Goal: Information Seeking & Learning: Learn about a topic

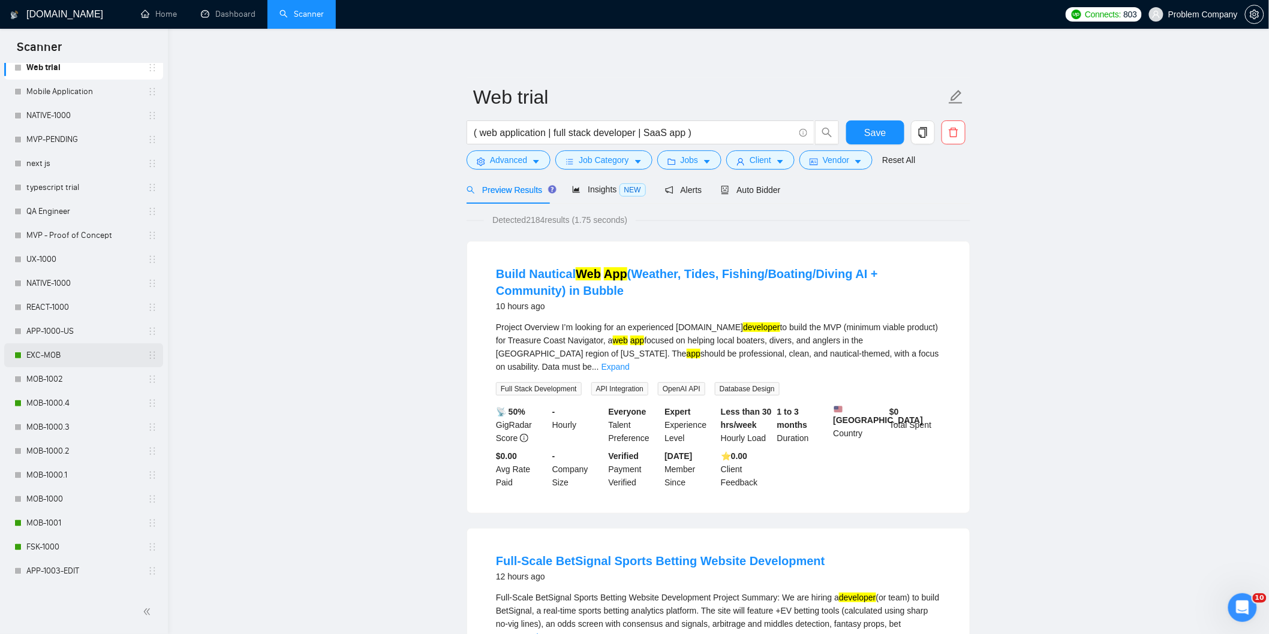
scroll to position [333, 0]
click at [49, 402] on link "MOB-1000.4" at bounding box center [83, 402] width 114 height 24
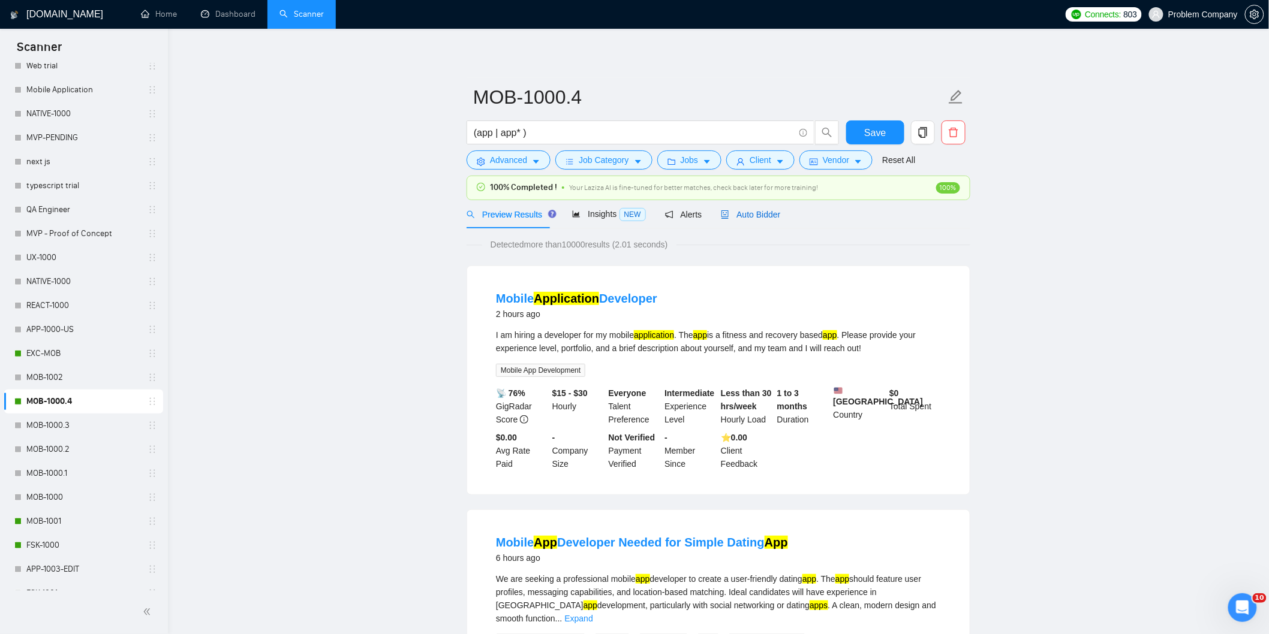
click at [751, 214] on span "Auto Bidder" at bounding box center [750, 215] width 59 height 10
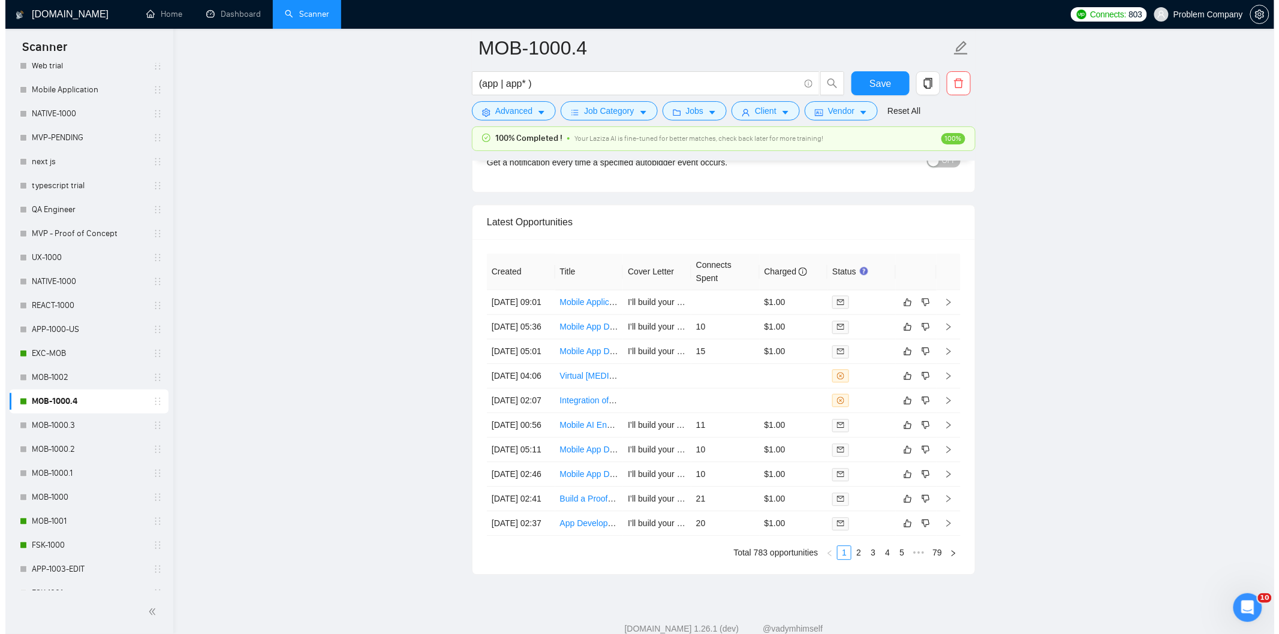
scroll to position [2960, 0]
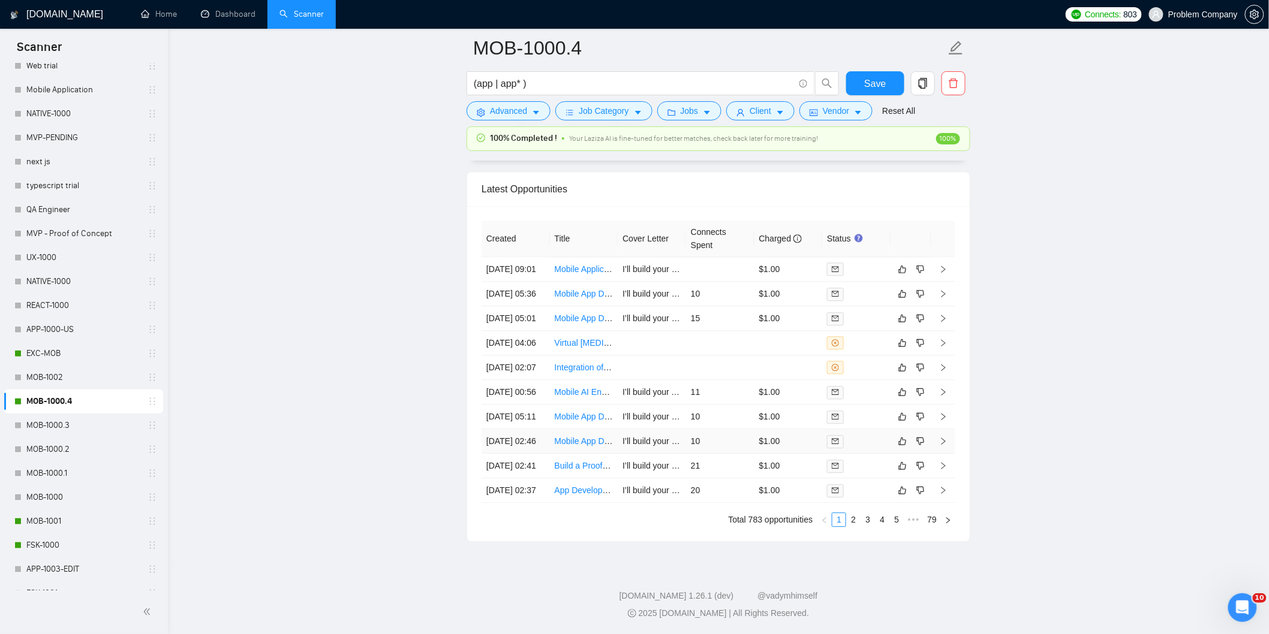
click at [517, 454] on td "[DATE] 02:46" at bounding box center [515, 441] width 68 height 25
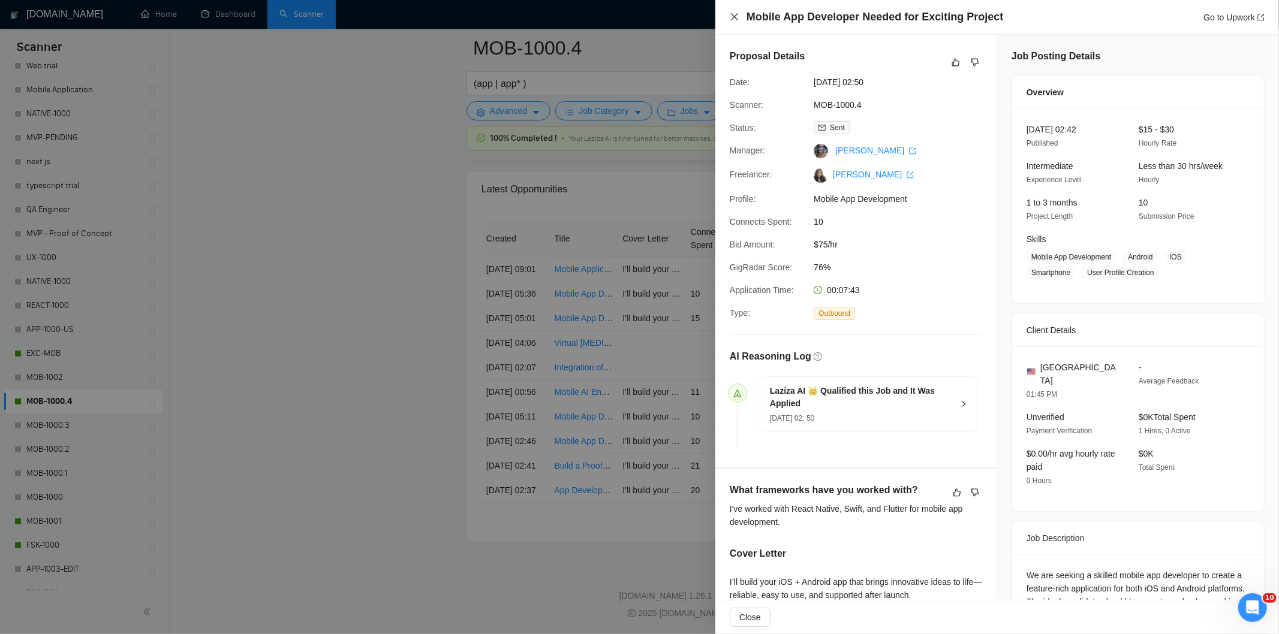
click at [732, 13] on icon "close" at bounding box center [735, 17] width 10 height 10
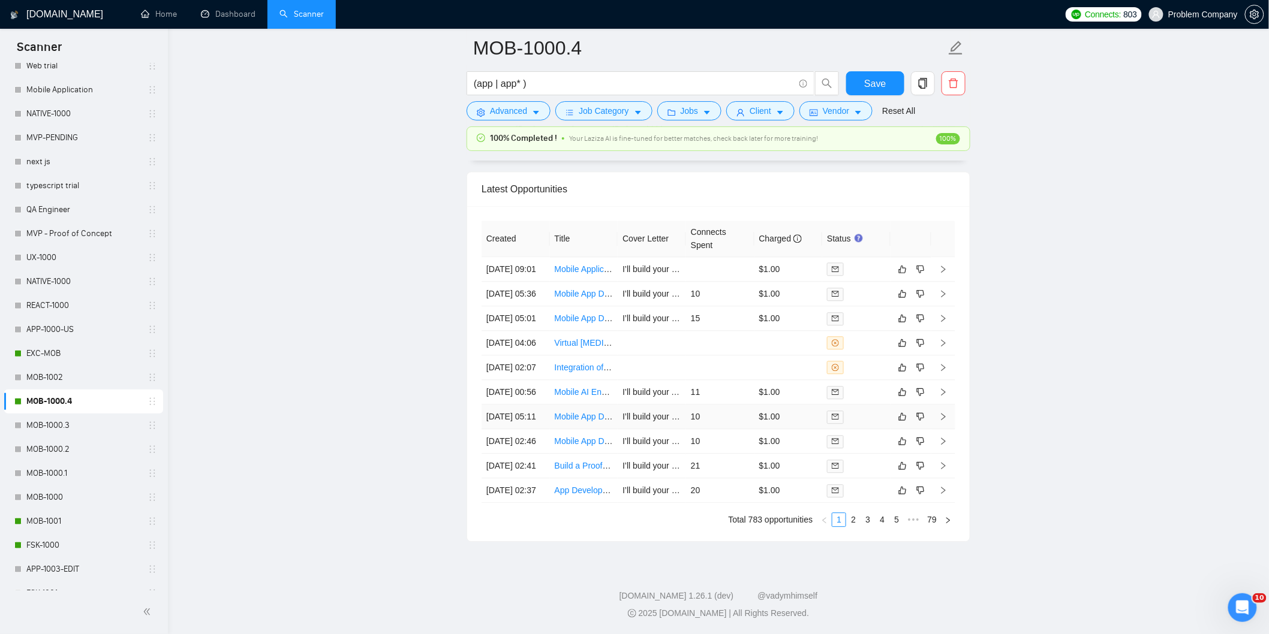
click at [523, 429] on td "[DATE] 05:11" at bounding box center [515, 417] width 68 height 25
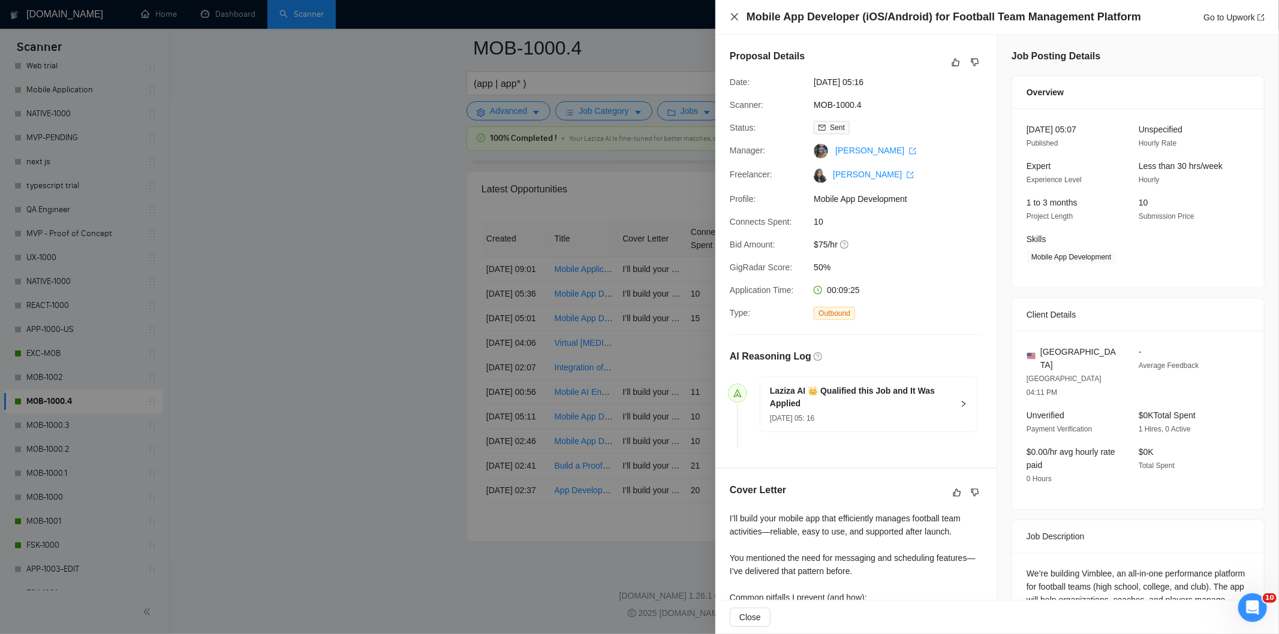
click at [734, 19] on icon "close" at bounding box center [735, 17] width 10 height 10
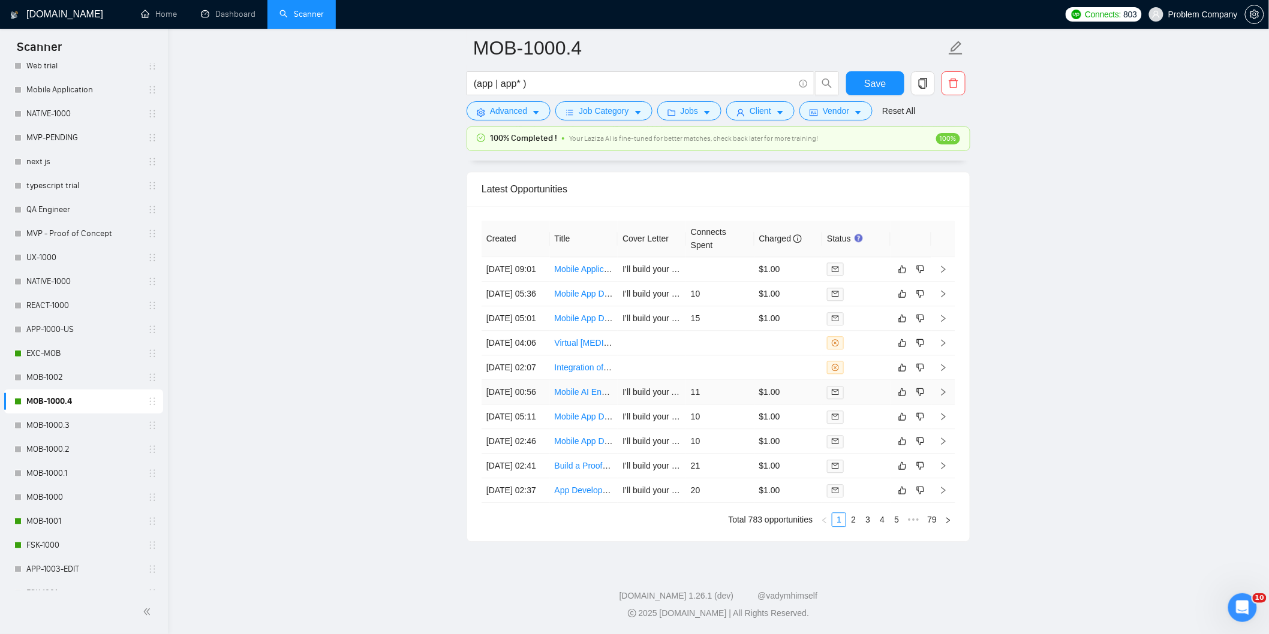
click at [525, 405] on td "[DATE] 00:56" at bounding box center [515, 392] width 68 height 25
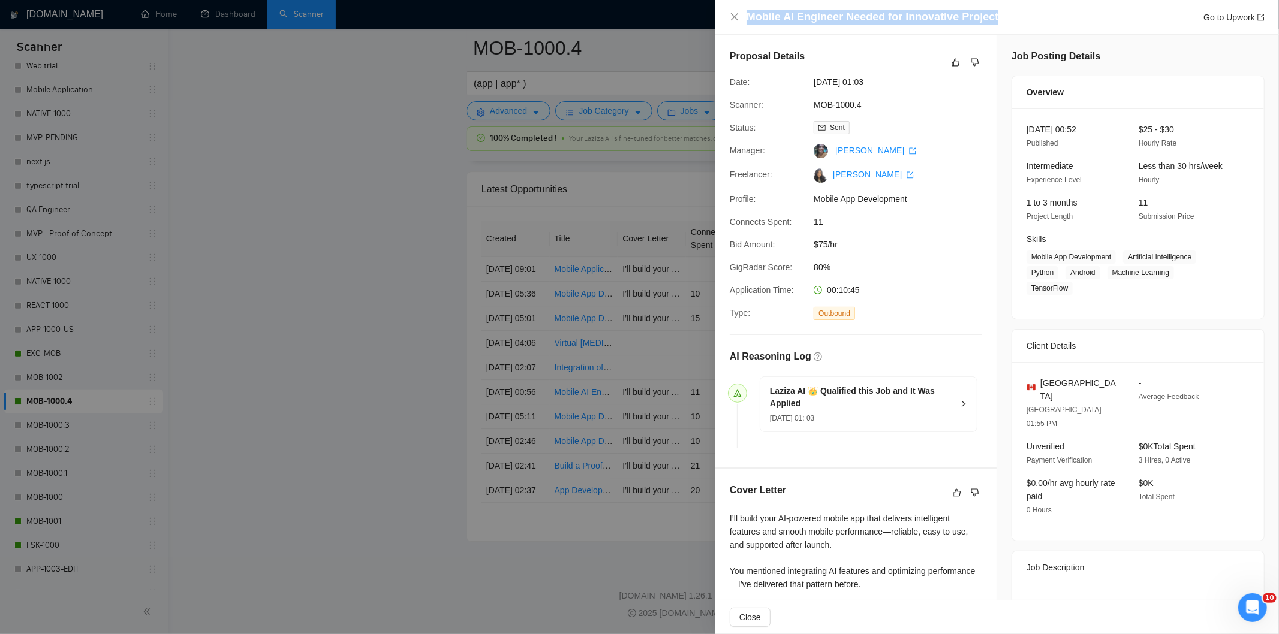
drag, startPoint x: 1001, startPoint y: 11, endPoint x: 740, endPoint y: 20, distance: 261.6
click at [740, 20] on div "Mobile AI Engineer Needed for Innovative Project Go to Upwork" at bounding box center [997, 17] width 535 height 15
copy h4 "Mobile AI Engineer Needed for Innovative Project"
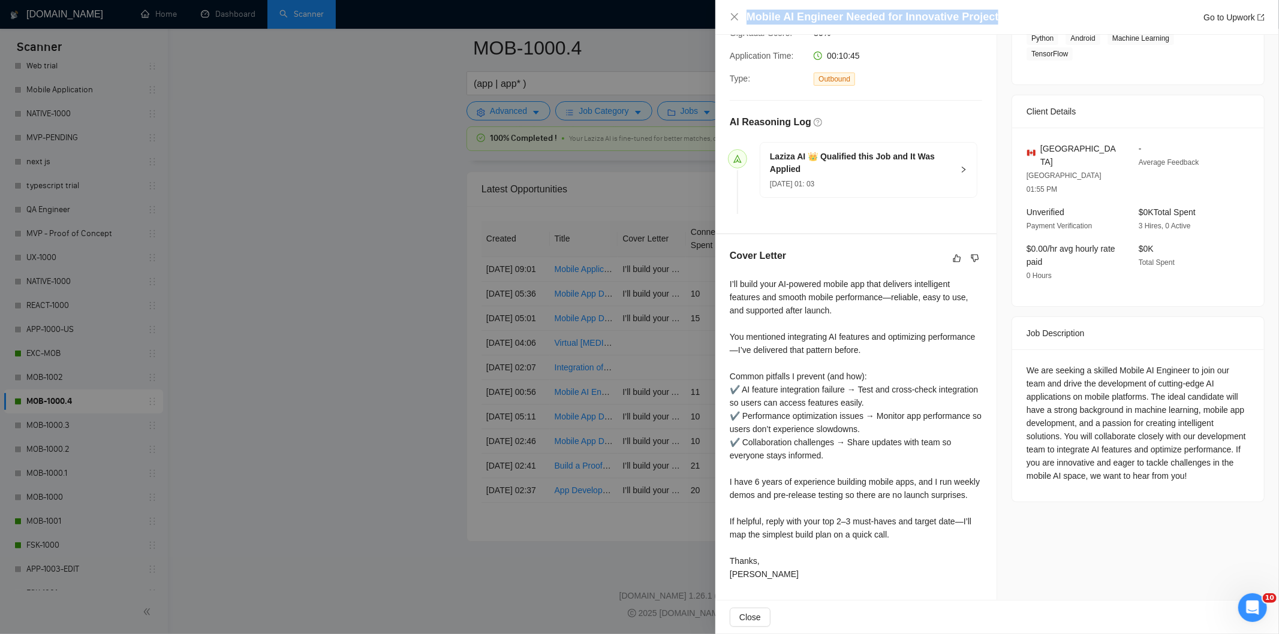
scroll to position [248, 0]
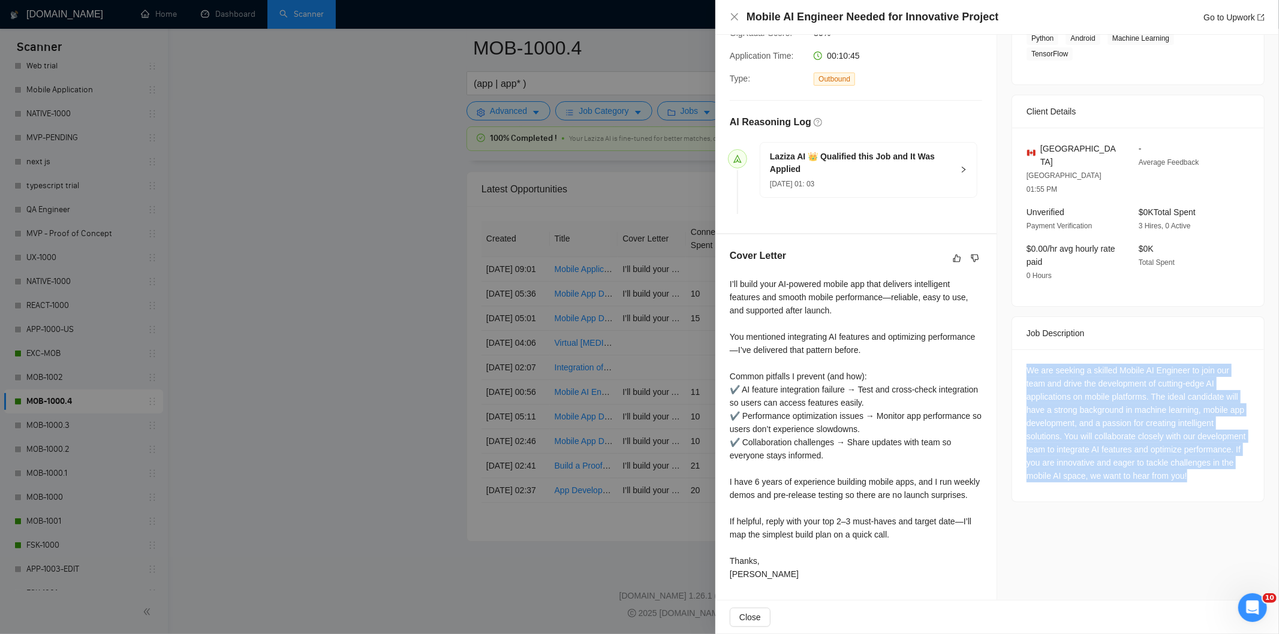
drag, startPoint x: 1020, startPoint y: 306, endPoint x: 1126, endPoint y: 450, distance: 178.8
click at [1125, 450] on div "We are seeking a skilled Mobile AI Engineer to join our team and drive the deve…" at bounding box center [1138, 426] width 252 height 152
copy div "We are seeking a skilled Mobile AI Engineer to join our team and drive the deve…"
click at [734, 15] on icon "close" at bounding box center [735, 17] width 10 height 10
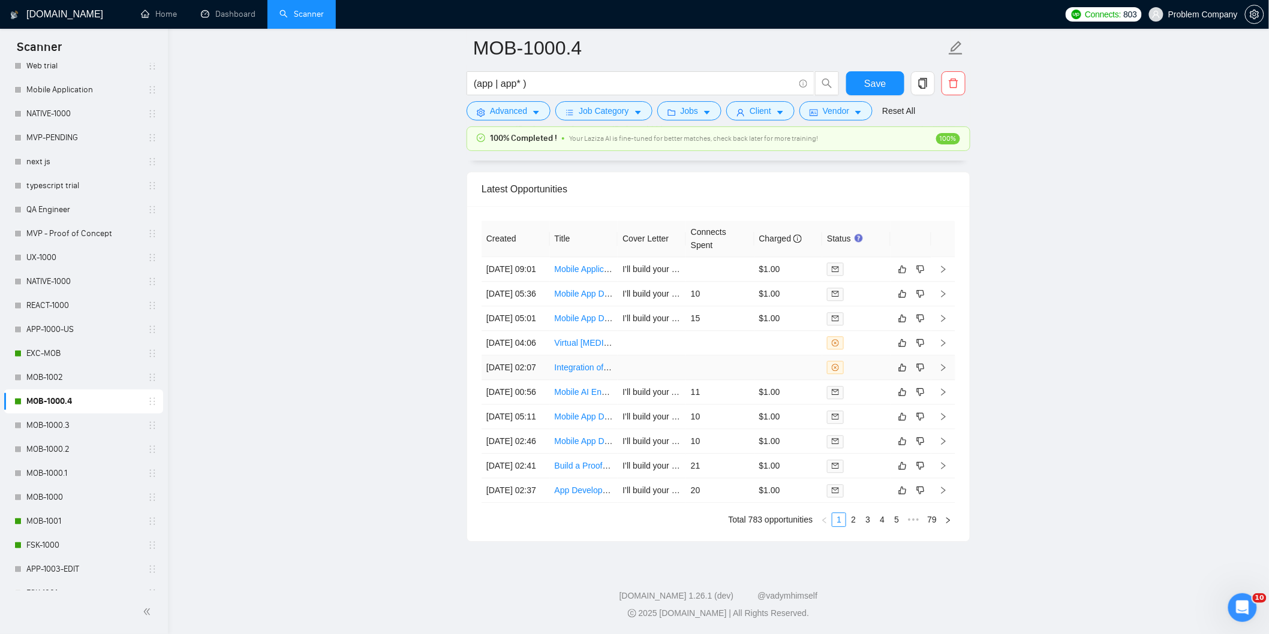
click at [534, 380] on td "[DATE] 02:07" at bounding box center [515, 368] width 68 height 25
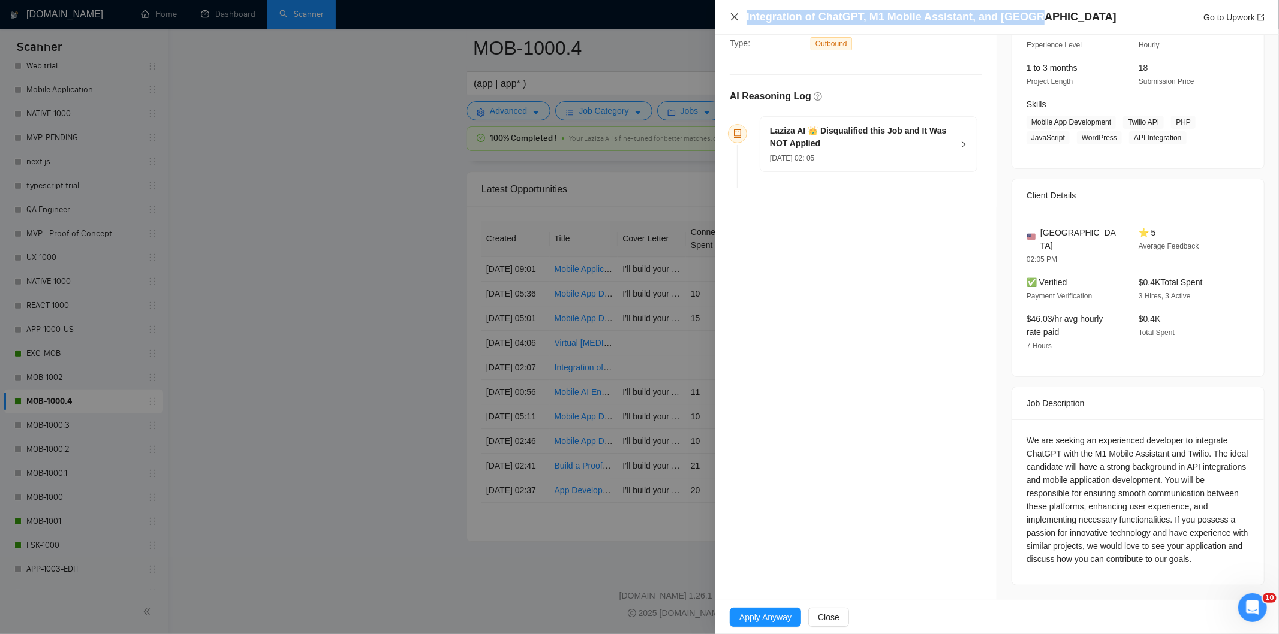
drag, startPoint x: 1035, startPoint y: 13, endPoint x: 731, endPoint y: 21, distance: 304.1
click at [731, 20] on div "Integration of ChatGPT, M1 Mobile Assistant, and Twilio Go to Upwork" at bounding box center [997, 17] width 535 height 15
copy h4 "Integration of ChatGPT, M1 Mobile Assistant, and [GEOGRAPHIC_DATA]"
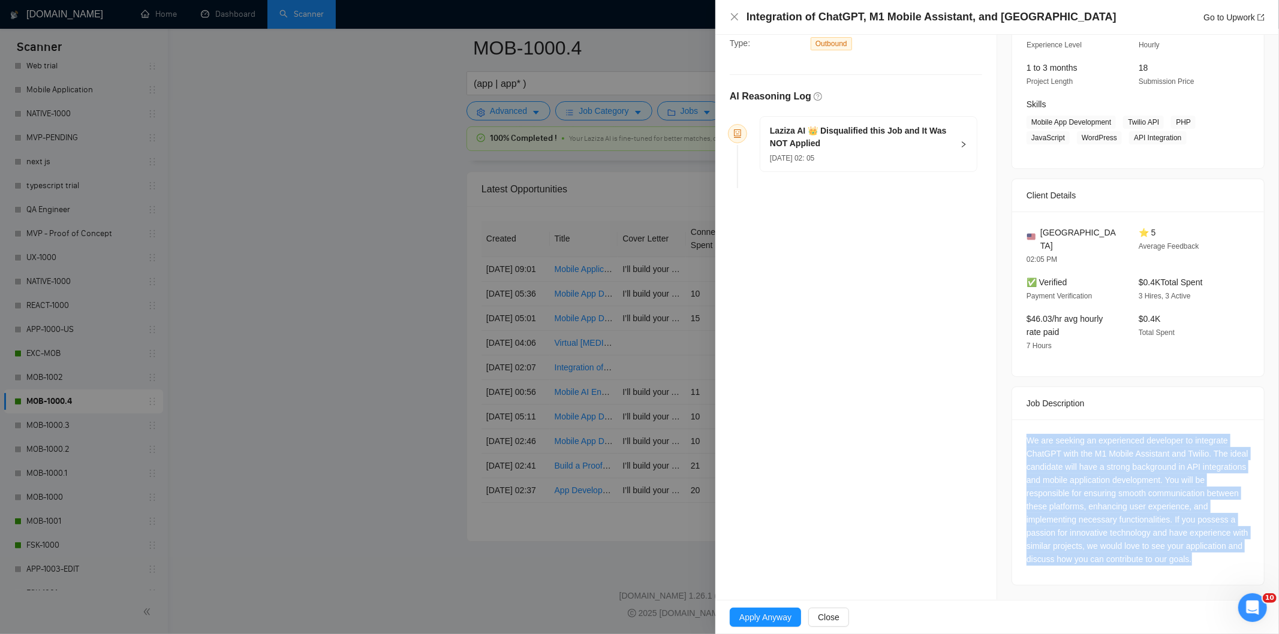
drag, startPoint x: 1021, startPoint y: 422, endPoint x: 1094, endPoint y: 586, distance: 179.8
click at [1094, 586] on div "Job Posting Details Overview [DATE] 01:58 Published Unspecified Hourly Rate Int…" at bounding box center [1138, 250] width 282 height 700
copy div "We are seeking an experienced developer to integrate ChatGPT with the M1 Mobile…"
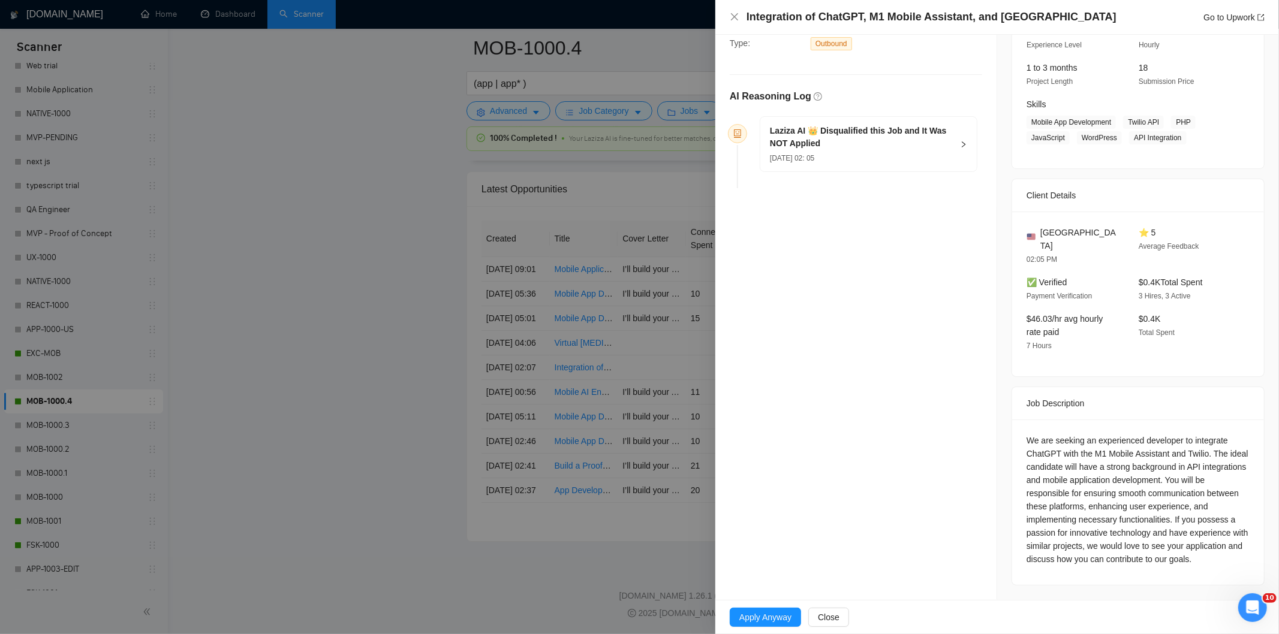
click at [909, 158] on div "[DATE] 02: 05" at bounding box center [861, 157] width 183 height 13
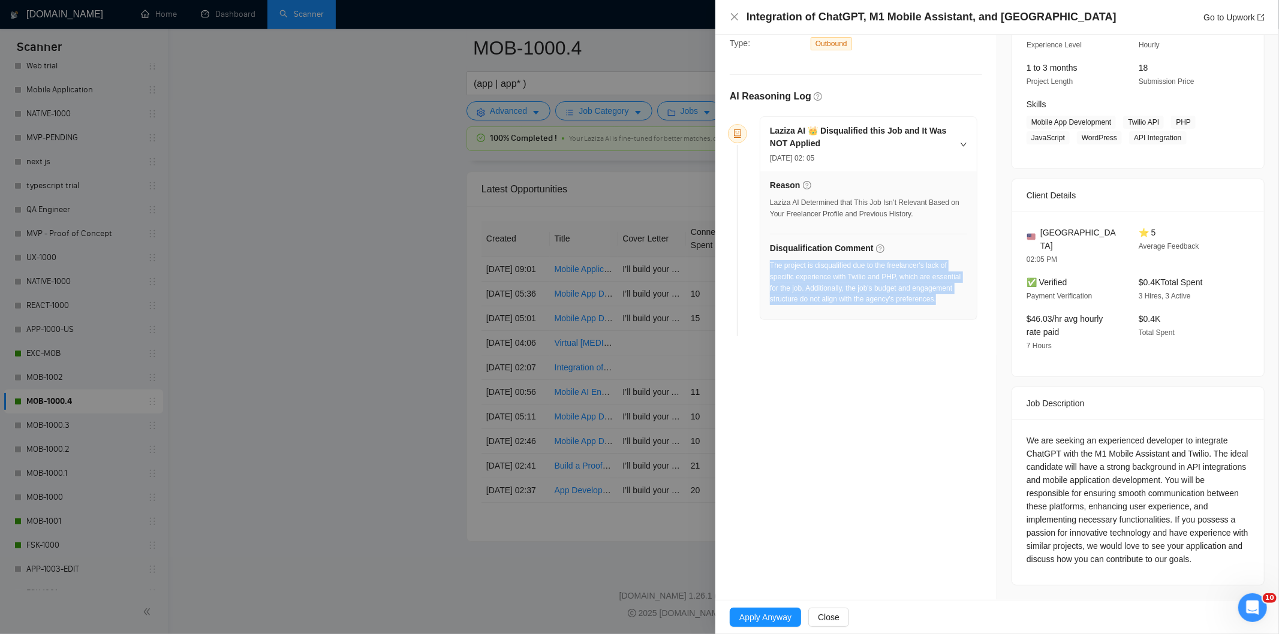
drag, startPoint x: 940, startPoint y: 303, endPoint x: 770, endPoint y: 268, distance: 173.9
click at [770, 268] on div "The project is disqualified due to the freelancer's lack of specific experience…" at bounding box center [868, 282] width 197 height 45
copy div "The project is disqualified due to the freelancer's lack of specific experience…"
click at [734, 13] on icon "close" at bounding box center [735, 17] width 10 height 10
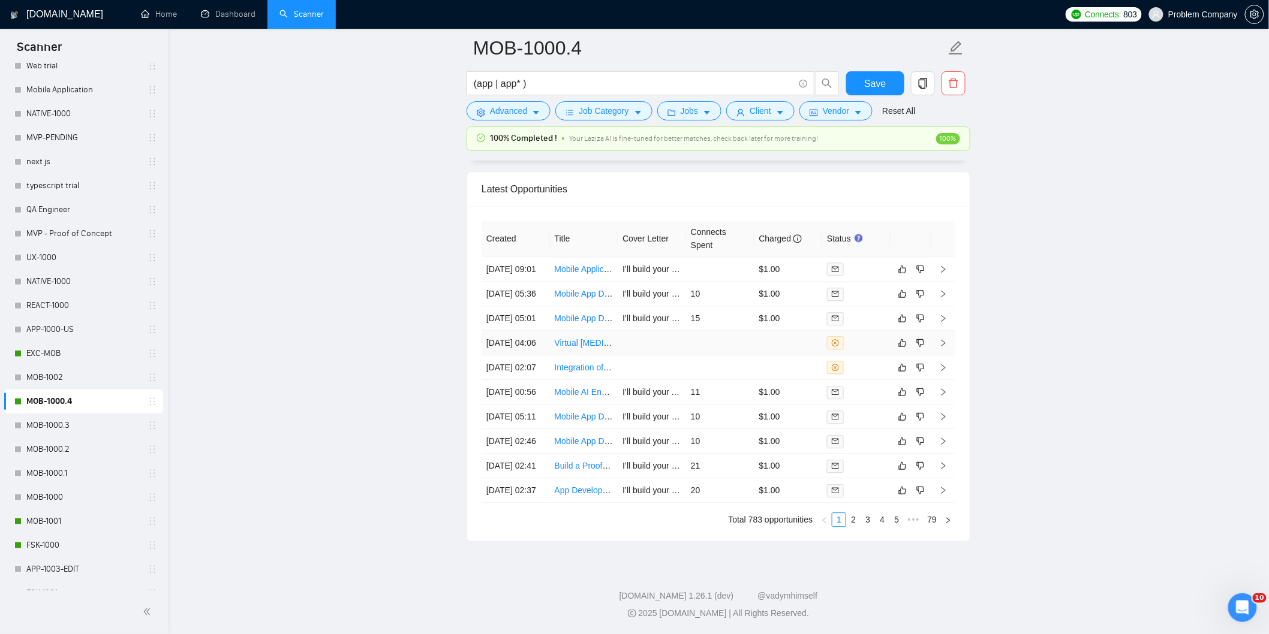
click at [526, 356] on td "[DATE] 04:06" at bounding box center [515, 343] width 68 height 25
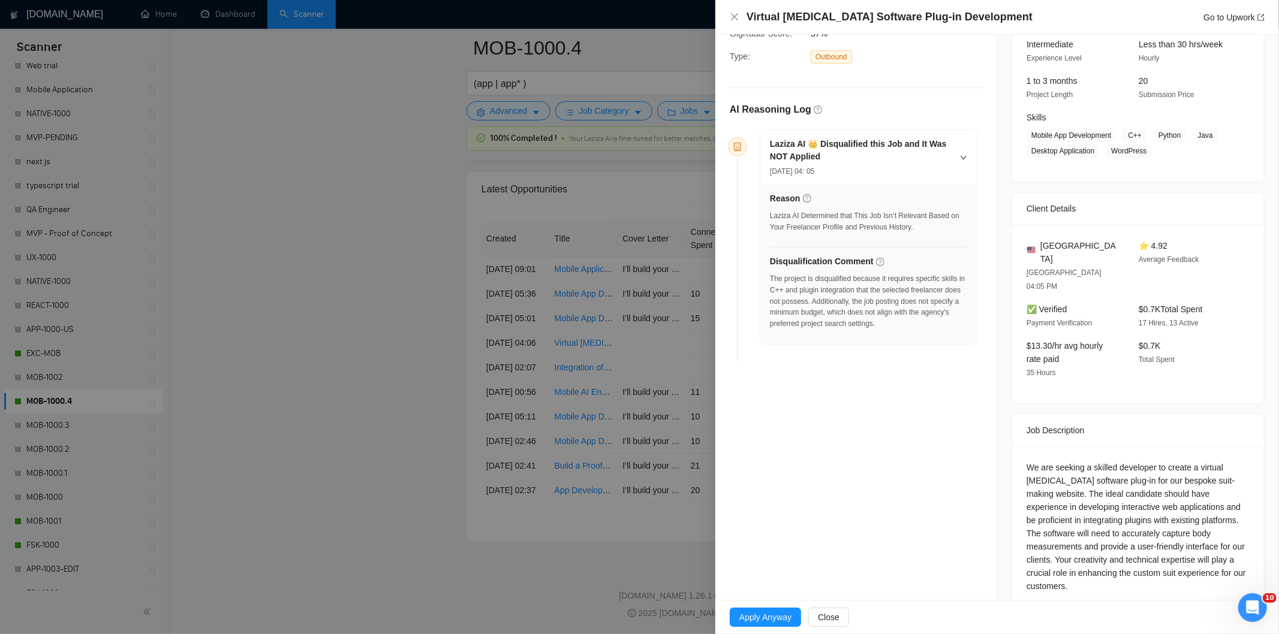
drag, startPoint x: 1041, startPoint y: 21, endPoint x: 746, endPoint y: 12, distance: 295.1
click at [746, 12] on div "Virtual [MEDICAL_DATA] Software Plug-in Development Go to Upwork" at bounding box center [1005, 17] width 518 height 15
copy h4 "Virtual [MEDICAL_DATA] Software Plug-in Development"
drag, startPoint x: 1113, startPoint y: 573, endPoint x: 1019, endPoint y: 436, distance: 165.6
click at [1019, 447] on div "We are seeking a skilled developer to create a virtual [MEDICAL_DATA] software …" at bounding box center [1138, 529] width 252 height 165
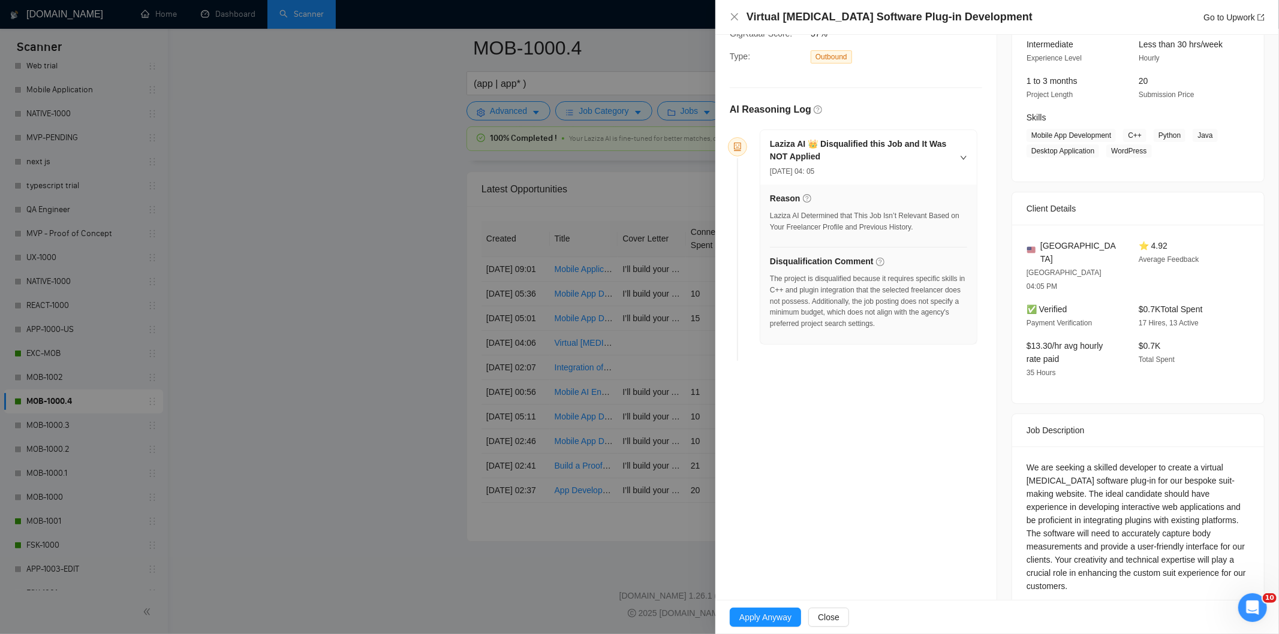
copy div "We are seeking a skilled developer to create a virtual [MEDICAL_DATA] software …"
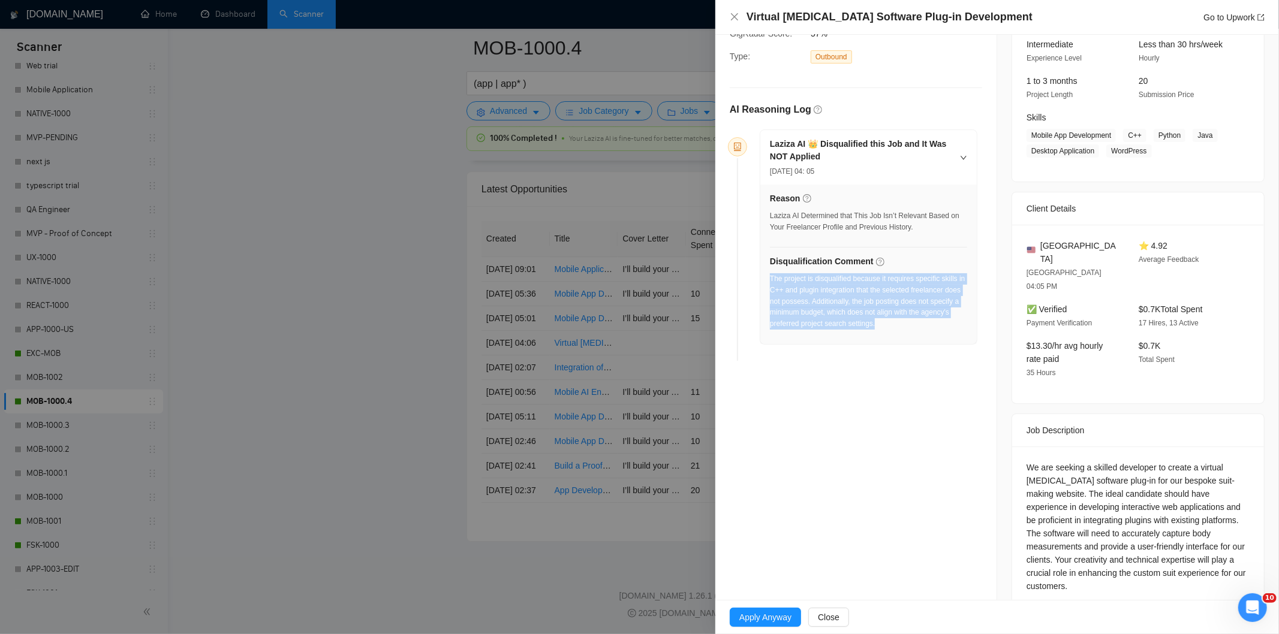
drag, startPoint x: 913, startPoint y: 323, endPoint x: 769, endPoint y: 282, distance: 149.4
click at [770, 282] on div "The project is disqualified because it requires specific skills in C++ and plug…" at bounding box center [868, 301] width 197 height 56
copy div "The project is disqualified because it requires specific skills in C++ and plug…"
click at [734, 14] on icon "close" at bounding box center [735, 17] width 10 height 10
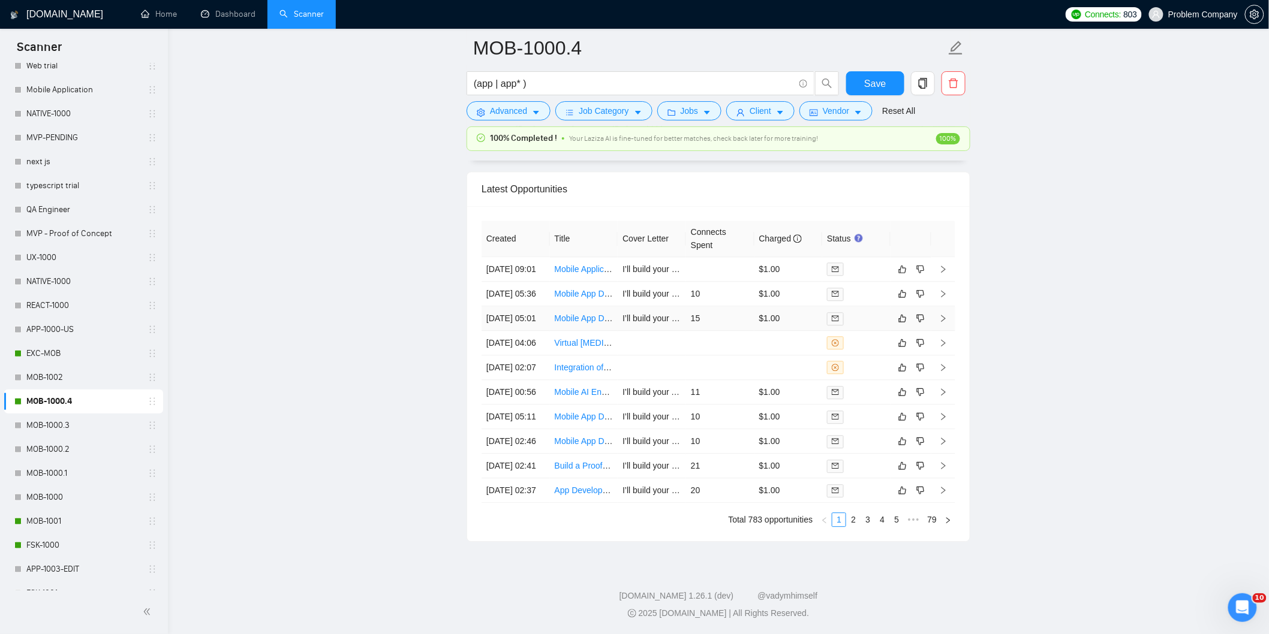
click at [522, 323] on td "[DATE] 05:01" at bounding box center [515, 318] width 68 height 25
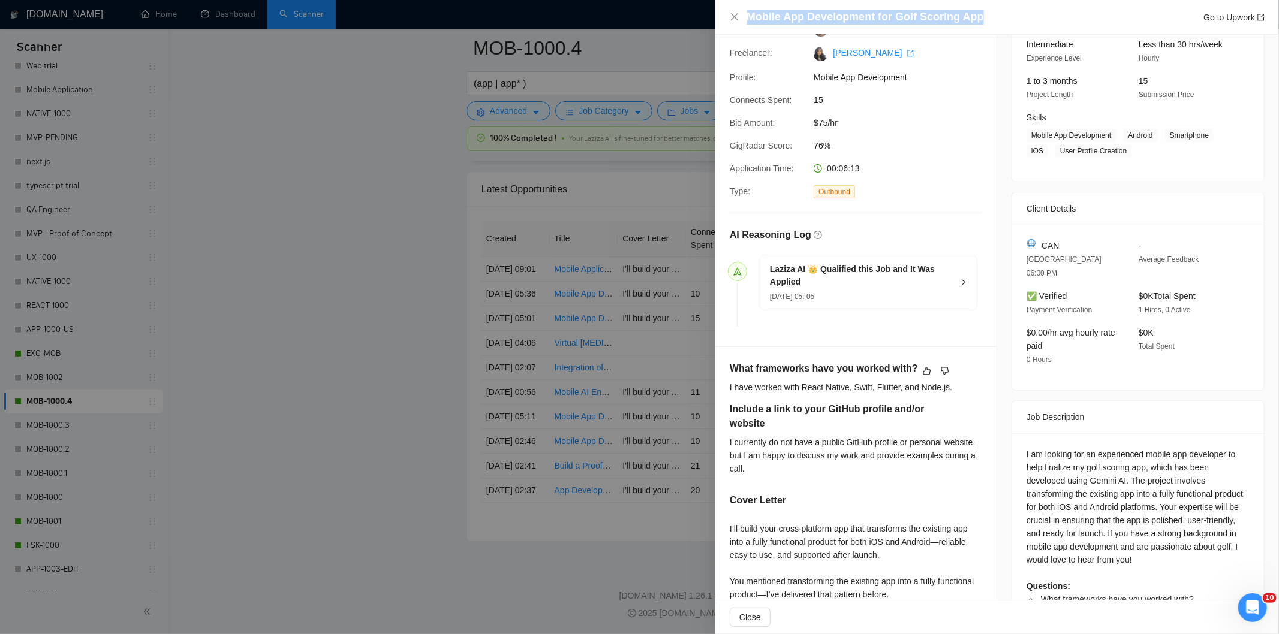
drag, startPoint x: 988, startPoint y: 14, endPoint x: 743, endPoint y: 16, distance: 244.0
click at [743, 16] on div "Mobile App Development for Golf Scoring App Go to Upwork" at bounding box center [997, 17] width 535 height 15
copy h4 "Mobile App Development for Golf Scoring App"
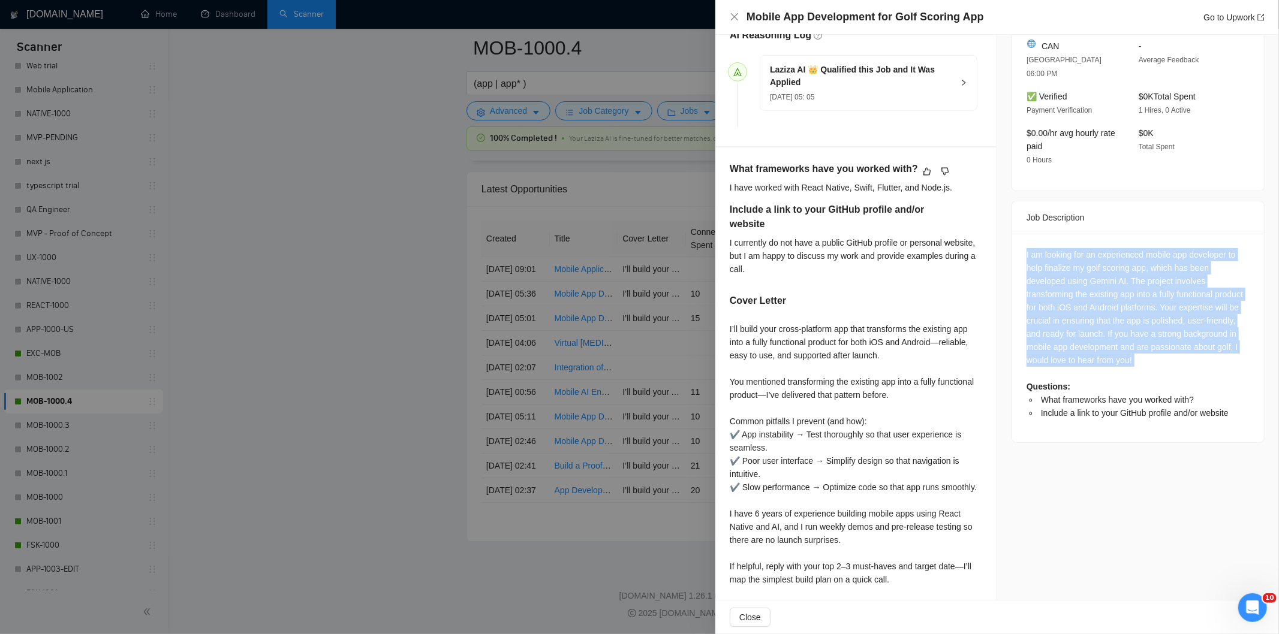
drag, startPoint x: 1021, startPoint y: 236, endPoint x: 1255, endPoint y: 356, distance: 262.8
click at [1255, 356] on div "Job Posting Details Overview [DATE] 04:59 Published $15 - $30 Hourly Rate Inter…" at bounding box center [1138, 179] width 282 height 932
copy div "I am looking for an experienced mobile app developer to help finalize my golf s…"
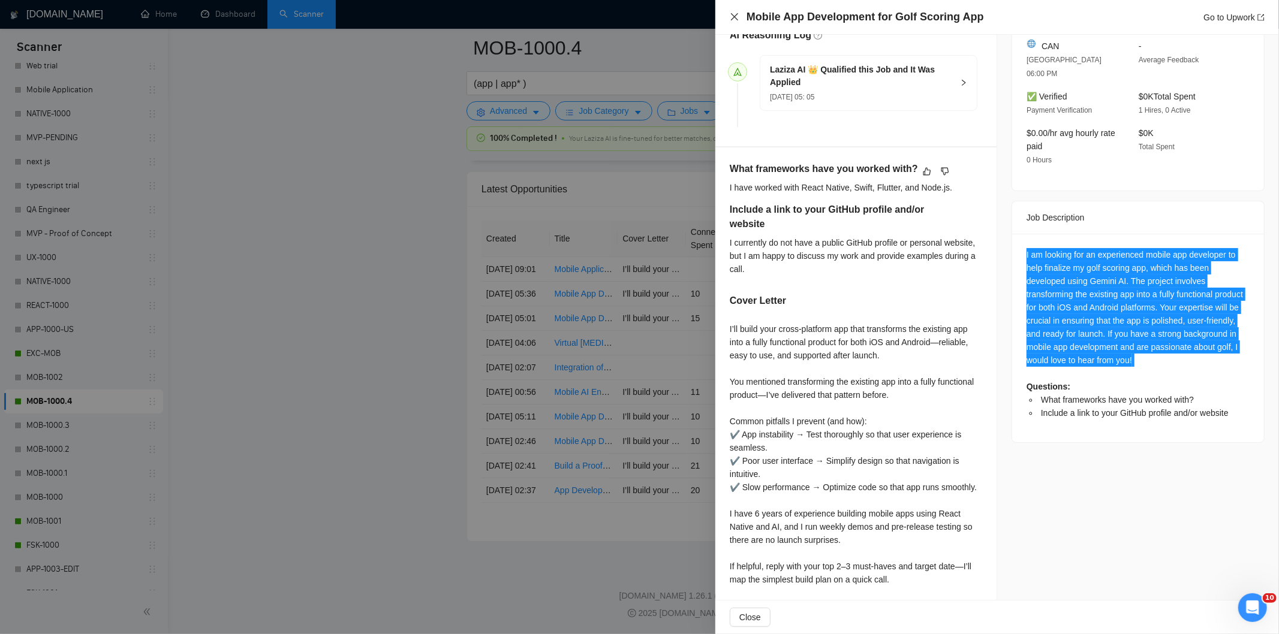
click at [737, 16] on icon "close" at bounding box center [735, 17] width 10 height 10
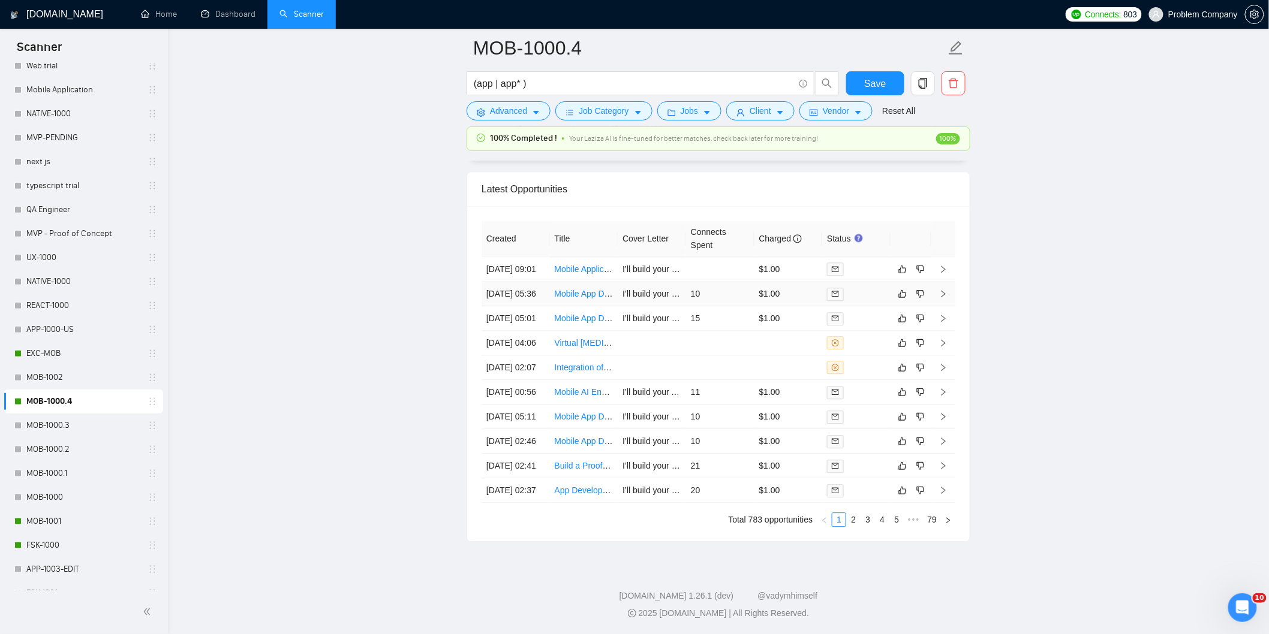
click at [529, 290] on td "[DATE] 05:36" at bounding box center [515, 294] width 68 height 25
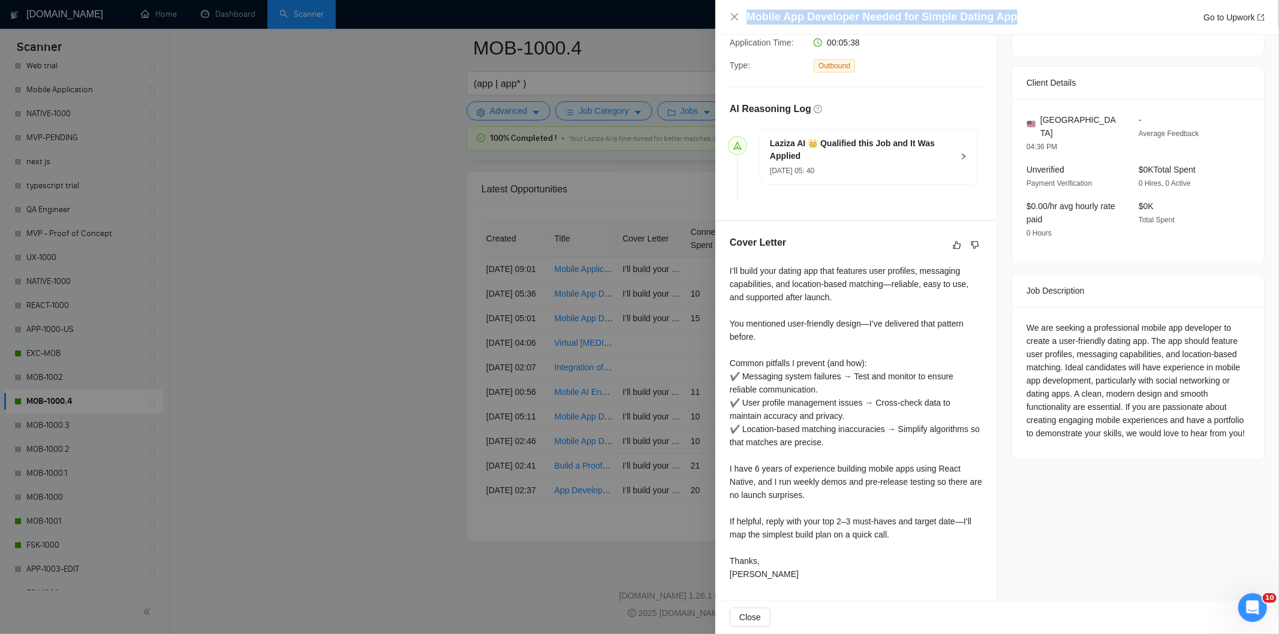
drag, startPoint x: 1026, startPoint y: 12, endPoint x: 715, endPoint y: 23, distance: 310.8
click at [715, 23] on div "Mobile App Developer Needed for Simple Dating App Go to Upwork" at bounding box center [997, 17] width 564 height 35
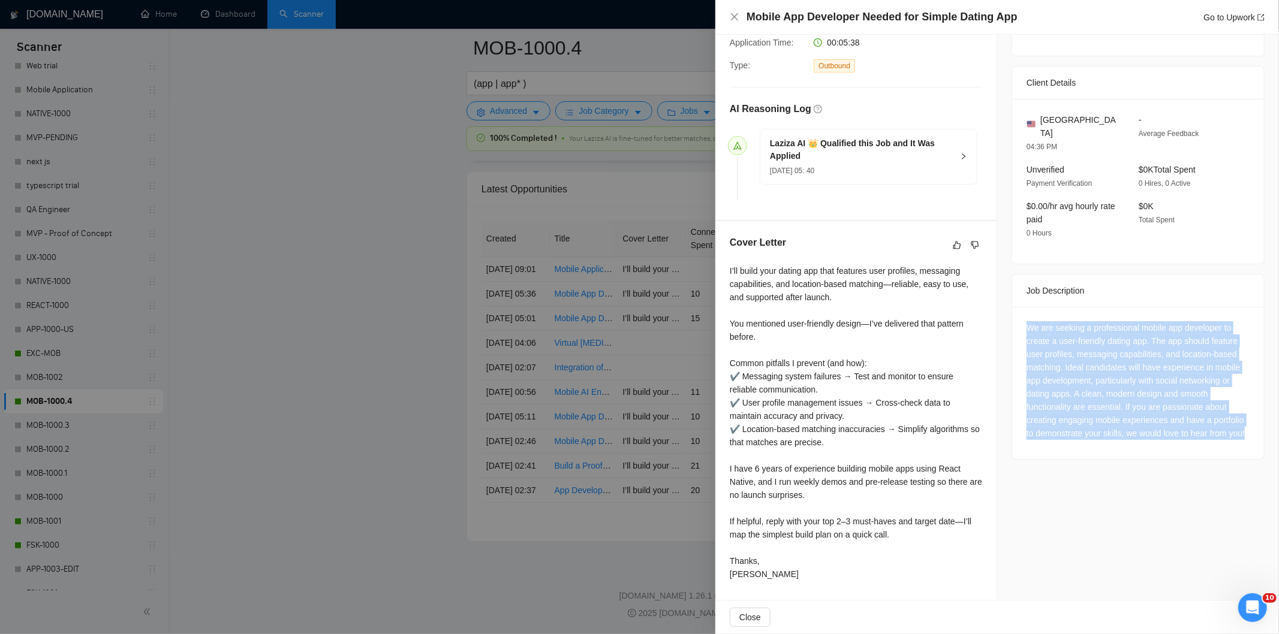
drag, startPoint x: 1020, startPoint y: 312, endPoint x: 1116, endPoint y: 441, distance: 161.0
click at [1116, 441] on div "We are seeking a professional mobile app developer to create a user-friendly da…" at bounding box center [1138, 383] width 252 height 152
click at [733, 17] on icon "close" at bounding box center [735, 17] width 10 height 10
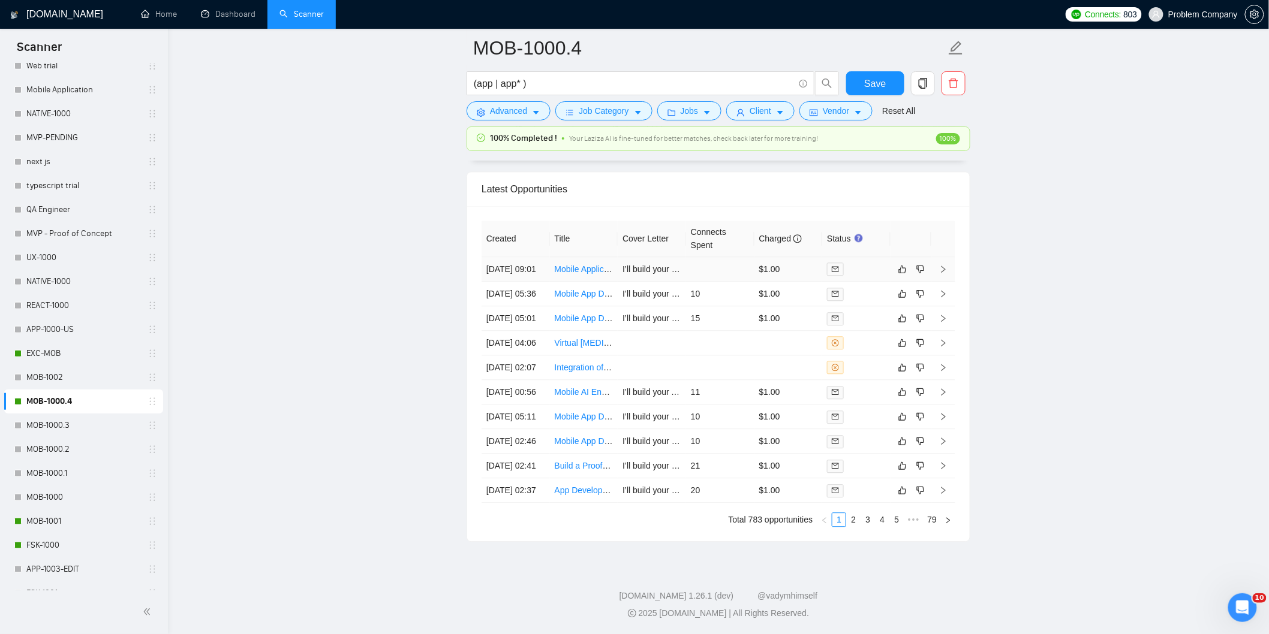
click at [538, 257] on td "[DATE] 09:01" at bounding box center [515, 269] width 68 height 25
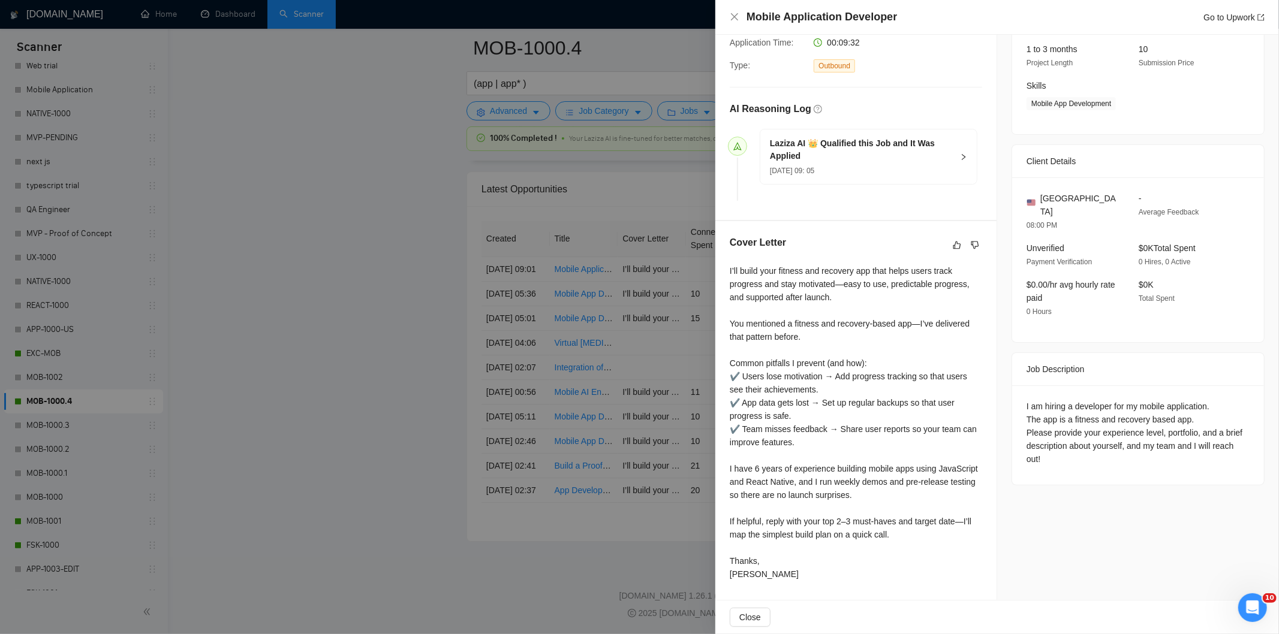
scroll to position [153, 0]
drag, startPoint x: 913, startPoint y: 15, endPoint x: 734, endPoint y: 4, distance: 179.6
click at [734, 4] on div "Mobile Application Developer Go to Upwork" at bounding box center [997, 17] width 564 height 35
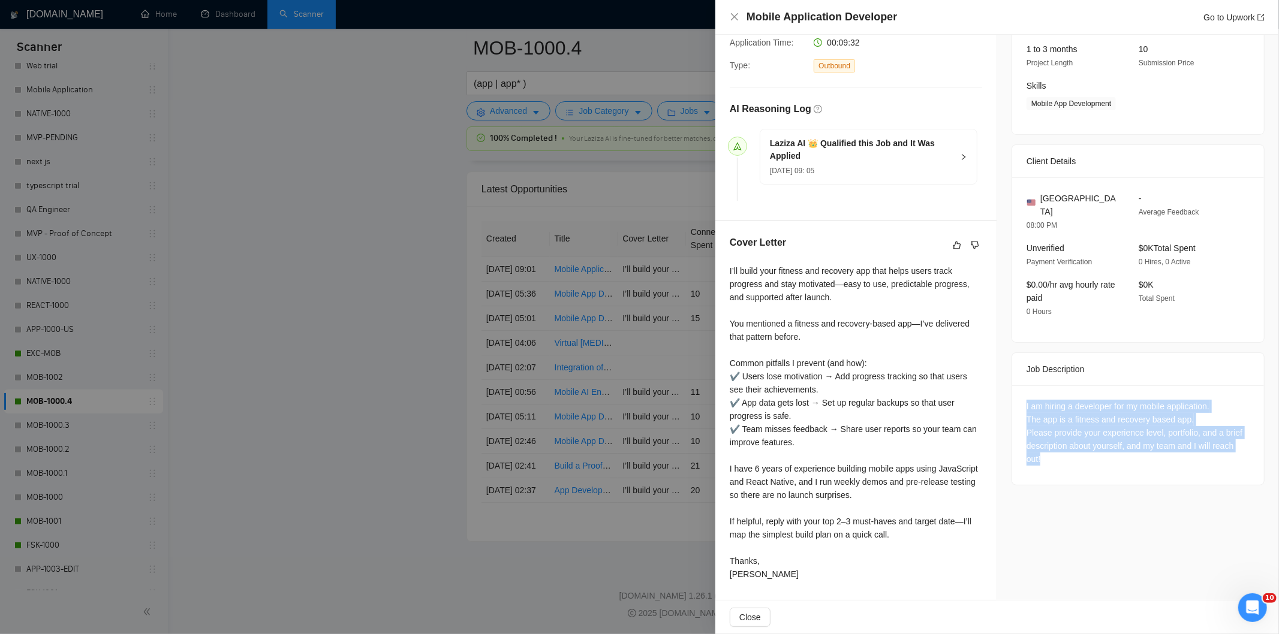
drag, startPoint x: 1017, startPoint y: 387, endPoint x: 1055, endPoint y: 451, distance: 74.2
click at [1055, 451] on div "I am hiring a developer for my mobile application. The app is a fitness and rec…" at bounding box center [1138, 436] width 252 height 100
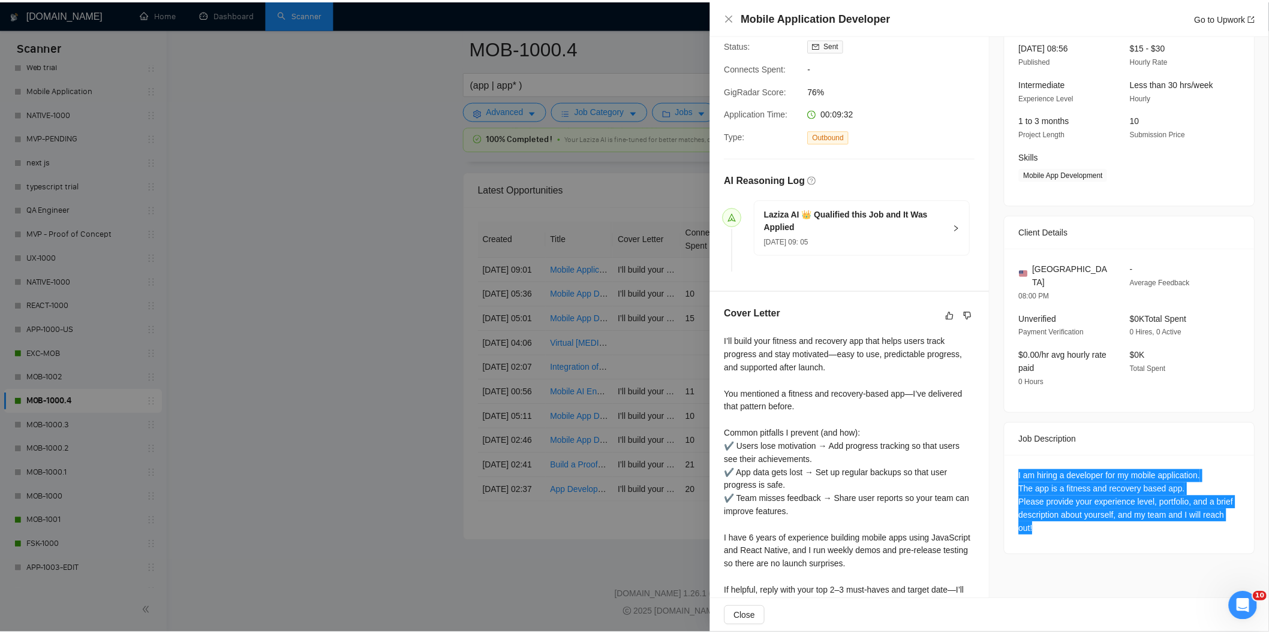
scroll to position [0, 0]
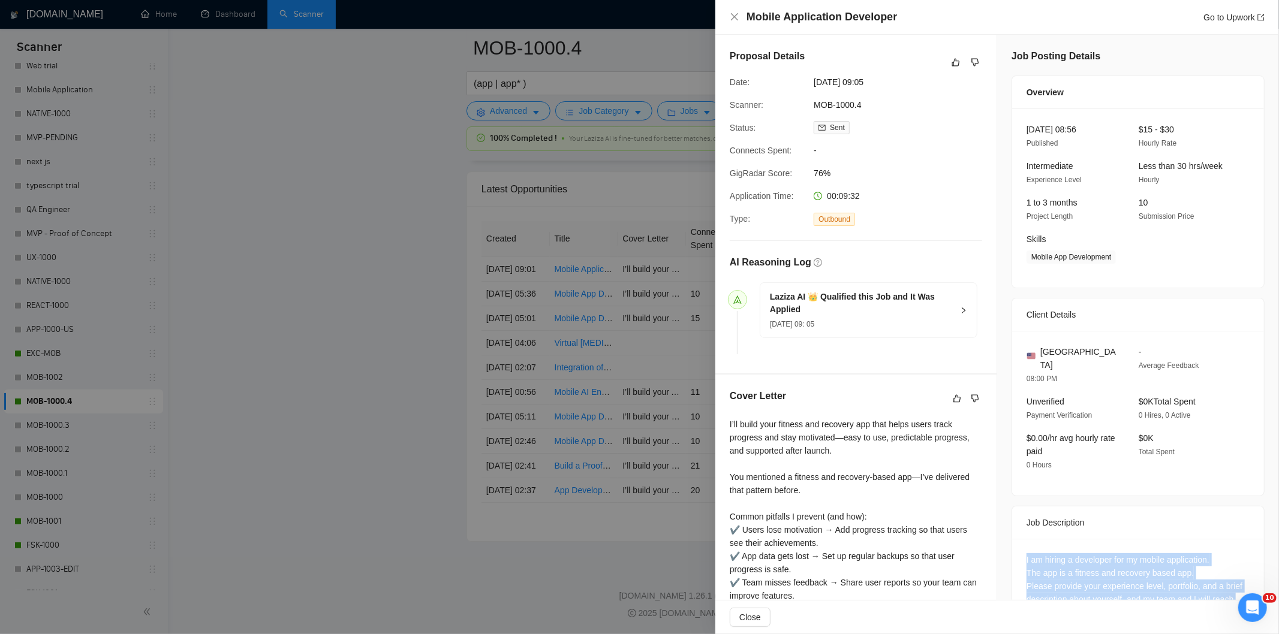
drag, startPoint x: 891, startPoint y: 79, endPoint x: 806, endPoint y: 85, distance: 85.4
click at [806, 85] on div "Date: [DATE] 09:05" at bounding box center [851, 82] width 252 height 13
click at [733, 15] on icon "close" at bounding box center [735, 17] width 10 height 10
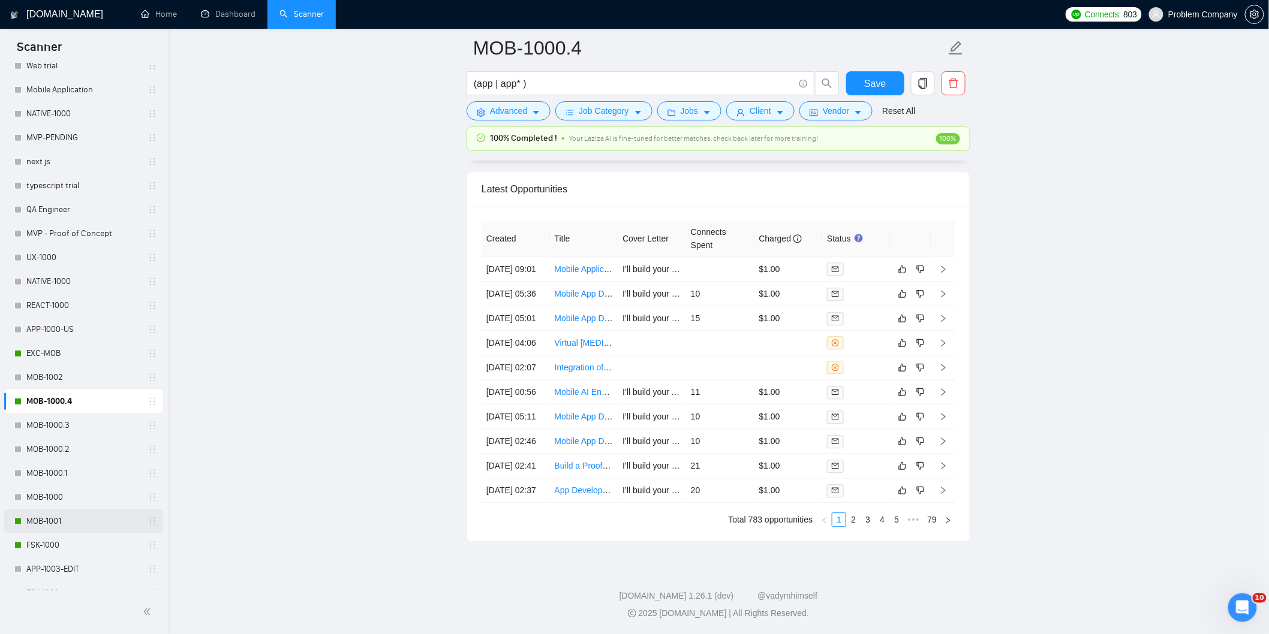
click at [55, 525] on link "MOB-1001" at bounding box center [83, 522] width 114 height 24
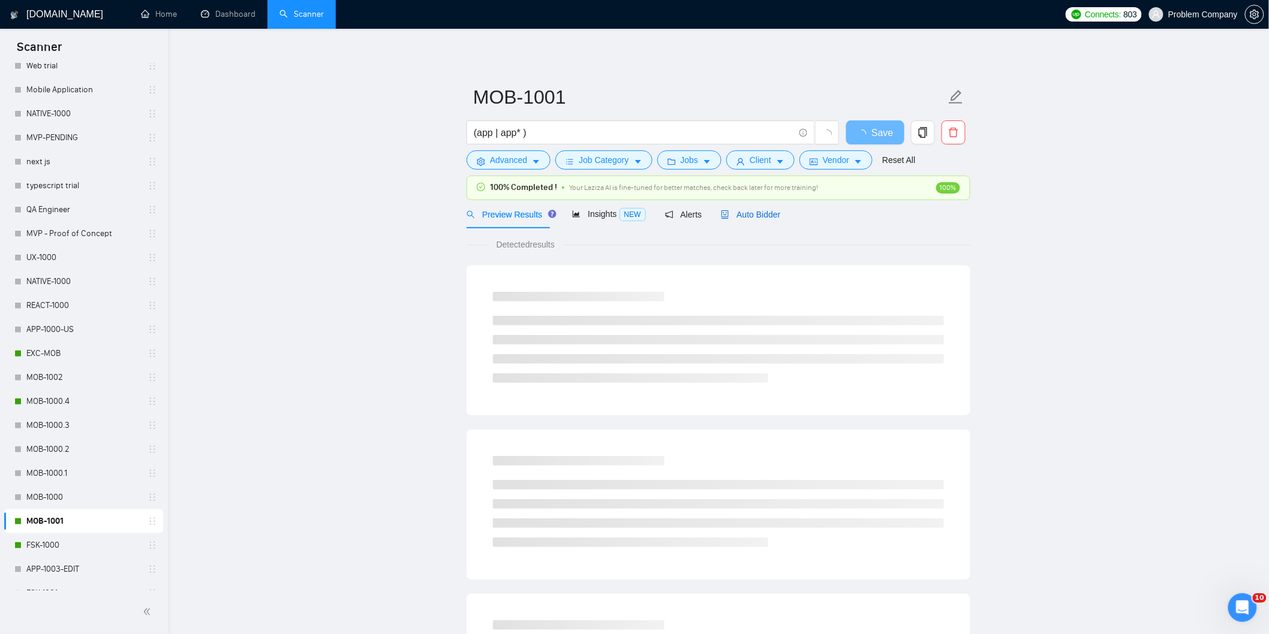
click at [762, 218] on span "Auto Bidder" at bounding box center [750, 215] width 59 height 10
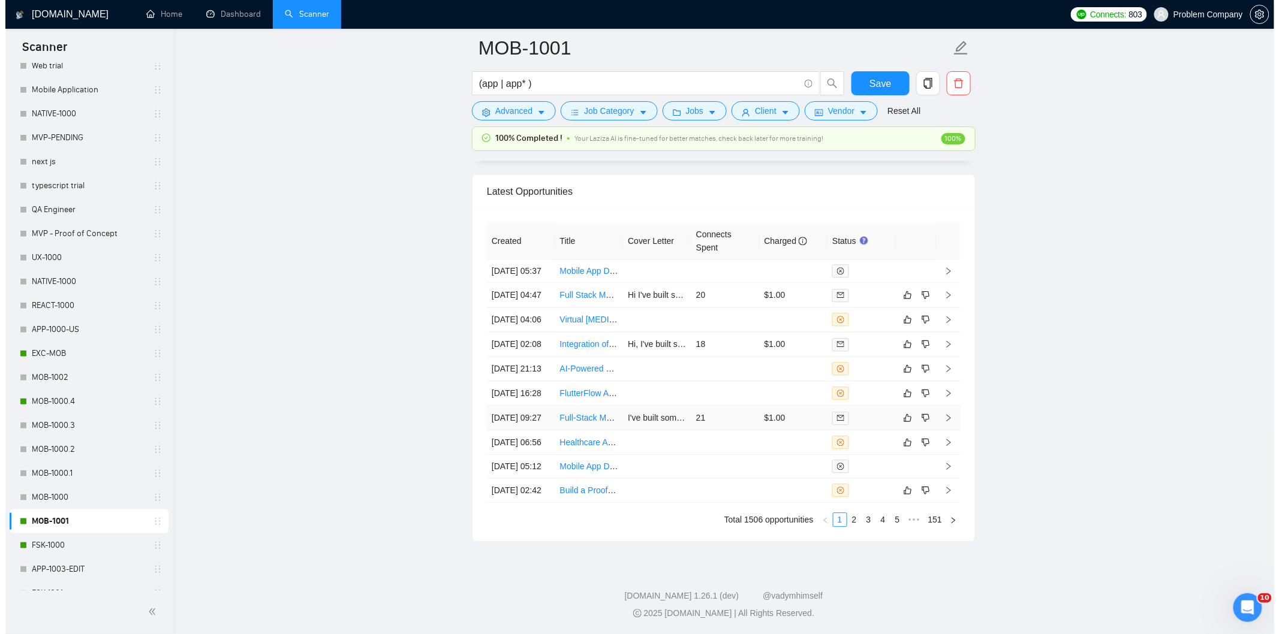
scroll to position [2983, 0]
click at [525, 430] on td "[DATE] 09:27" at bounding box center [515, 418] width 68 height 25
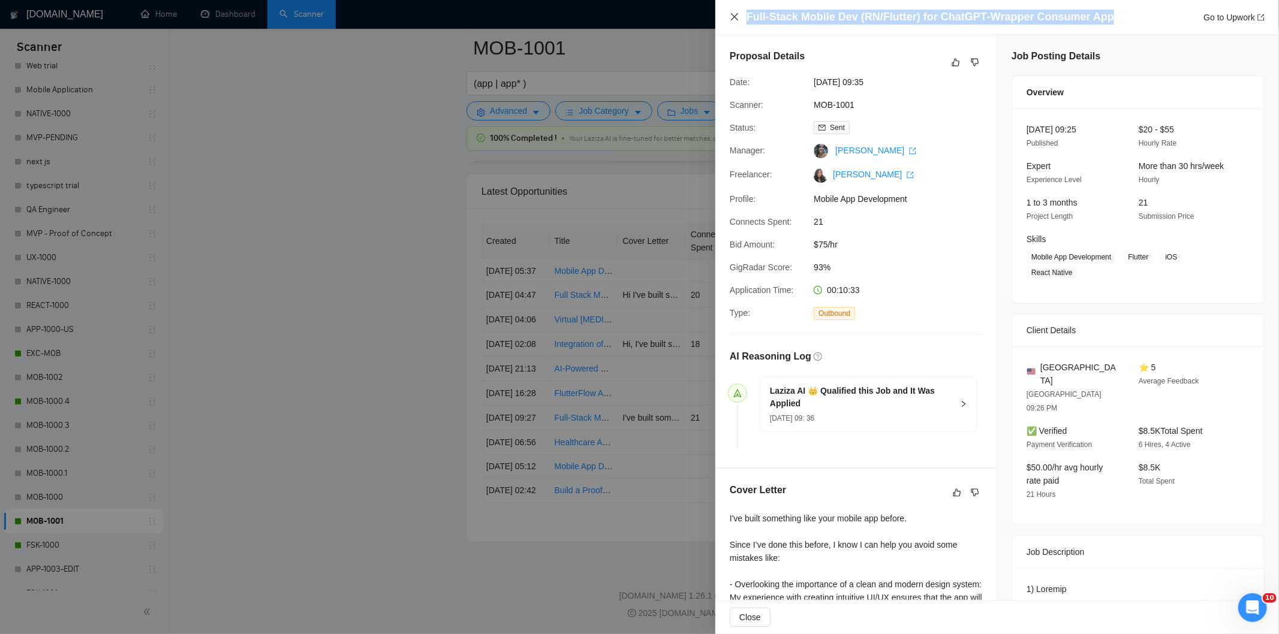
drag, startPoint x: 1101, startPoint y: 13, endPoint x: 730, endPoint y: 21, distance: 370.6
click at [730, 21] on div "Full‑Stack Mobile Dev (RN/Flutter) for ChatGPT‑Wrapper Consumer App Go to Upwork" at bounding box center [997, 17] width 535 height 15
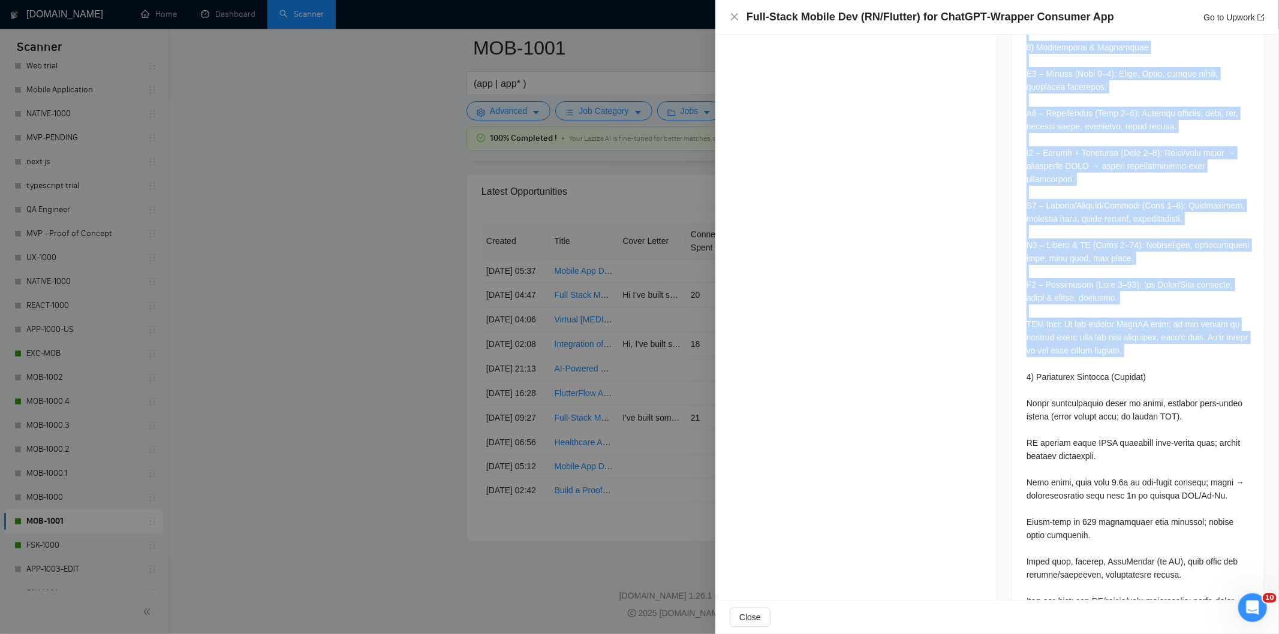
scroll to position [1994, 0]
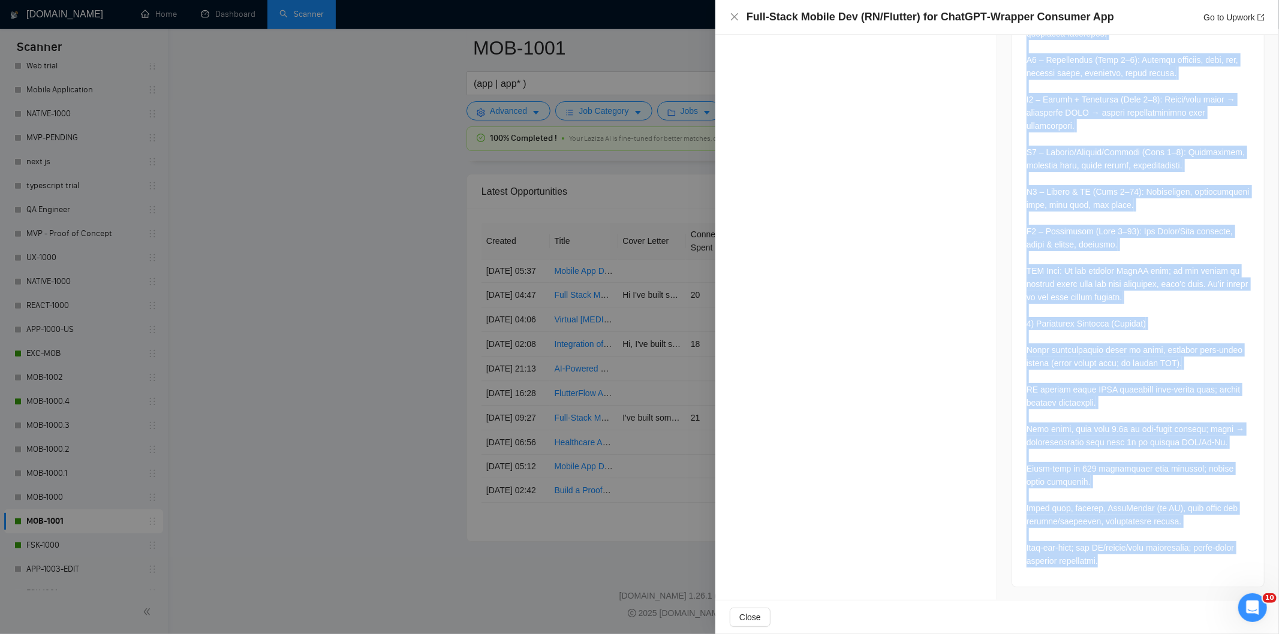
drag, startPoint x: 1020, startPoint y: 198, endPoint x: 1173, endPoint y: 566, distance: 398.6
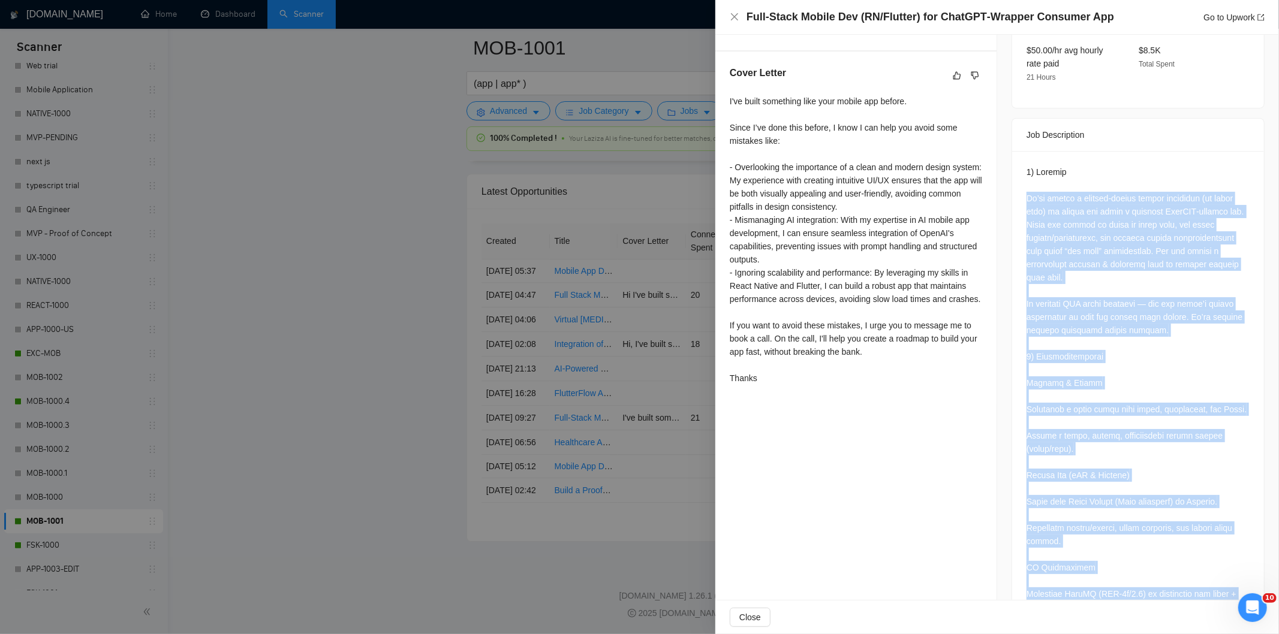
scroll to position [328, 0]
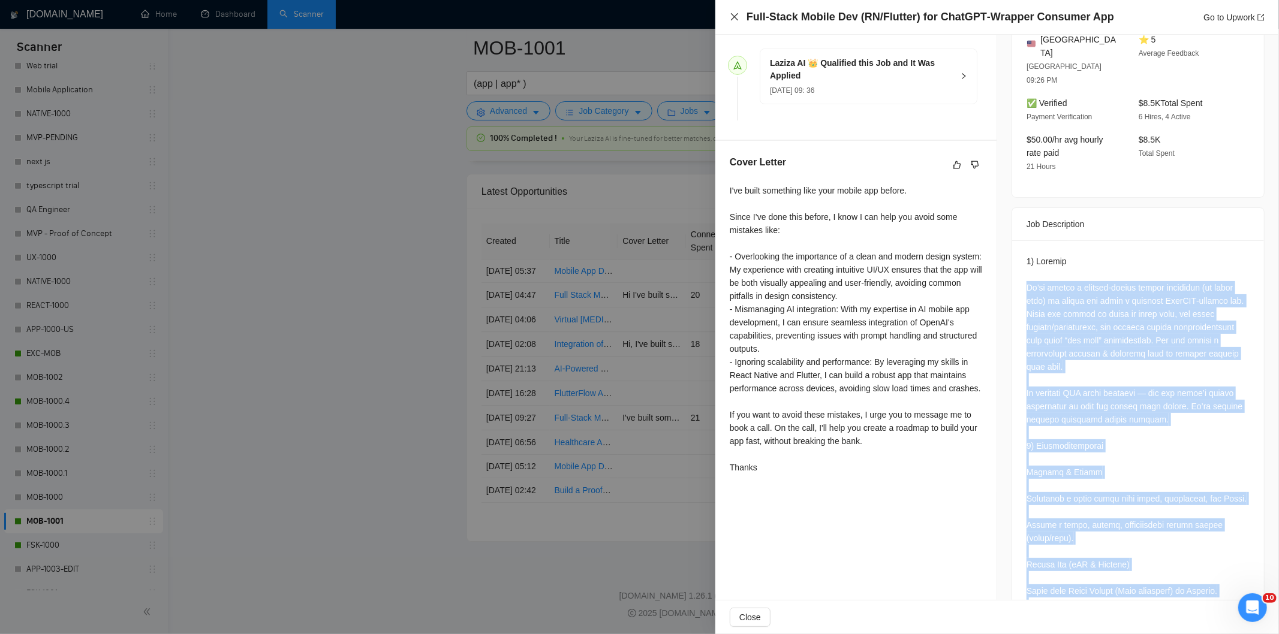
click at [730, 14] on icon "close" at bounding box center [735, 17] width 10 height 10
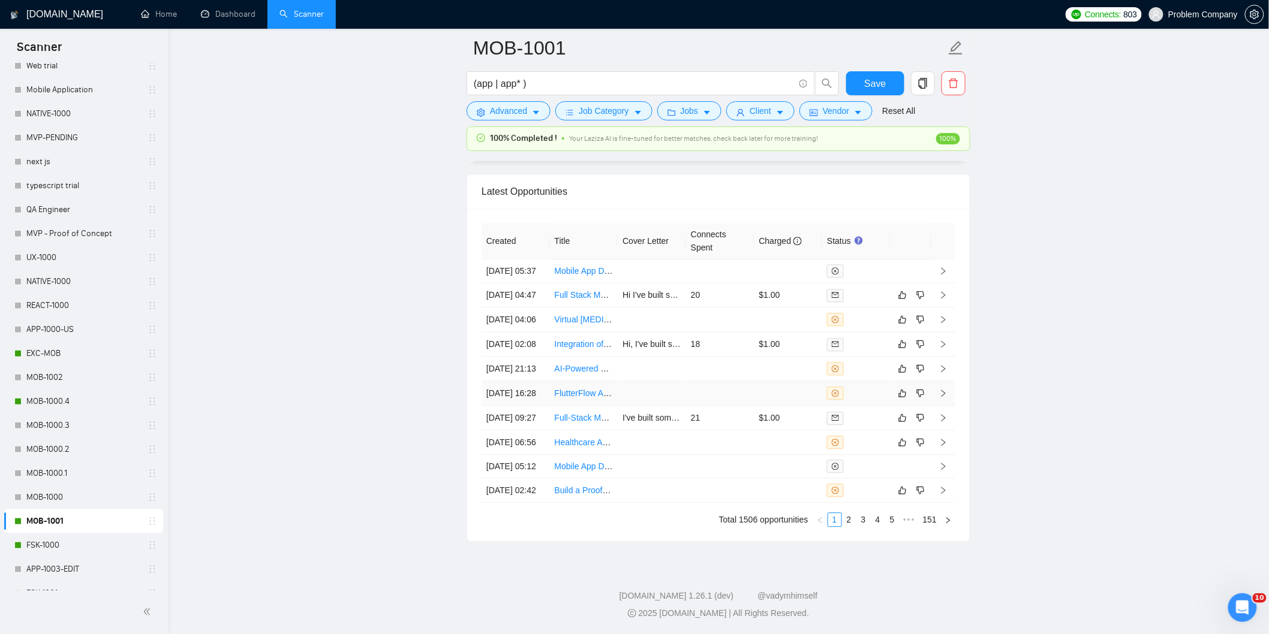
click at [536, 406] on td "[DATE] 16:28" at bounding box center [515, 393] width 68 height 25
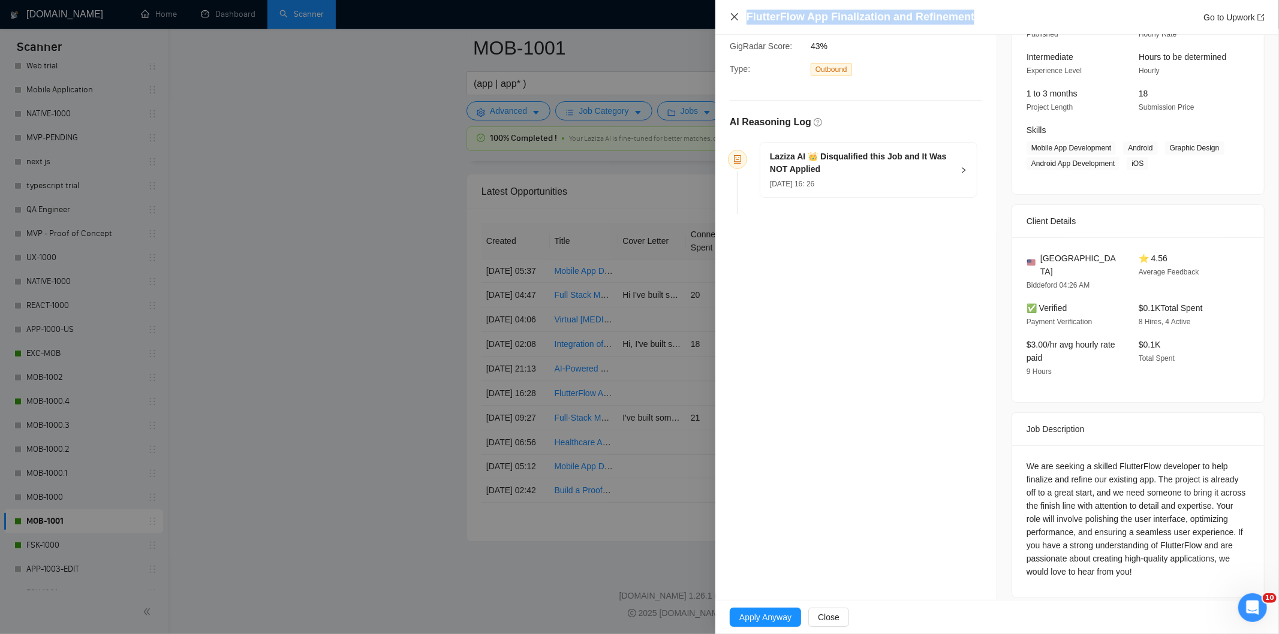
drag, startPoint x: 989, startPoint y: 13, endPoint x: 739, endPoint y: 13, distance: 250.6
click at [739, 13] on div "FlutterFlow App Finalization and Refinement Go to Upwork" at bounding box center [997, 17] width 535 height 15
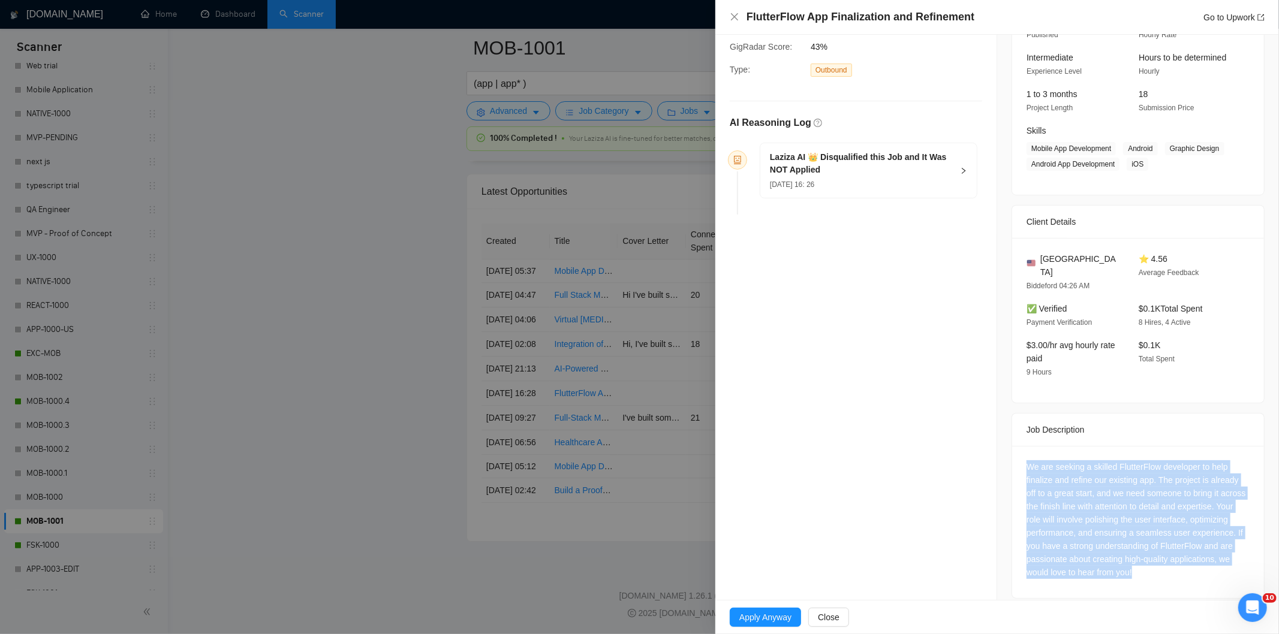
drag, startPoint x: 1022, startPoint y: 463, endPoint x: 1197, endPoint y: 580, distance: 210.5
click at [1197, 580] on div "We are seeking a skilled FlutterFlow developer to help finalize and refine our …" at bounding box center [1138, 522] width 252 height 152
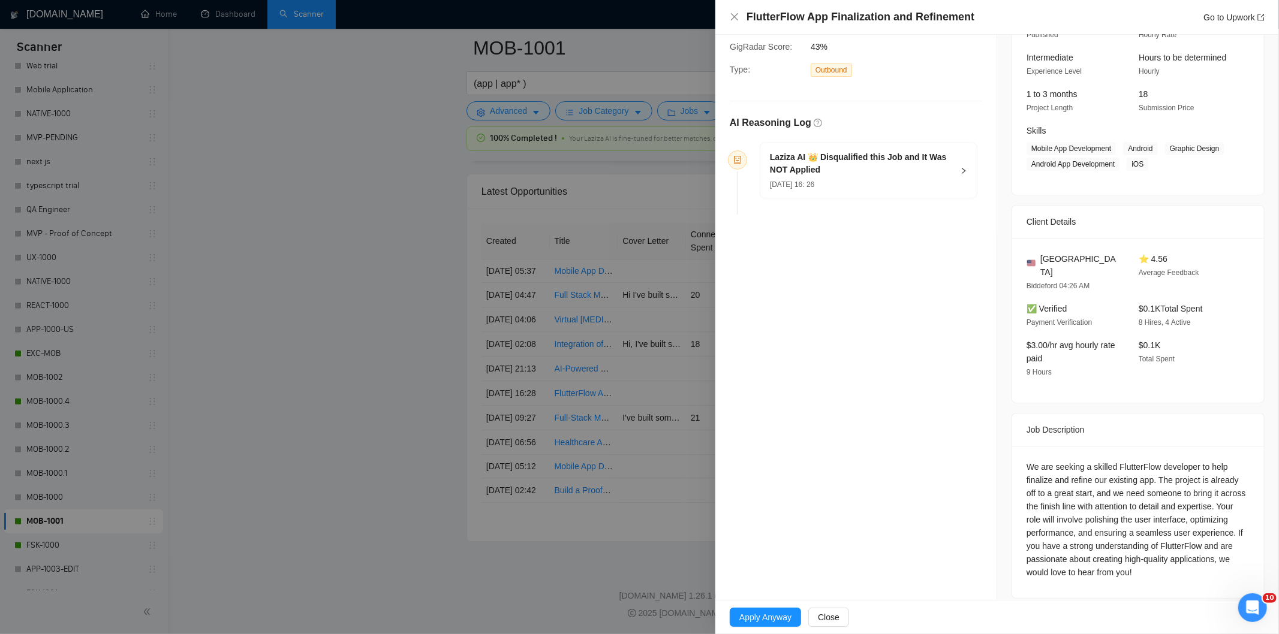
click at [898, 167] on h5 "Laziza AI 👑 Disqualified this Job and It Was NOT Applied" at bounding box center [861, 163] width 183 height 25
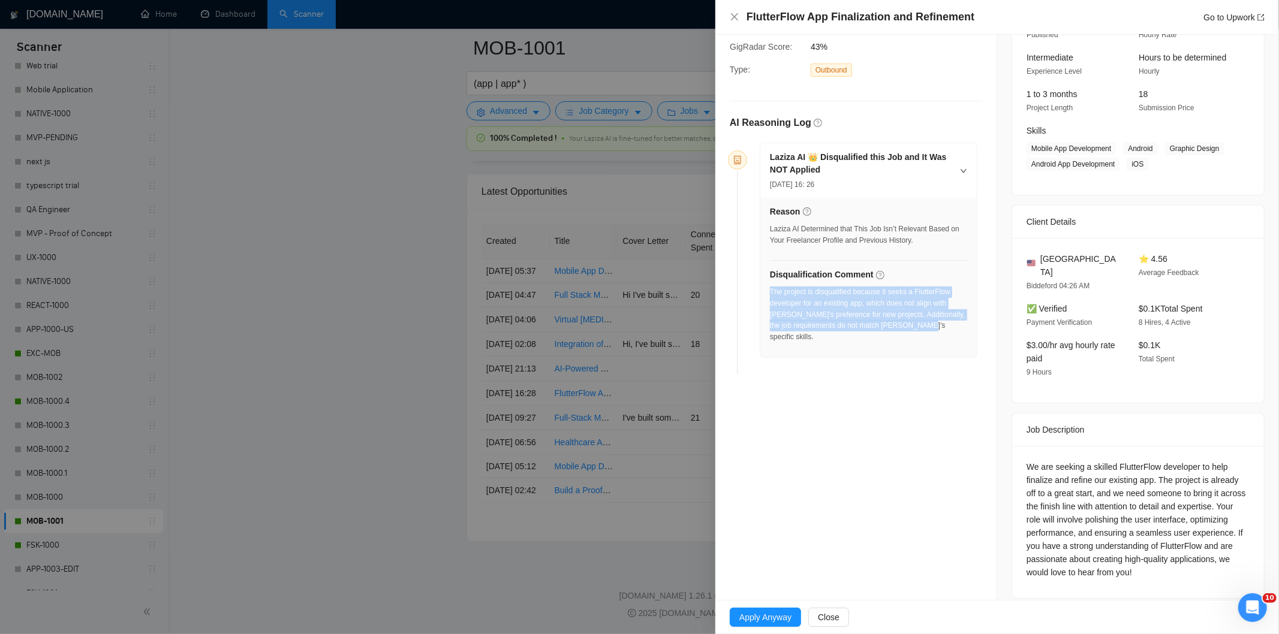
drag, startPoint x: 928, startPoint y: 329, endPoint x: 770, endPoint y: 296, distance: 161.0
click at [770, 296] on div "The project is disqualified because it seeks a FlutterFlow developer for an exi…" at bounding box center [868, 315] width 197 height 56
click at [732, 15] on icon "close" at bounding box center [735, 17] width 10 height 10
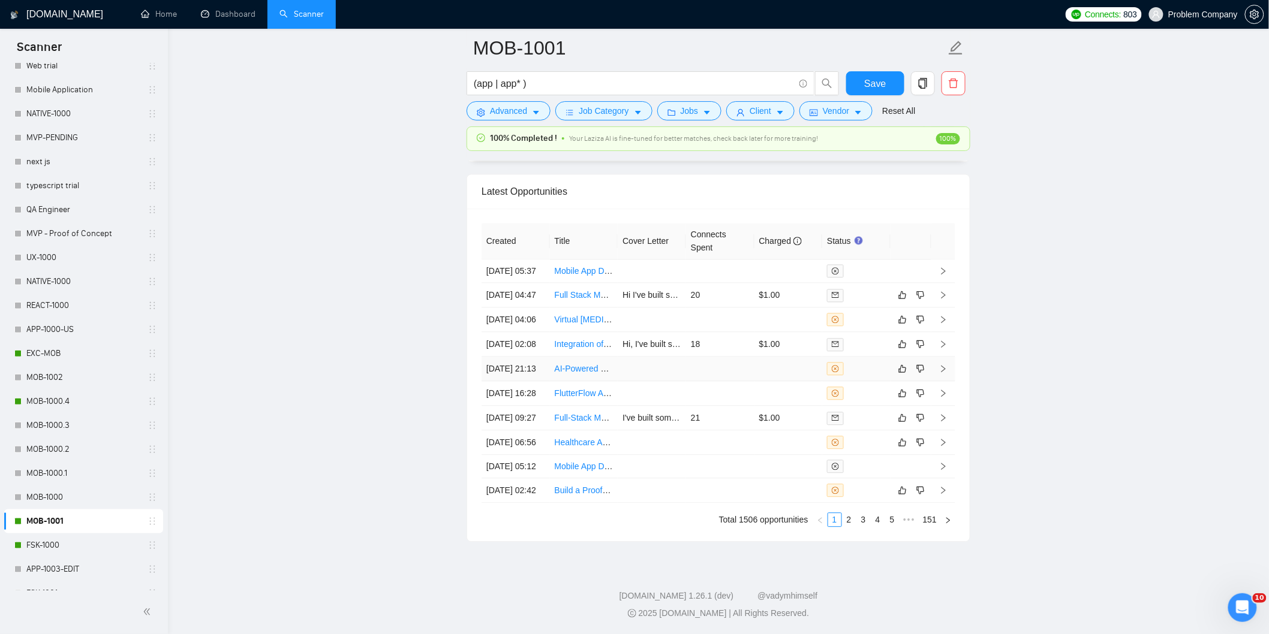
click at [529, 366] on td "[DATE] 21:13" at bounding box center [515, 369] width 68 height 25
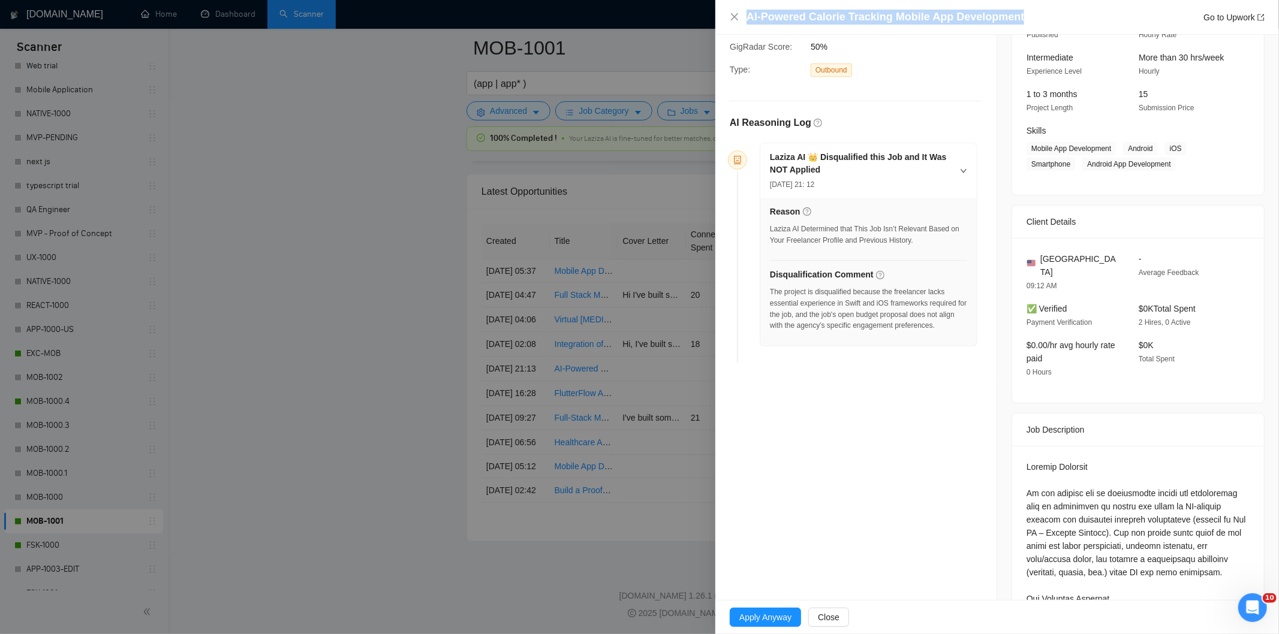
drag, startPoint x: 1020, startPoint y: 16, endPoint x: 738, endPoint y: 10, distance: 281.9
click at [738, 10] on div "AI-Powered Calorie Tracking Mobile App Development Go to Upwork" at bounding box center [997, 17] width 535 height 15
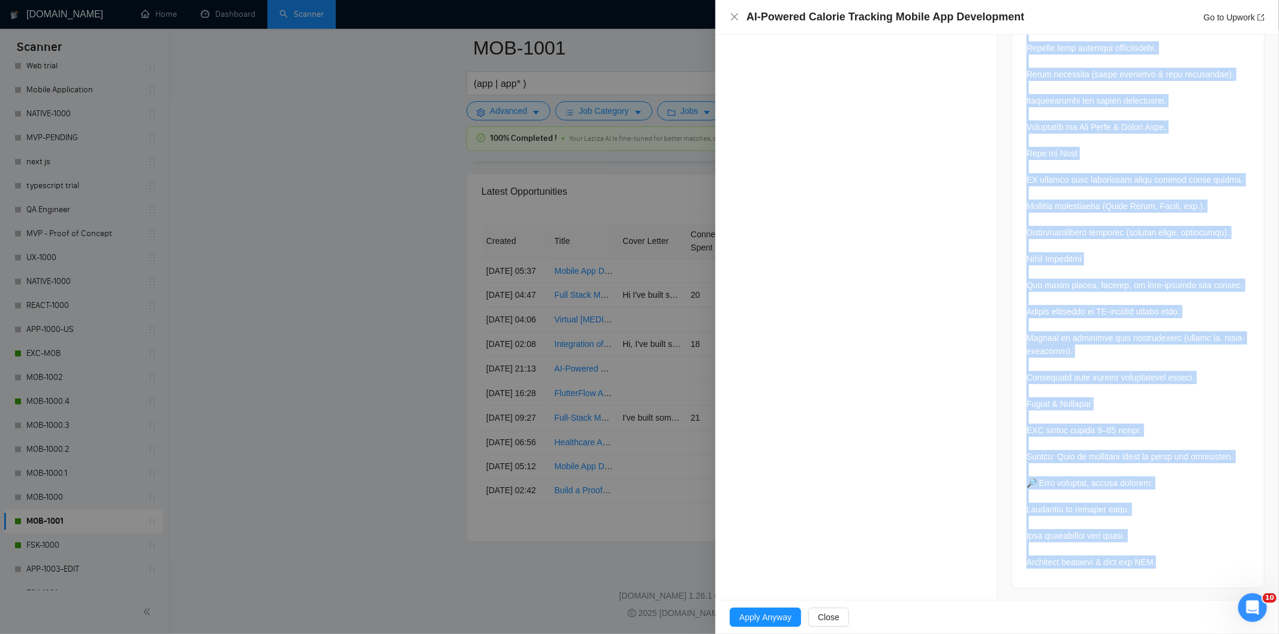
scroll to position [2217, 0]
drag, startPoint x: 1019, startPoint y: 456, endPoint x: 1168, endPoint y: 585, distance: 196.4
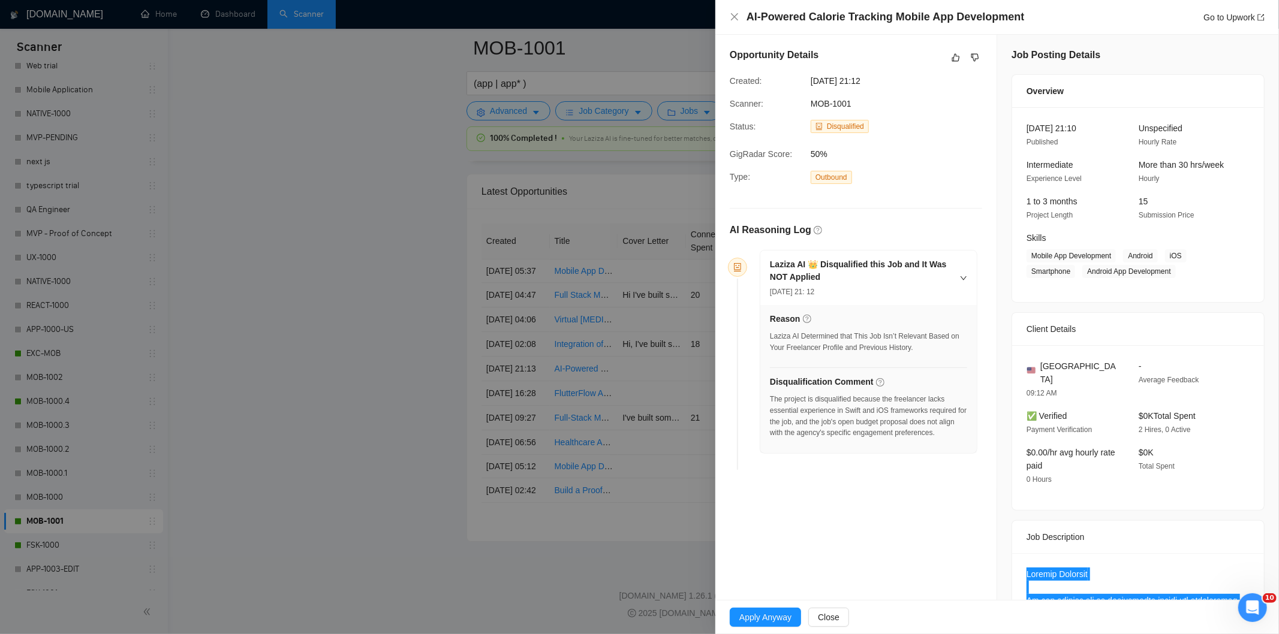
scroll to position [0, 0]
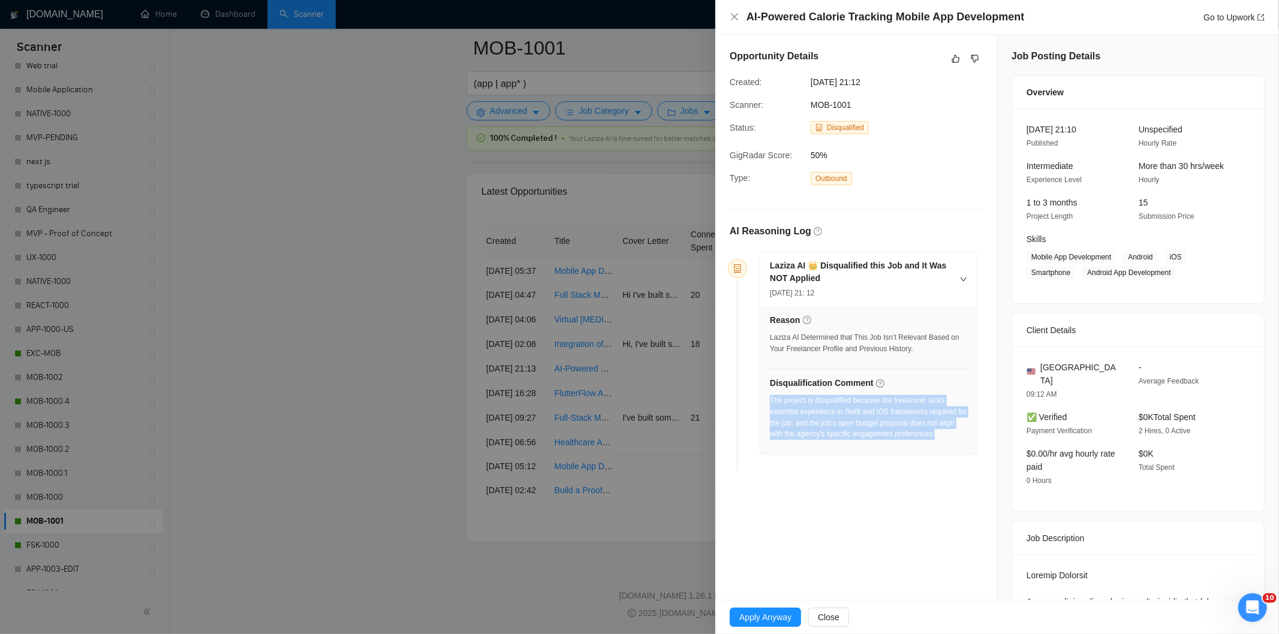
drag, startPoint x: 951, startPoint y: 441, endPoint x: 770, endPoint y: 402, distance: 185.3
click at [770, 402] on div "The project is disqualified because the freelancer lacks essential experience i…" at bounding box center [868, 421] width 197 height 52
click at [733, 19] on icon "close" at bounding box center [735, 17] width 10 height 10
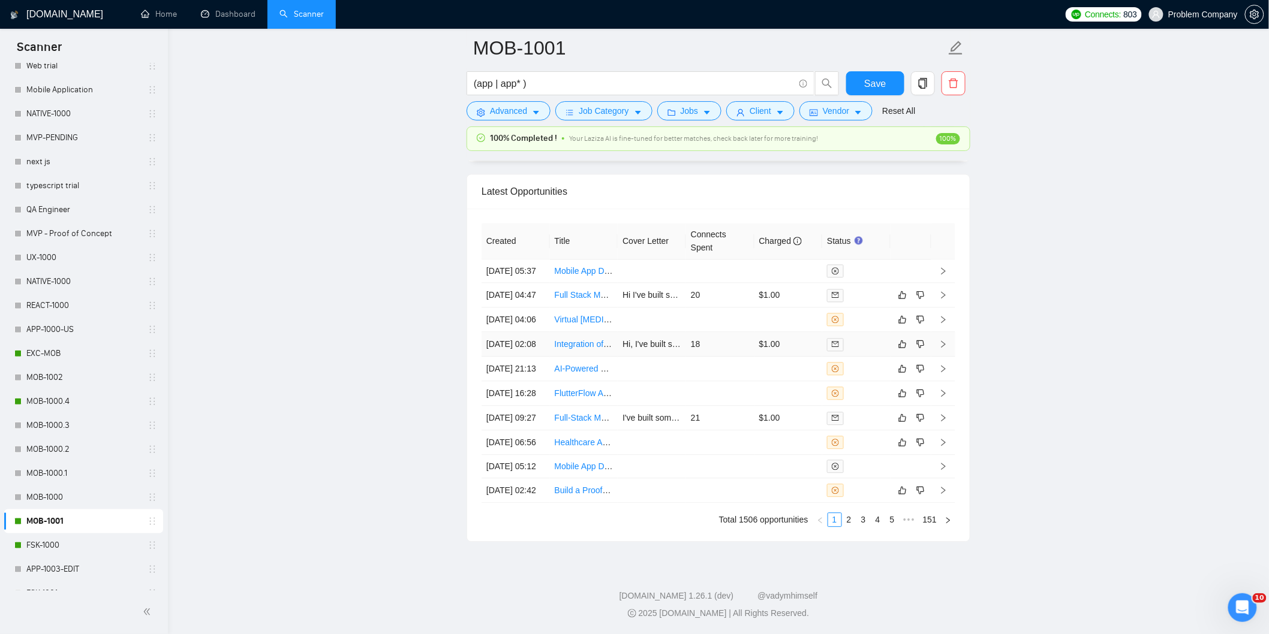
click at [526, 339] on td "[DATE] 02:08" at bounding box center [515, 344] width 68 height 25
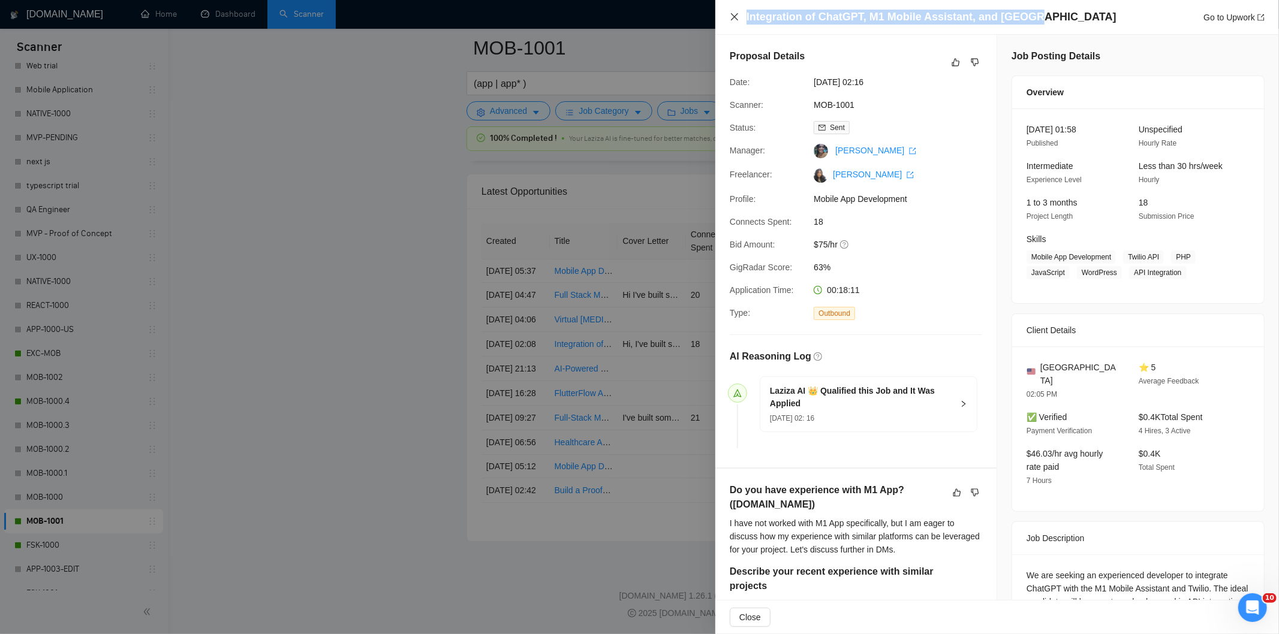
drag, startPoint x: 1034, startPoint y: 16, endPoint x: 738, endPoint y: 19, distance: 295.6
click at [738, 19] on div "Integration of ChatGPT, M1 Mobile Assistant, and Twilio Go to Upwork" at bounding box center [997, 17] width 535 height 15
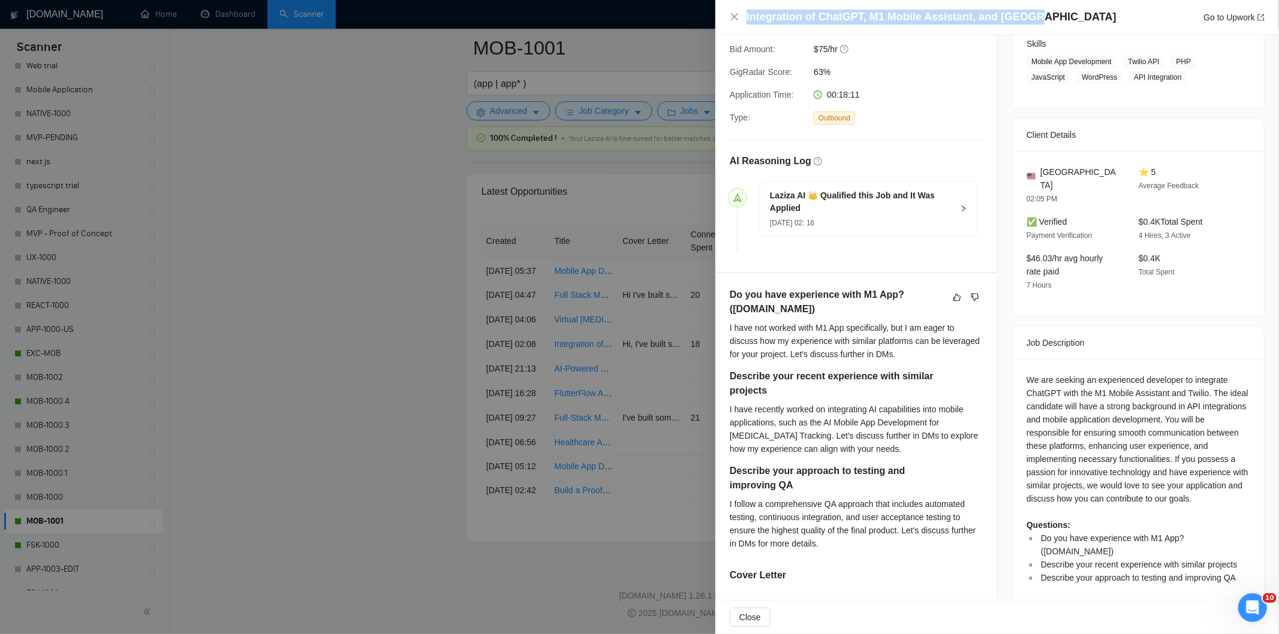
scroll to position [333, 0]
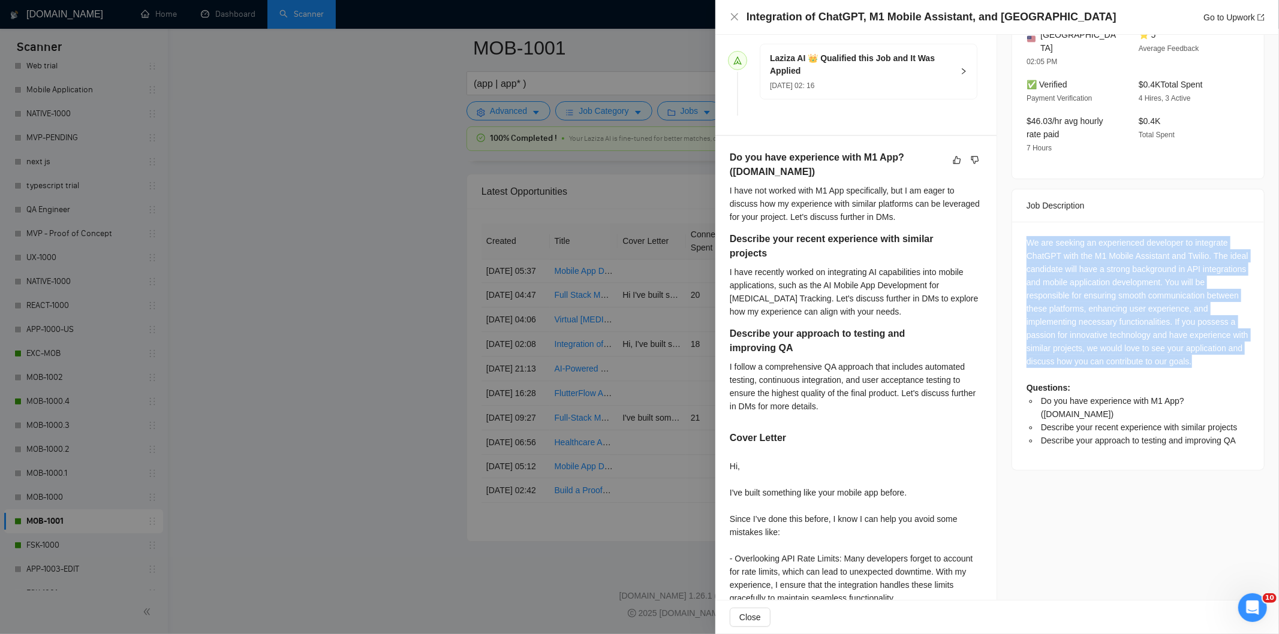
drag, startPoint x: 1021, startPoint y: 229, endPoint x: 1233, endPoint y: 358, distance: 247.8
click at [1233, 358] on div "We are seeking an experienced developer to integrate ChatGPT with the M1 Mobile…" at bounding box center [1137, 341] width 223 height 211
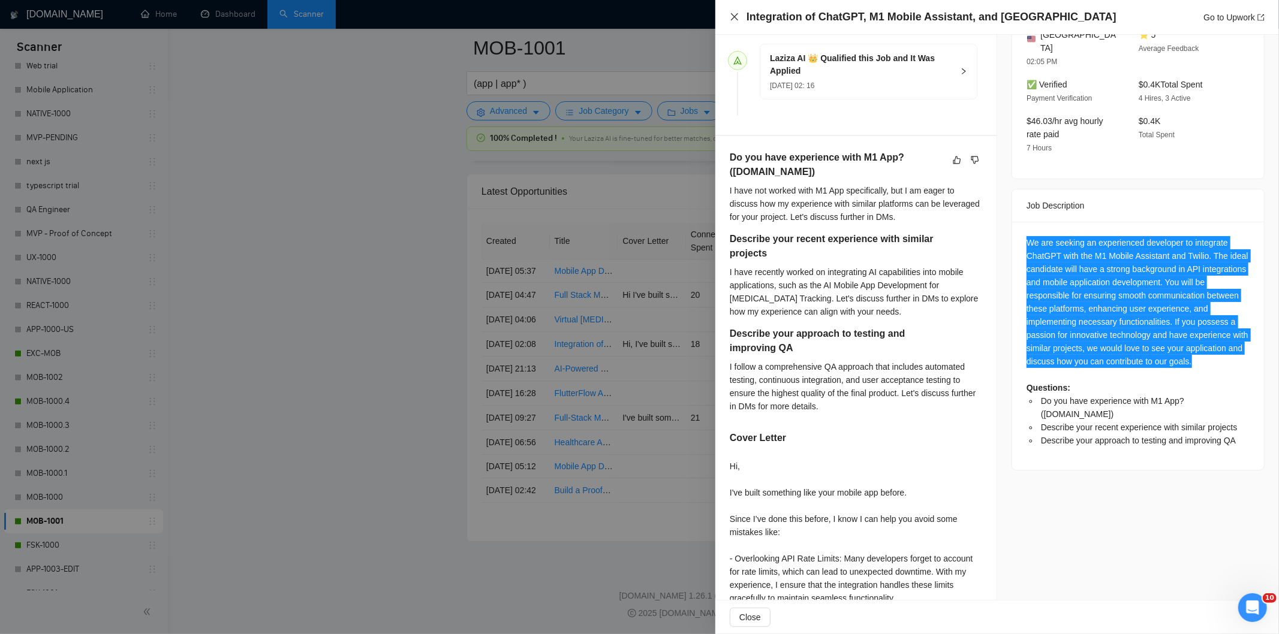
click at [734, 19] on icon "close" at bounding box center [735, 17] width 10 height 10
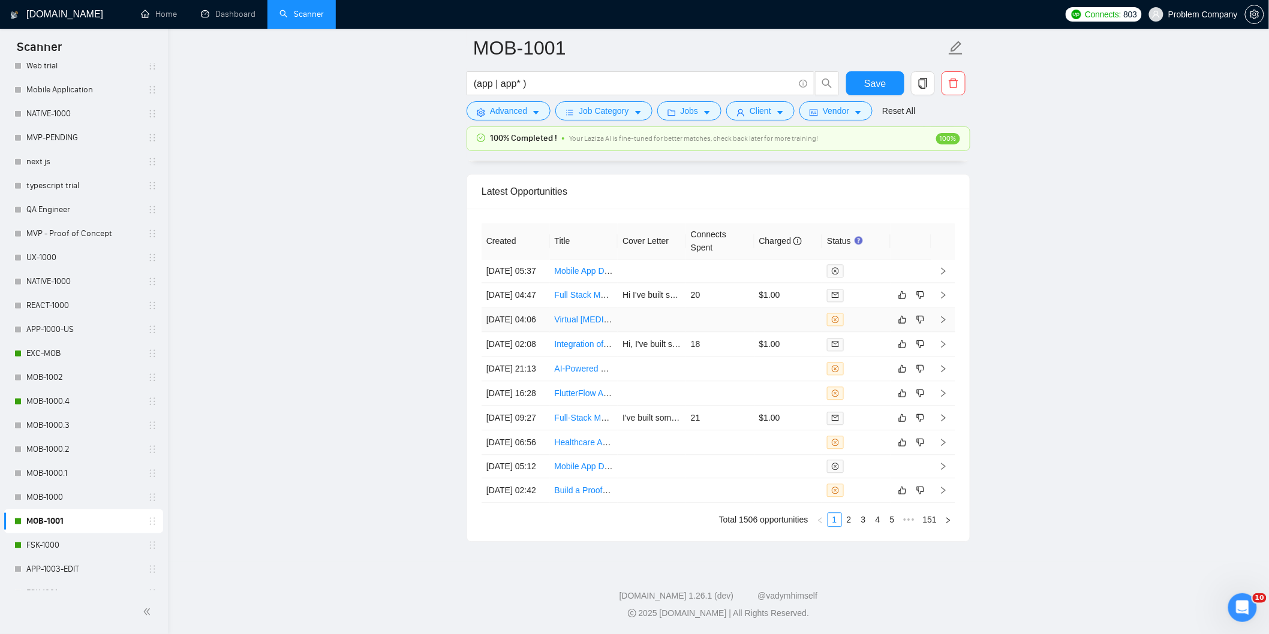
click at [538, 308] on td "[DATE] 04:06" at bounding box center [515, 320] width 68 height 25
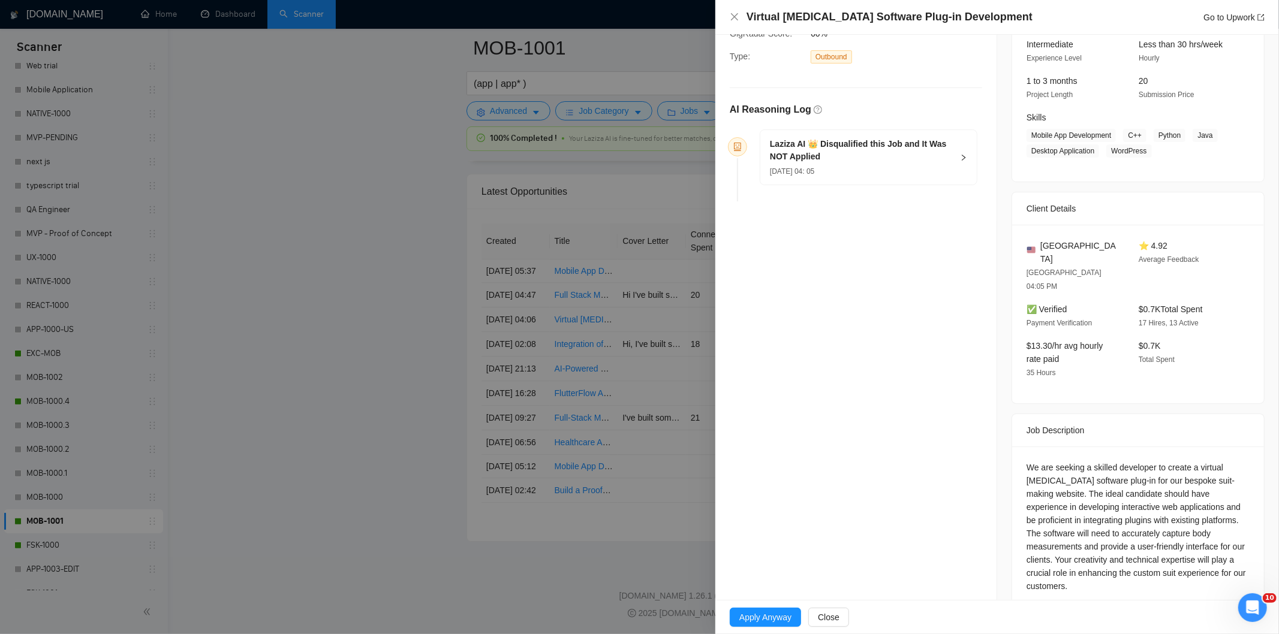
drag, startPoint x: 1046, startPoint y: 19, endPoint x: 748, endPoint y: 17, distance: 297.4
click at [748, 17] on div "Virtual [MEDICAL_DATA] Software Plug-in Development Go to Upwork" at bounding box center [1005, 17] width 518 height 15
drag, startPoint x: 1092, startPoint y: 568, endPoint x: 1014, endPoint y: 436, distance: 153.5
click at [1014, 447] on div "We are seeking a skilled developer to create a virtual [MEDICAL_DATA] software …" at bounding box center [1138, 529] width 252 height 165
click at [884, 164] on div "[DATE] 04: 05" at bounding box center [861, 170] width 183 height 13
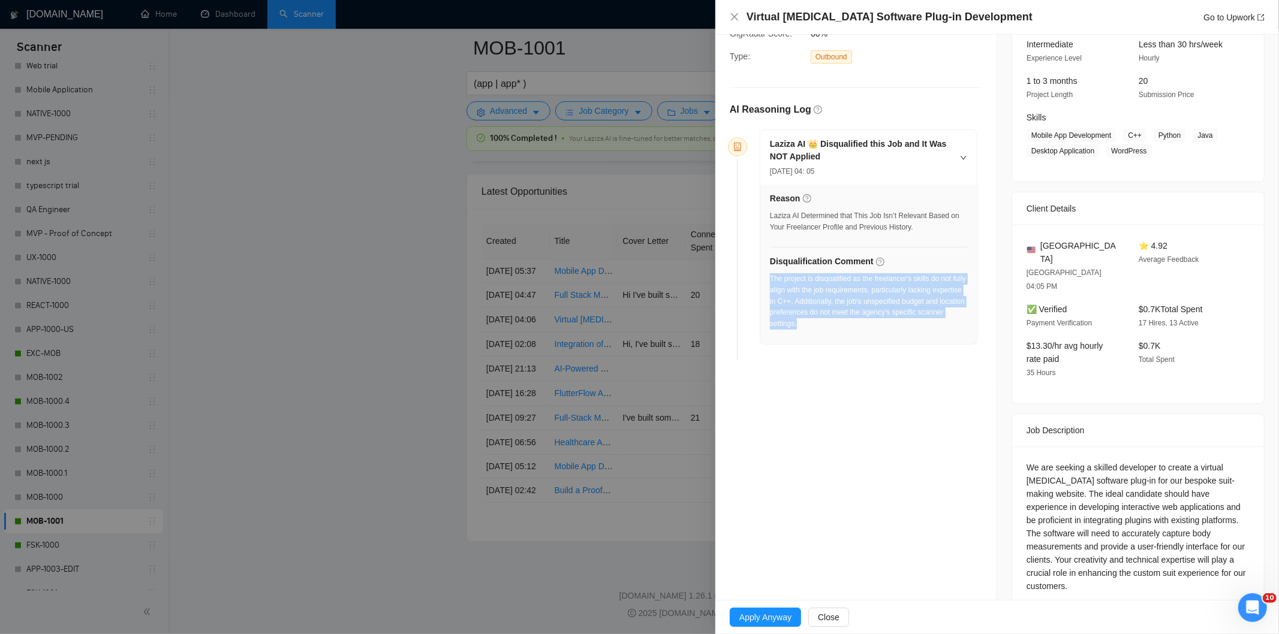
drag, startPoint x: 842, startPoint y: 330, endPoint x: 769, endPoint y: 285, distance: 85.7
click at [770, 285] on div "The project is disqualified as the freelancer's skills do not fully align with …" at bounding box center [868, 305] width 197 height 64
click at [730, 18] on icon "close" at bounding box center [735, 17] width 10 height 10
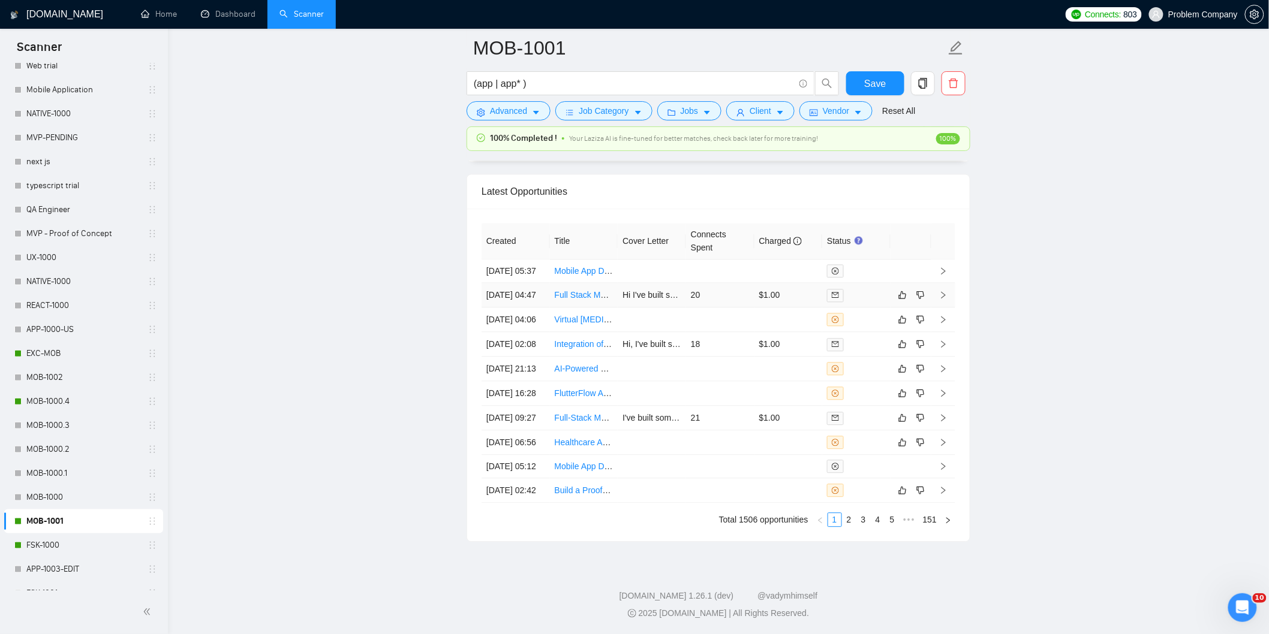
click at [528, 283] on td "[DATE] 04:47" at bounding box center [515, 295] width 68 height 25
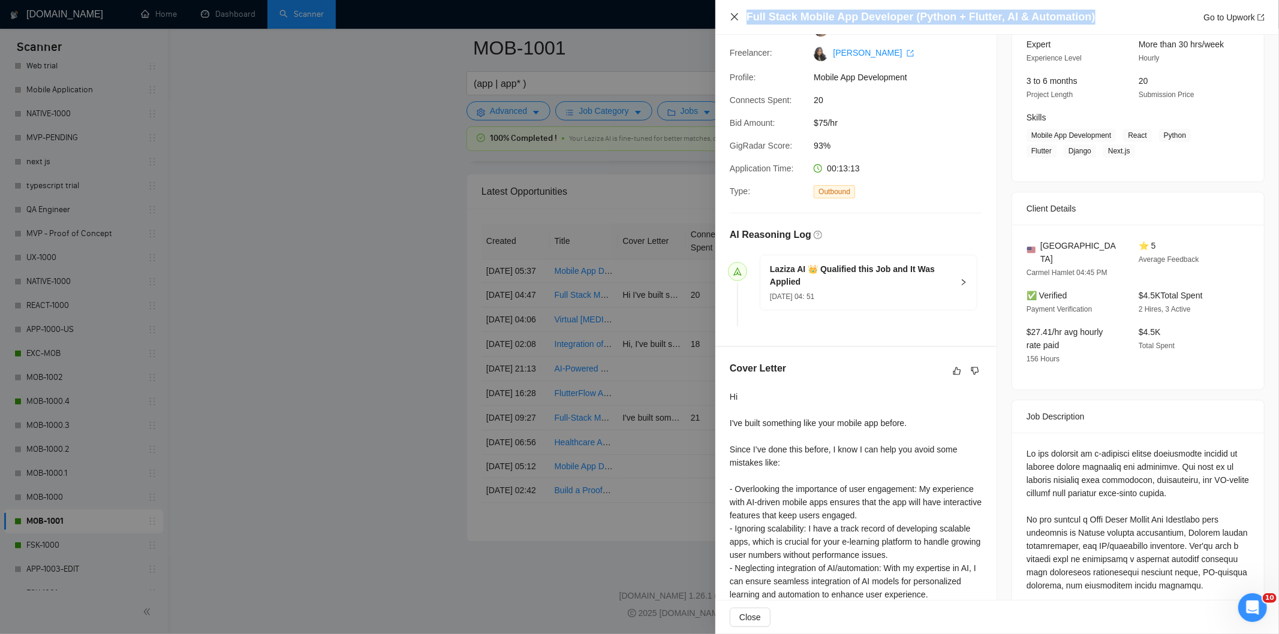
drag, startPoint x: 1098, startPoint y: 20, endPoint x: 739, endPoint y: 16, distance: 359.2
click at [739, 16] on div "Full Stack Mobile App Developer (Python + Flutter, AI & Automation) Go to Upwork" at bounding box center [997, 17] width 535 height 15
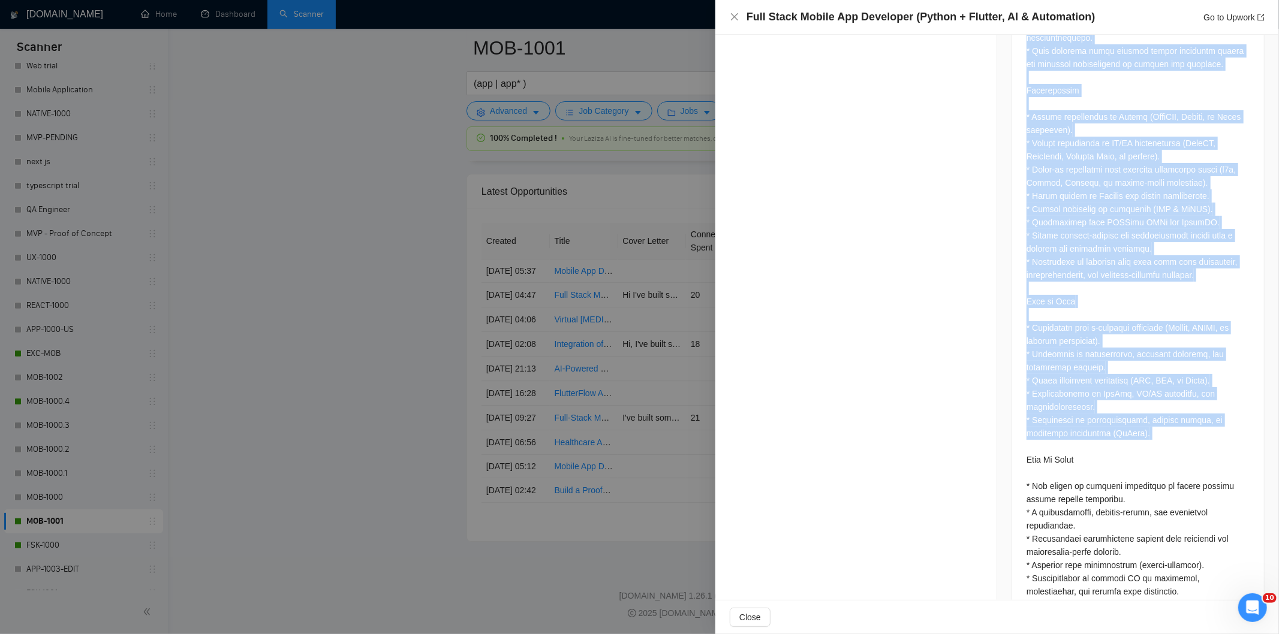
scroll to position [1004, 0]
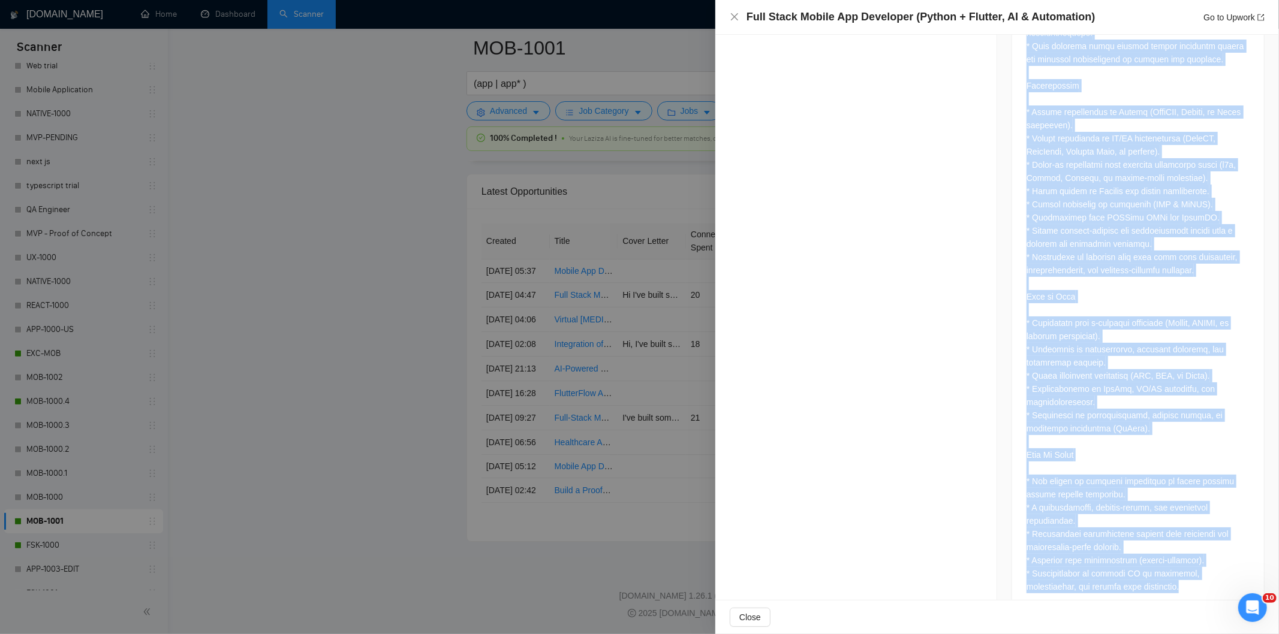
drag, startPoint x: 1023, startPoint y: 171, endPoint x: 1178, endPoint y: 576, distance: 433.3
click at [1177, 576] on div at bounding box center [1138, 81] width 252 height 1062
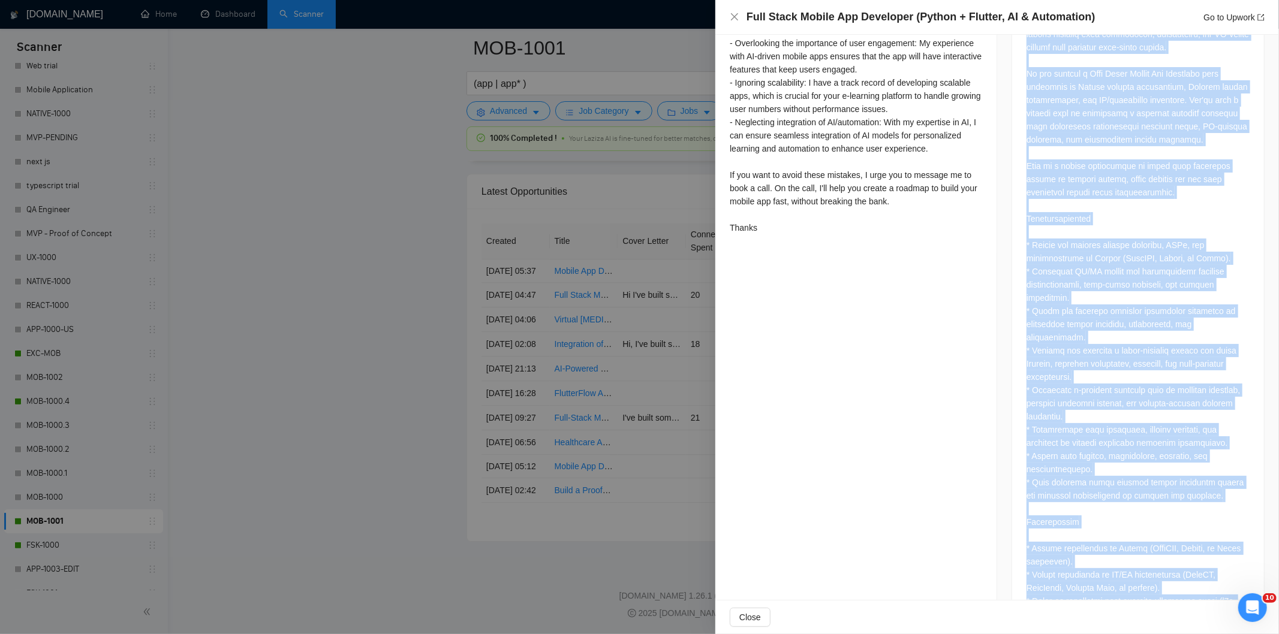
scroll to position [405, 0]
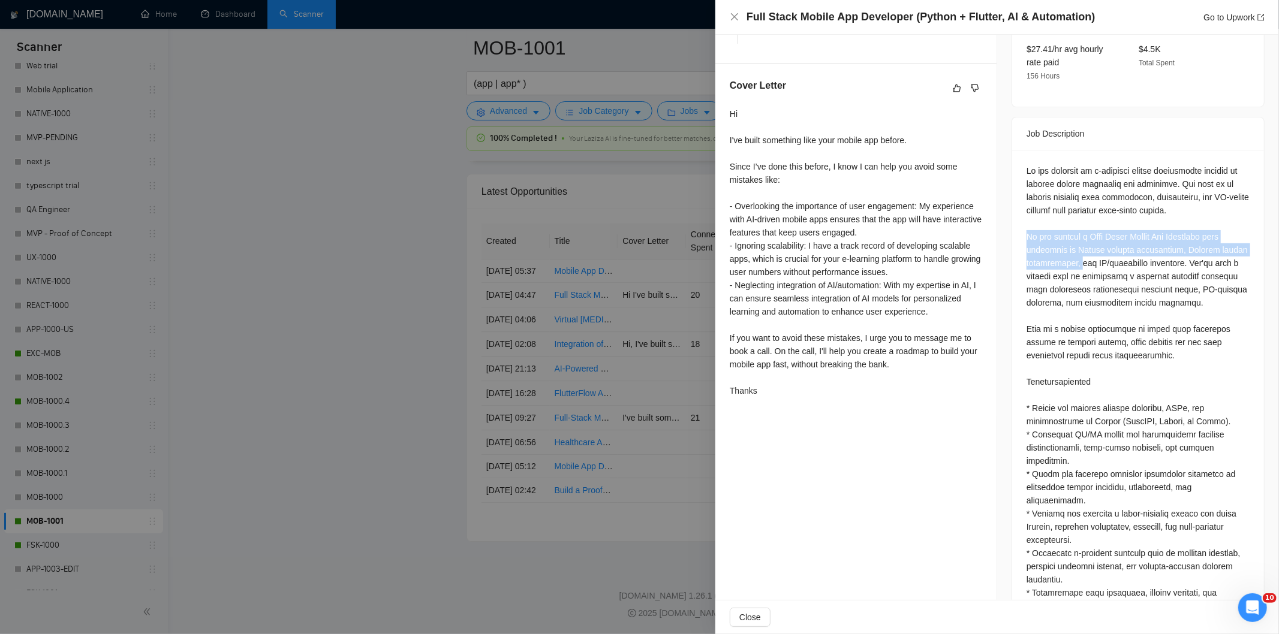
drag, startPoint x: 1070, startPoint y: 252, endPoint x: 1020, endPoint y: 223, distance: 57.8
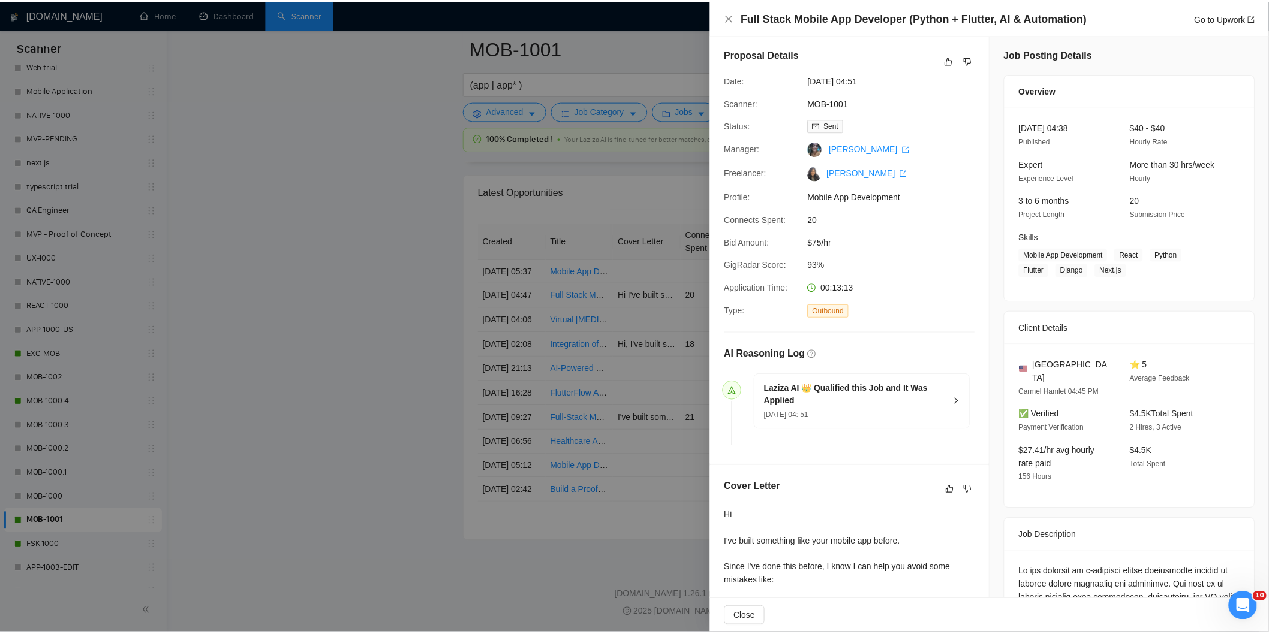
scroll to position [0, 0]
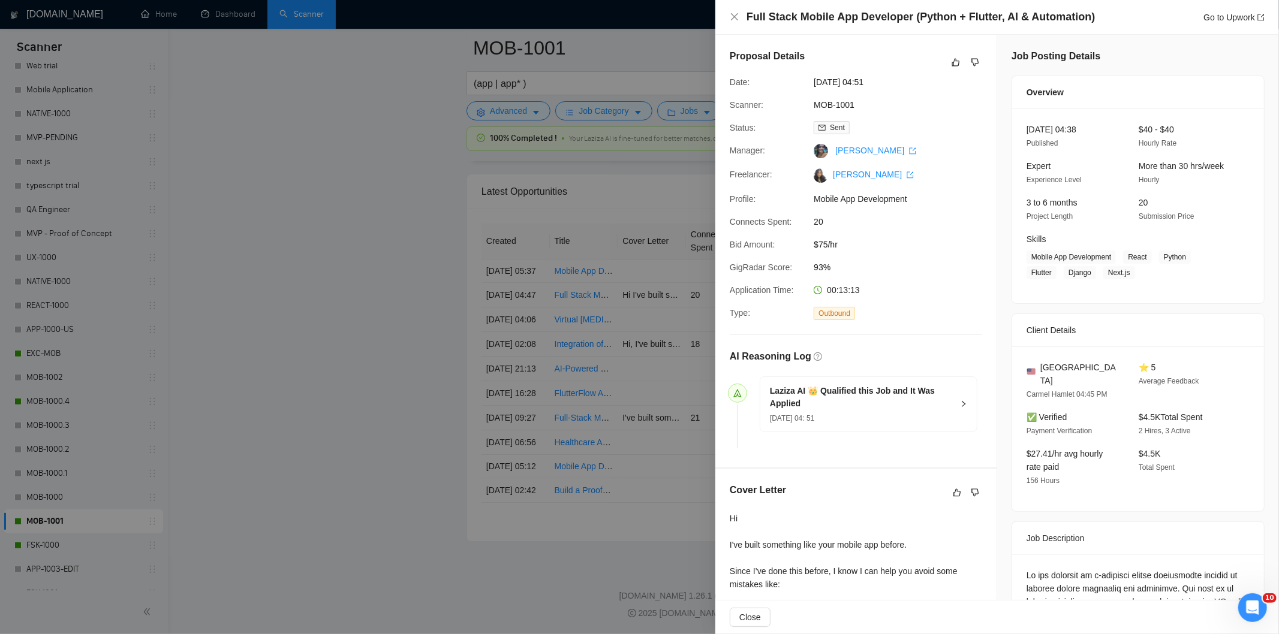
drag, startPoint x: 893, startPoint y: 83, endPoint x: 808, endPoint y: 82, distance: 85.1
click at [809, 82] on div "[DATE] 04:51" at bounding box center [872, 82] width 127 height 13
click at [736, 13] on icon "close" at bounding box center [735, 17] width 10 height 10
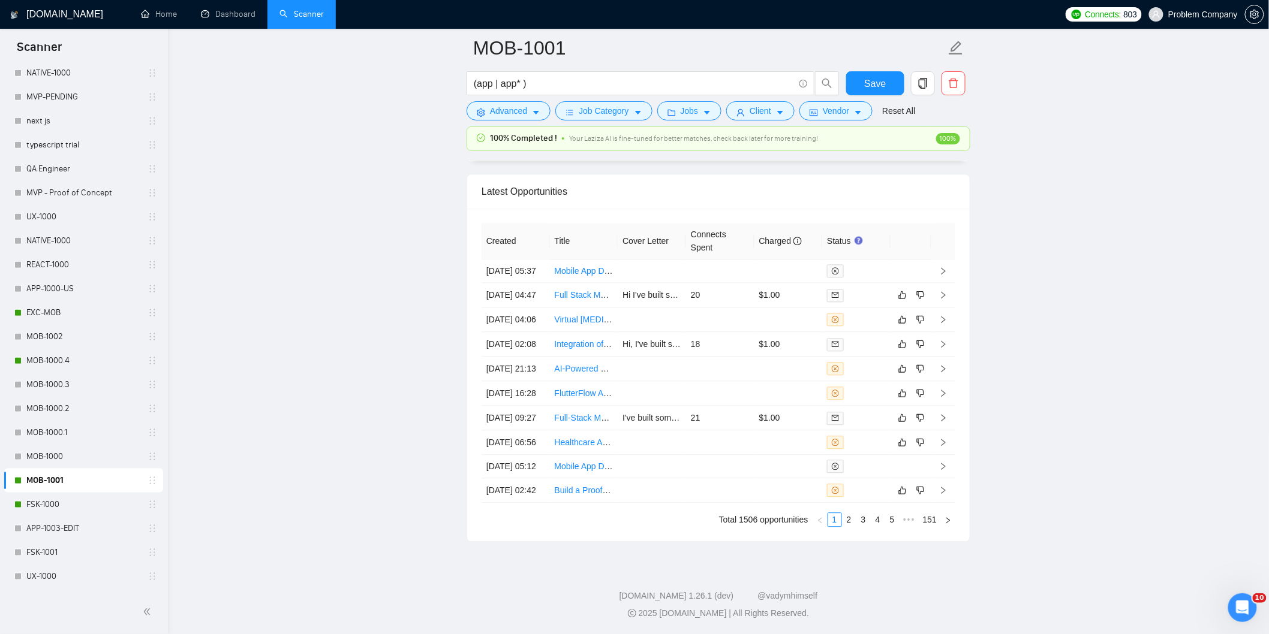
scroll to position [466, 0]
click at [51, 414] on link "FSK-1000" at bounding box center [83, 413] width 114 height 24
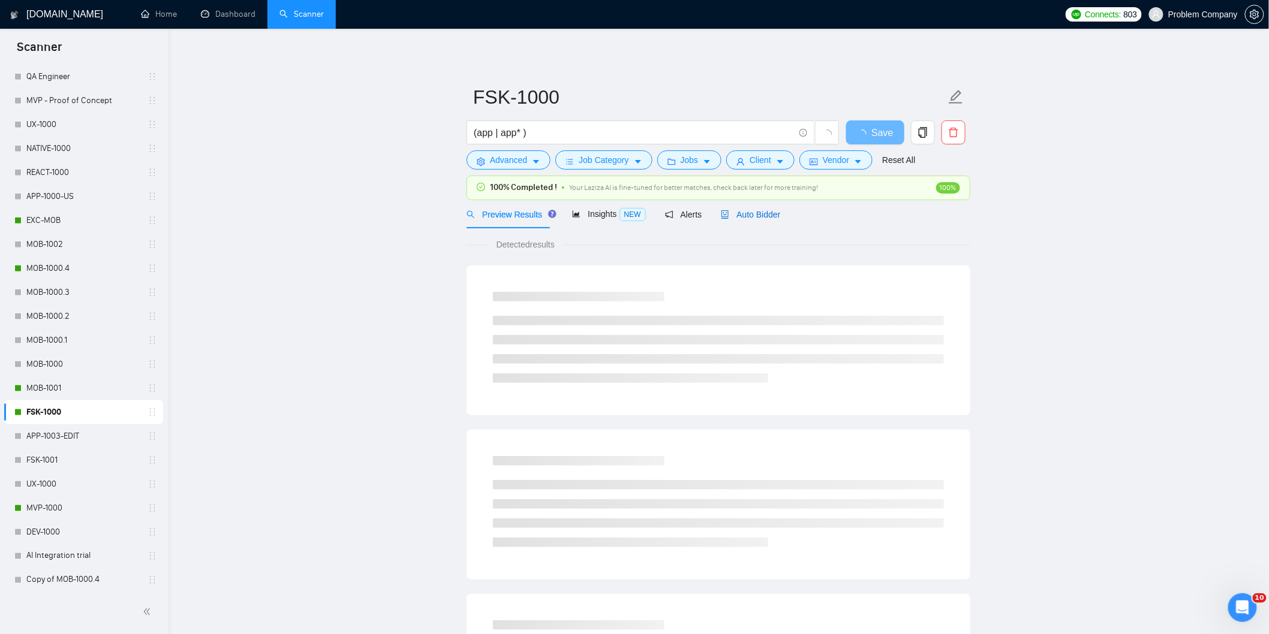
click at [756, 218] on span "Auto Bidder" at bounding box center [750, 215] width 59 height 10
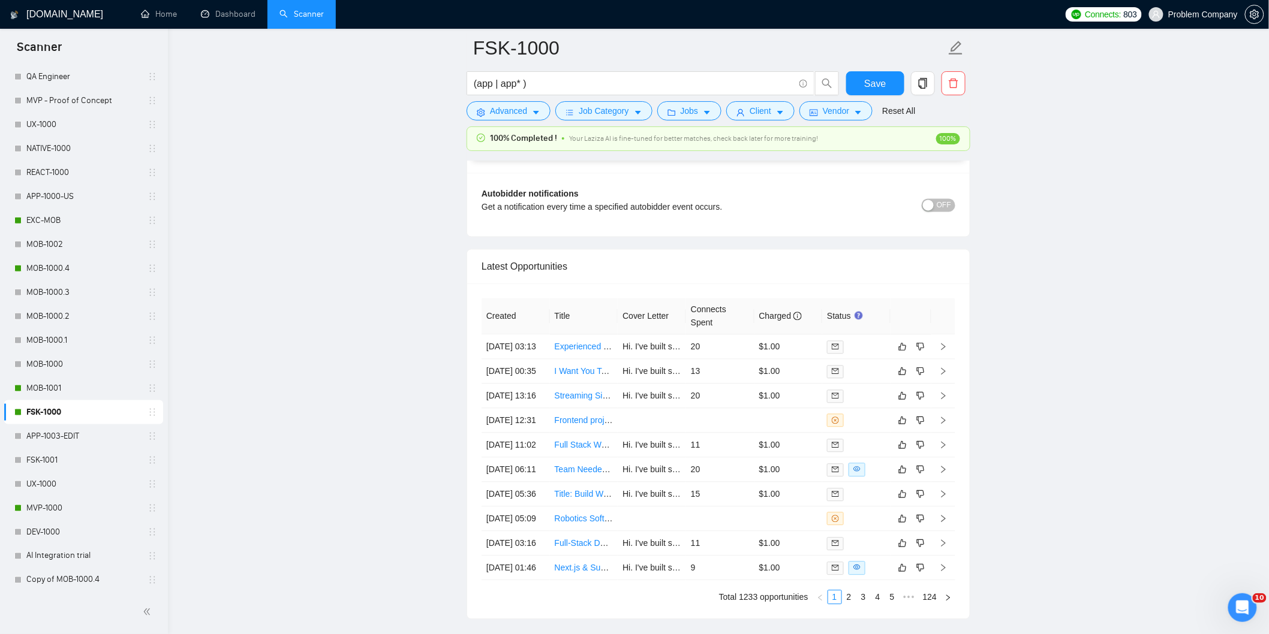
scroll to position [3053, 0]
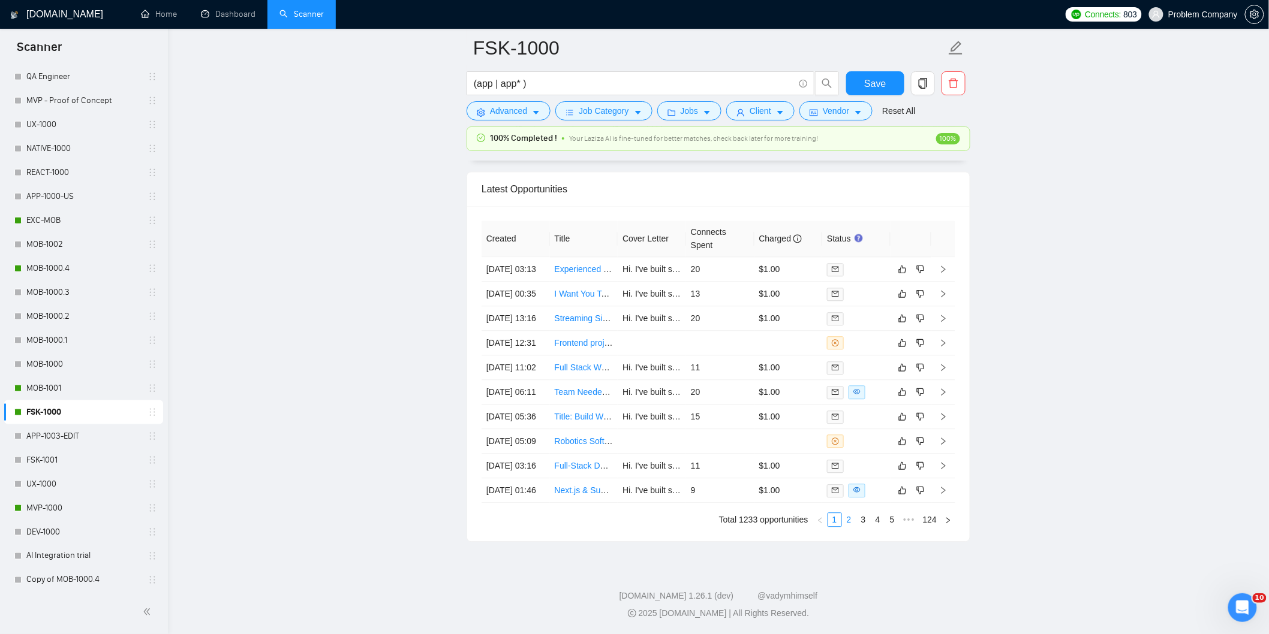
click at [851, 523] on link "2" at bounding box center [848, 519] width 13 height 13
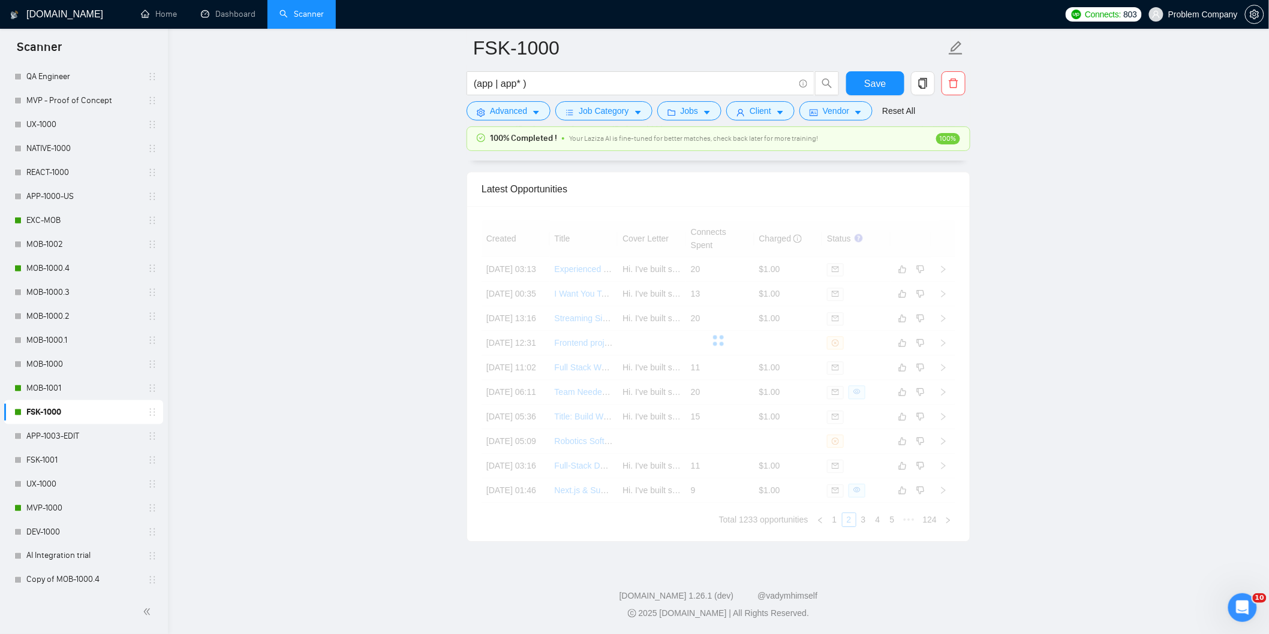
scroll to position [2987, 0]
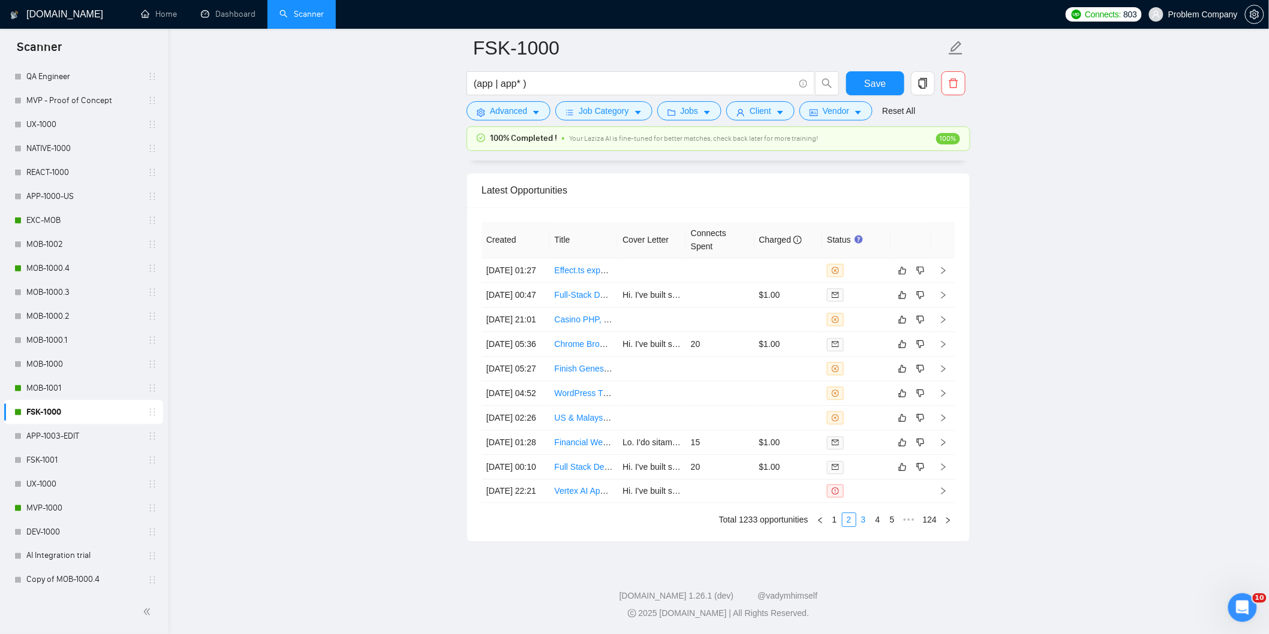
click at [863, 526] on link "3" at bounding box center [863, 519] width 13 height 13
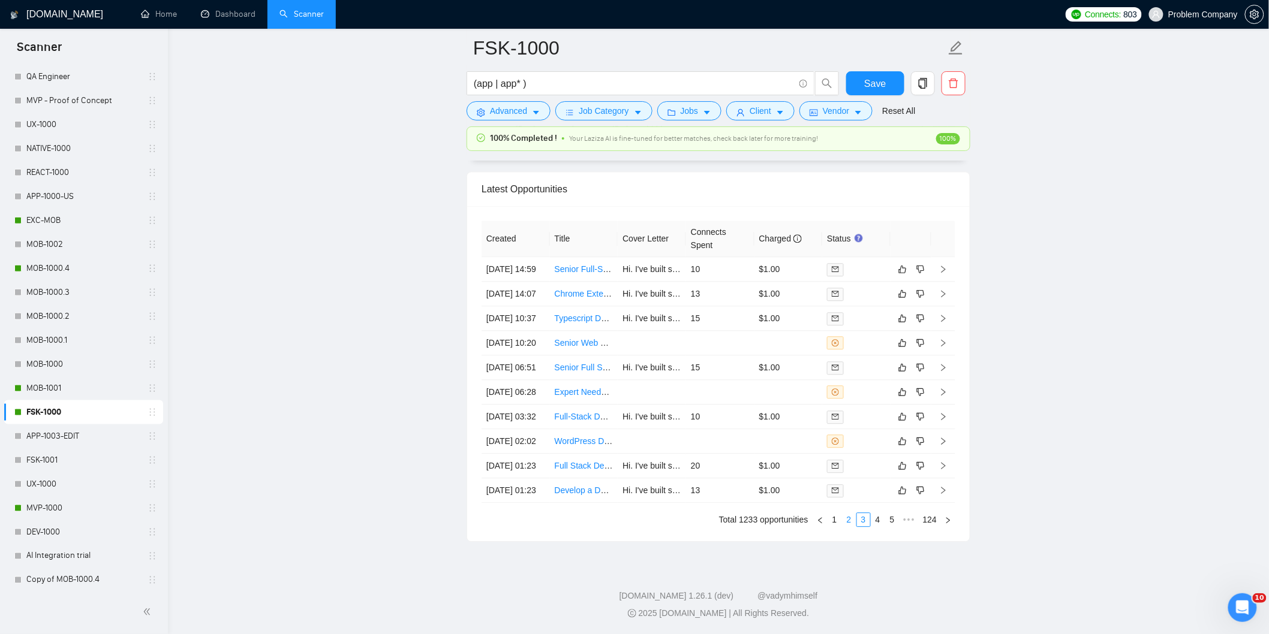
click at [848, 526] on link "2" at bounding box center [848, 519] width 13 height 13
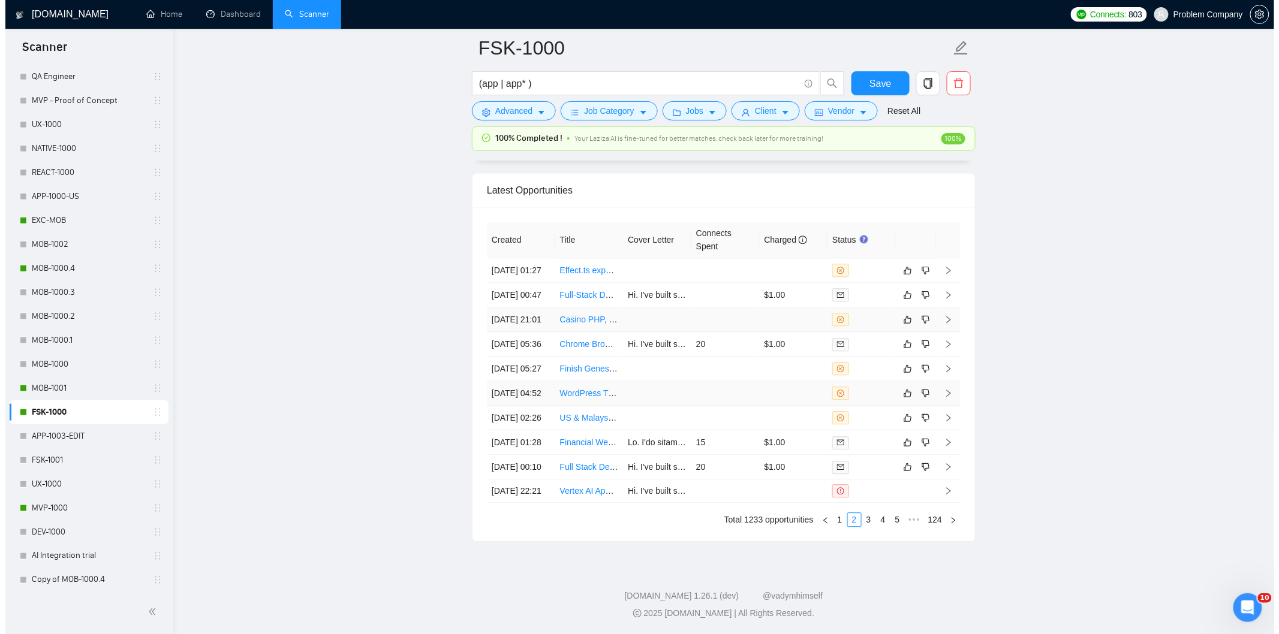
scroll to position [3053, 0]
click at [536, 406] on td "[DATE] 02:26" at bounding box center [515, 418] width 68 height 25
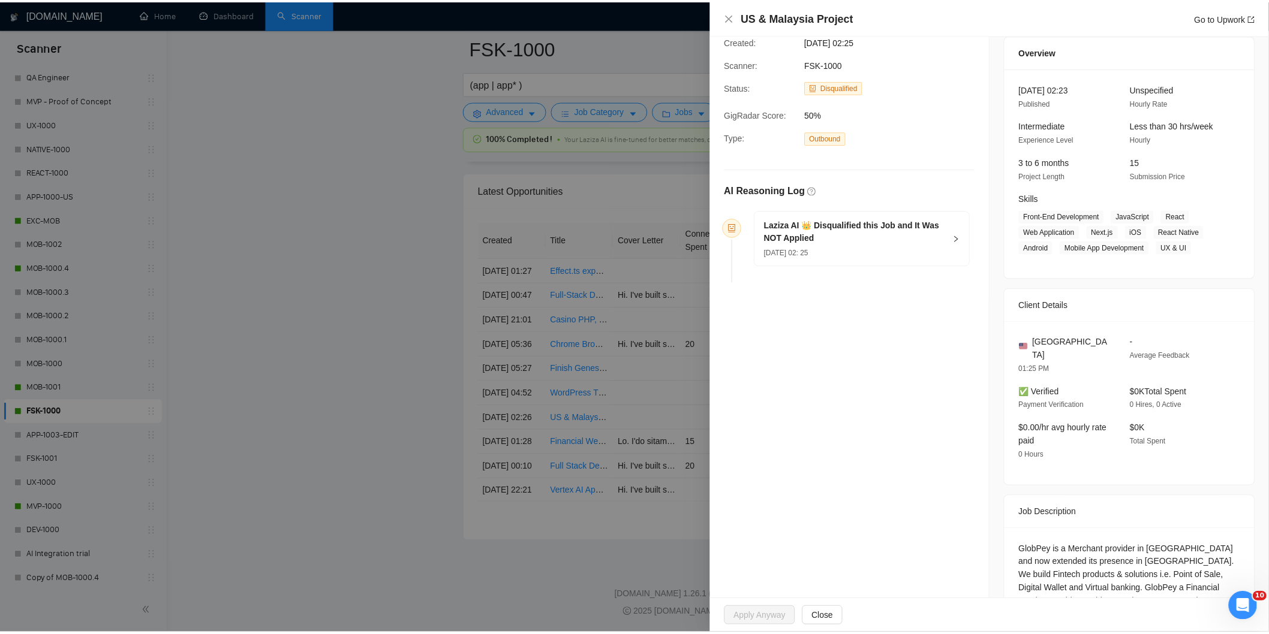
scroll to position [189, 0]
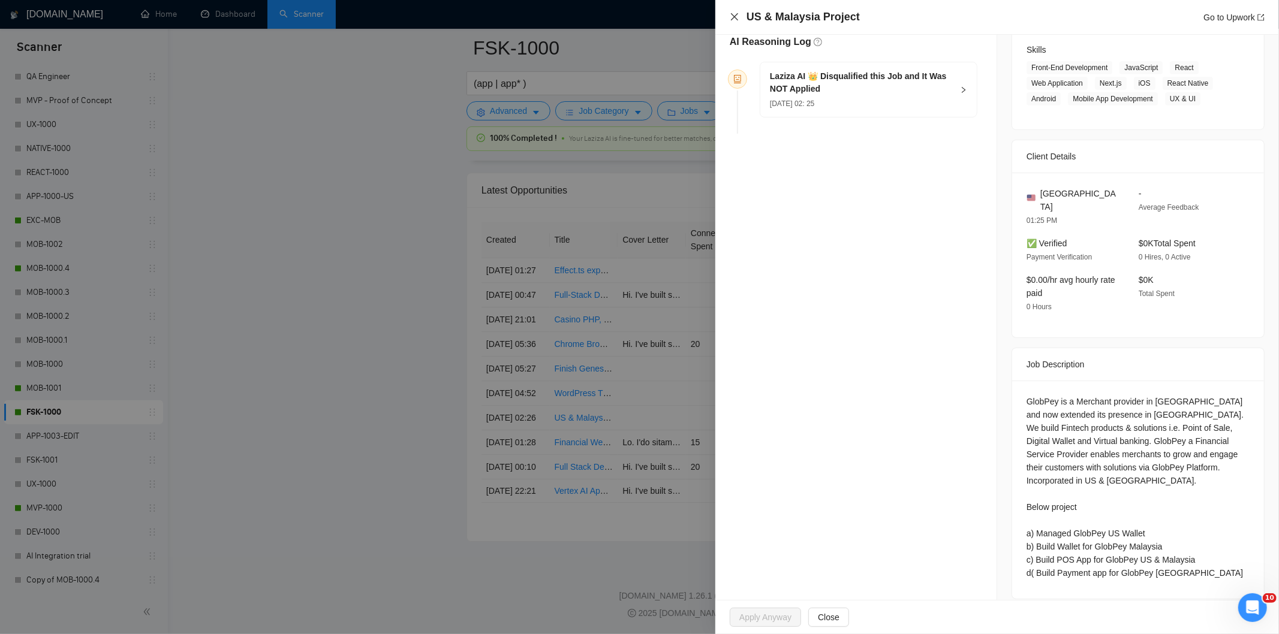
click at [734, 15] on icon "close" at bounding box center [735, 17] width 10 height 10
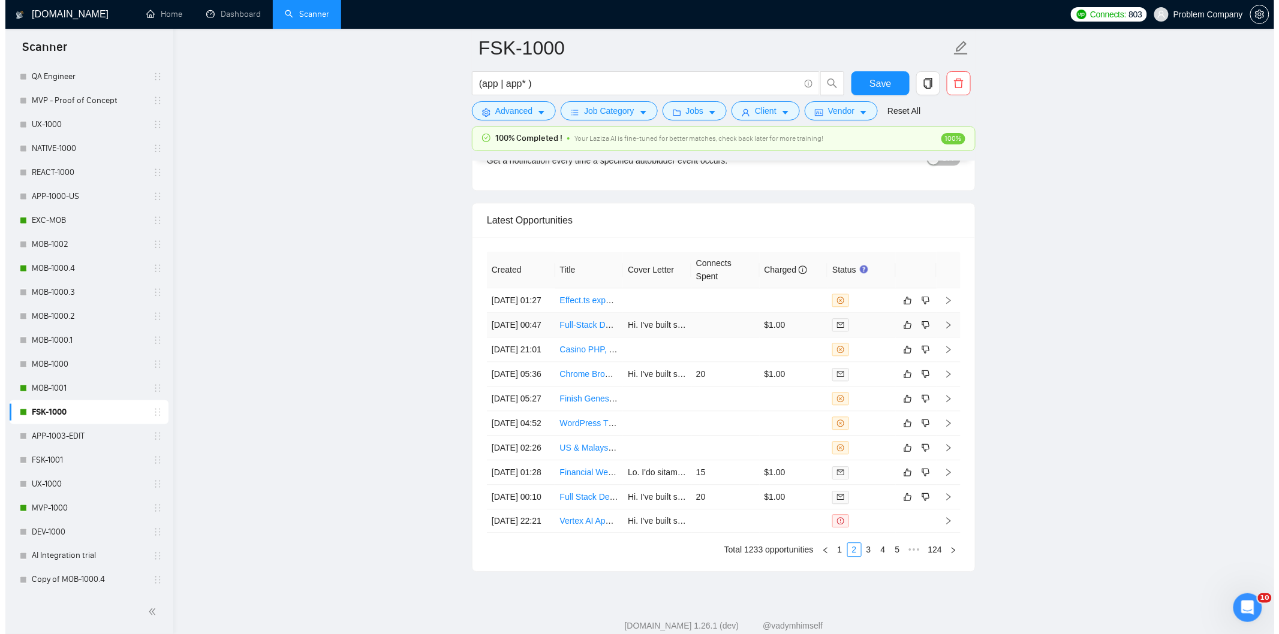
scroll to position [2987, 0]
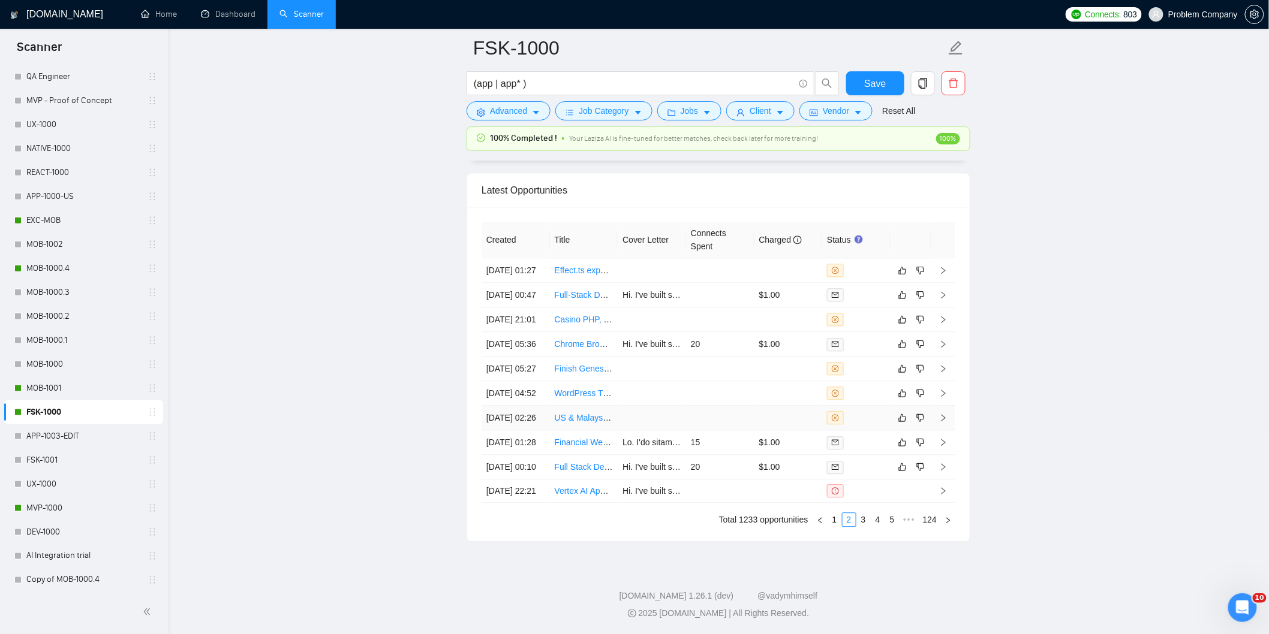
click at [535, 430] on td "[DATE] 02:26" at bounding box center [515, 418] width 68 height 25
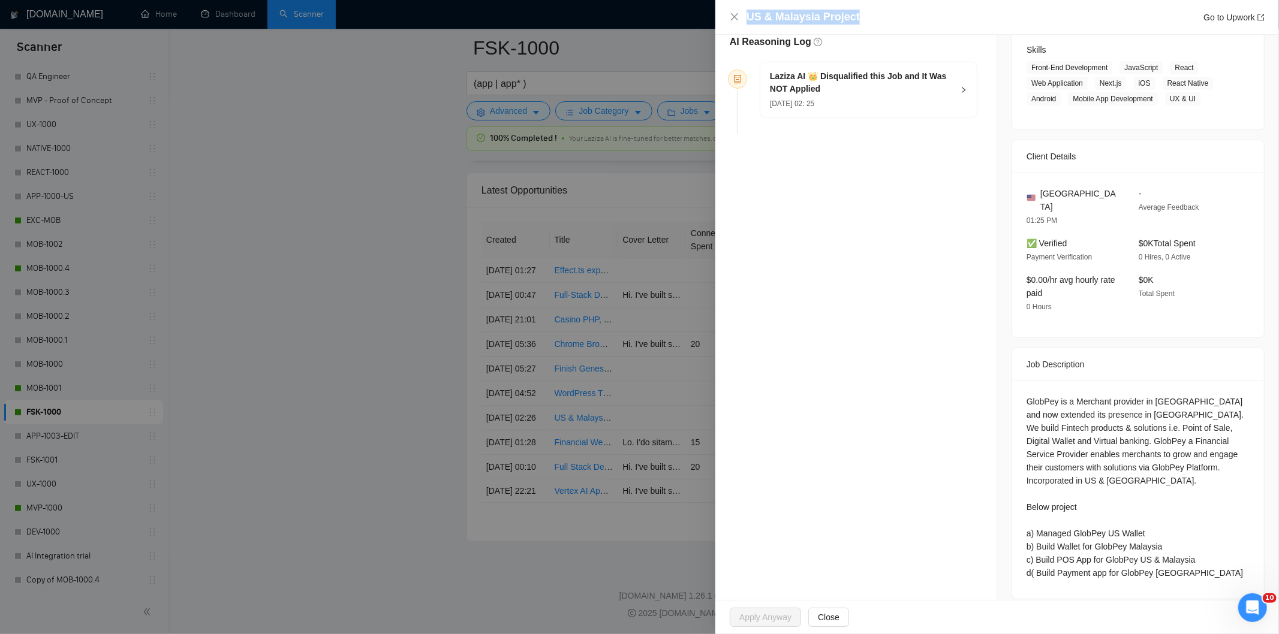
drag, startPoint x: 865, startPoint y: 14, endPoint x: 726, endPoint y: 23, distance: 139.4
click at [726, 23] on div "US & Malaysia Project Go to Upwork" at bounding box center [997, 17] width 564 height 35
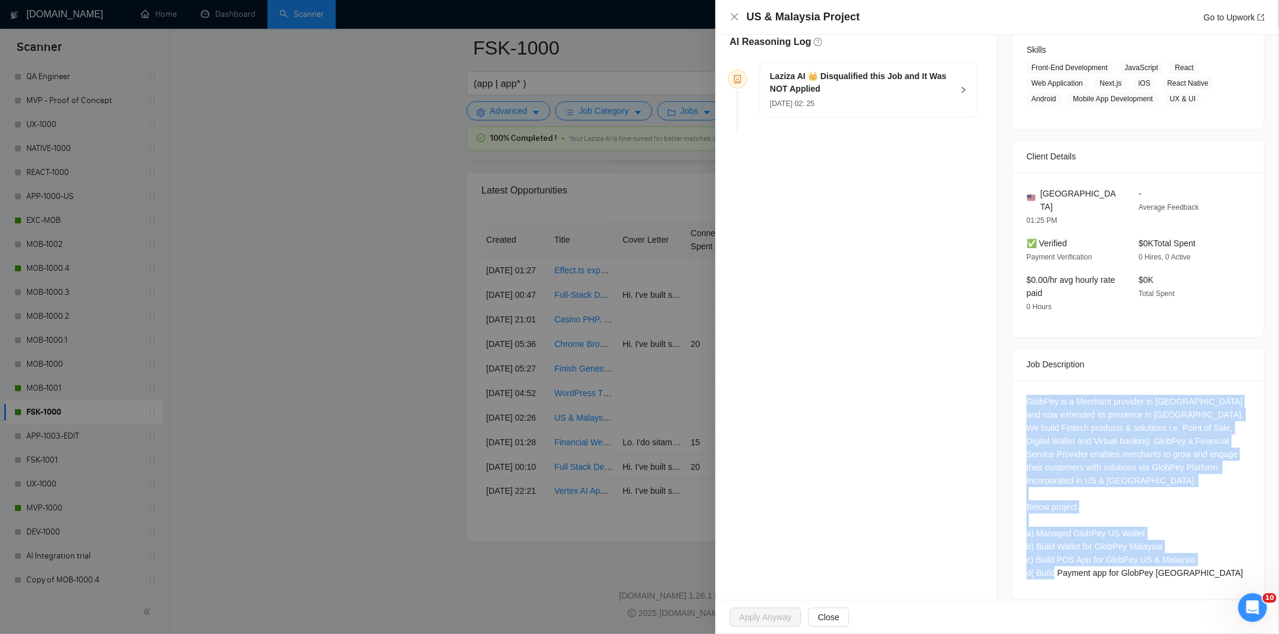
drag, startPoint x: 1020, startPoint y: 390, endPoint x: 1202, endPoint y: 559, distance: 248.6
click at [1202, 559] on div "GlobPey is a Merchant provider in [GEOGRAPHIC_DATA] and now extended its presen…" at bounding box center [1138, 490] width 252 height 218
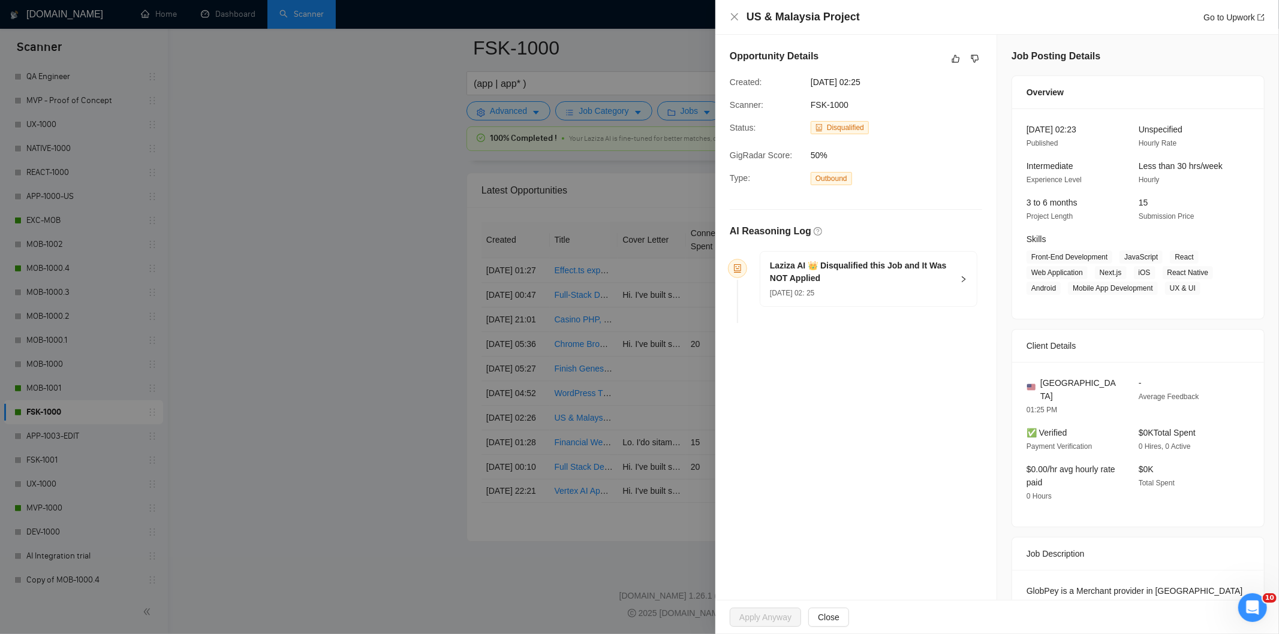
click at [912, 299] on div "[DATE] 02: 25" at bounding box center [861, 292] width 183 height 13
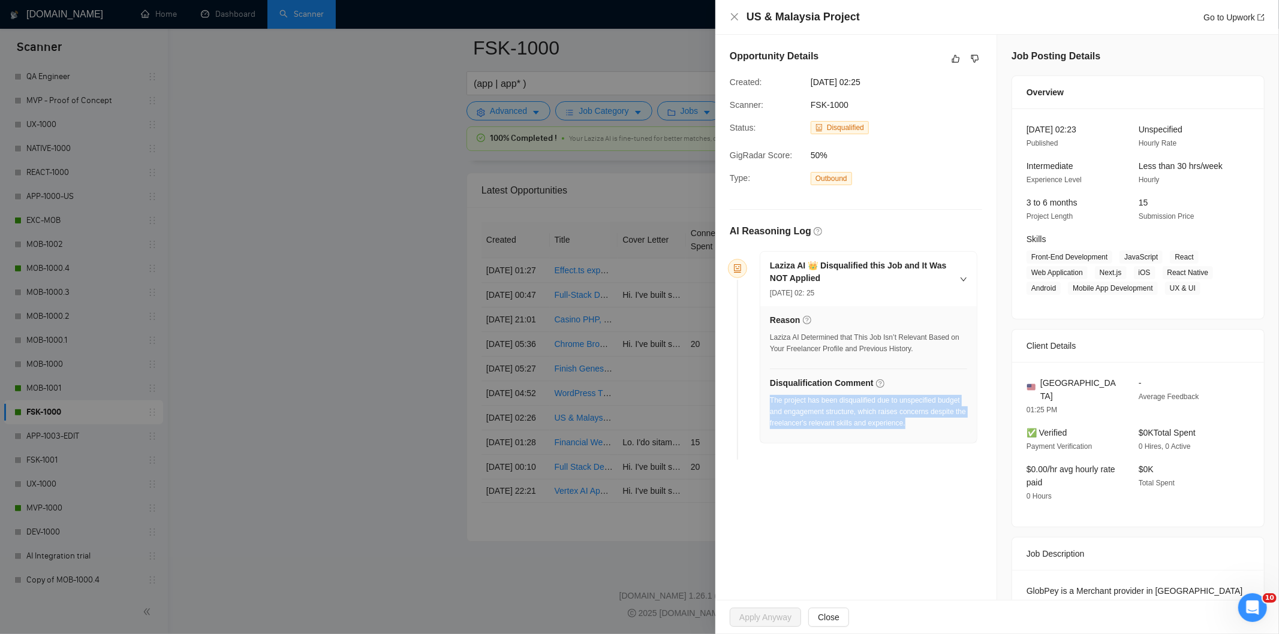
drag, startPoint x: 927, startPoint y: 421, endPoint x: 771, endPoint y: 404, distance: 156.8
click at [771, 404] on div "The project has been disqualified due to unspecified budget and engagement stru…" at bounding box center [868, 412] width 197 height 34
click at [730, 14] on icon "close" at bounding box center [735, 17] width 10 height 10
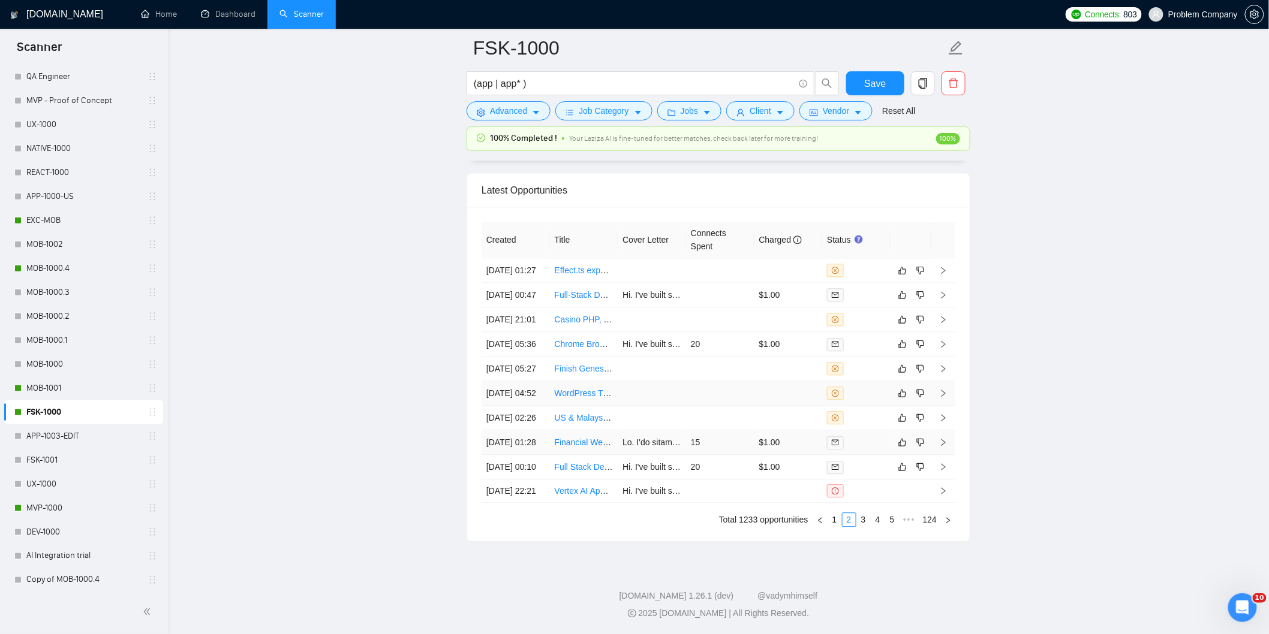
drag, startPoint x: 538, startPoint y: 483, endPoint x: 786, endPoint y: 418, distance: 256.7
click at [538, 455] on td "[DATE] 01:28" at bounding box center [515, 442] width 68 height 25
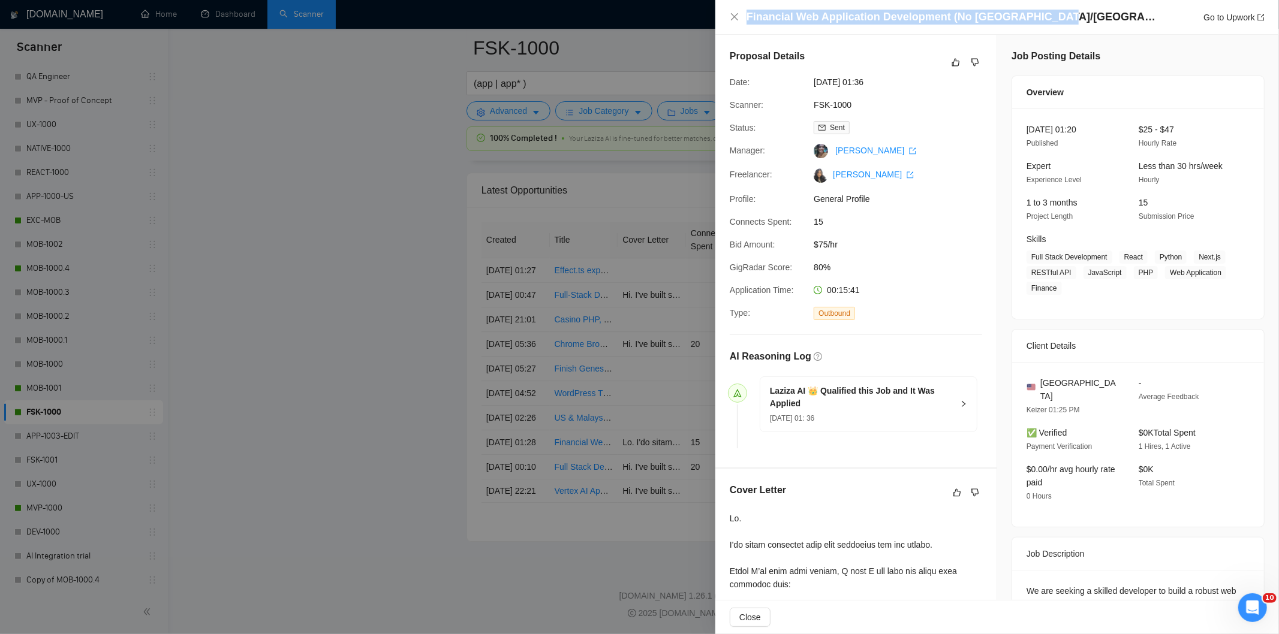
drag, startPoint x: 1050, startPoint y: 18, endPoint x: 706, endPoint y: 12, distance: 344.2
click at [706, 12] on div "Financial Web Application Development (No [GEOGRAPHIC_DATA]/[GEOGRAPHIC_DATA]) …" at bounding box center [639, 317] width 1279 height 634
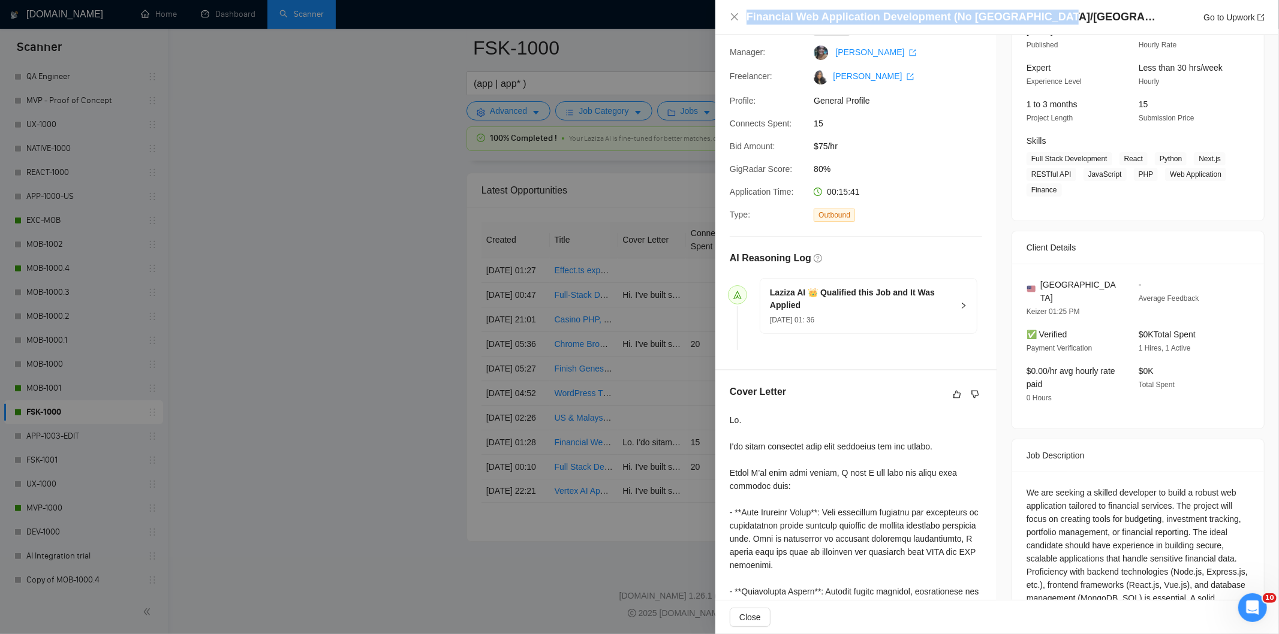
scroll to position [266, 0]
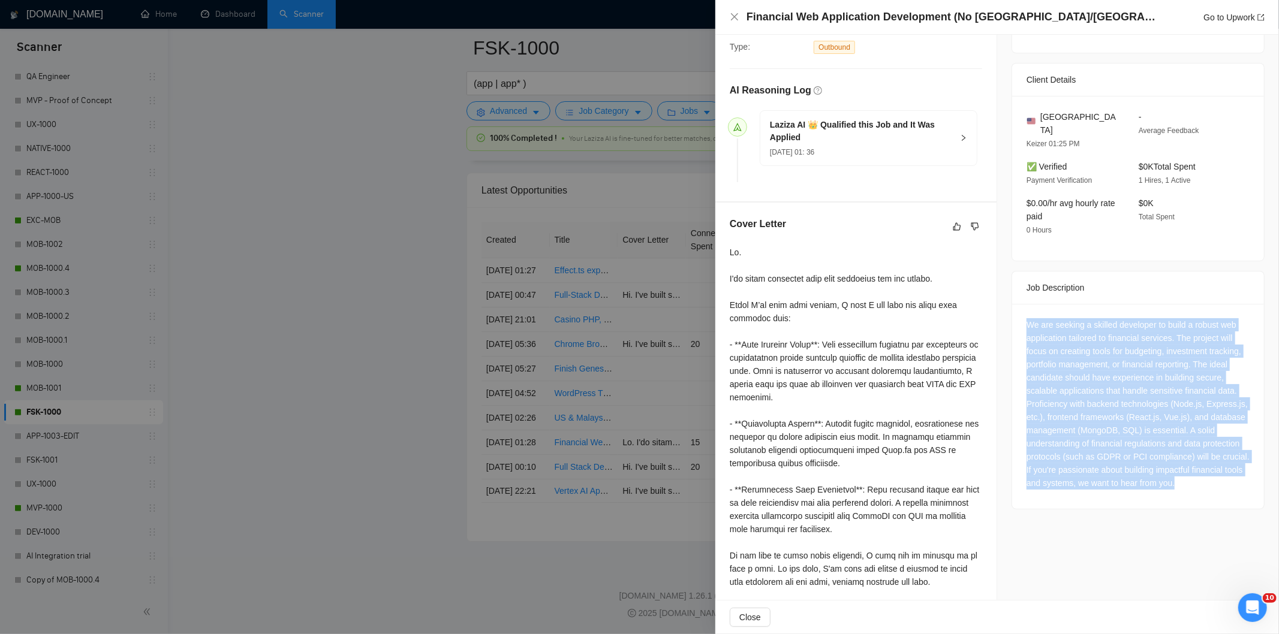
drag, startPoint x: 1020, startPoint y: 307, endPoint x: 1220, endPoint y: 476, distance: 262.1
click at [1220, 476] on div "We are seeking a skilled developer to build a robust web application tailored t…" at bounding box center [1138, 406] width 252 height 205
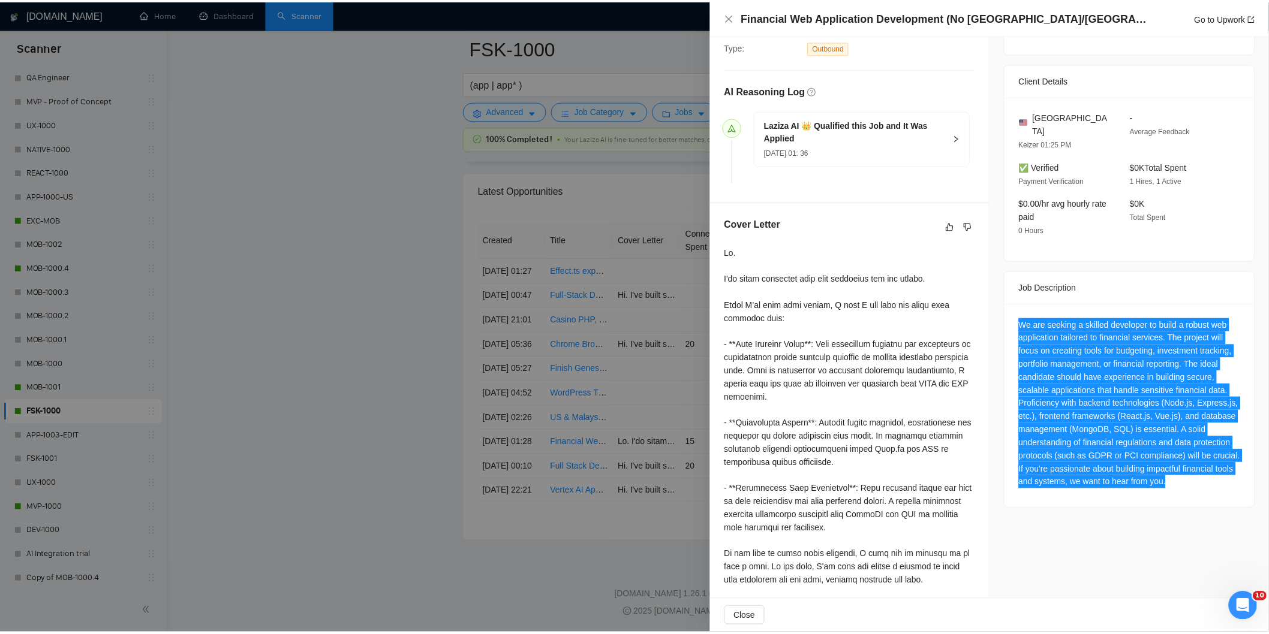
scroll to position [301, 0]
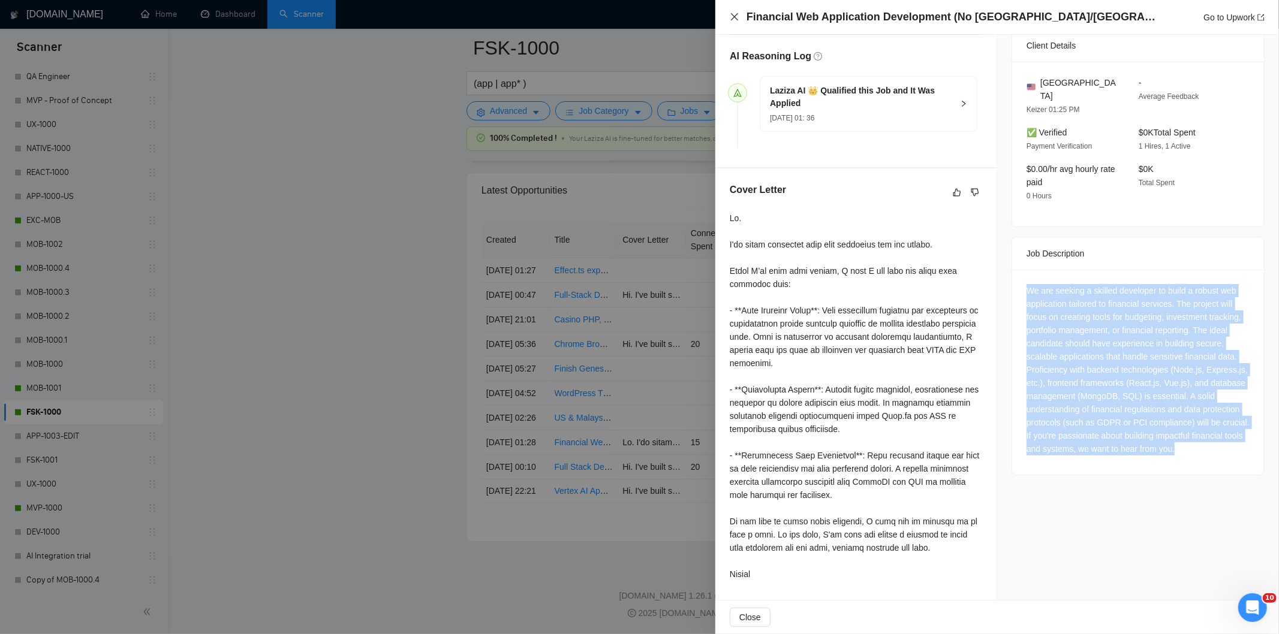
click at [734, 16] on icon "close" at bounding box center [734, 16] width 7 height 7
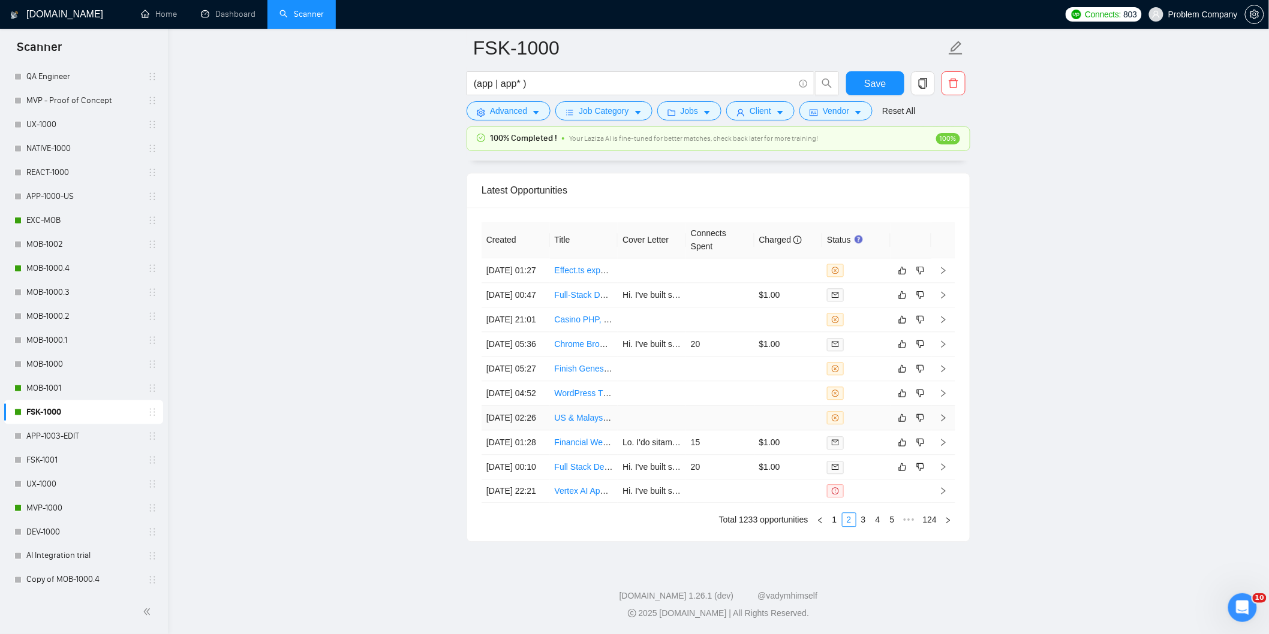
scroll to position [3053, 0]
click at [866, 518] on link "3" at bounding box center [863, 519] width 13 height 13
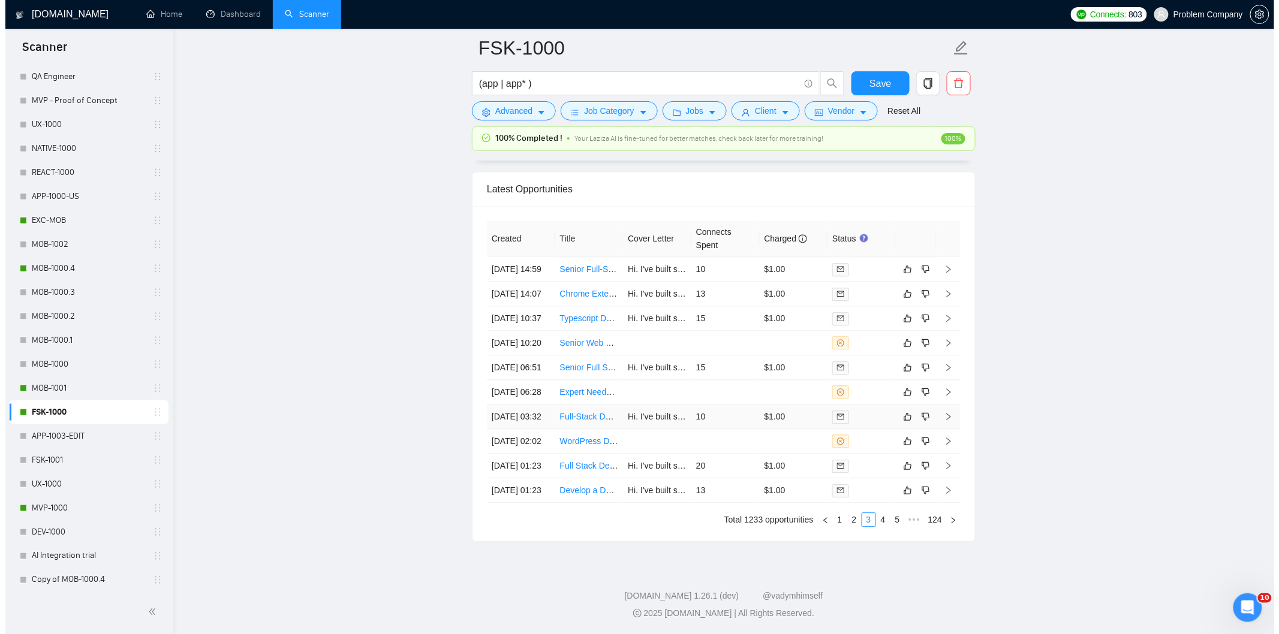
scroll to position [2987, 0]
click at [532, 257] on td "[DATE] 14:59" at bounding box center [515, 269] width 68 height 25
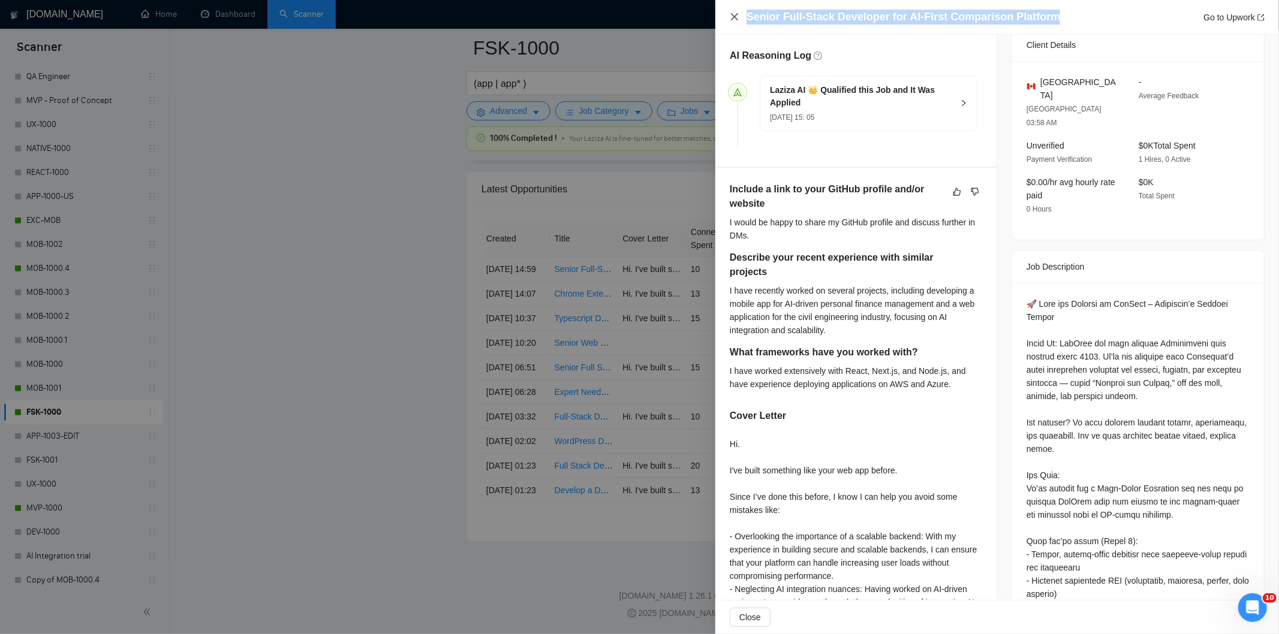
drag, startPoint x: 872, startPoint y: 13, endPoint x: 732, endPoint y: 14, distance: 139.7
click at [732, 14] on div "Senior Full-Stack Developer for AI-First Comparison Platform Go to Upwork" at bounding box center [997, 17] width 535 height 15
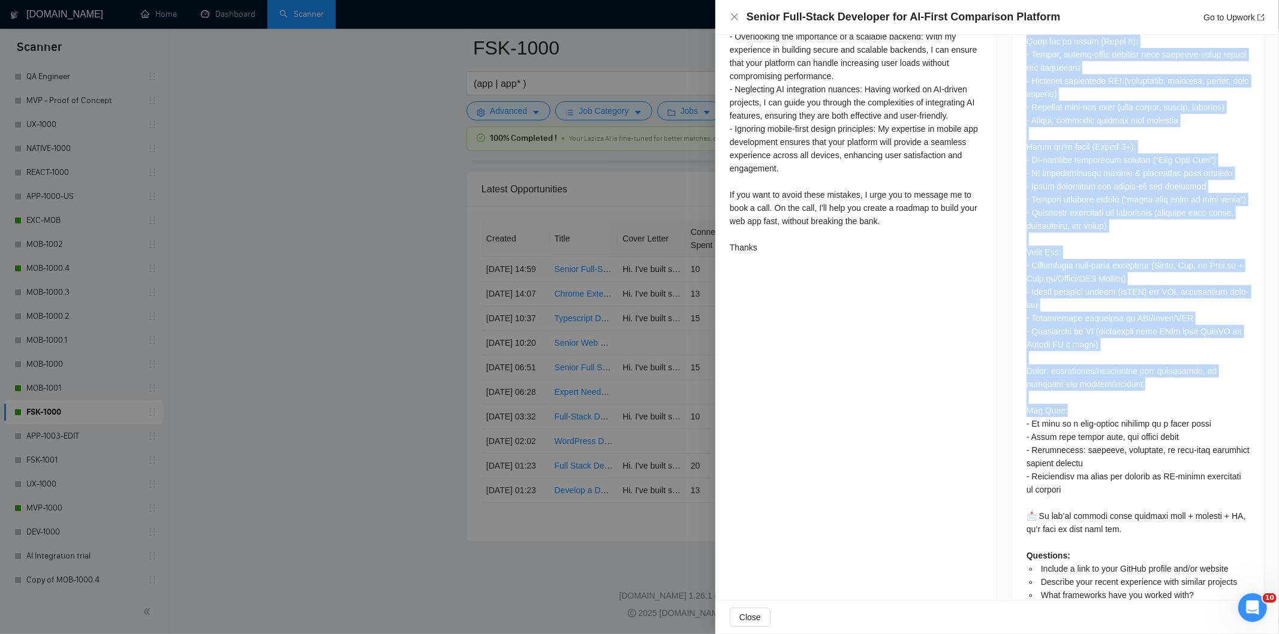
scroll to position [812, 0]
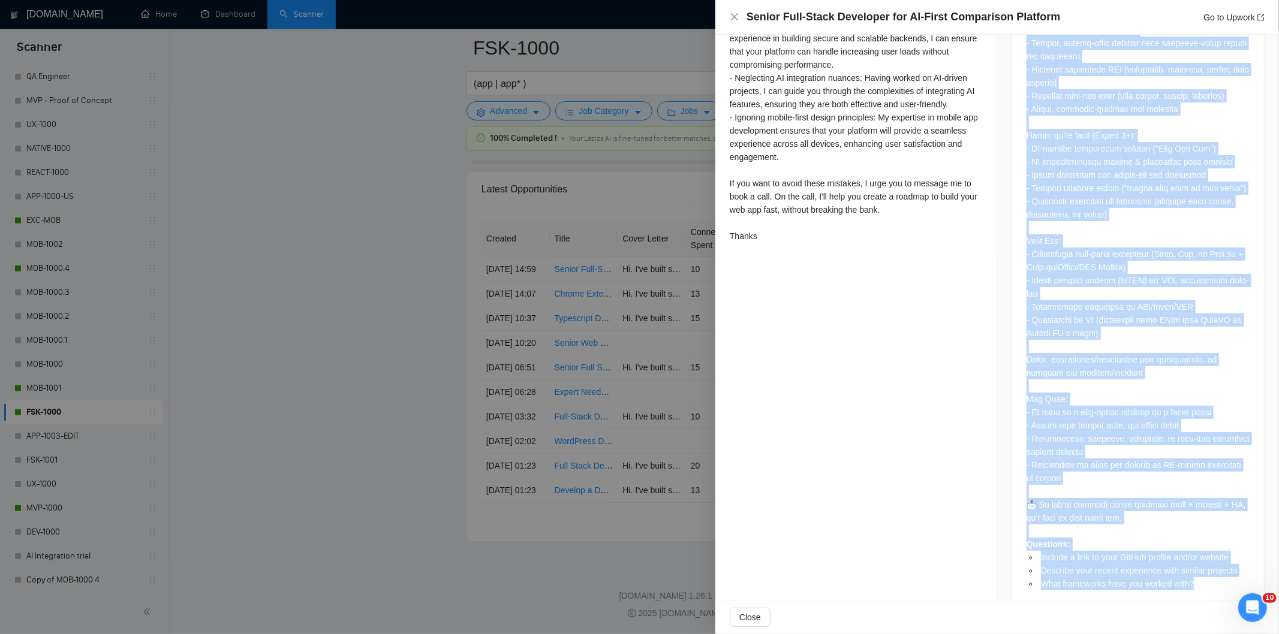
drag, startPoint x: 1018, startPoint y: 144, endPoint x: 1229, endPoint y: 555, distance: 461.8
click at [1229, 555] on div "Questions: Include a link to your GitHub profile and/or website Describe your r…" at bounding box center [1138, 193] width 252 height 842
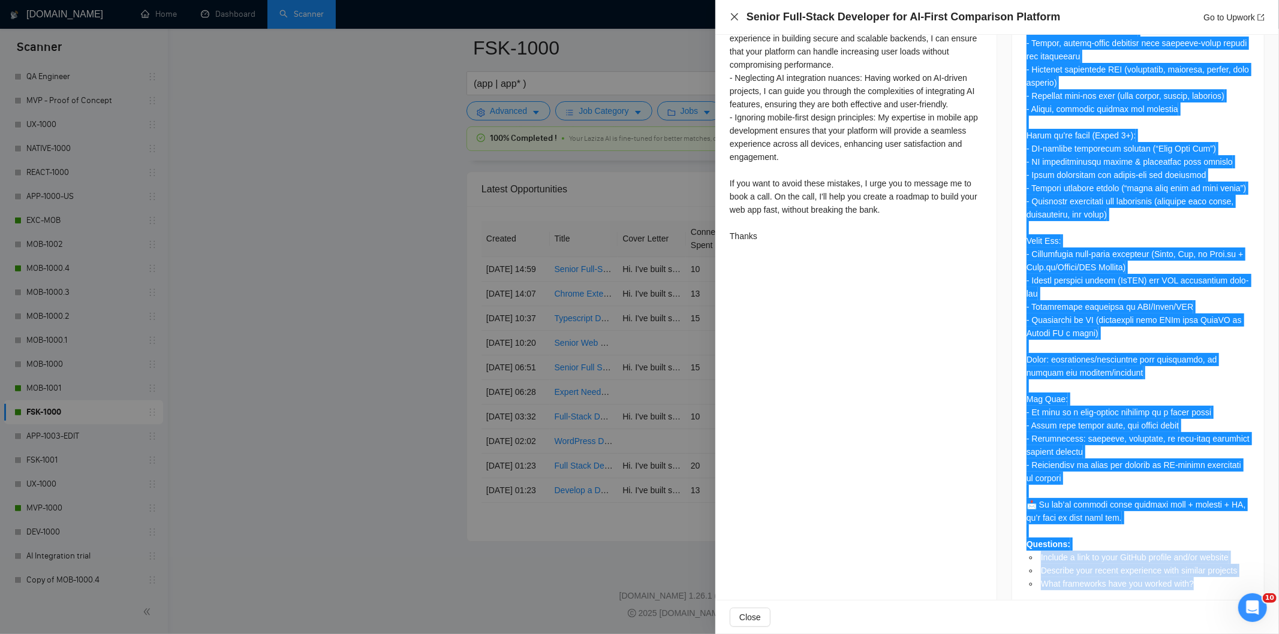
click at [730, 16] on icon "close" at bounding box center [735, 17] width 10 height 10
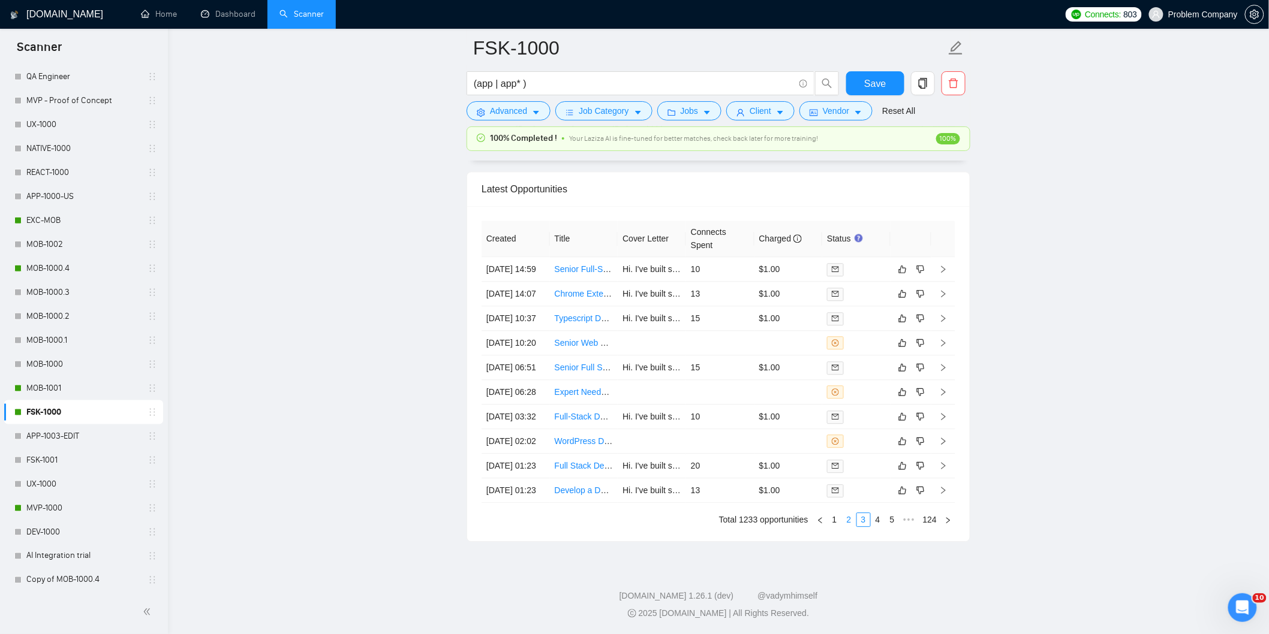
click at [846, 526] on link "2" at bounding box center [848, 519] width 13 height 13
click at [550, 480] on td "Full Stack Developer Needed for Travel & Booking Web App" at bounding box center [584, 467] width 68 height 25
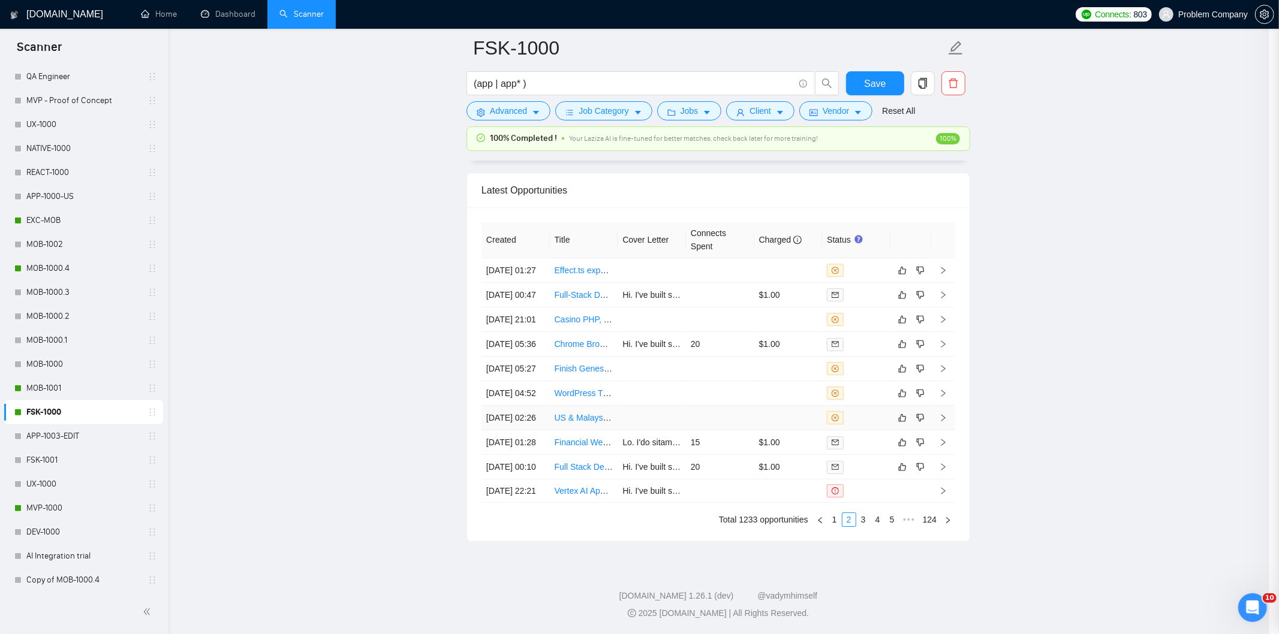
scroll to position [248, 0]
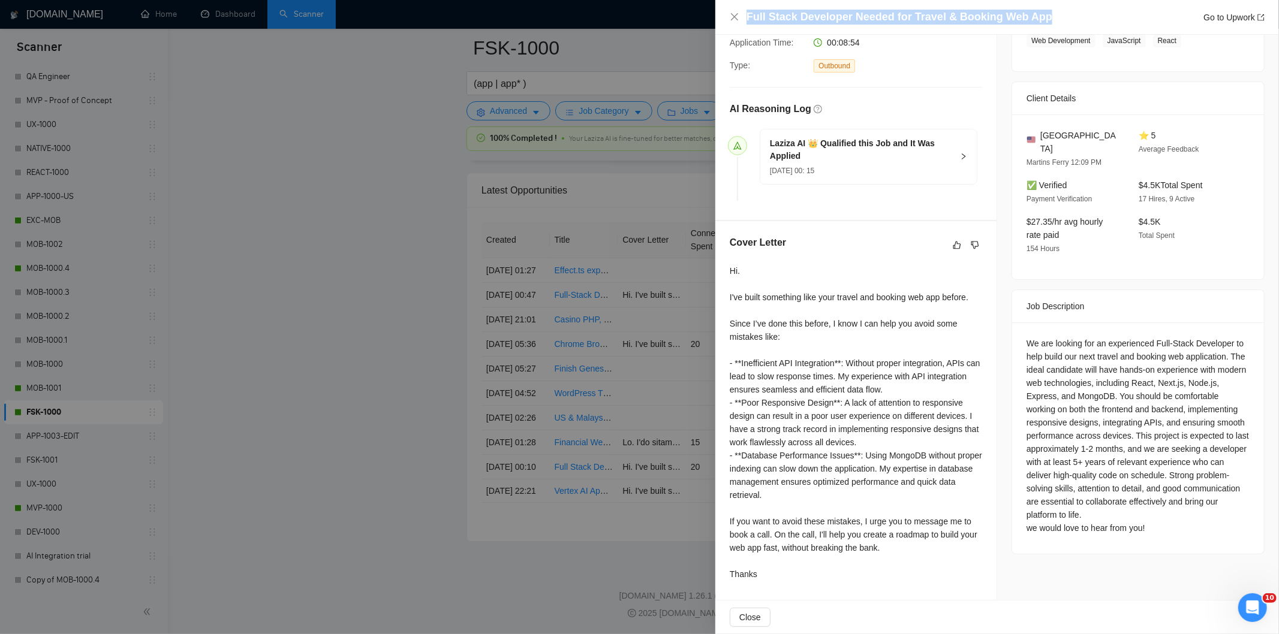
drag, startPoint x: 1052, startPoint y: 20, endPoint x: 710, endPoint y: 10, distance: 342.5
click at [710, 10] on div "Full Stack Developer Needed for Travel & Booking Web App Go to Upwork Proposal …" at bounding box center [639, 317] width 1279 height 634
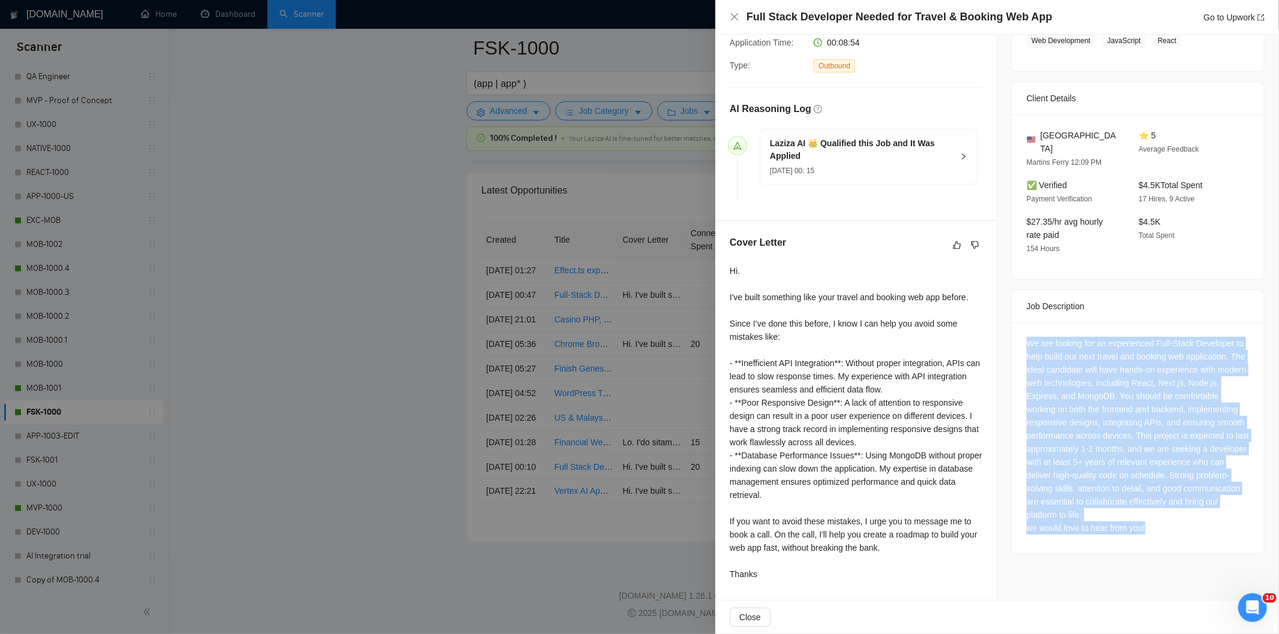
drag, startPoint x: 1018, startPoint y: 330, endPoint x: 1194, endPoint y: 523, distance: 261.0
click at [1194, 523] on div "We are looking for an experienced Full-Stack Developer to help build our next t…" at bounding box center [1138, 438] width 252 height 231
click at [734, 14] on icon "close" at bounding box center [735, 17] width 10 height 10
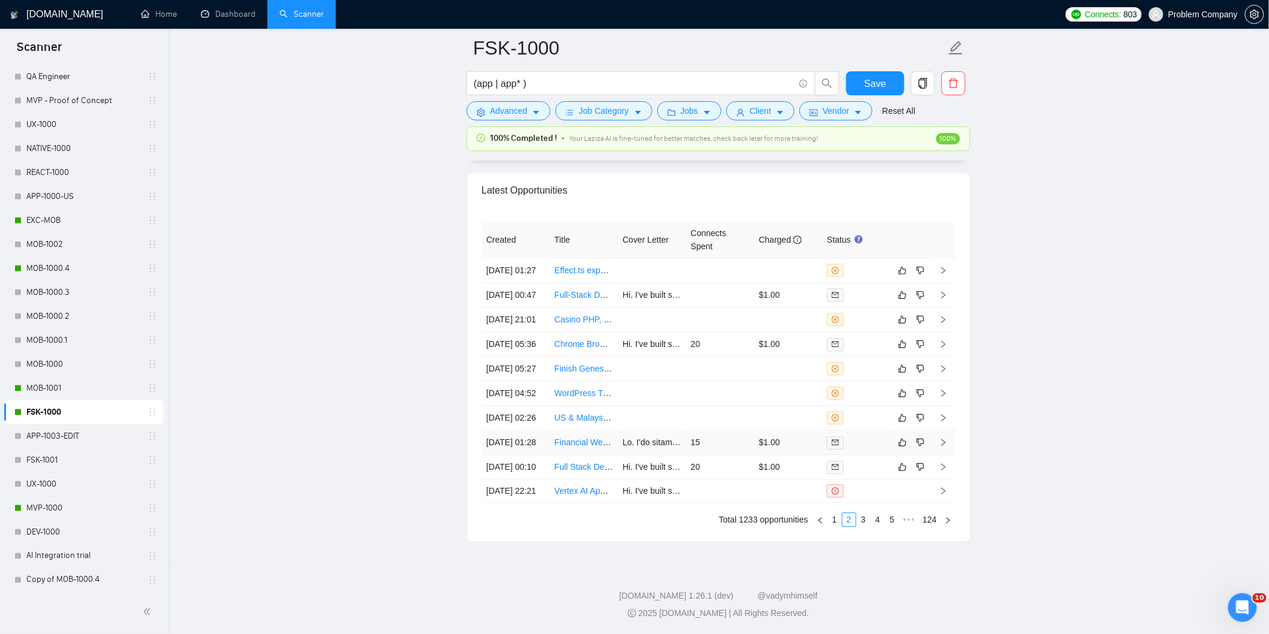
click at [532, 455] on td "[DATE] 01:28" at bounding box center [515, 442] width 68 height 25
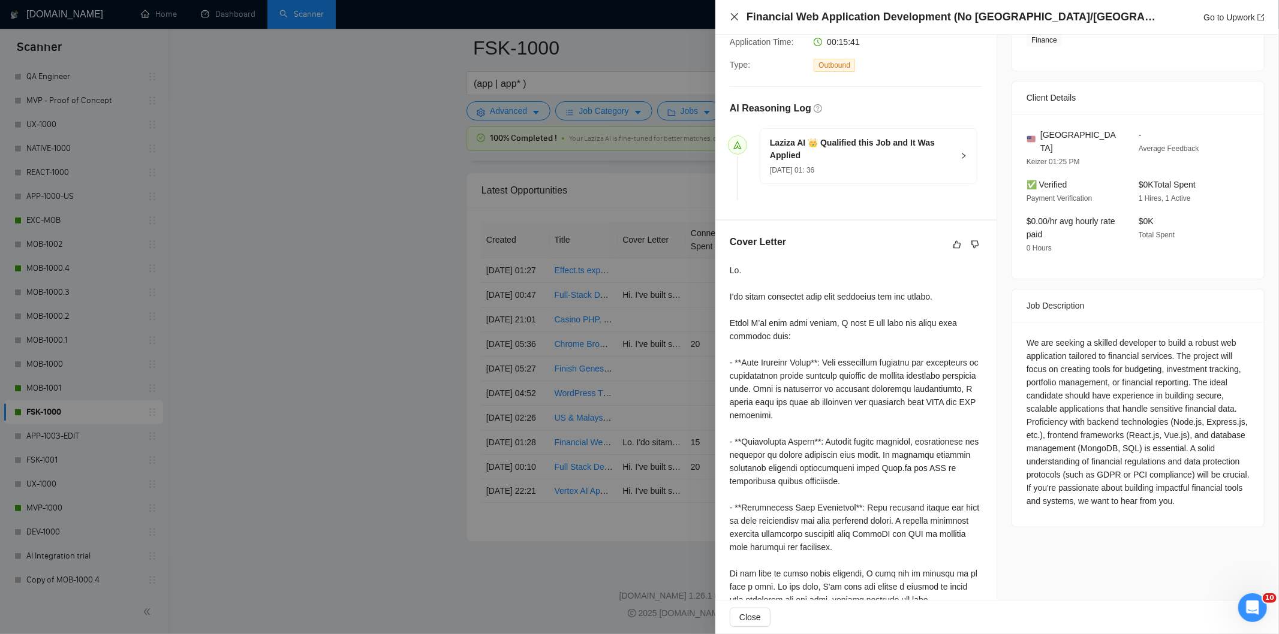
drag, startPoint x: 734, startPoint y: 15, endPoint x: 779, endPoint y: 201, distance: 191.4
click at [734, 15] on icon "close" at bounding box center [735, 17] width 10 height 10
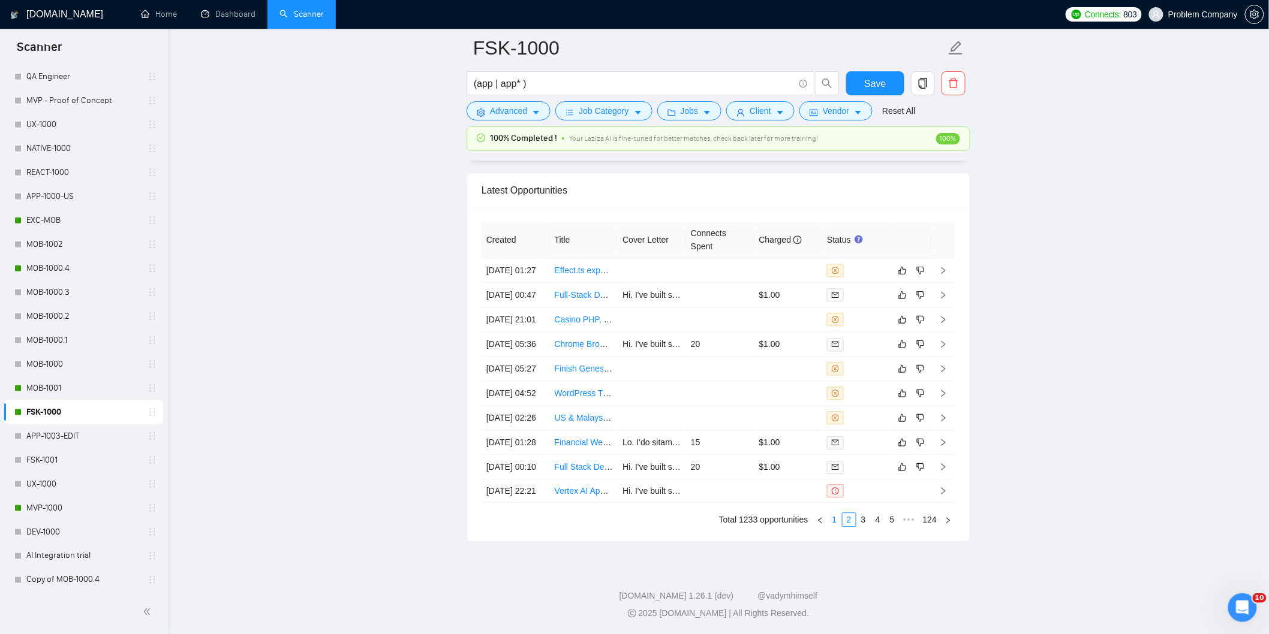
click at [829, 527] on ul "Total 1233 opportunities 1 2 3 4 5 ••• 124" at bounding box center [718, 520] width 474 height 14
click at [838, 526] on link "1" at bounding box center [834, 519] width 13 height 13
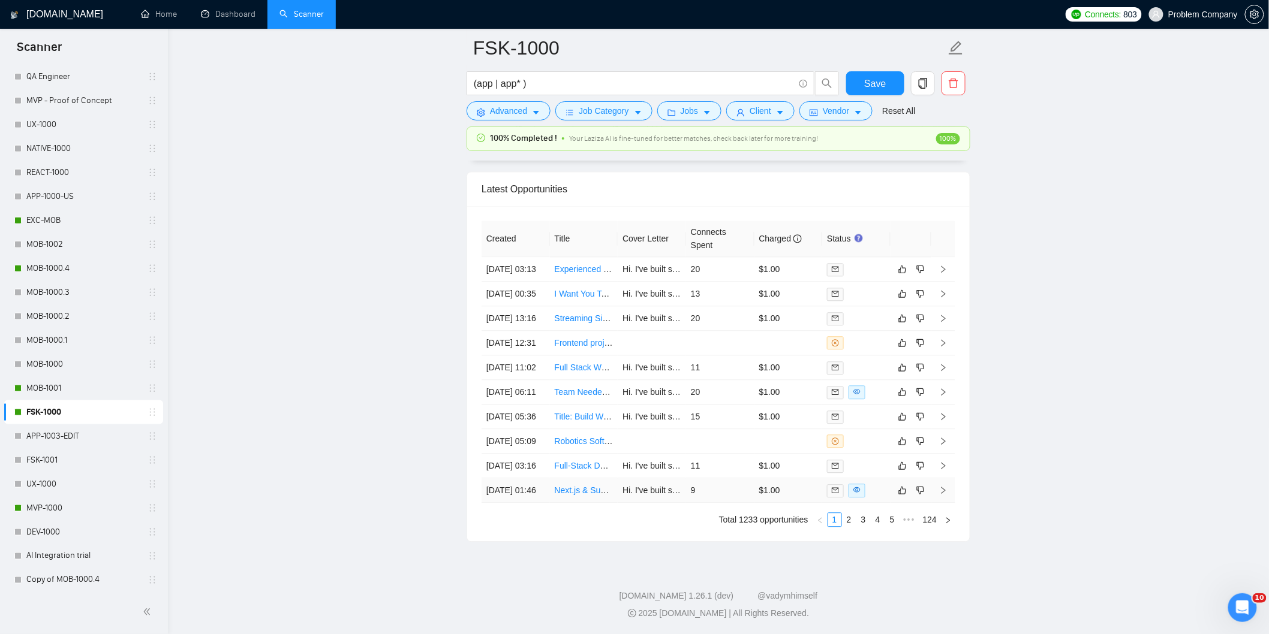
click at [532, 503] on td "[DATE] 01:46" at bounding box center [515, 490] width 68 height 25
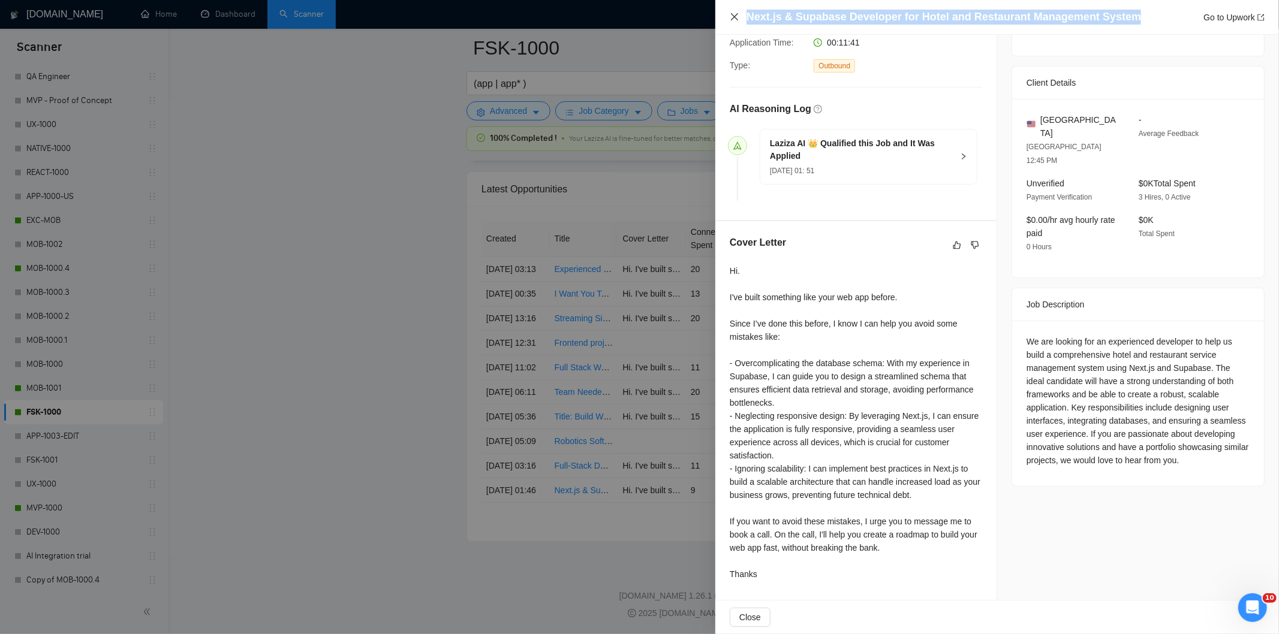
drag, startPoint x: 1131, startPoint y: 17, endPoint x: 729, endPoint y: 16, distance: 401.7
click at [730, 16] on div "Next.js & Supabase Developer for Hotel and Restaurant Management System Go to U…" at bounding box center [997, 17] width 535 height 15
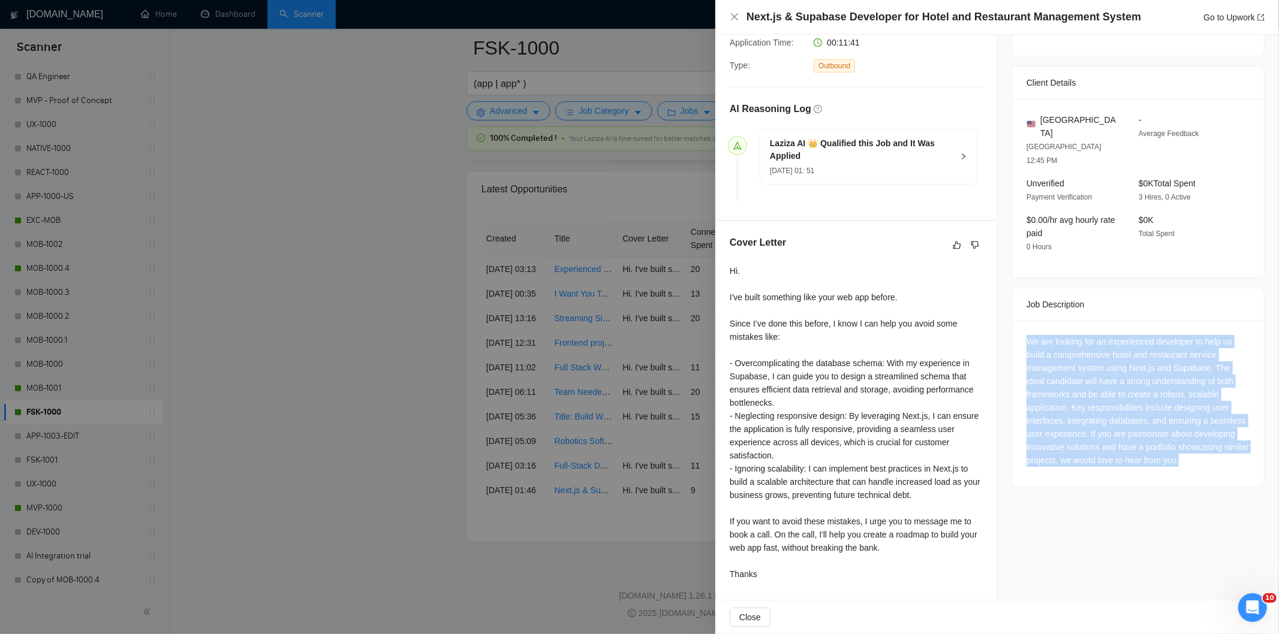
drag, startPoint x: 1019, startPoint y: 314, endPoint x: 1222, endPoint y: 451, distance: 244.8
click at [1222, 451] on div "We are looking for an experienced developer to help us build a comprehensive ho…" at bounding box center [1138, 403] width 252 height 165
click at [735, 18] on icon "close" at bounding box center [734, 16] width 7 height 7
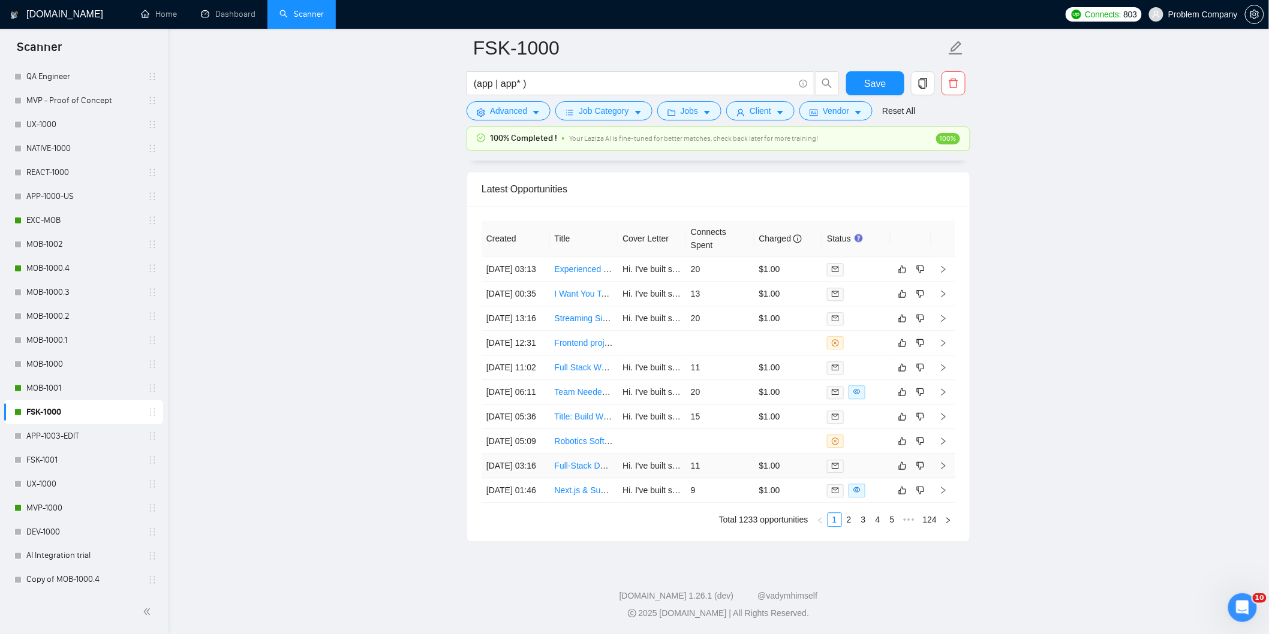
click at [522, 478] on td "[DATE] 03:16" at bounding box center [515, 466] width 68 height 25
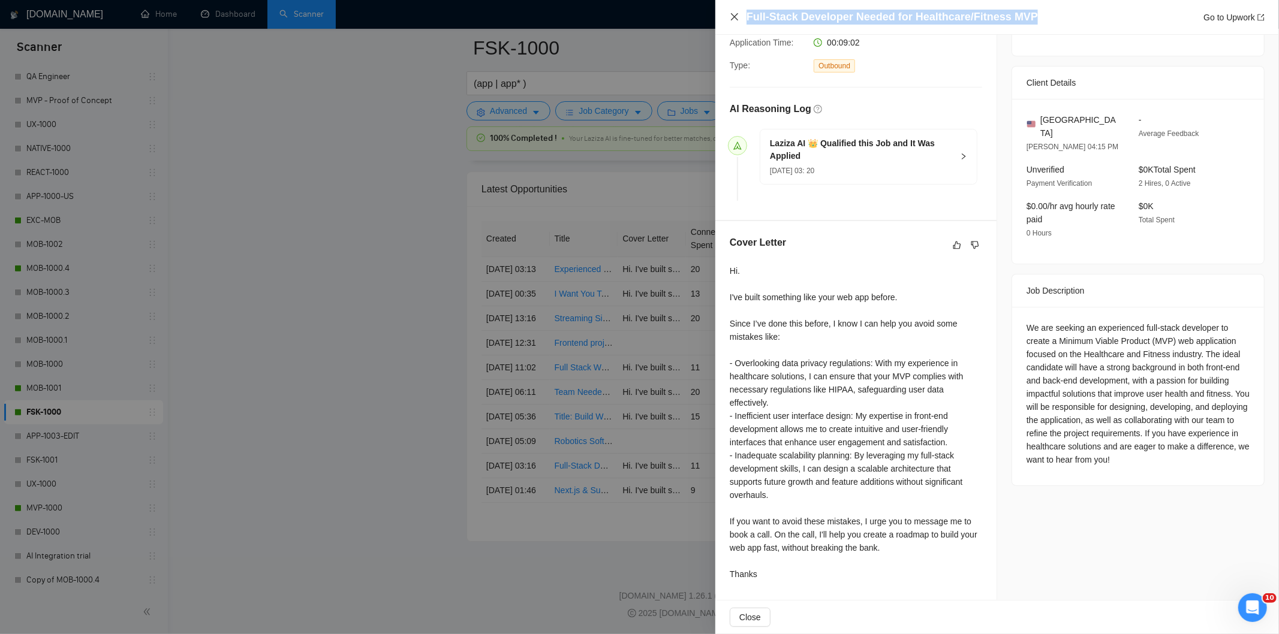
drag, startPoint x: 1050, startPoint y: 14, endPoint x: 734, endPoint y: 12, distance: 315.4
click at [734, 12] on div "Full-Stack Developer Needed for Healthcare/Fitness MVP Go to Upwork" at bounding box center [997, 17] width 535 height 15
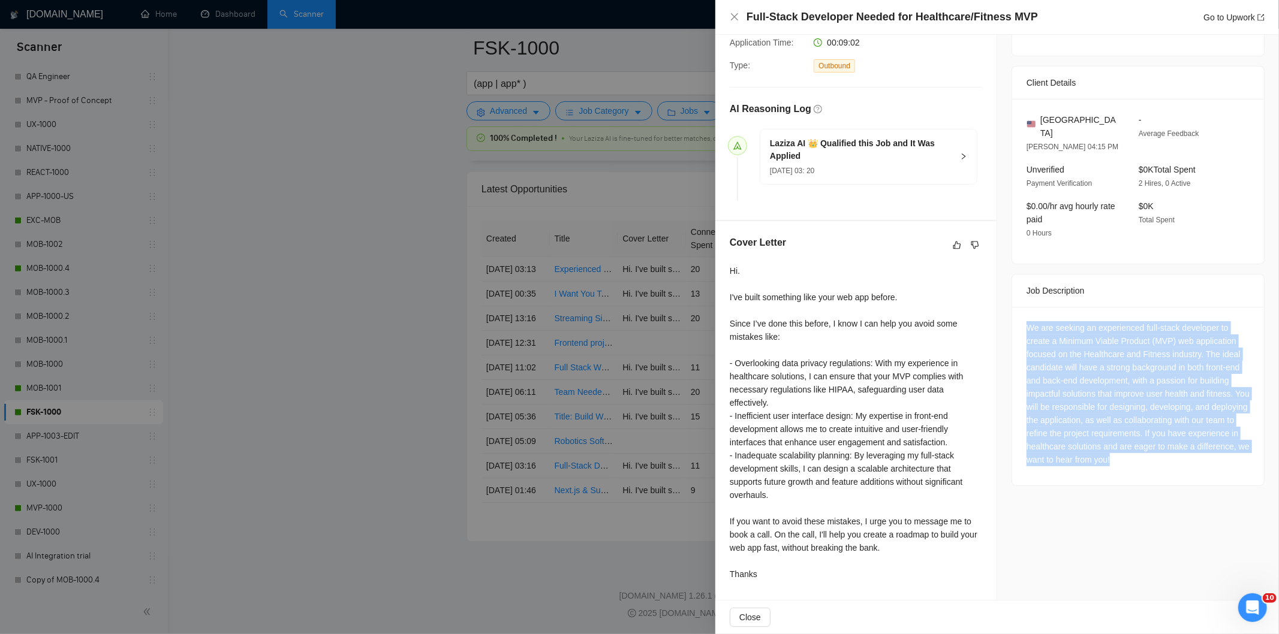
drag, startPoint x: 1184, startPoint y: 454, endPoint x: 1020, endPoint y: 308, distance: 219.1
click at [1020, 308] on div "We are seeking an experienced full-stack developer to create a Minimum Viable P…" at bounding box center [1138, 396] width 252 height 179
click at [735, 17] on icon "close" at bounding box center [735, 17] width 10 height 10
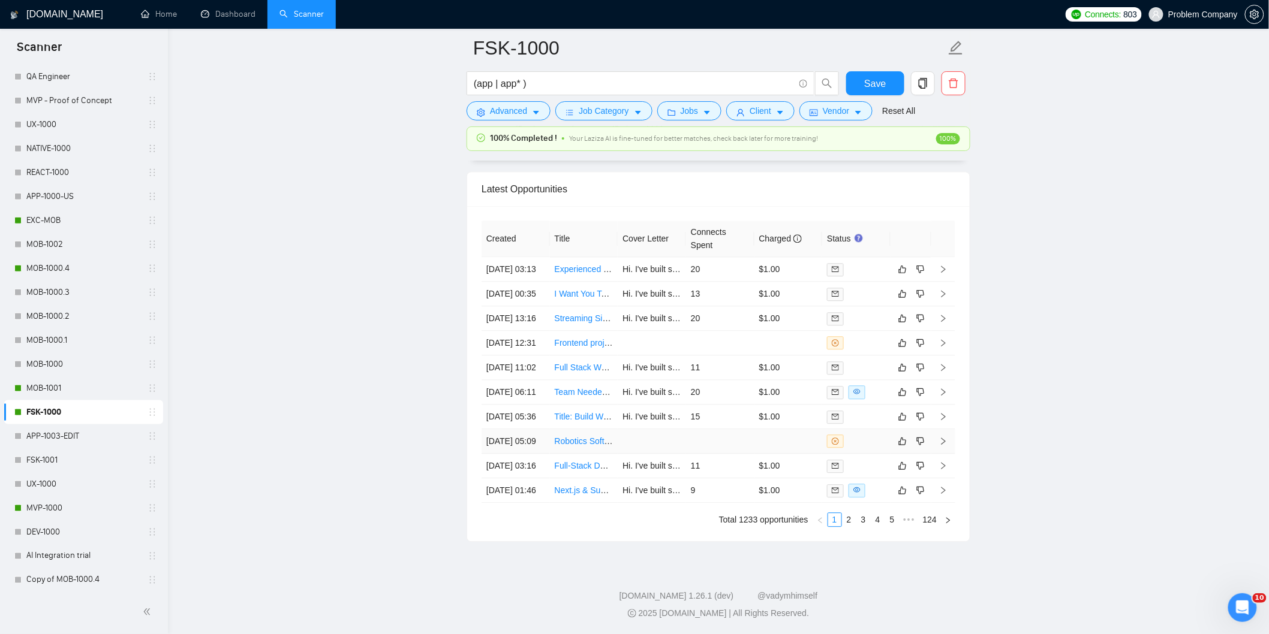
click at [528, 454] on td "[DATE] 05:09" at bounding box center [515, 441] width 68 height 25
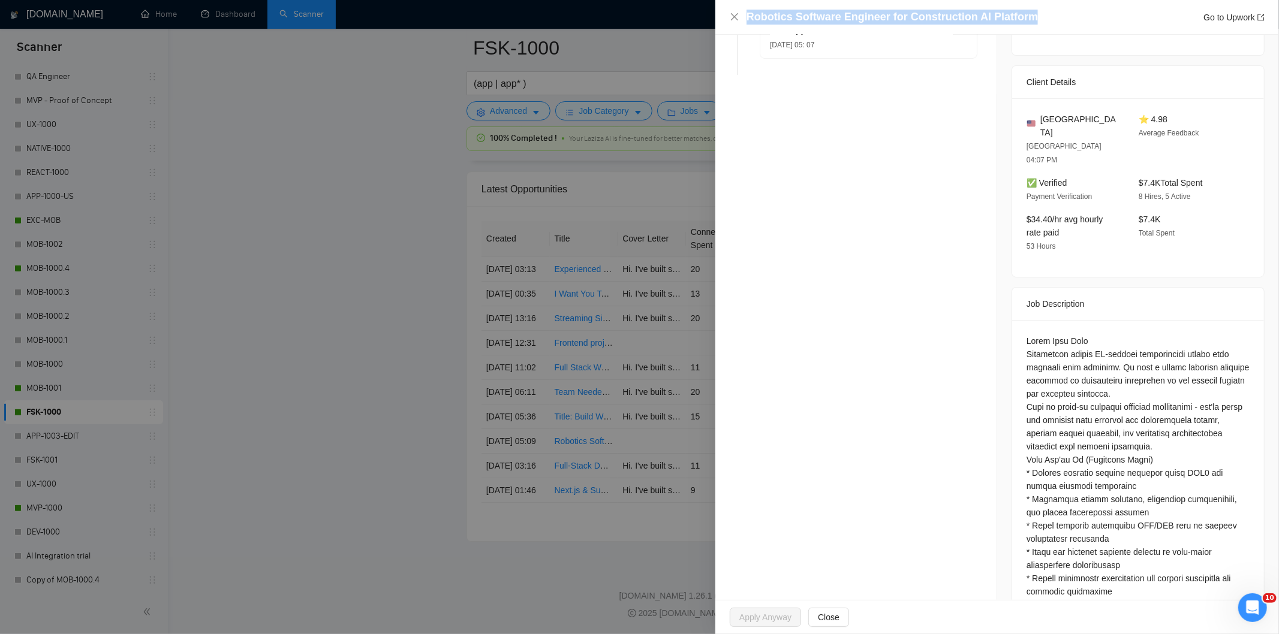
drag, startPoint x: 1036, startPoint y: 13, endPoint x: 705, endPoint y: 23, distance: 331.7
click at [705, 23] on div "Robotics Software Engineer for Construction AI Platform Go to Upwork Opportunit…" at bounding box center [639, 317] width 1279 height 634
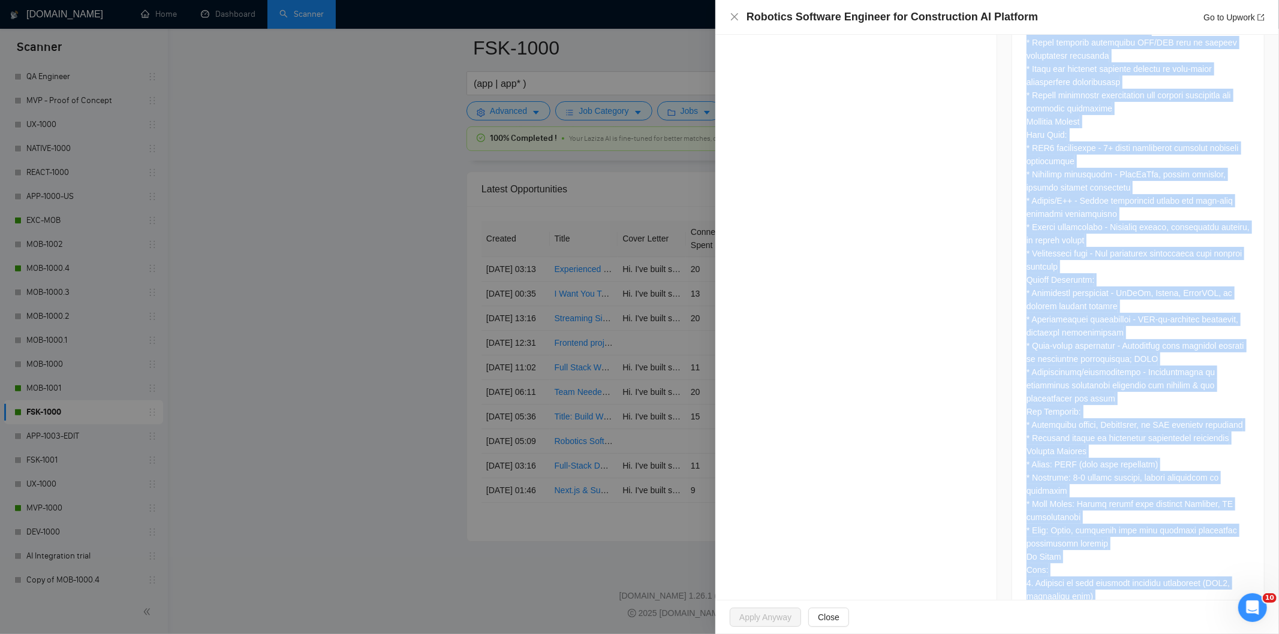
scroll to position [979, 0]
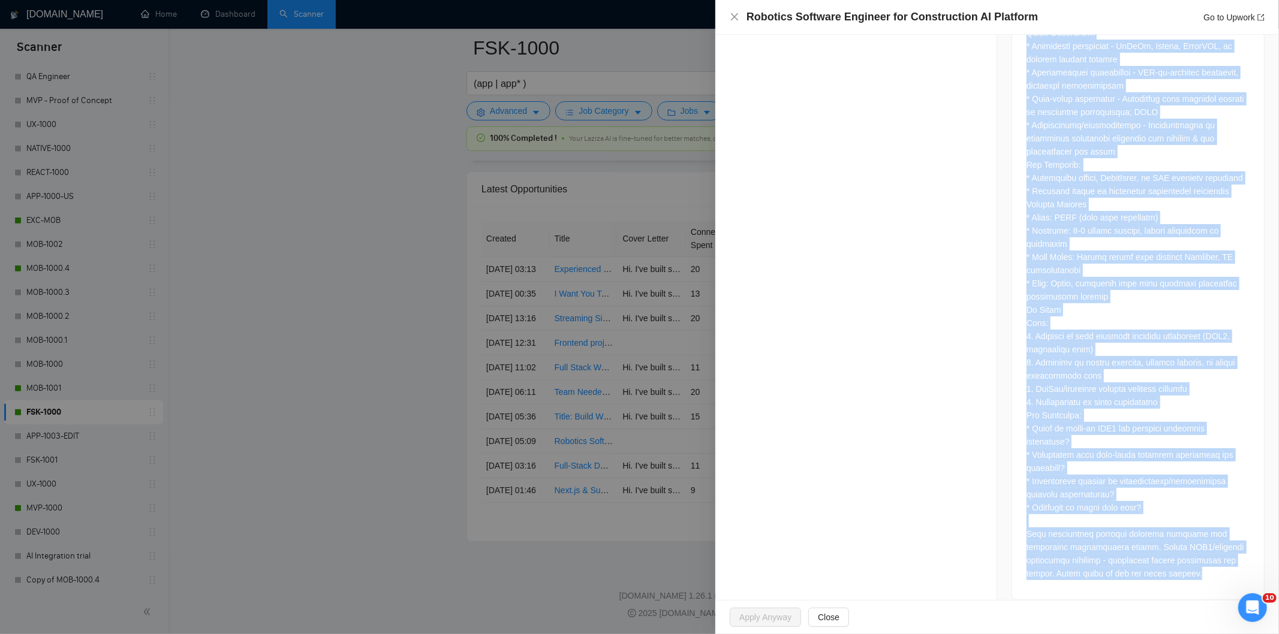
drag, startPoint x: 1049, startPoint y: 346, endPoint x: 1170, endPoint y: 612, distance: 291.7
click at [1170, 612] on div "Robotics Software Engineer for Construction AI Platform Go to Upwork Opportunit…" at bounding box center [997, 317] width 564 height 634
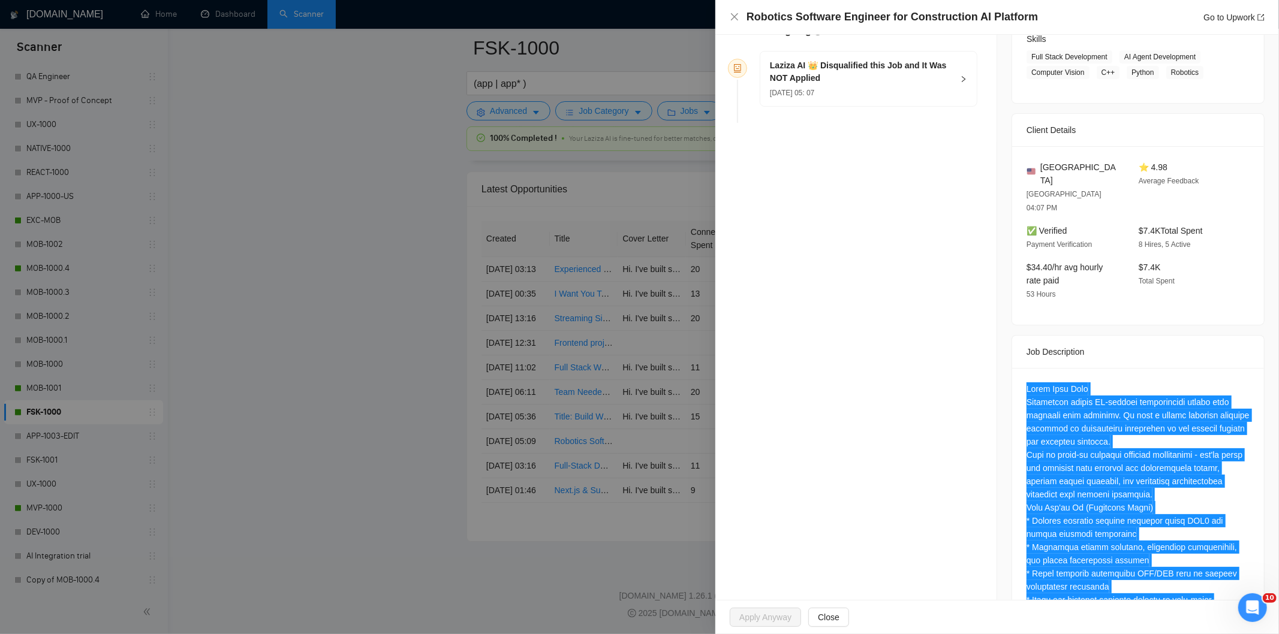
scroll to position [179, 0]
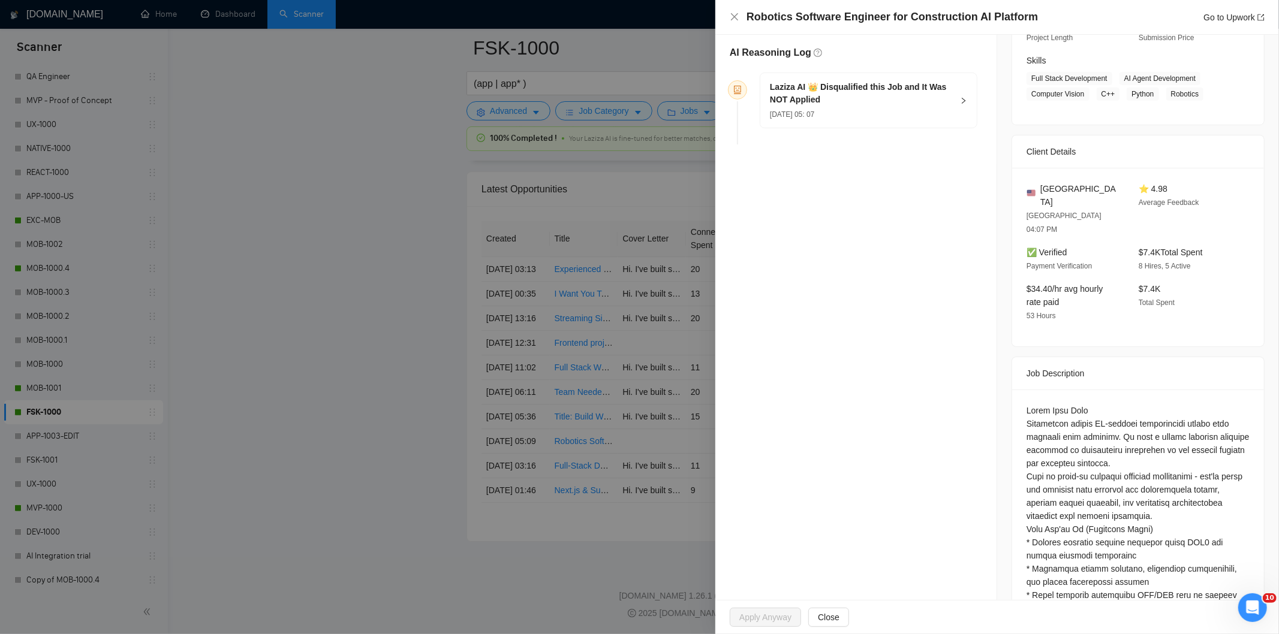
drag, startPoint x: 900, startPoint y: 109, endPoint x: 883, endPoint y: 124, distance: 22.9
click at [901, 109] on div "[DATE] 05: 07" at bounding box center [861, 113] width 183 height 13
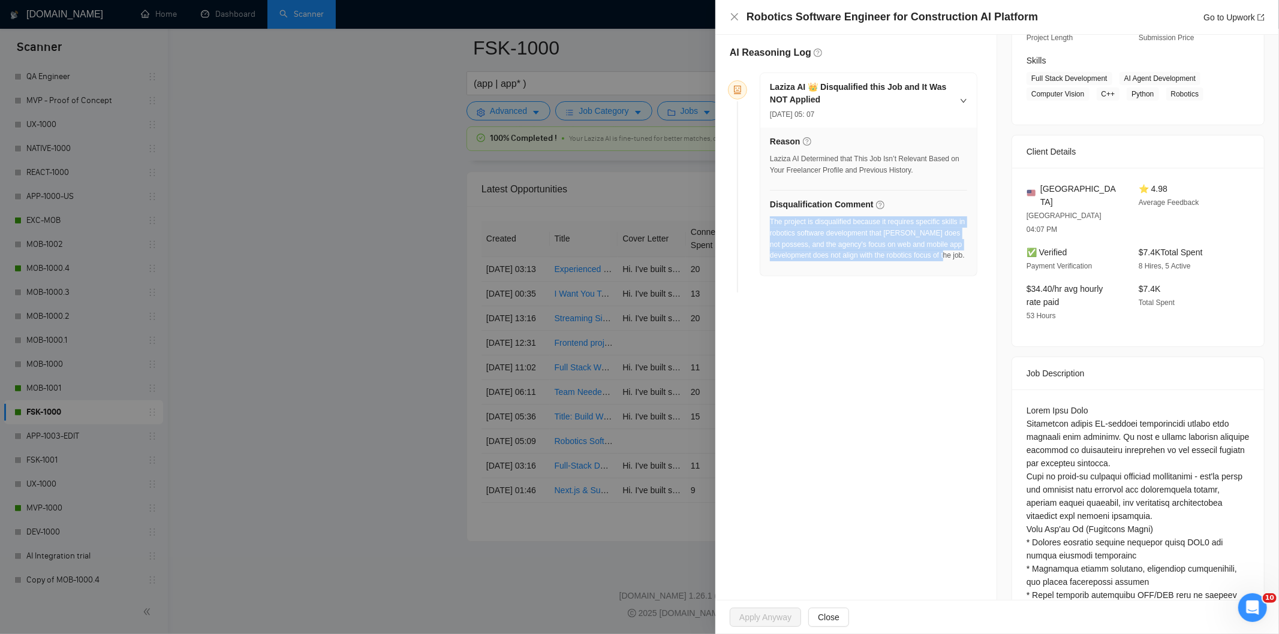
drag, startPoint x: 832, startPoint y: 278, endPoint x: 770, endPoint y: 224, distance: 82.1
click at [770, 224] on div "The project is disqualified because it requires specific skills in robotics sof…" at bounding box center [868, 242] width 197 height 52
click at [733, 16] on icon "close" at bounding box center [734, 16] width 7 height 7
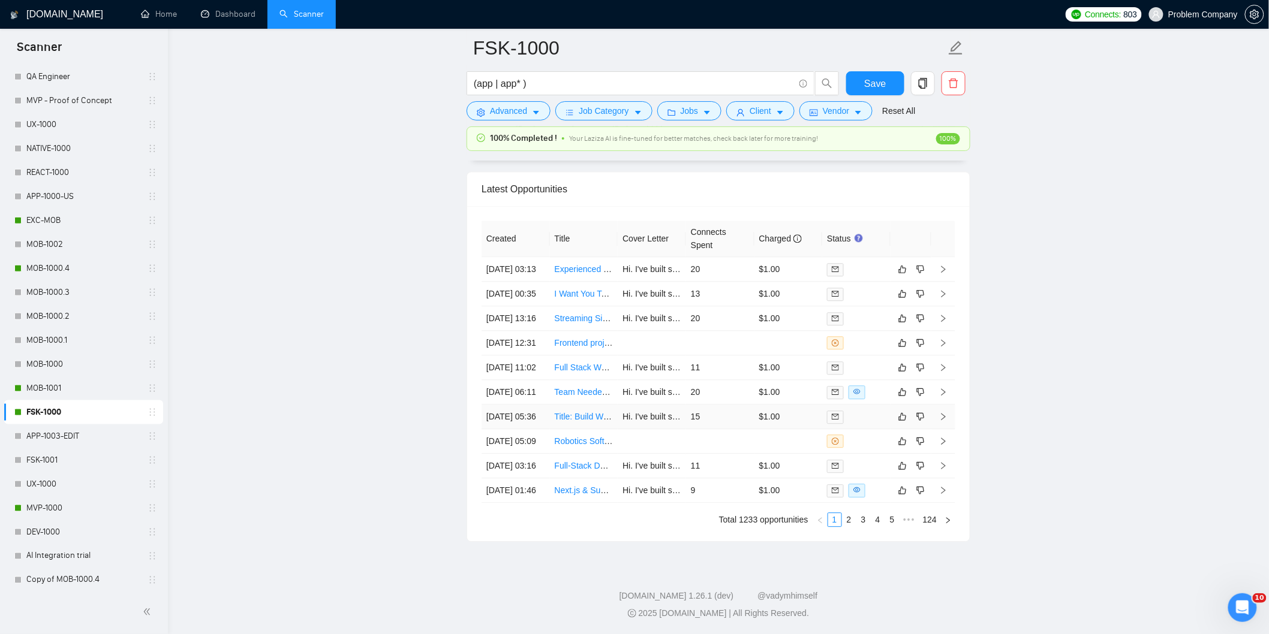
click at [537, 429] on td "[DATE] 05:36" at bounding box center [515, 417] width 68 height 25
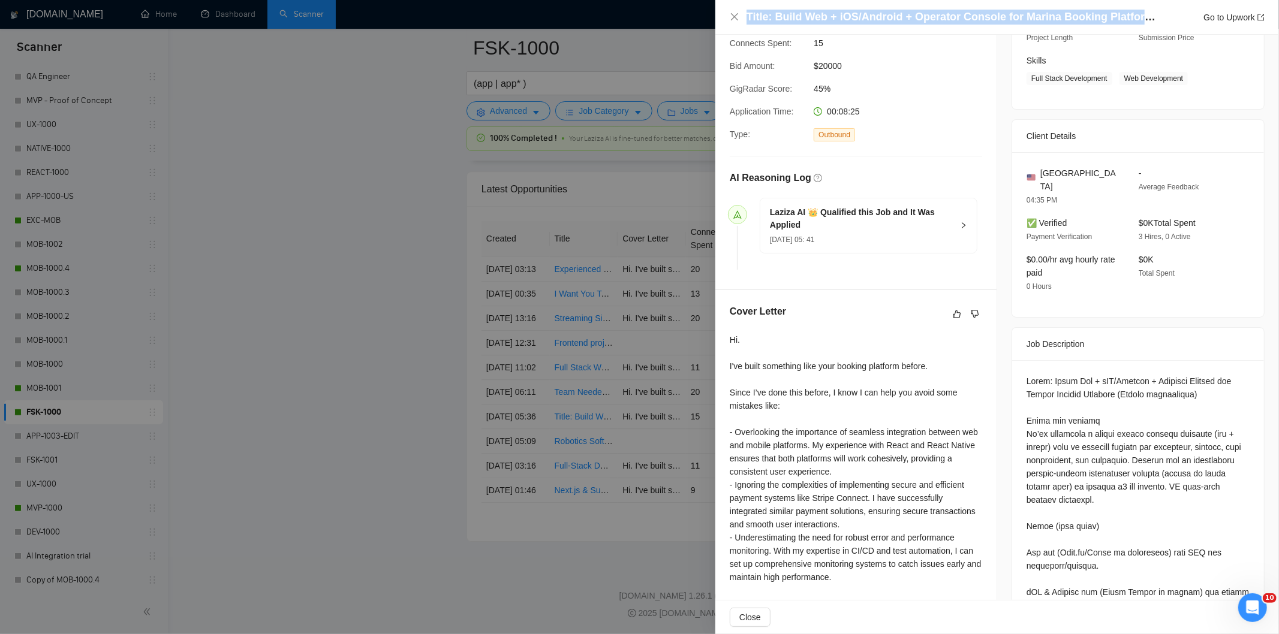
drag, startPoint x: 1141, startPoint y: 19, endPoint x: 730, endPoint y: 25, distance: 410.8
click at [730, 25] on div "Title: Build Web + iOS/Android + Operator Console for Marina Booking Platform (…" at bounding box center [997, 17] width 535 height 15
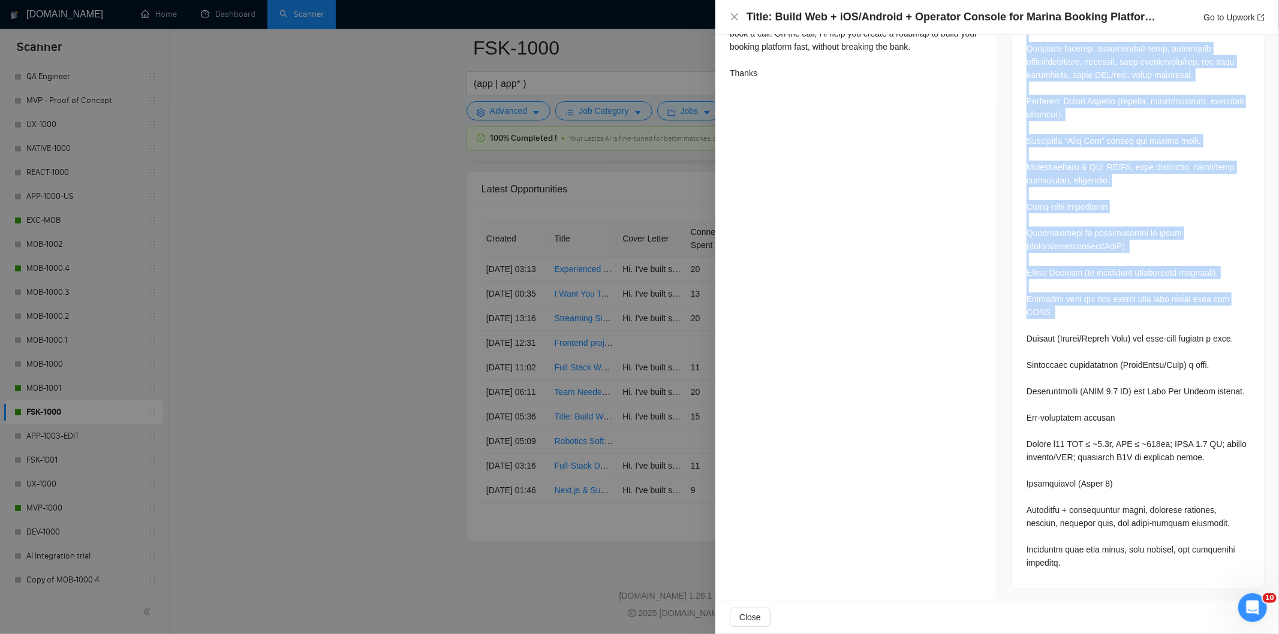
scroll to position [765, 0]
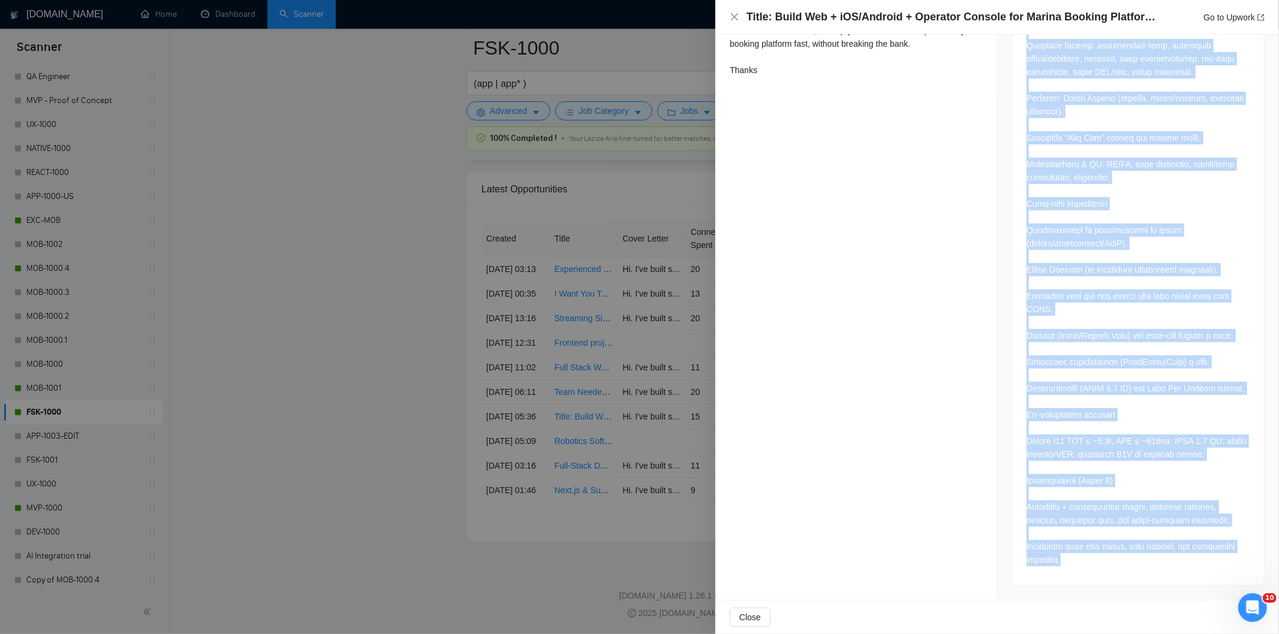
drag, startPoint x: 1021, startPoint y: 166, endPoint x: 1165, endPoint y: 573, distance: 431.8
click at [1165, 573] on div at bounding box center [1138, 180] width 252 height 812
click at [733, 16] on icon "close" at bounding box center [735, 17] width 10 height 10
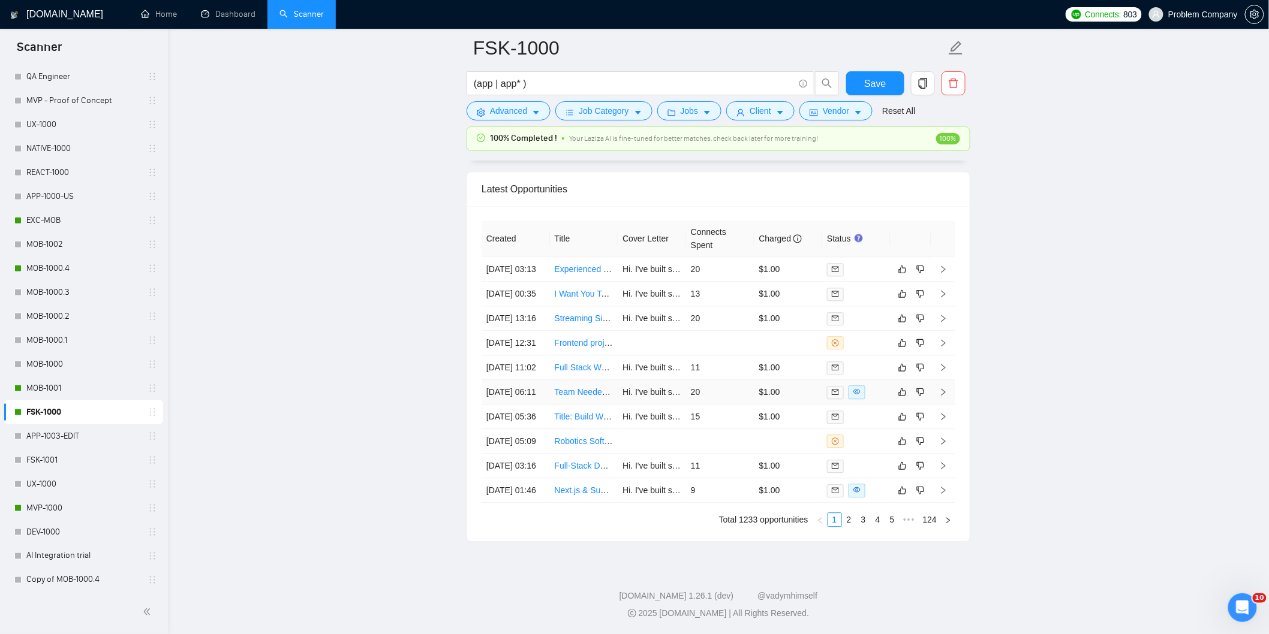
click at [531, 405] on td "[DATE] 06:11" at bounding box center [515, 392] width 68 height 25
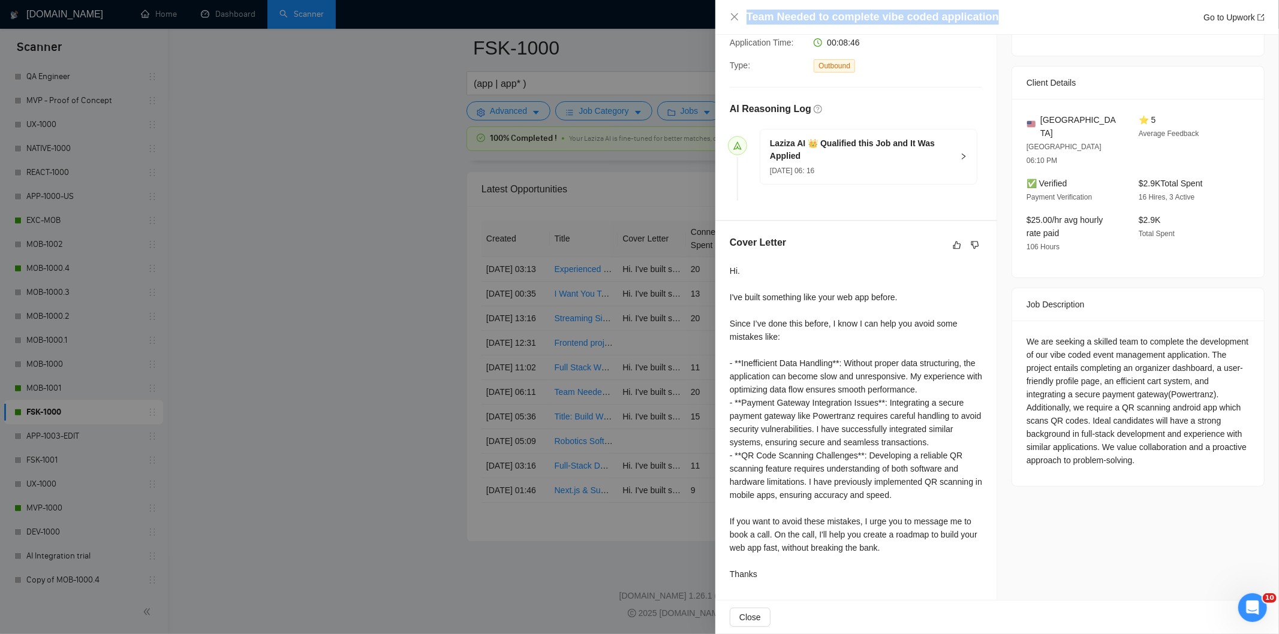
drag, startPoint x: 1003, startPoint y: 14, endPoint x: 718, endPoint y: 21, distance: 284.9
click at [718, 21] on div "Team Needed to complete vibe coded application Go to Upwork" at bounding box center [997, 17] width 564 height 35
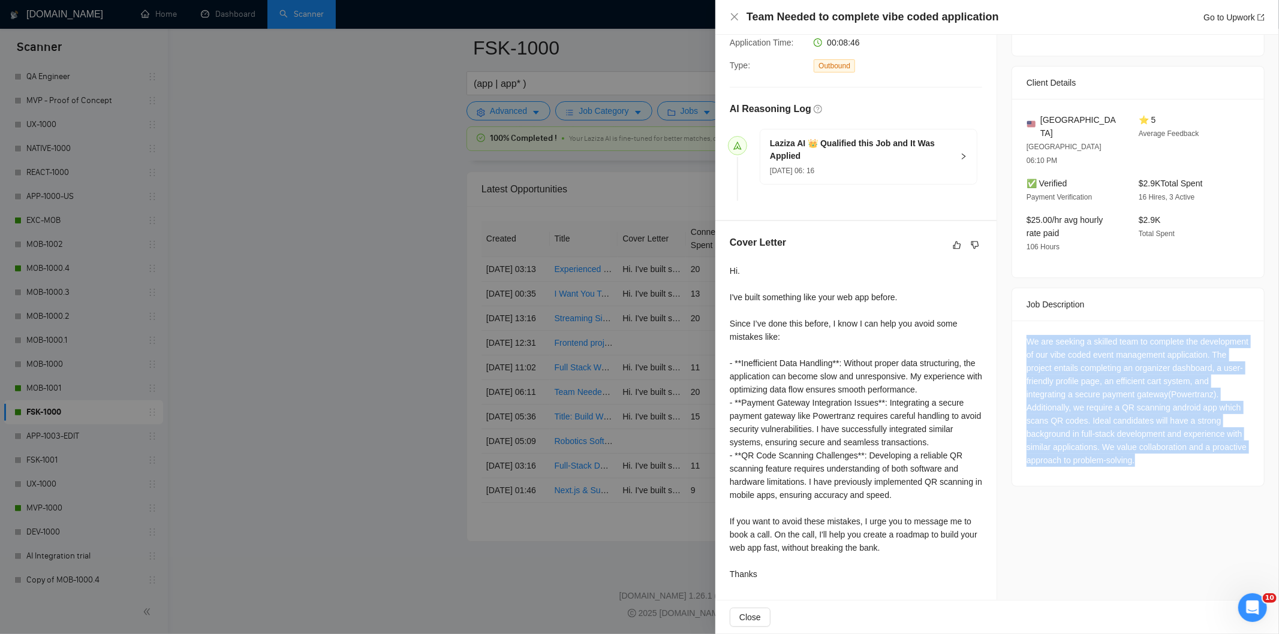
drag, startPoint x: 1020, startPoint y: 314, endPoint x: 1157, endPoint y: 465, distance: 203.7
click at [1157, 465] on div "We are seeking a skilled team to complete the development of our vibe coded eve…" at bounding box center [1138, 403] width 252 height 165
click at [734, 14] on icon "close" at bounding box center [735, 17] width 10 height 10
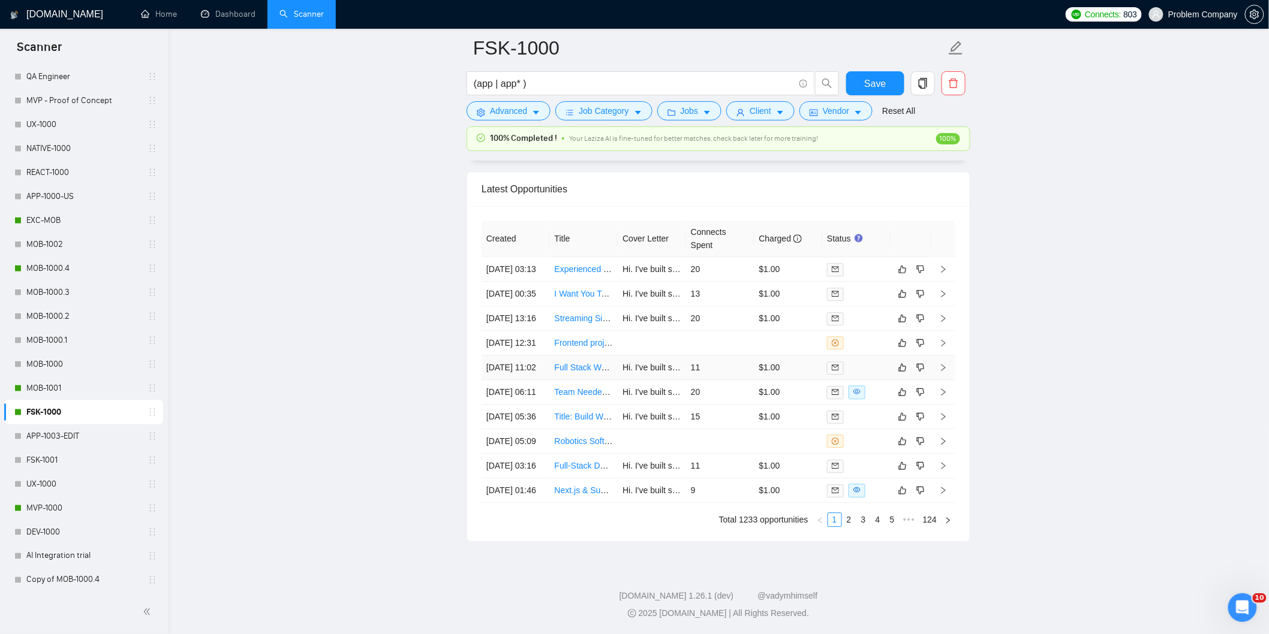
click at [538, 378] on td "[DATE] 11:02" at bounding box center [515, 368] width 68 height 25
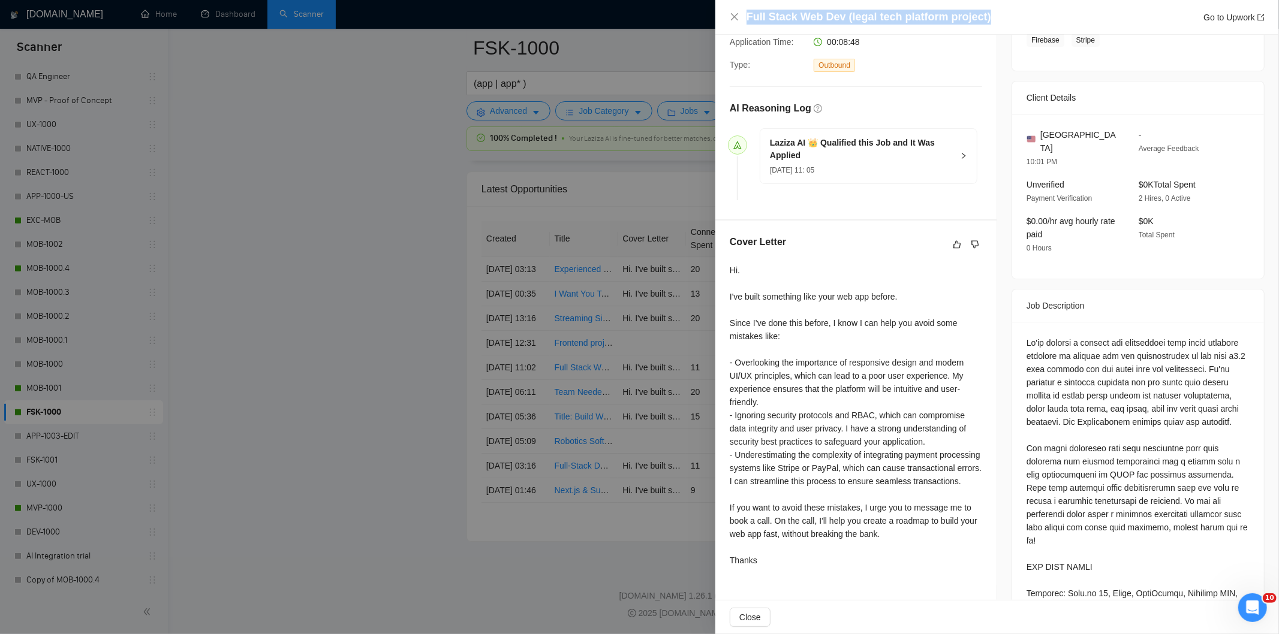
drag, startPoint x: 943, startPoint y: 13, endPoint x: 727, endPoint y: 20, distance: 215.4
click at [727, 20] on div "Full Stack Web Dev (legal tech platform project) Go to Upwork" at bounding box center [997, 17] width 564 height 35
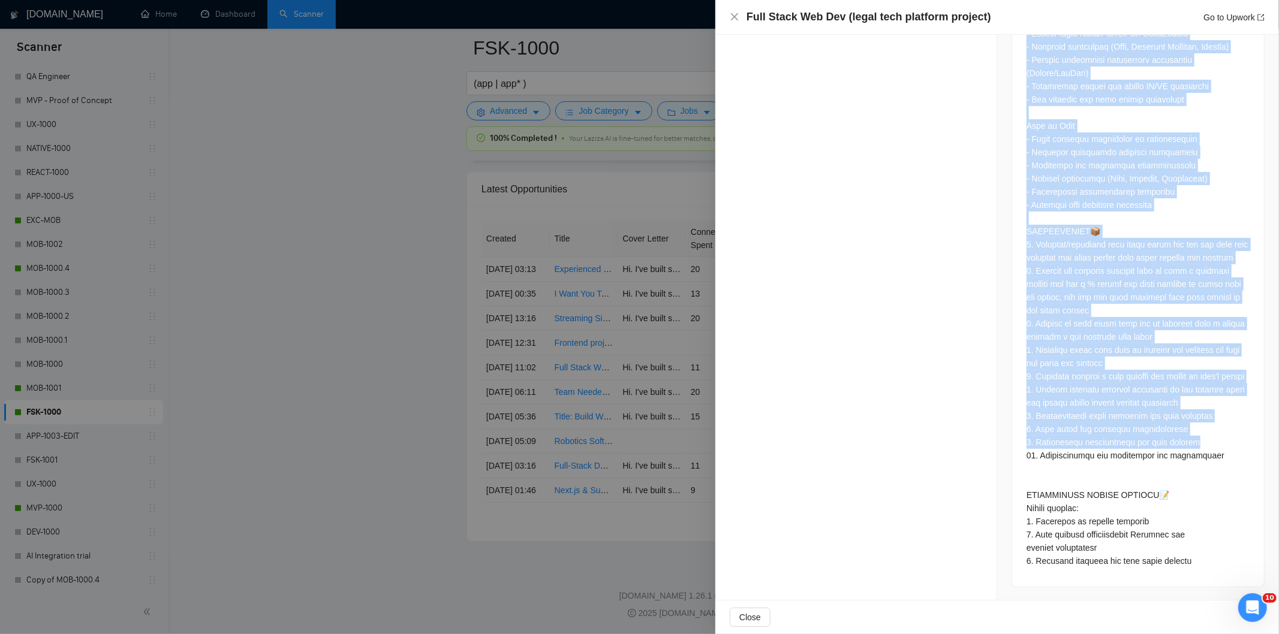
scroll to position [955, 0]
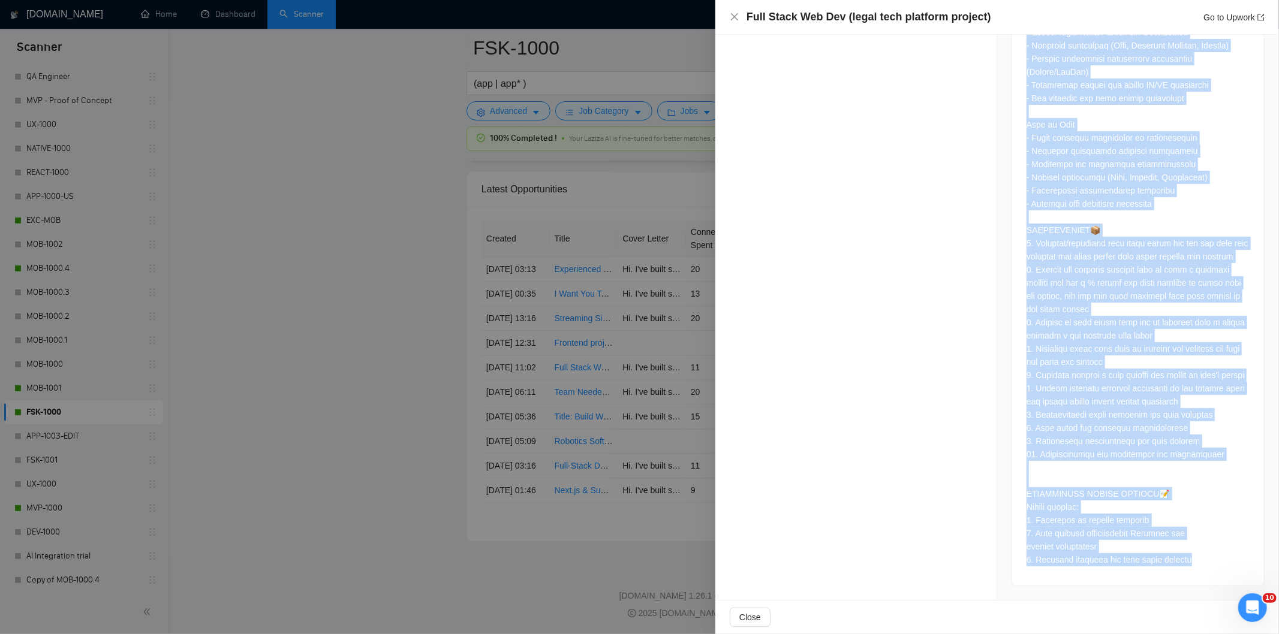
drag, startPoint x: 1018, startPoint y: 192, endPoint x: 1209, endPoint y: 573, distance: 425.5
click at [1209, 573] on div at bounding box center [1138, 101] width 252 height 970
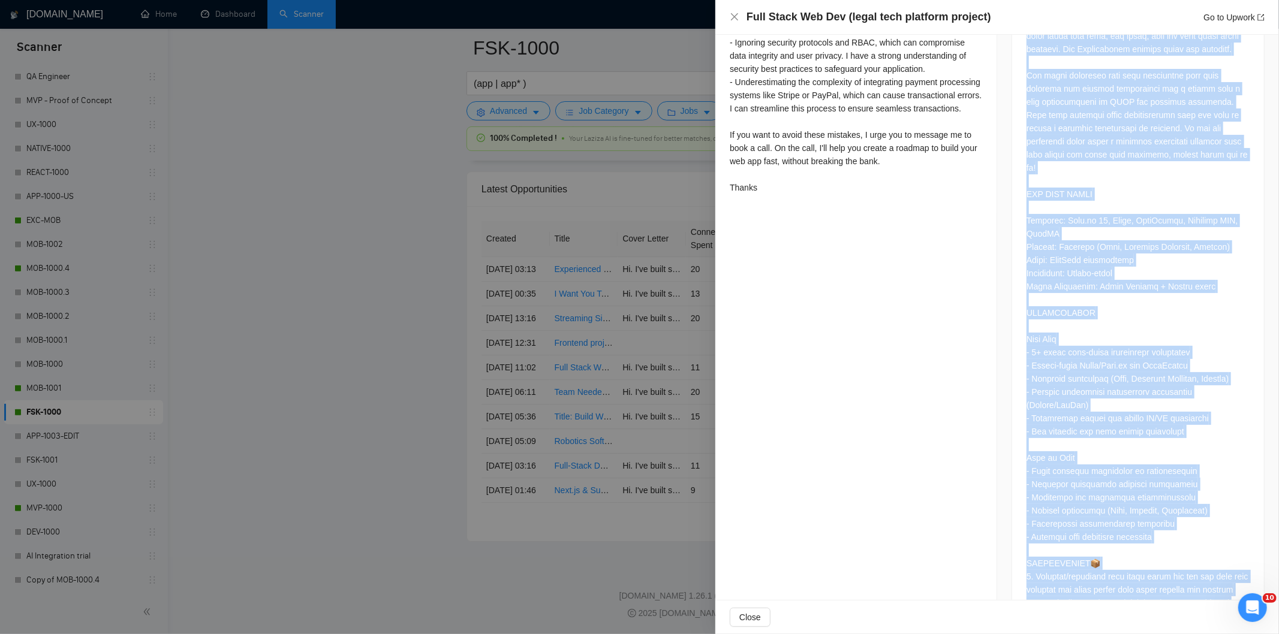
scroll to position [355, 0]
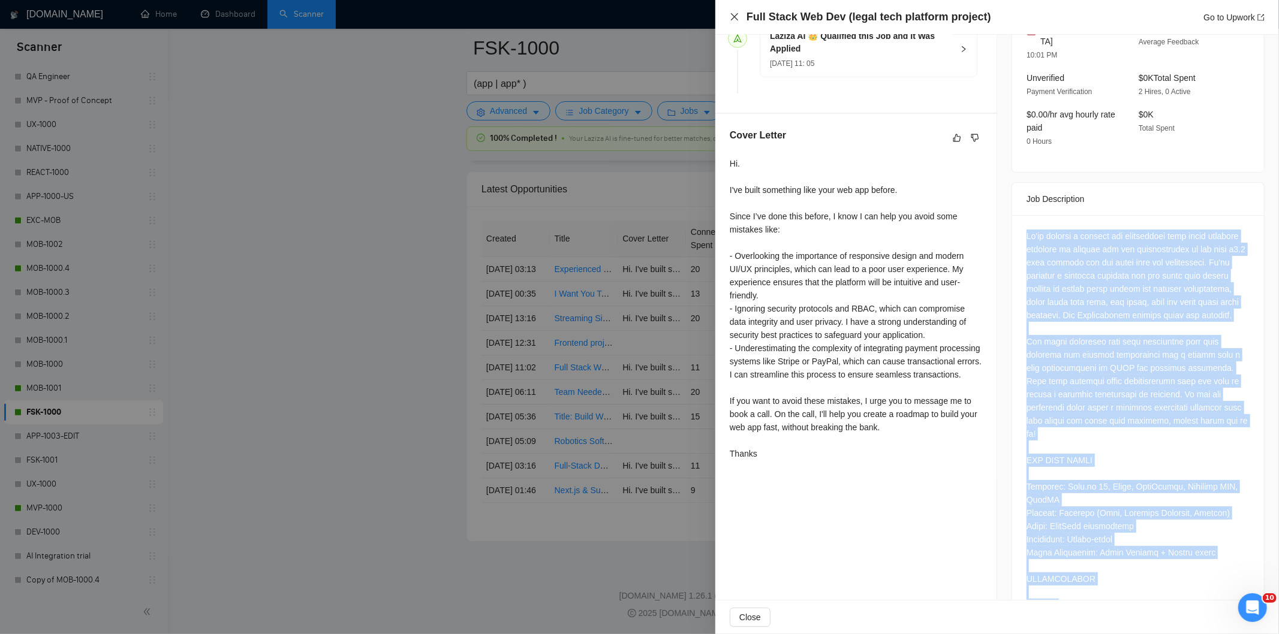
click at [736, 16] on icon "close" at bounding box center [735, 17] width 10 height 10
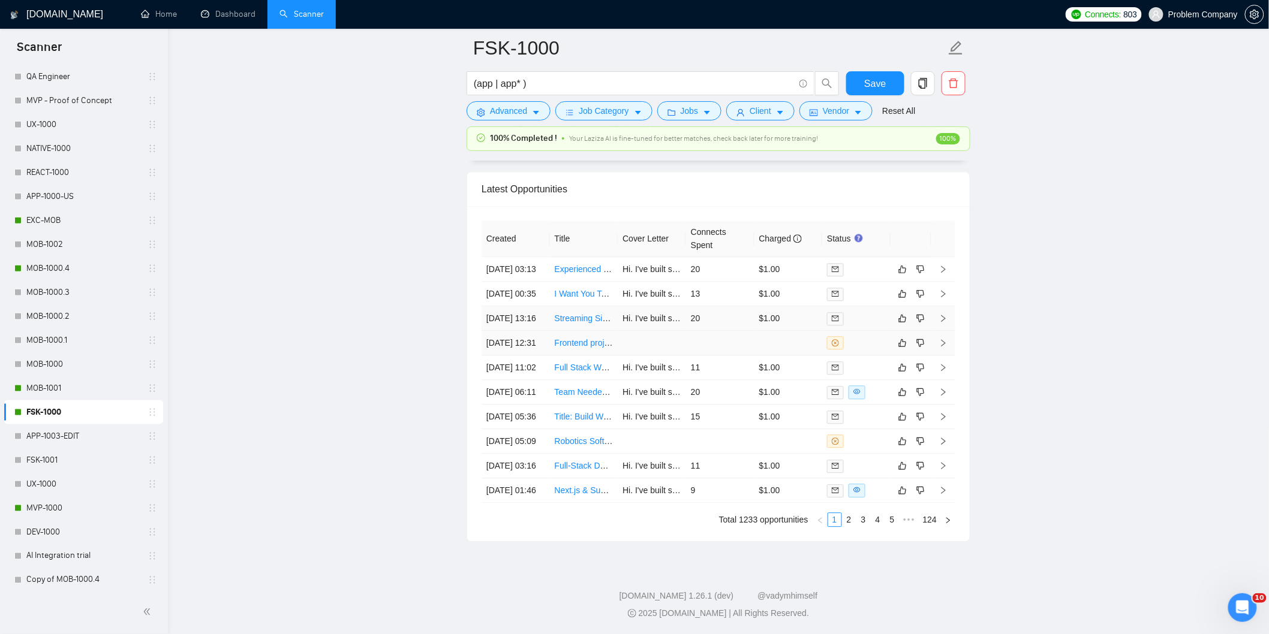
drag, startPoint x: 517, startPoint y: 333, endPoint x: 570, endPoint y: 297, distance: 63.9
click at [518, 333] on td "[DATE] 12:31" at bounding box center [515, 343] width 68 height 25
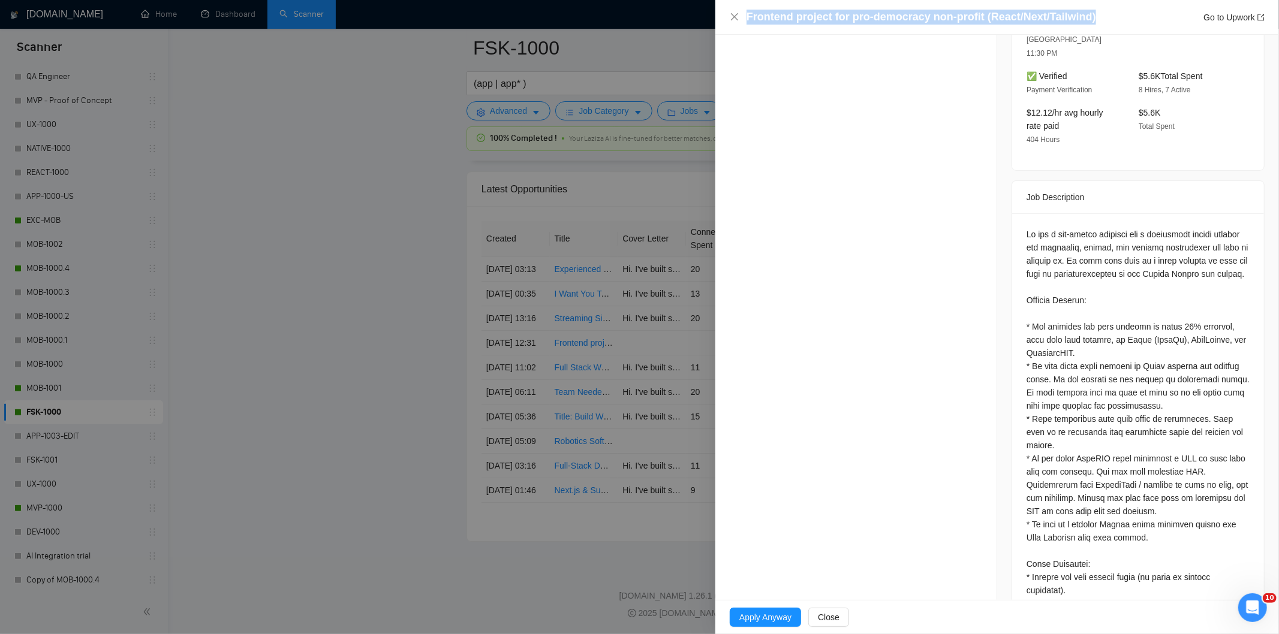
drag, startPoint x: 1094, startPoint y: 17, endPoint x: 708, endPoint y: 15, distance: 386.1
click at [708, 15] on div "Frontend project for pro-democracy non-profit (React/Next/Tailwind) Go to Upwor…" at bounding box center [639, 317] width 1279 height 634
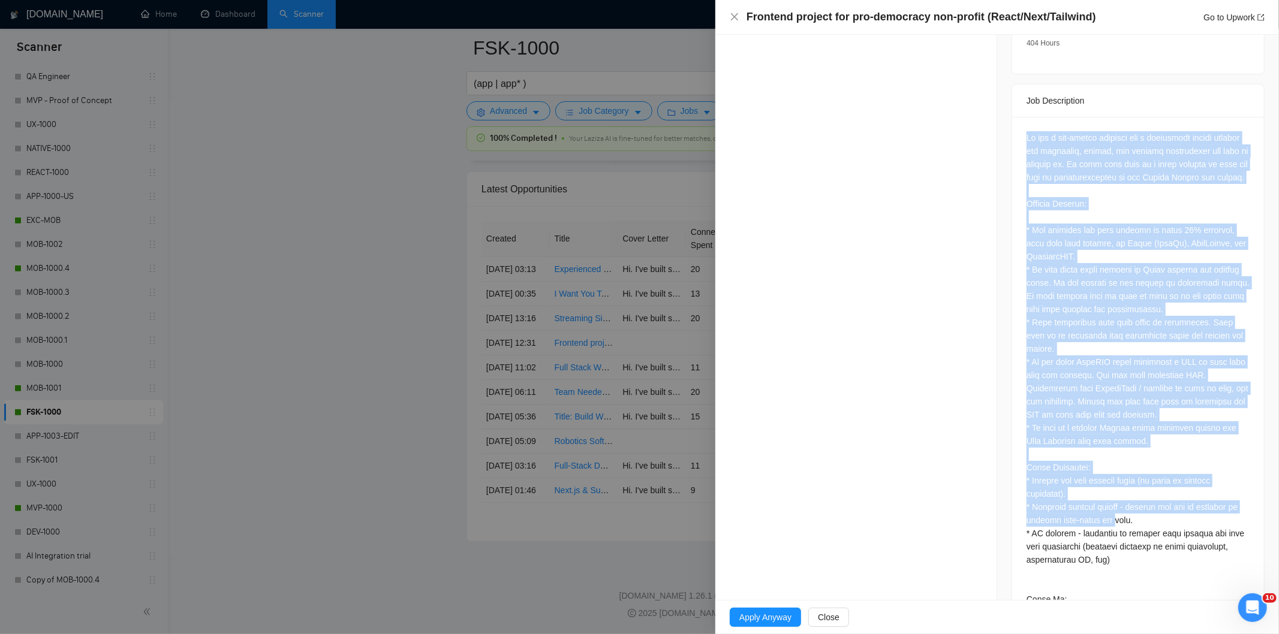
scroll to position [543, 0]
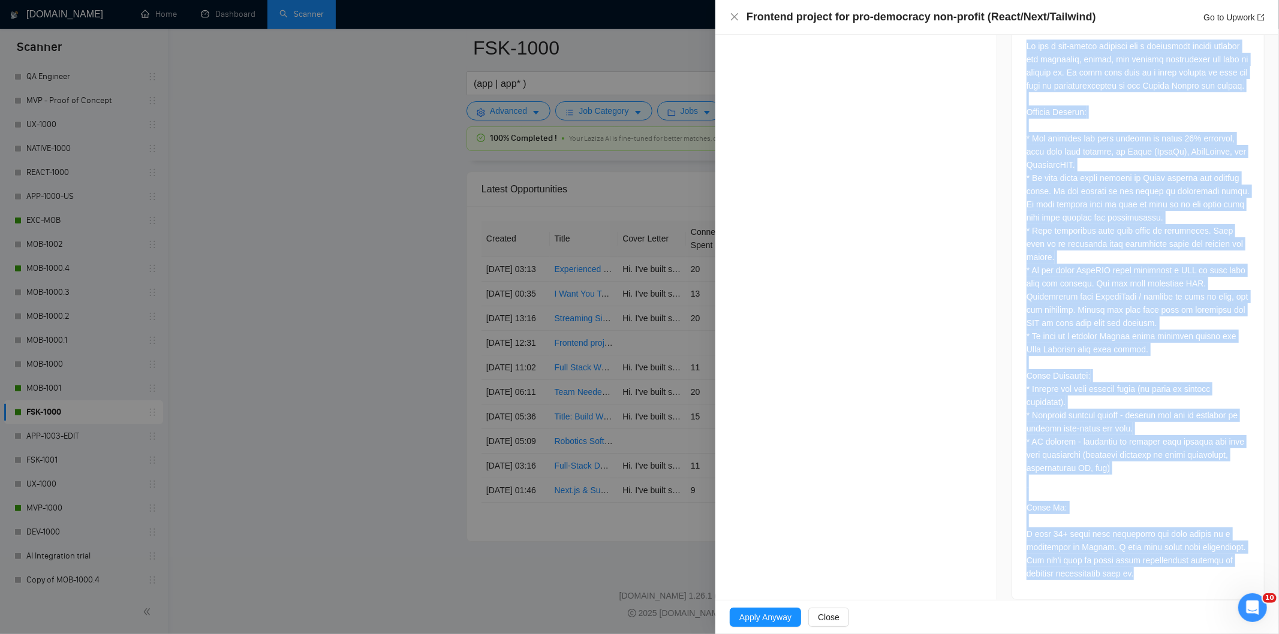
drag, startPoint x: 1013, startPoint y: 208, endPoint x: 1182, endPoint y: 566, distance: 395.9
click at [1182, 566] on div at bounding box center [1138, 312] width 252 height 574
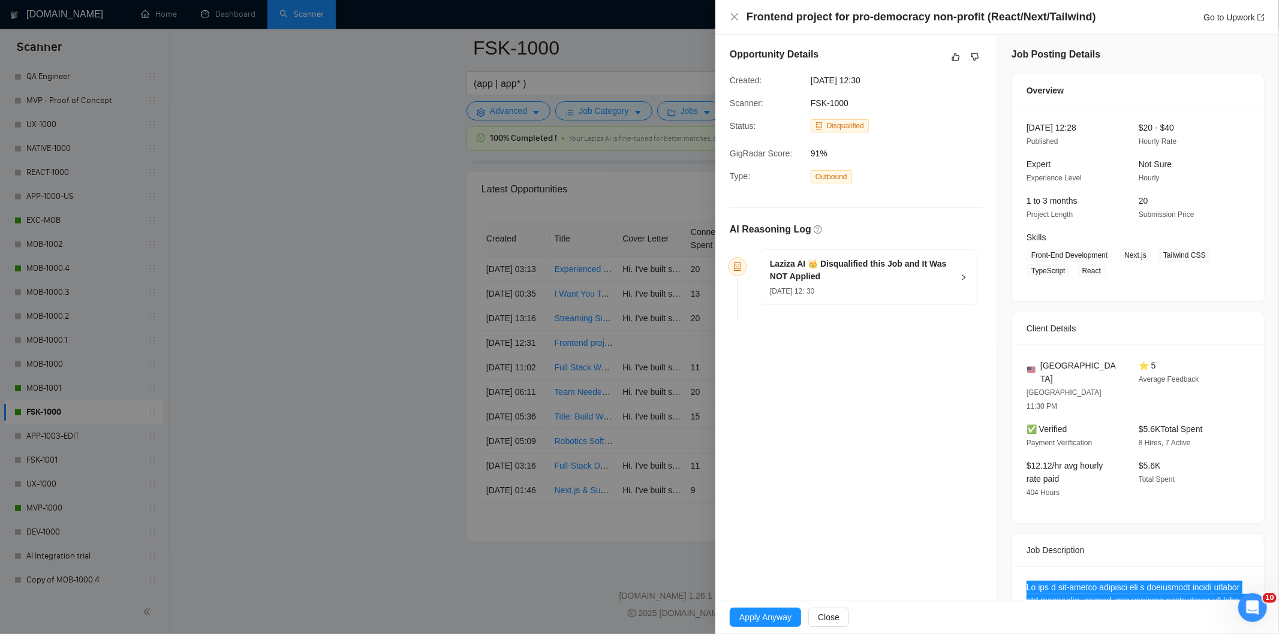
scroll to position [0, 0]
click at [880, 293] on div "[DATE] 12: 30" at bounding box center [861, 292] width 183 height 13
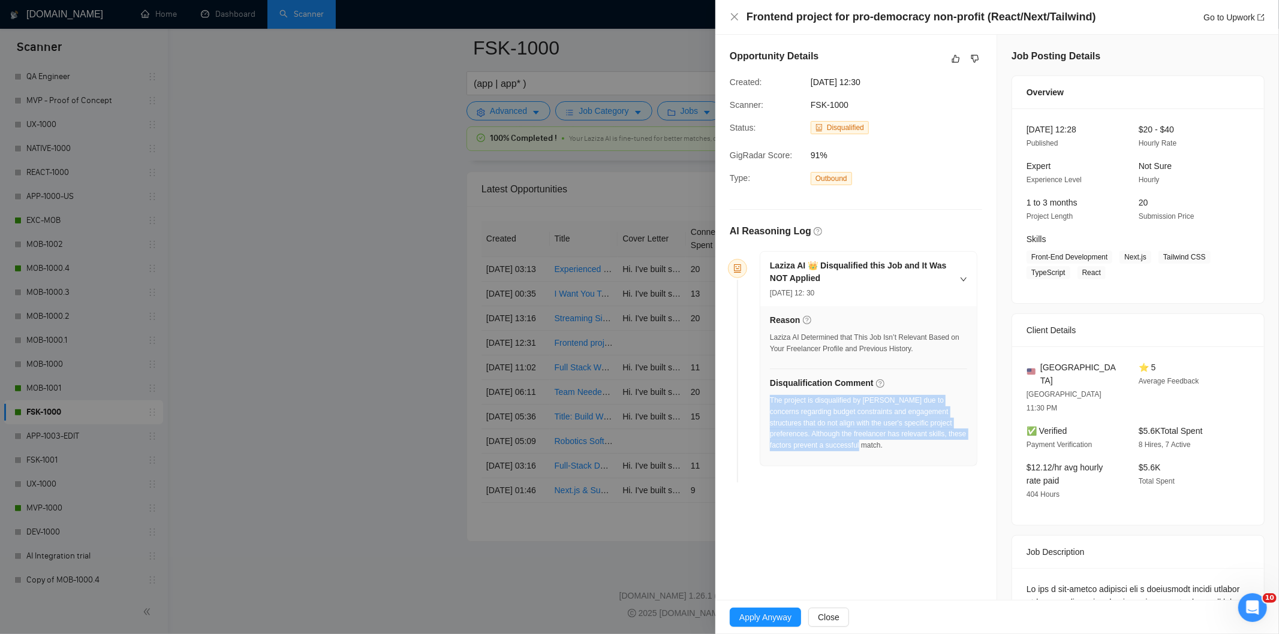
drag, startPoint x: 869, startPoint y: 451, endPoint x: 770, endPoint y: 406, distance: 108.7
click at [770, 406] on div "The project is disqualified by [PERSON_NAME] due to concerns regarding budget c…" at bounding box center [868, 423] width 197 height 56
click at [733, 14] on icon "close" at bounding box center [735, 17] width 10 height 10
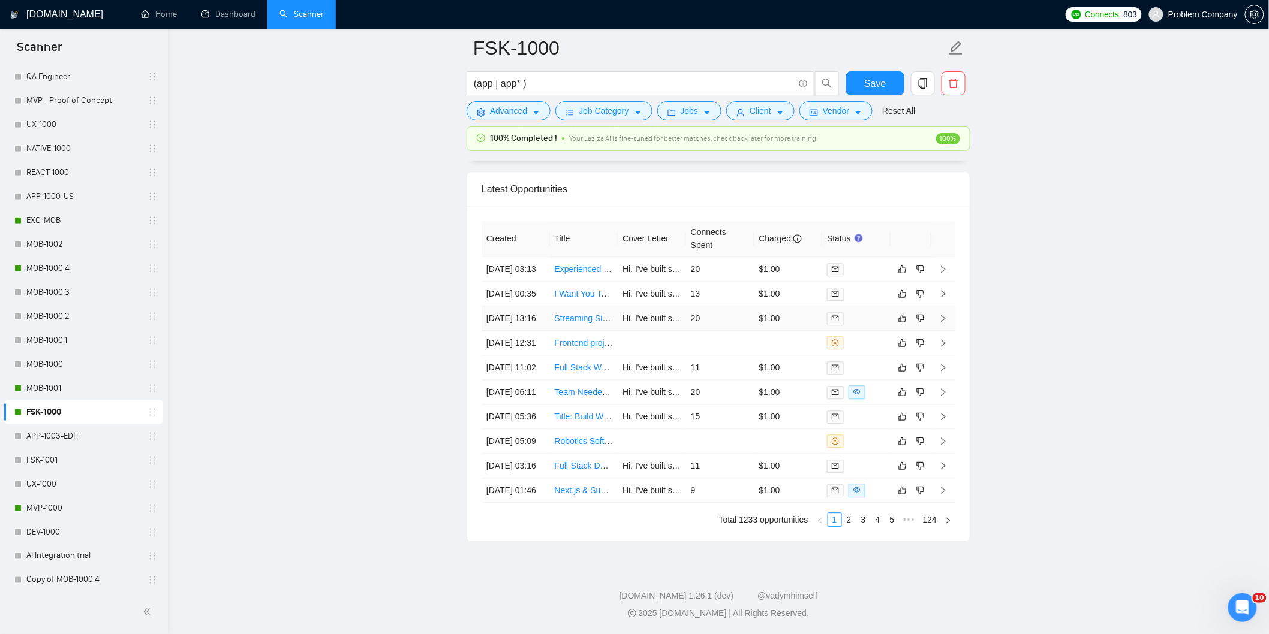
click at [535, 307] on td "[DATE] 13:16" at bounding box center [515, 318] width 68 height 25
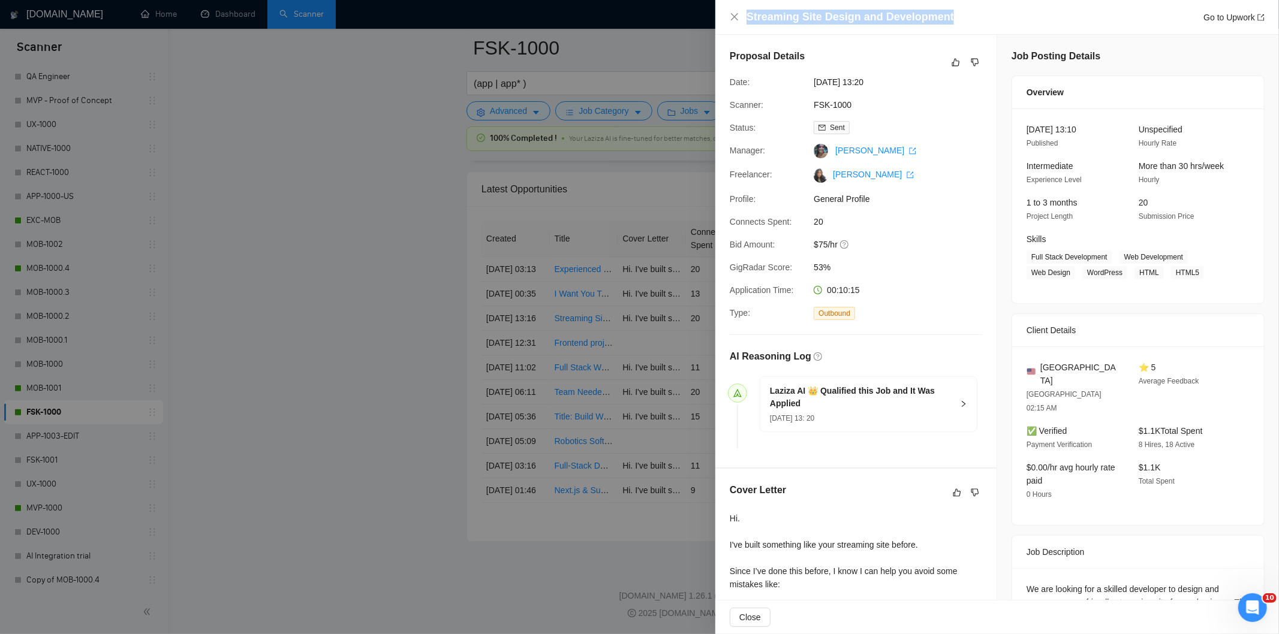
drag, startPoint x: 964, startPoint y: 19, endPoint x: 697, endPoint y: 13, distance: 266.9
click at [697, 13] on div "Streaming Site Design and Development Go to Upwork Proposal Details Date: [DATE…" at bounding box center [639, 317] width 1279 height 634
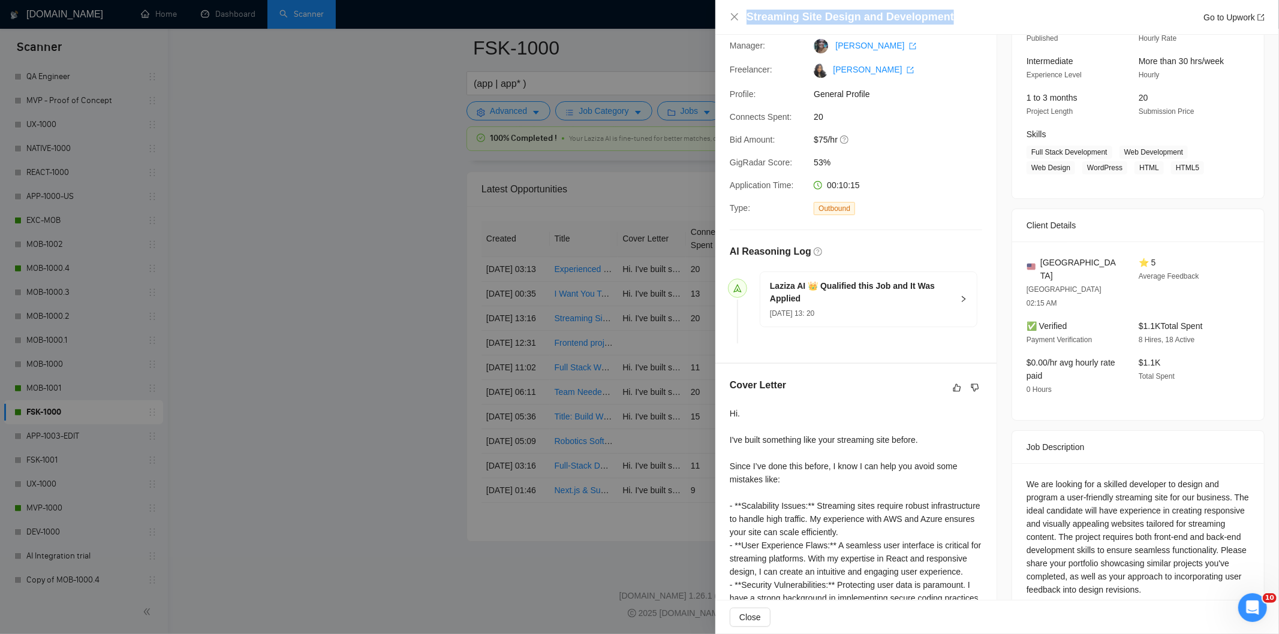
scroll to position [200, 0]
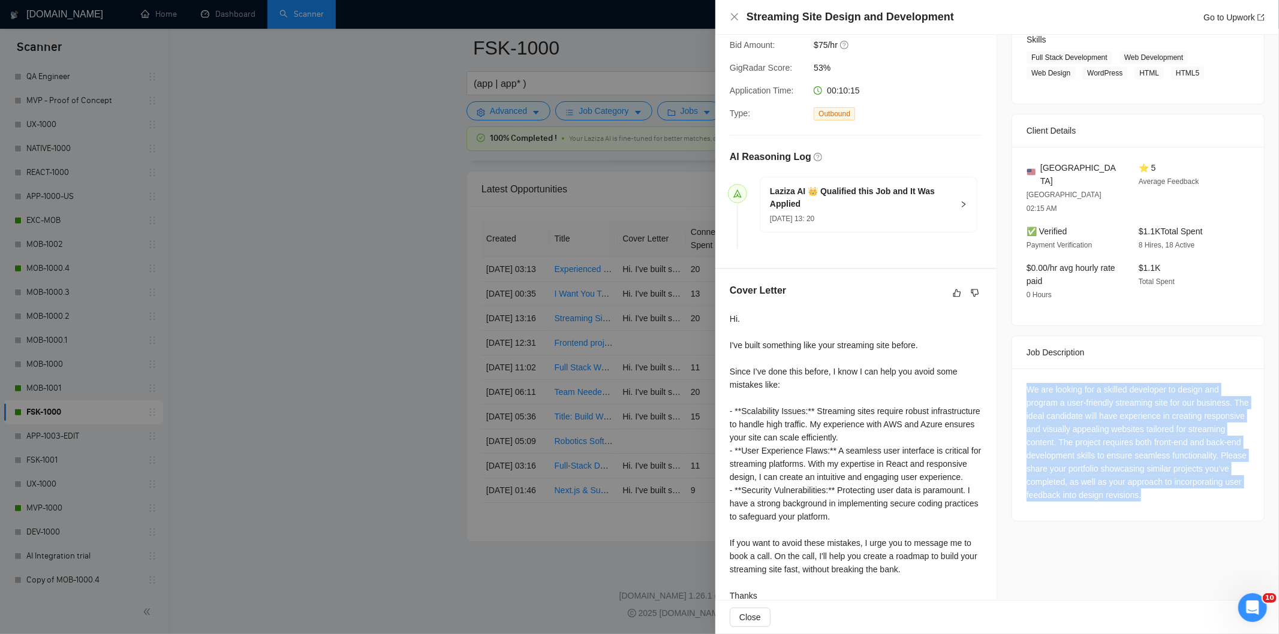
drag, startPoint x: 1020, startPoint y: 365, endPoint x: 1122, endPoint y: 493, distance: 163.9
click at [1122, 493] on div "We are looking for a skilled developer to design and program a user-friendly st…" at bounding box center [1138, 445] width 252 height 152
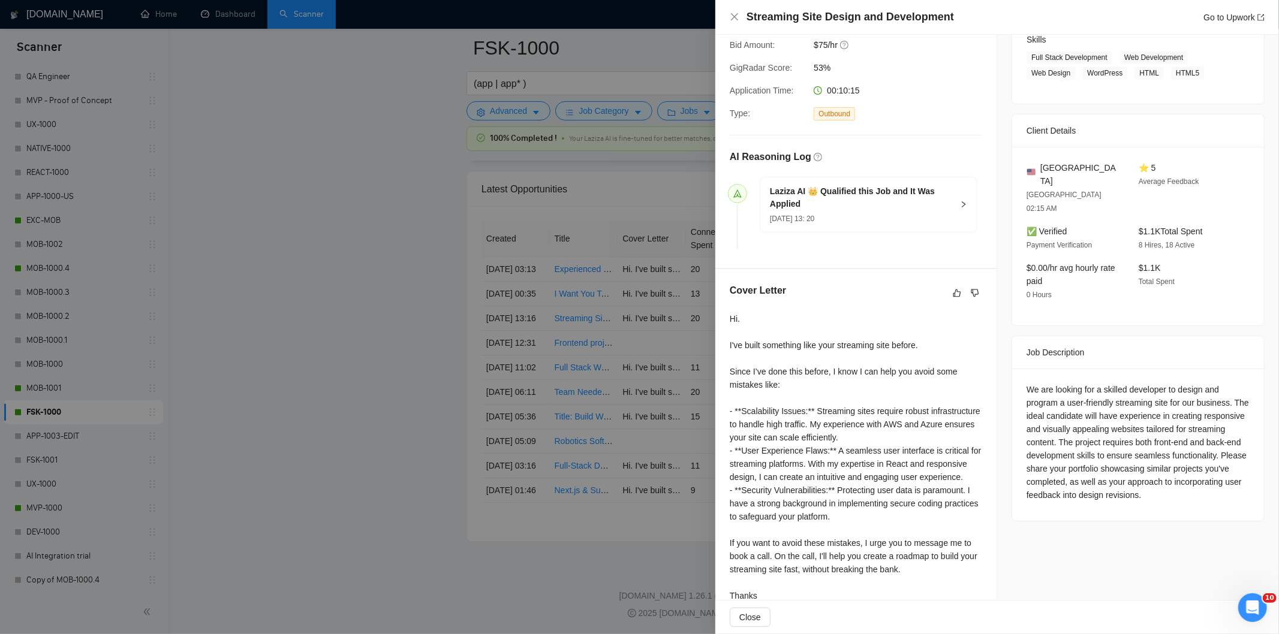
click at [732, 10] on div "Streaming Site Design and Development Go to Upwork" at bounding box center [997, 17] width 535 height 15
click at [733, 18] on icon "close" at bounding box center [735, 17] width 10 height 10
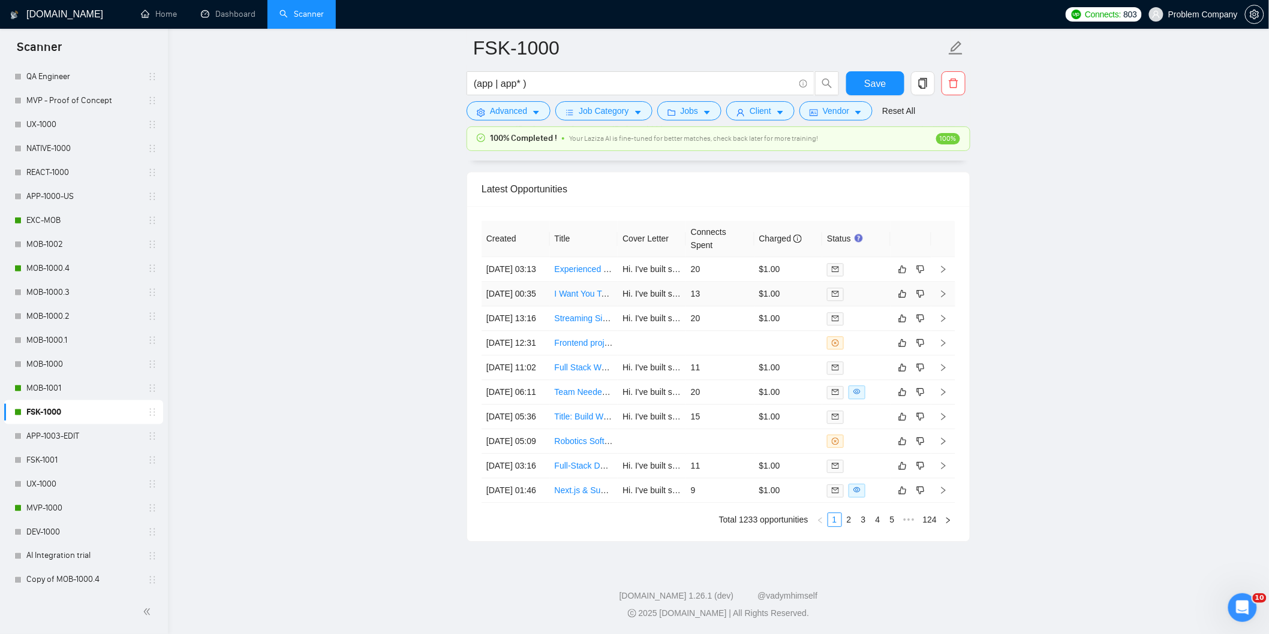
click at [536, 282] on td "[DATE] 00:35" at bounding box center [515, 294] width 68 height 25
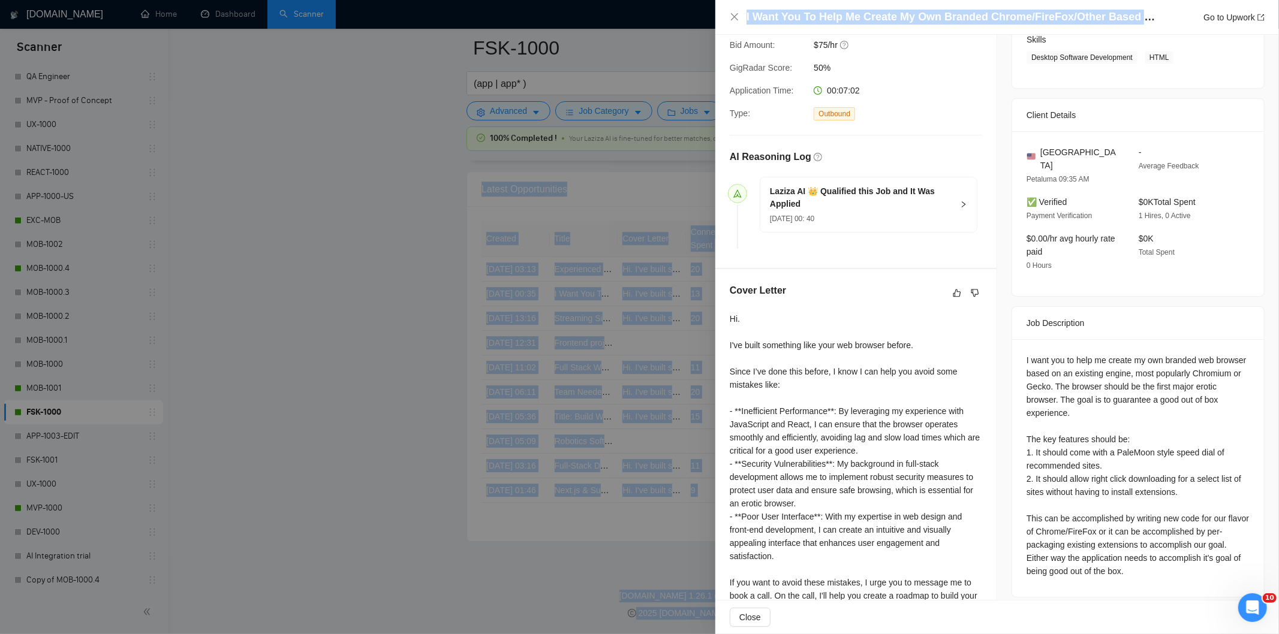
drag, startPoint x: 1128, startPoint y: 16, endPoint x: 765, endPoint y: -2, distance: 363.8
drag, startPoint x: 953, startPoint y: 13, endPoint x: 1066, endPoint y: 13, distance: 112.7
click at [953, 14] on h4 "I Want You To Help Me Create My Own Branded Chrome/FireFox/Other Based Web Brow…" at bounding box center [953, 17] width 414 height 15
click at [1107, 23] on h4 "I Want You To Help Me Create My Own Branded Chrome/FireFox/Other Based Web Brow…" at bounding box center [953, 17] width 414 height 15
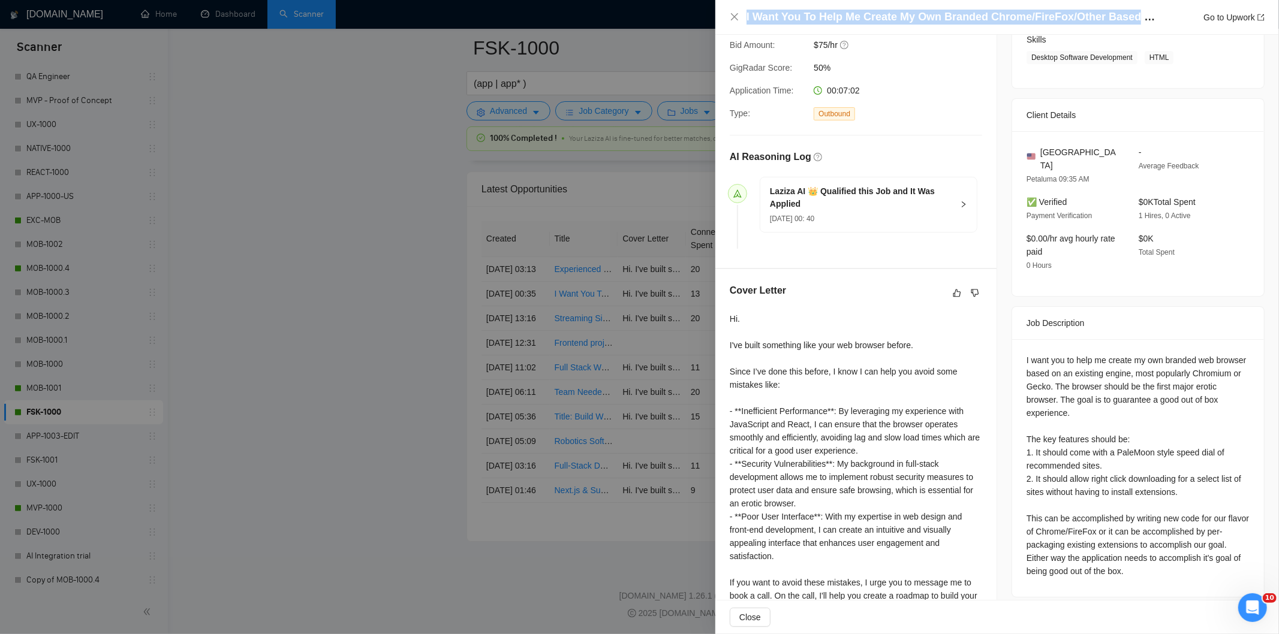
drag, startPoint x: 1128, startPoint y: 16, endPoint x: 761, endPoint y: 5, distance: 366.5
click at [761, 5] on div "I Want You To Help Me Create My Own Branded Chrome/FireFox/Other Based Web Brow…" at bounding box center [997, 17] width 564 height 35
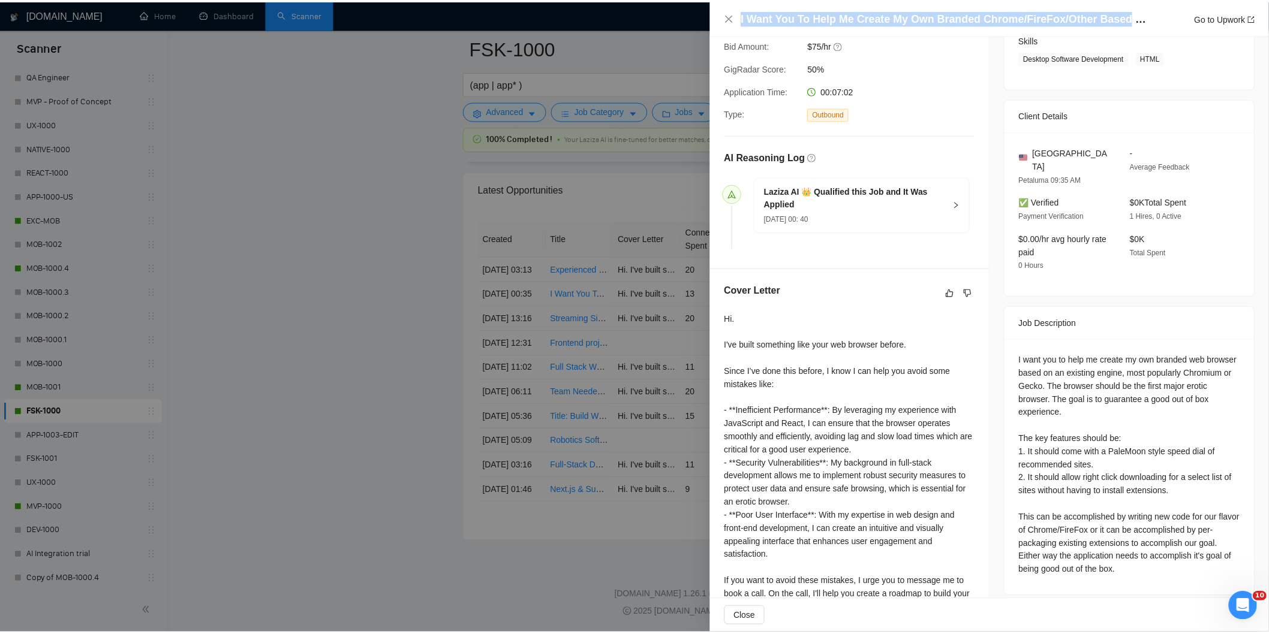
scroll to position [261, 0]
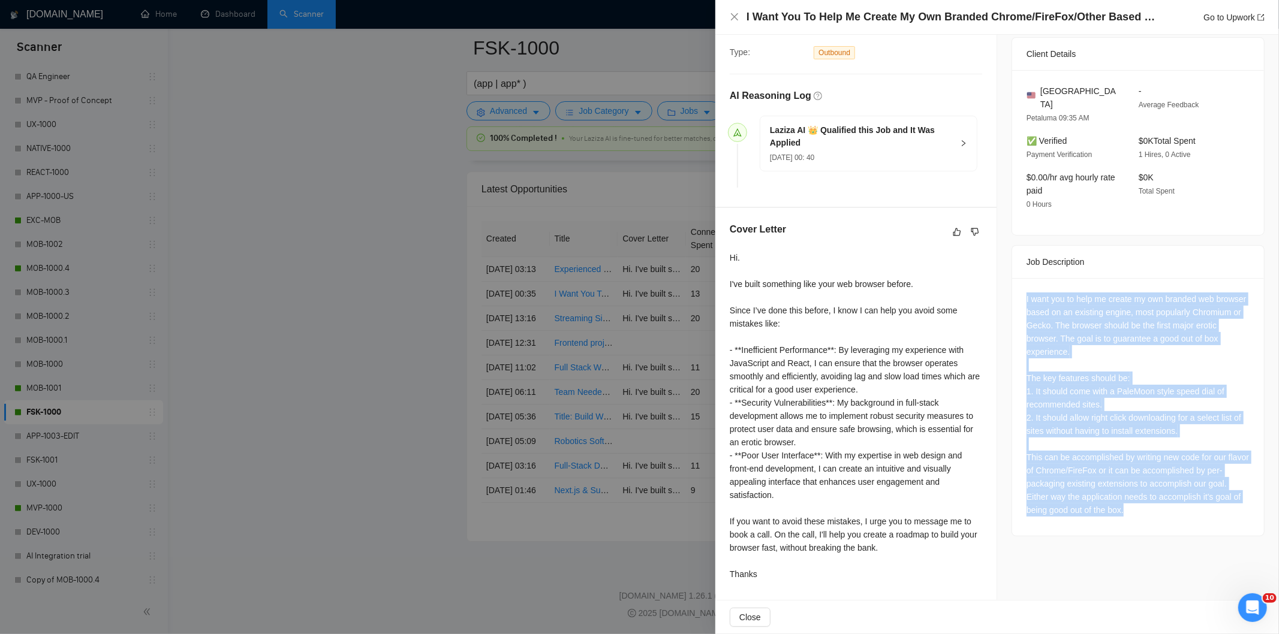
drag, startPoint x: 1023, startPoint y: 287, endPoint x: 1200, endPoint y: 518, distance: 290.9
click at [1200, 518] on div "I want you to help me create my own branded web browser based on an existing en…" at bounding box center [1138, 407] width 252 height 258
click at [734, 14] on icon "close" at bounding box center [735, 17] width 10 height 10
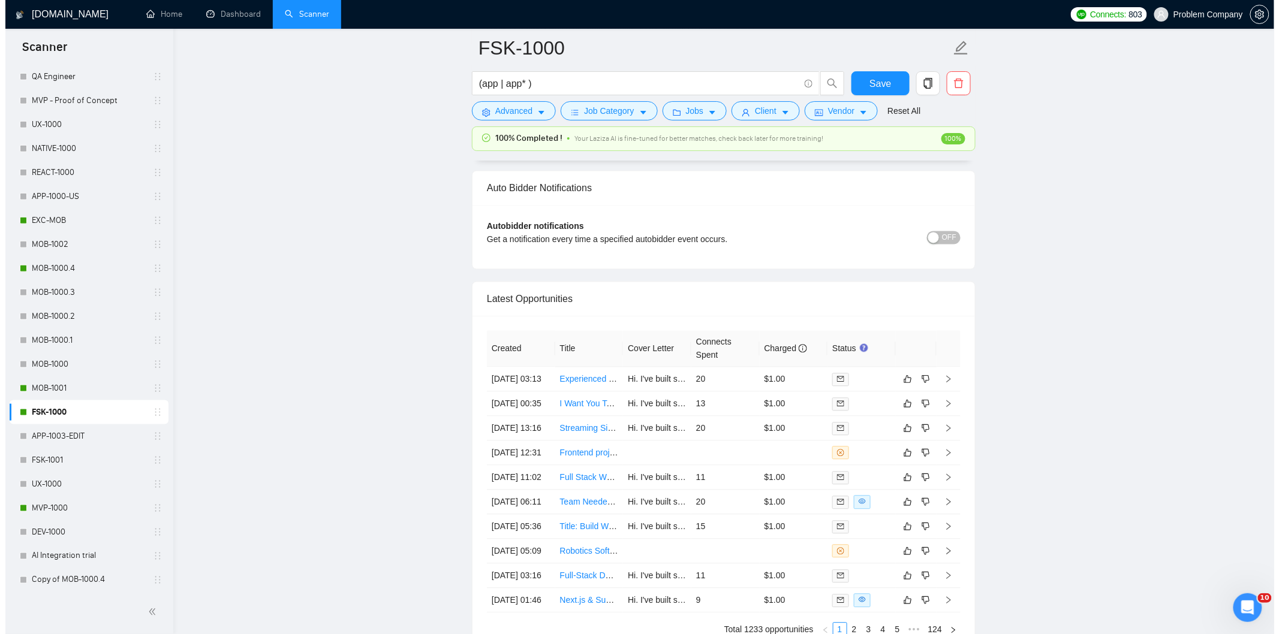
scroll to position [2786, 0]
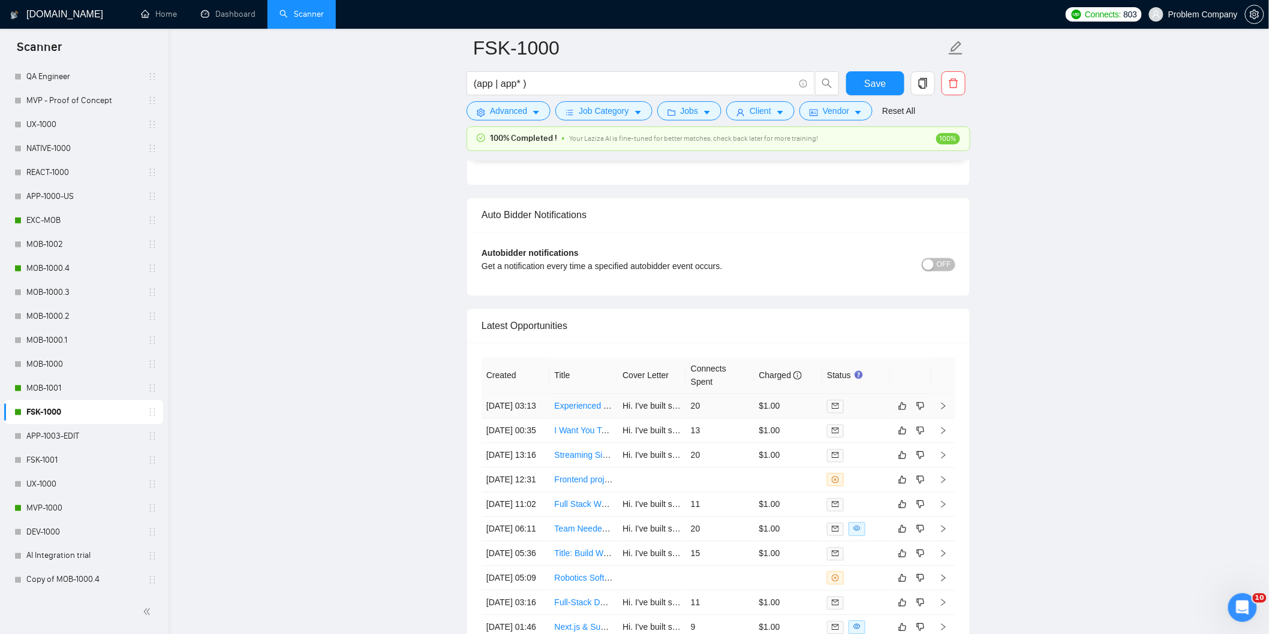
click at [531, 419] on td "[DATE] 03:13" at bounding box center [515, 407] width 68 height 25
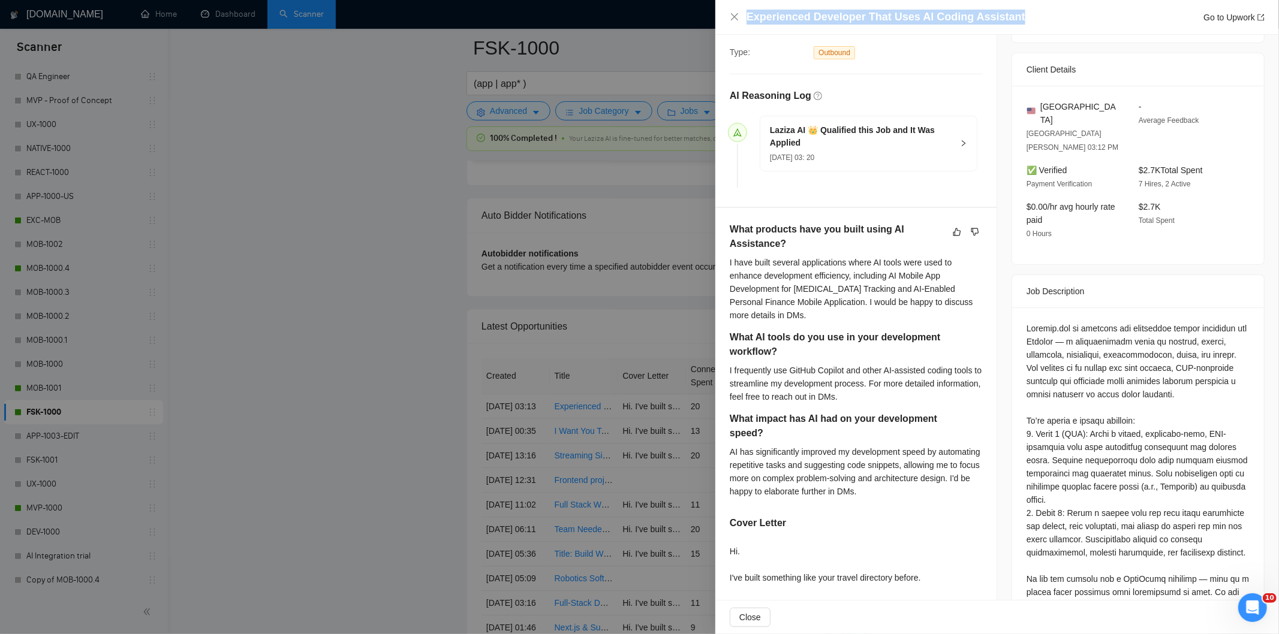
drag, startPoint x: 1021, startPoint y: 12, endPoint x: 728, endPoint y: 7, distance: 293.2
click at [728, 7] on div "Experienced Developer That Uses AI Coding Assistant Go to Upwork" at bounding box center [997, 17] width 564 height 35
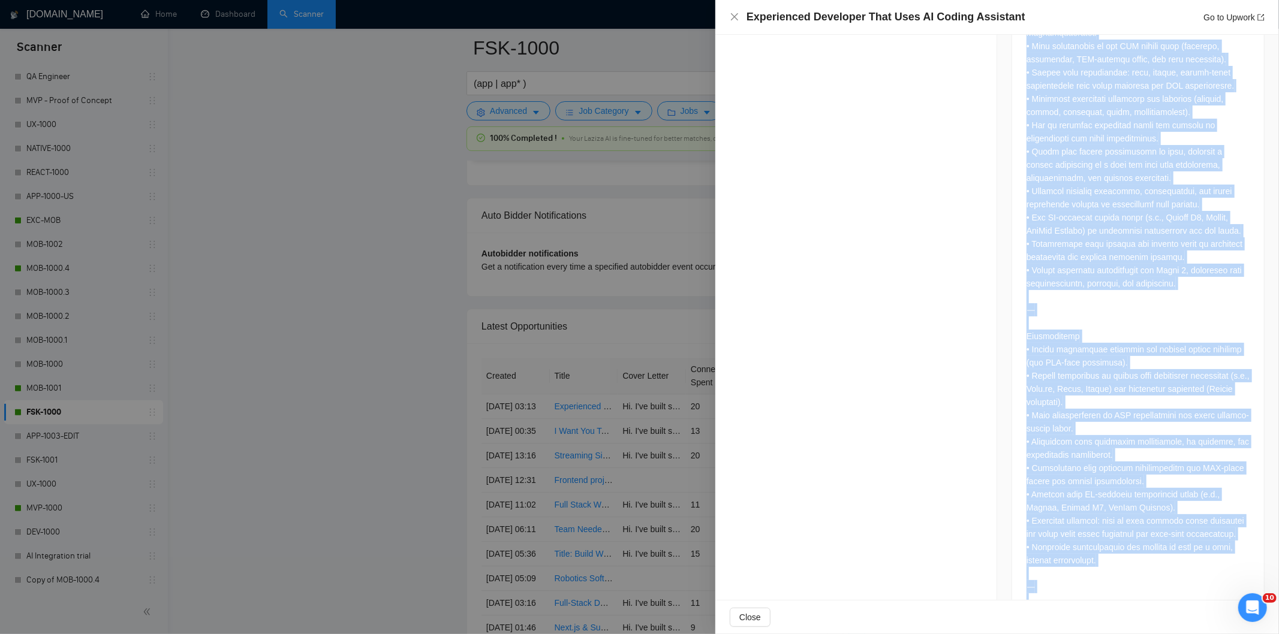
scroll to position [1245, 0]
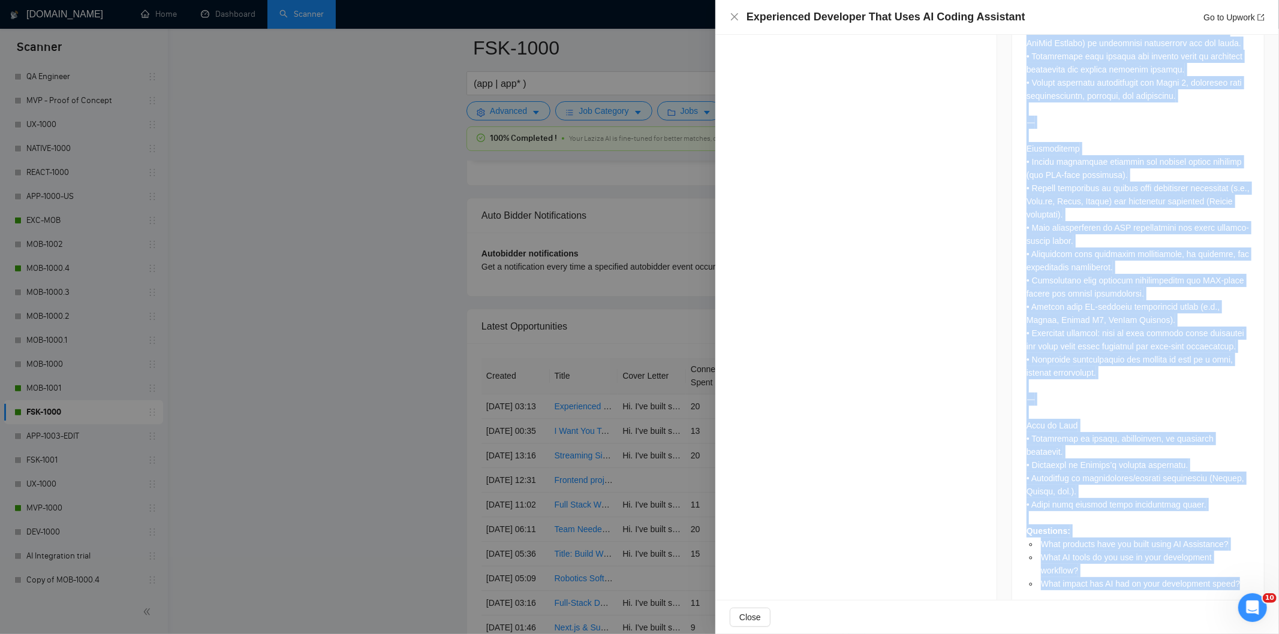
drag, startPoint x: 1019, startPoint y: 234, endPoint x: 1239, endPoint y: 567, distance: 398.9
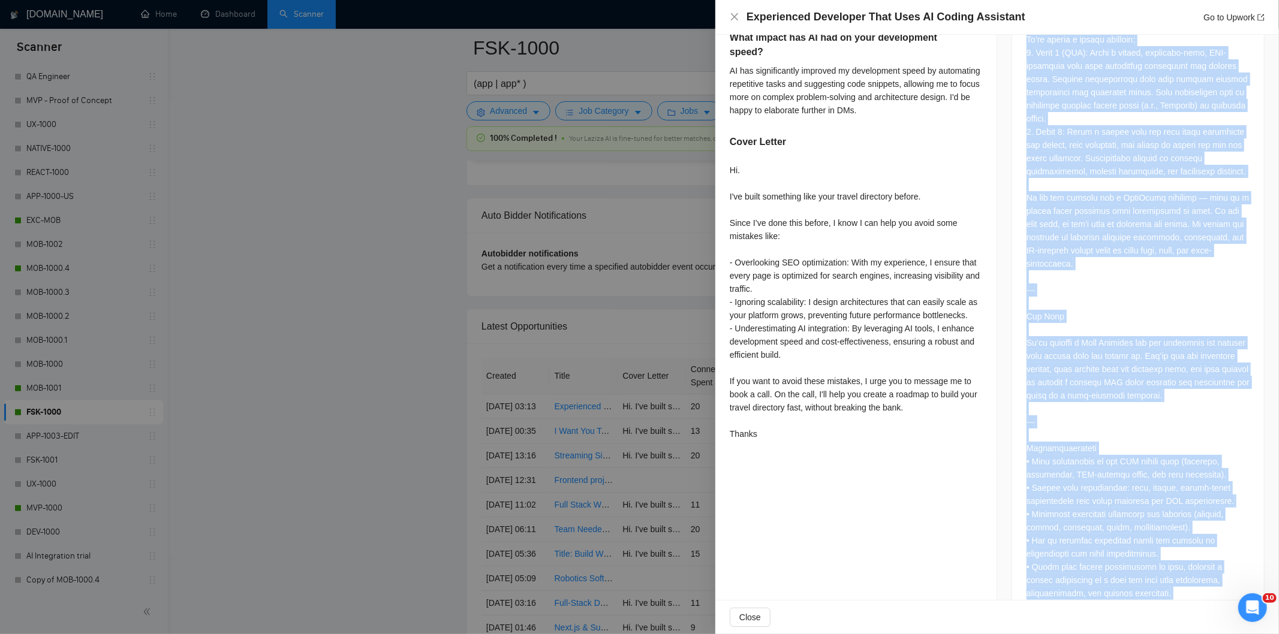
scroll to position [380, 0]
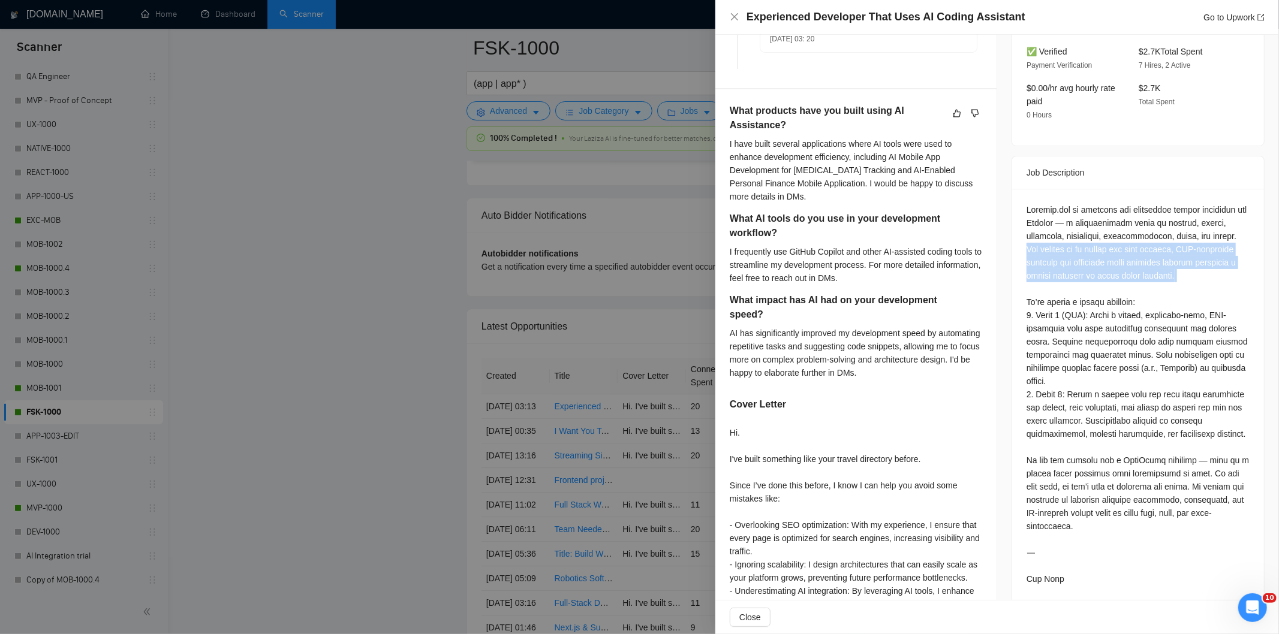
drag, startPoint x: 1022, startPoint y: 228, endPoint x: 1196, endPoint y: 261, distance: 177.1
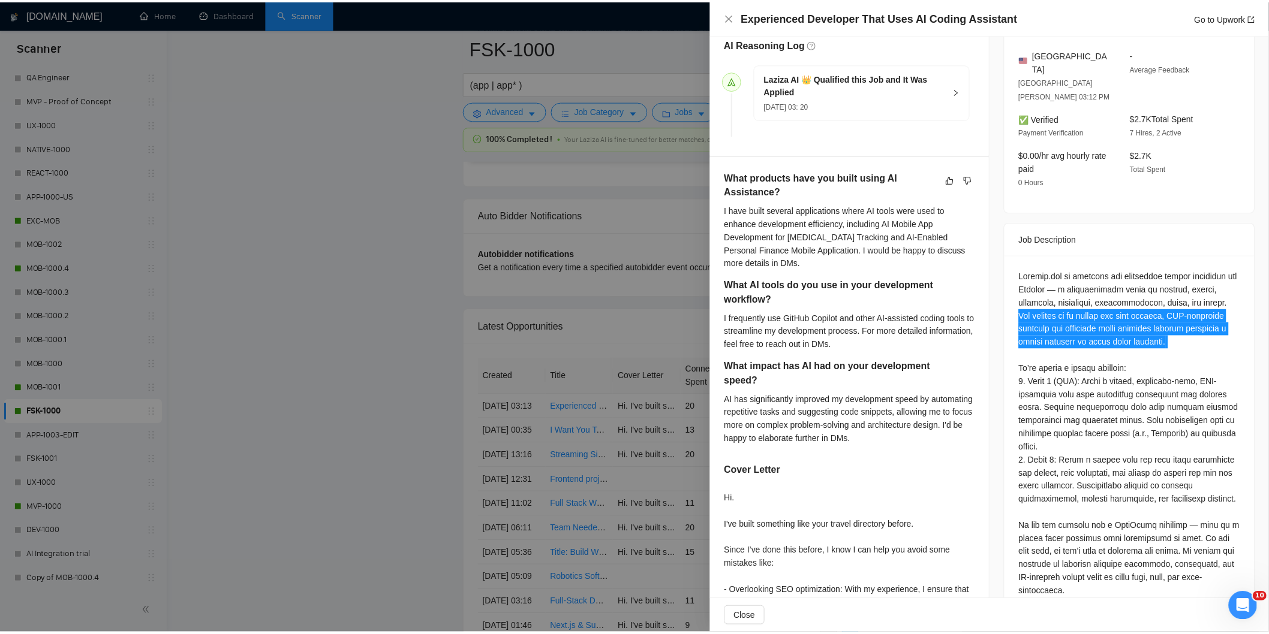
scroll to position [0, 0]
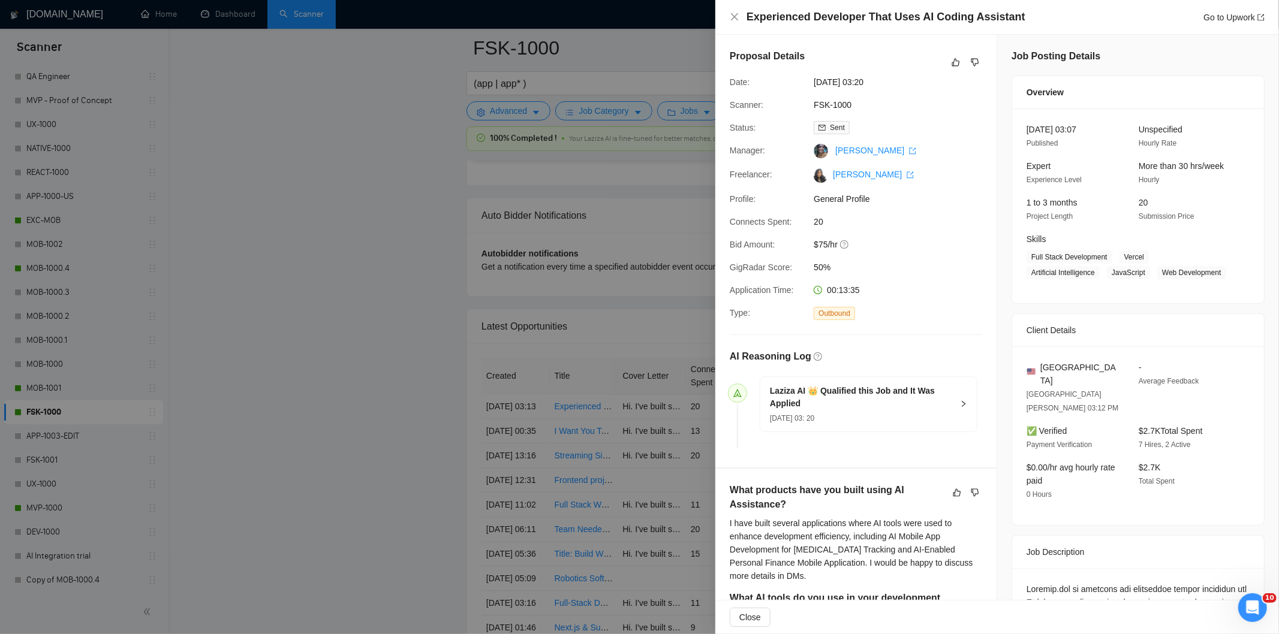
drag, startPoint x: 893, startPoint y: 82, endPoint x: 806, endPoint y: 86, distance: 87.0
click at [806, 86] on div "Date: [DATE] 03:20" at bounding box center [851, 82] width 252 height 13
click at [734, 15] on icon "close" at bounding box center [735, 17] width 10 height 10
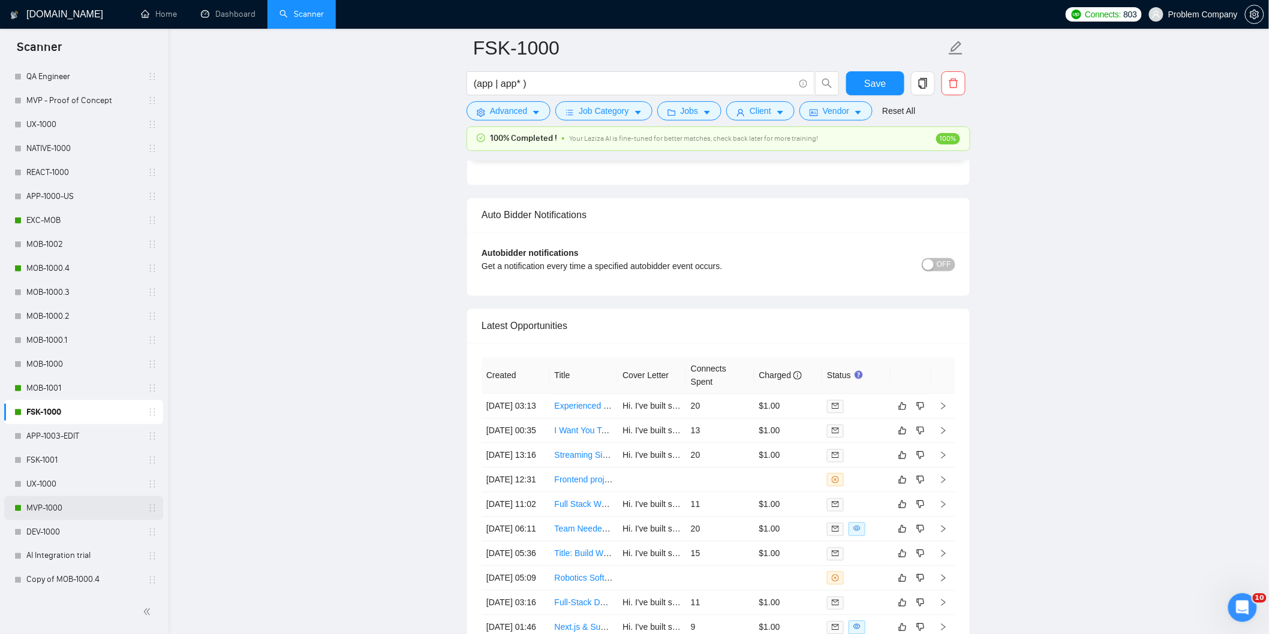
click at [62, 512] on link "MVP-1000" at bounding box center [83, 508] width 114 height 24
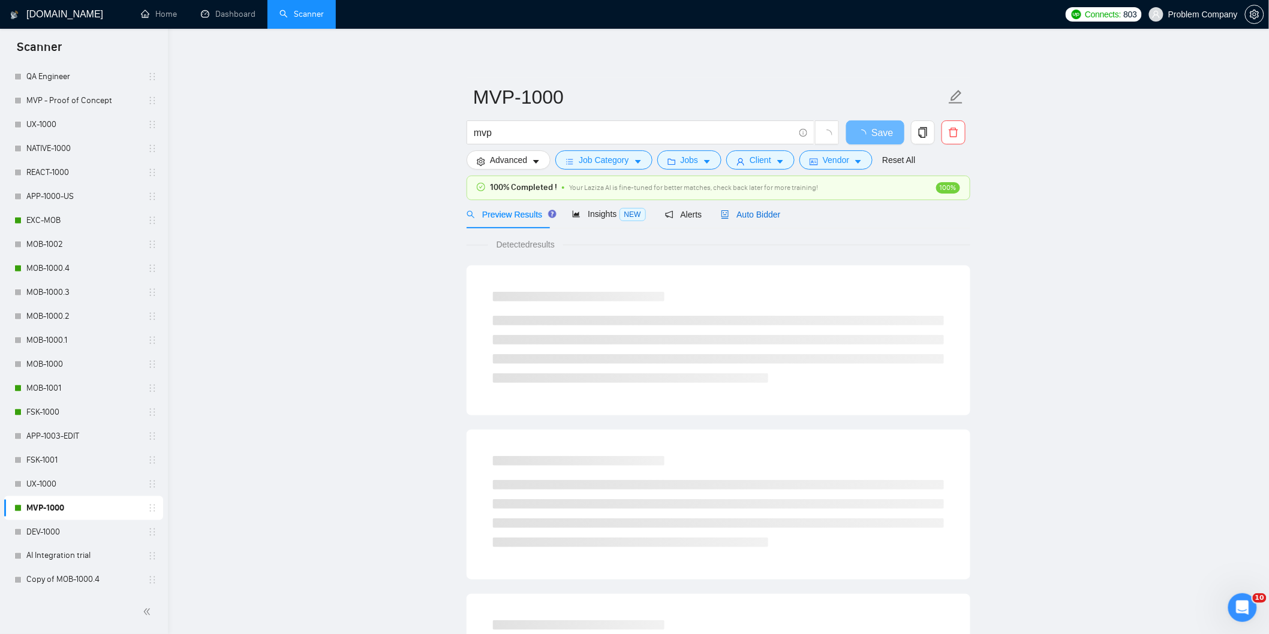
click at [768, 219] on span "Auto Bidder" at bounding box center [750, 215] width 59 height 10
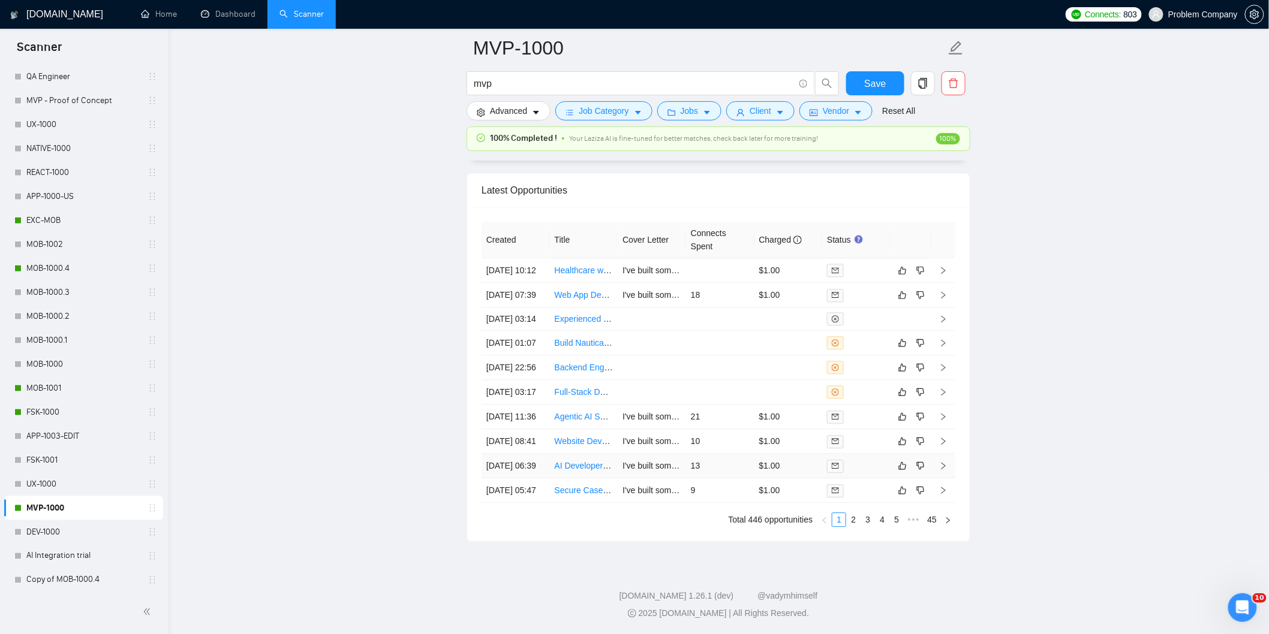
scroll to position [3008, 0]
click at [860, 522] on link "2" at bounding box center [853, 519] width 13 height 13
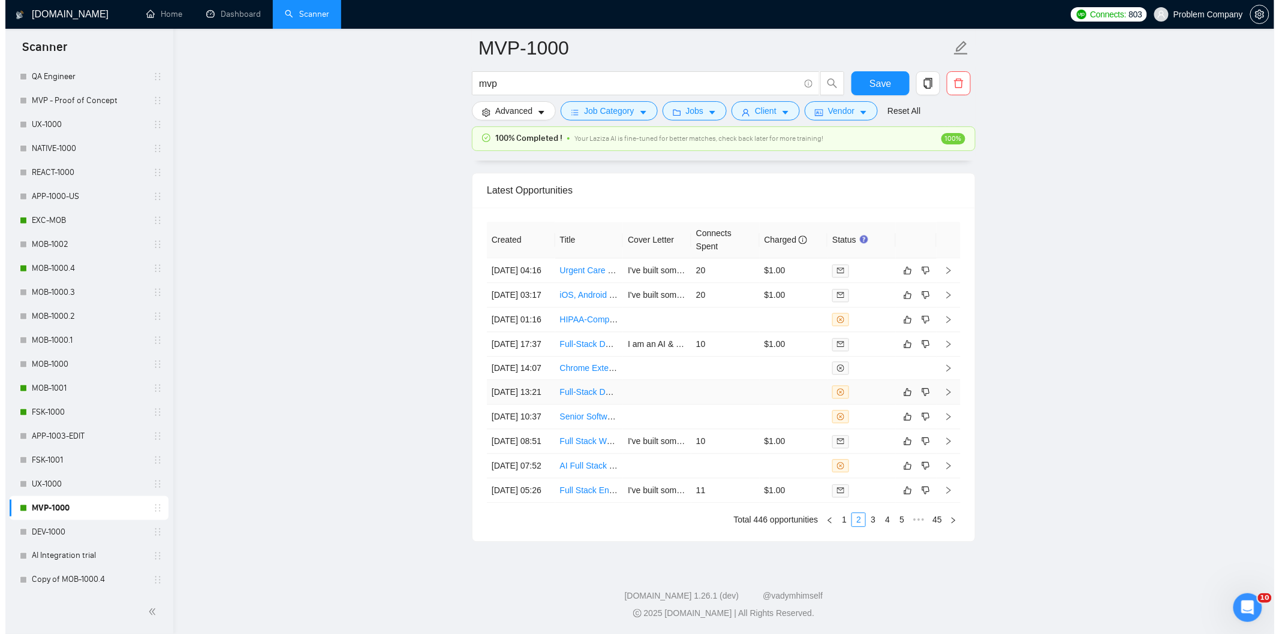
scroll to position [2875, 0]
click at [534, 360] on td "[DATE] 17:37" at bounding box center [515, 347] width 68 height 25
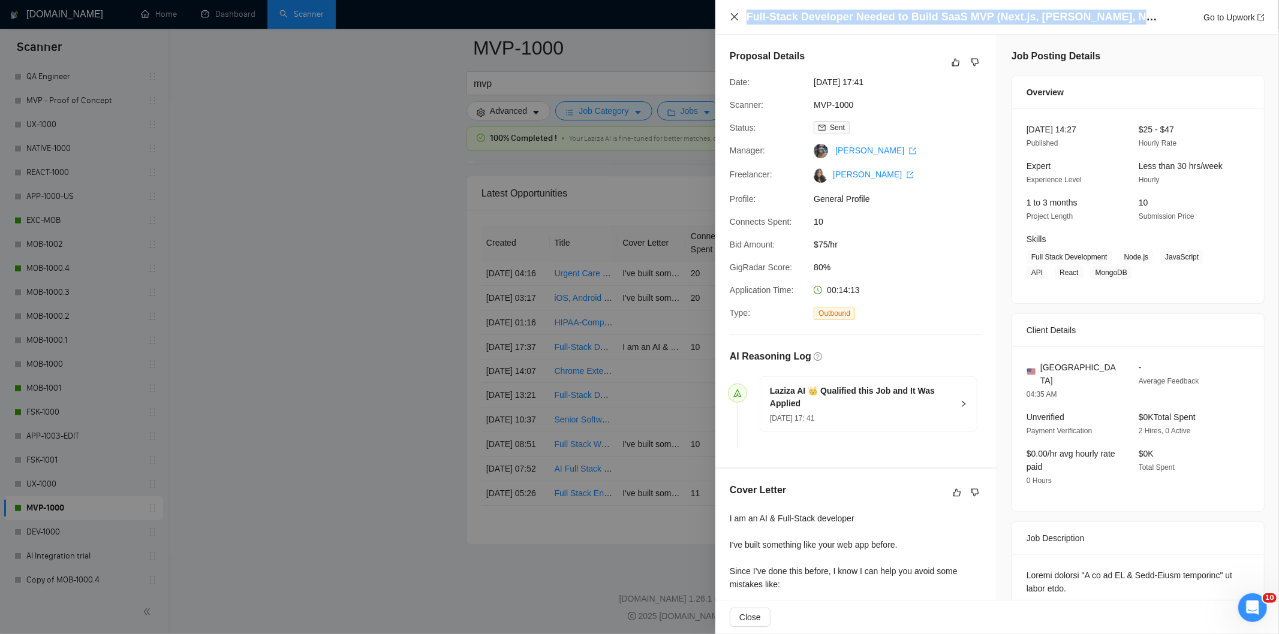
drag, startPoint x: 1116, startPoint y: 18, endPoint x: 735, endPoint y: 21, distance: 381.3
click at [735, 21] on div "Full-Stack Developer Needed to Build SaaS MVP (Next.js, [PERSON_NAME], Node.js,…" at bounding box center [997, 17] width 535 height 15
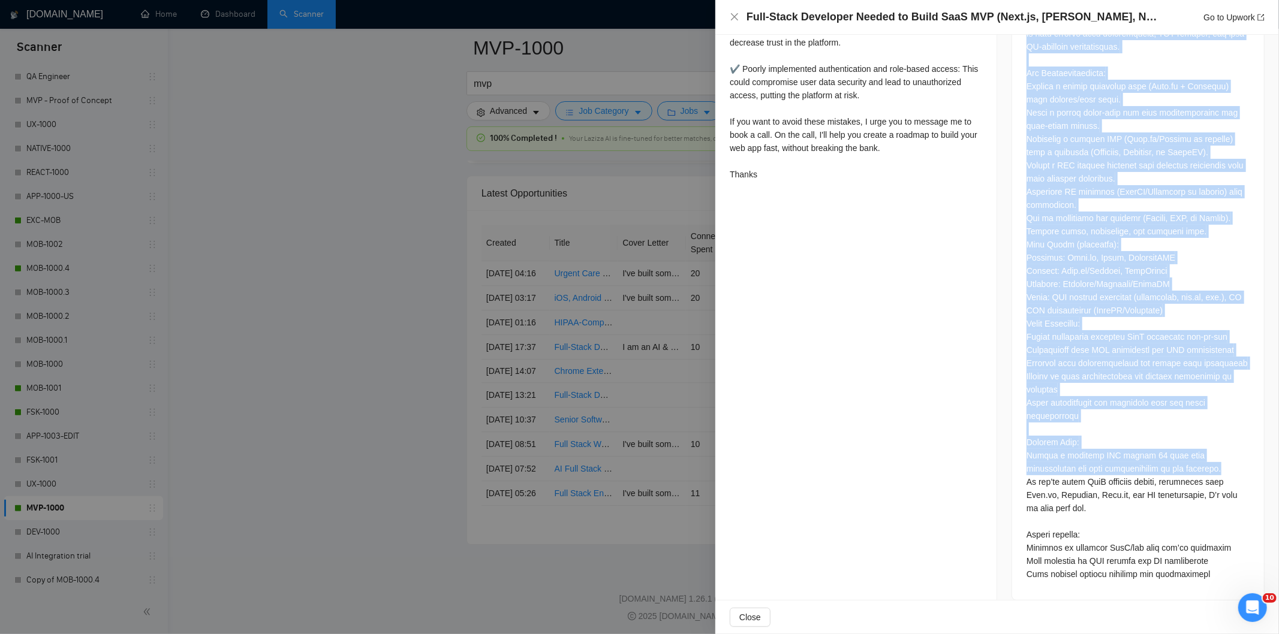
scroll to position [649, 0]
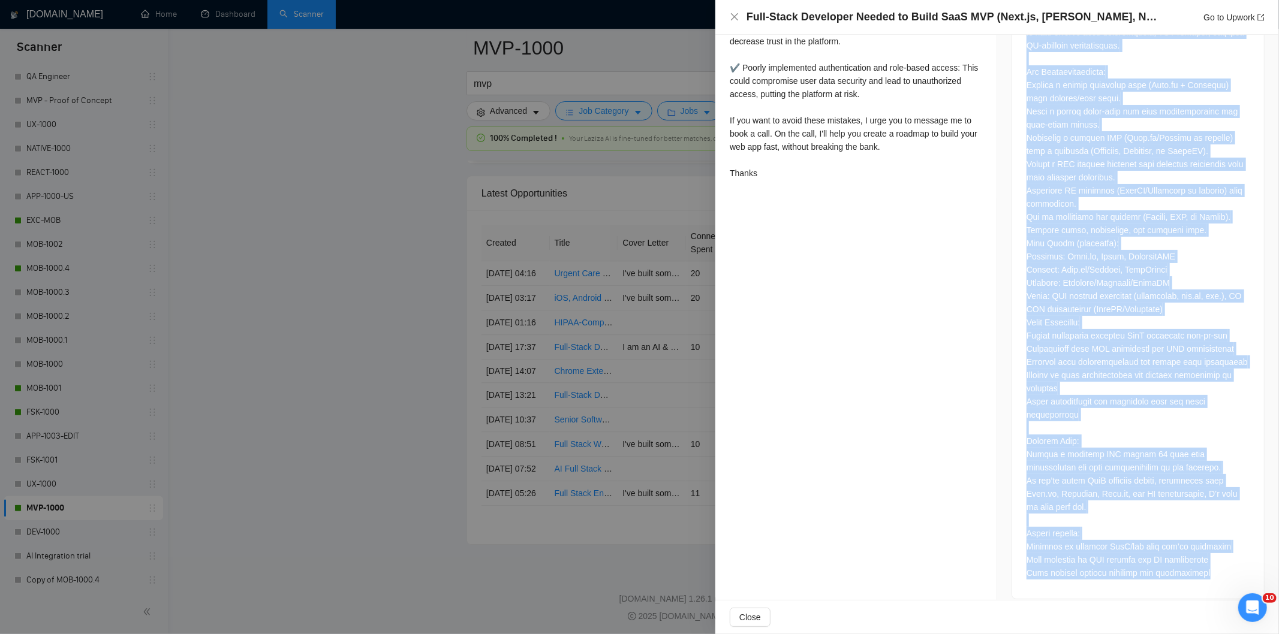
drag, startPoint x: 1016, startPoint y: 299, endPoint x: 1222, endPoint y: 568, distance: 339.6
click at [1222, 568] on div at bounding box center [1138, 252] width 252 height 693
click at [734, 16] on icon "close" at bounding box center [735, 17] width 10 height 10
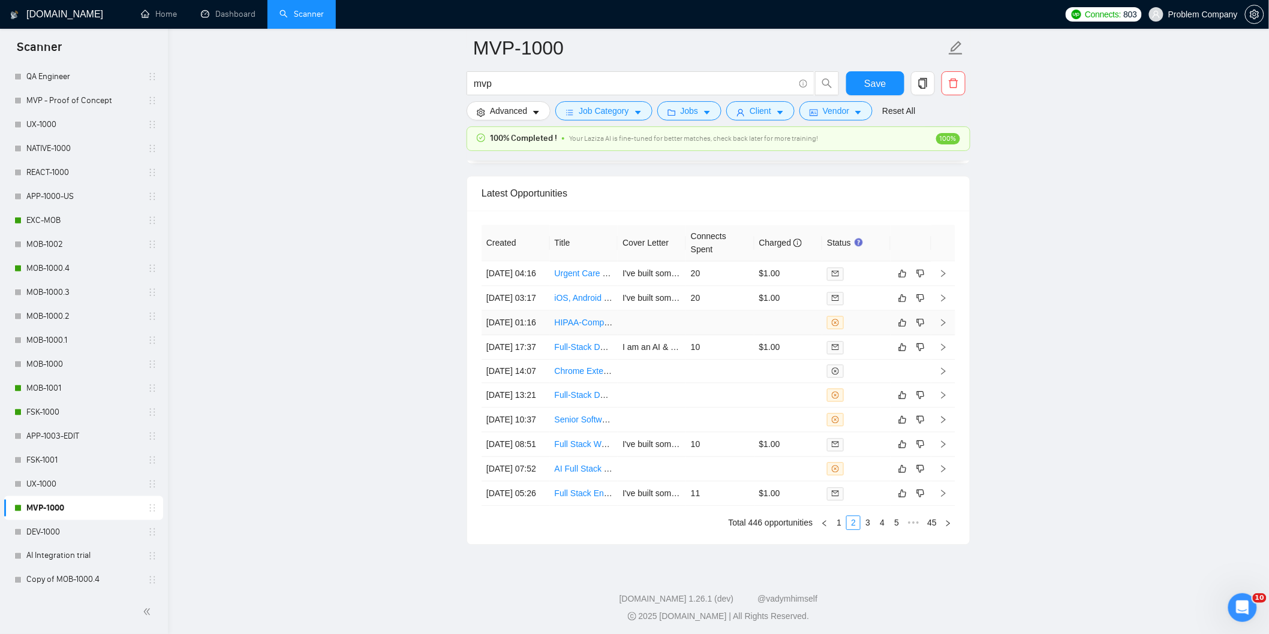
click at [531, 335] on td "[DATE] 01:16" at bounding box center [515, 323] width 68 height 25
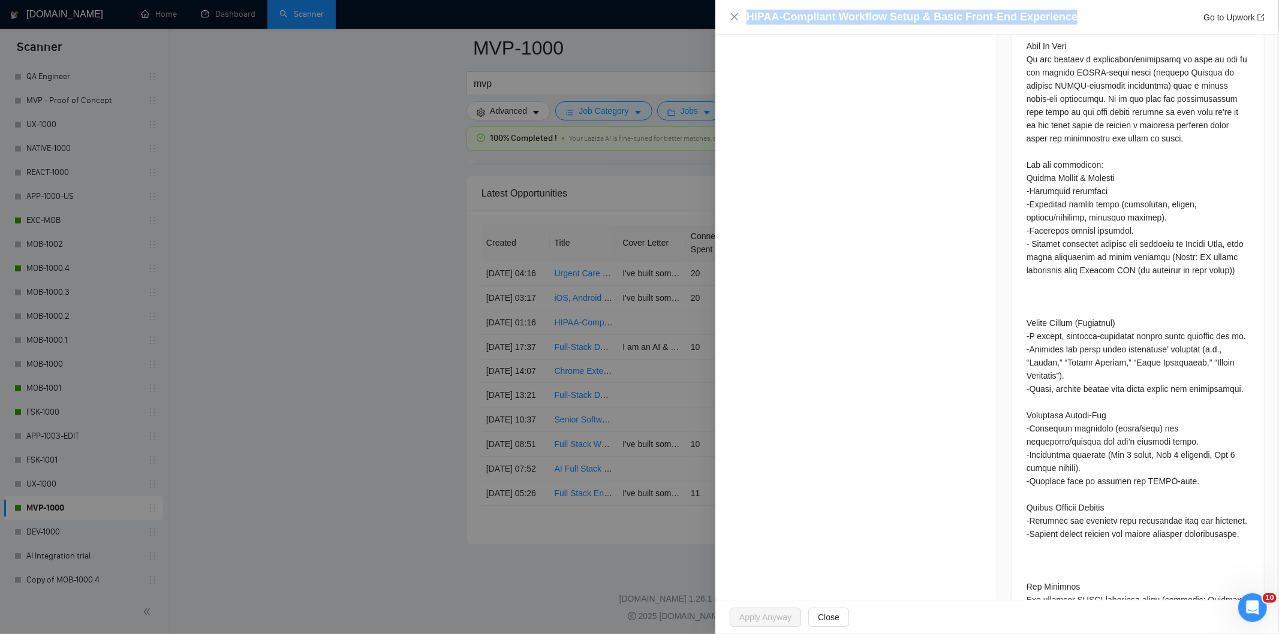
drag, startPoint x: 1073, startPoint y: 8, endPoint x: 1073, endPoint y: 19, distance: 10.8
click at [1073, 19] on div "HIPAA-Compliant Workflow Setup & Basic Front-End Experience Go to Upwork" at bounding box center [997, 17] width 564 height 35
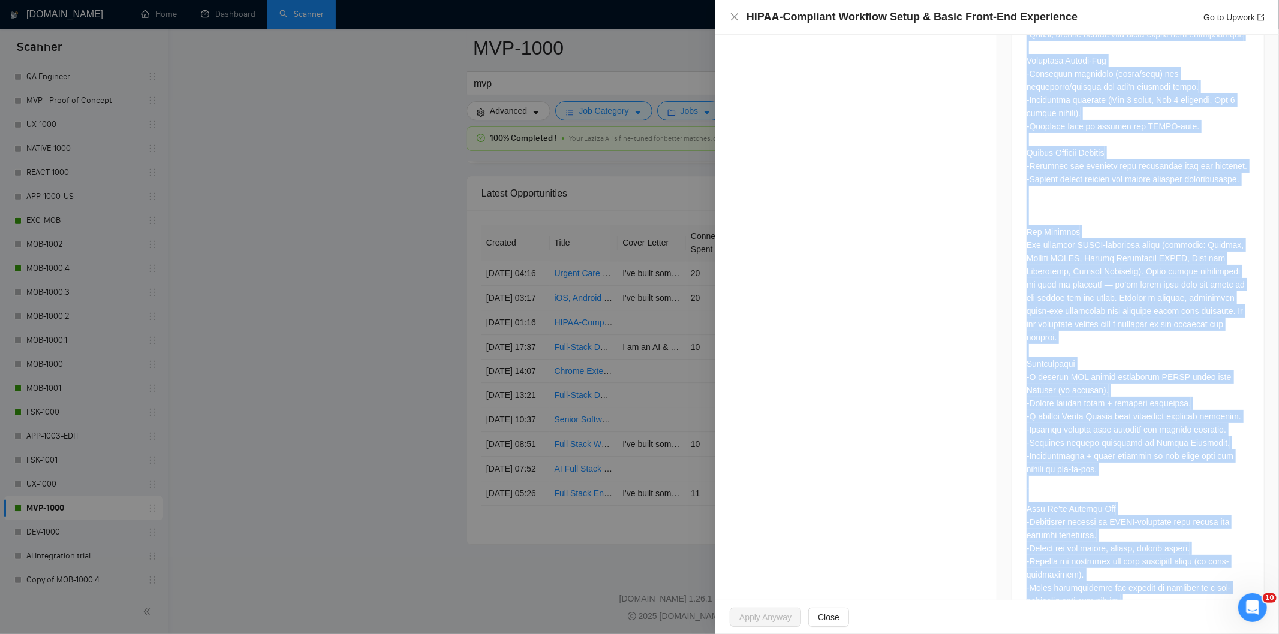
scroll to position [1255, 0]
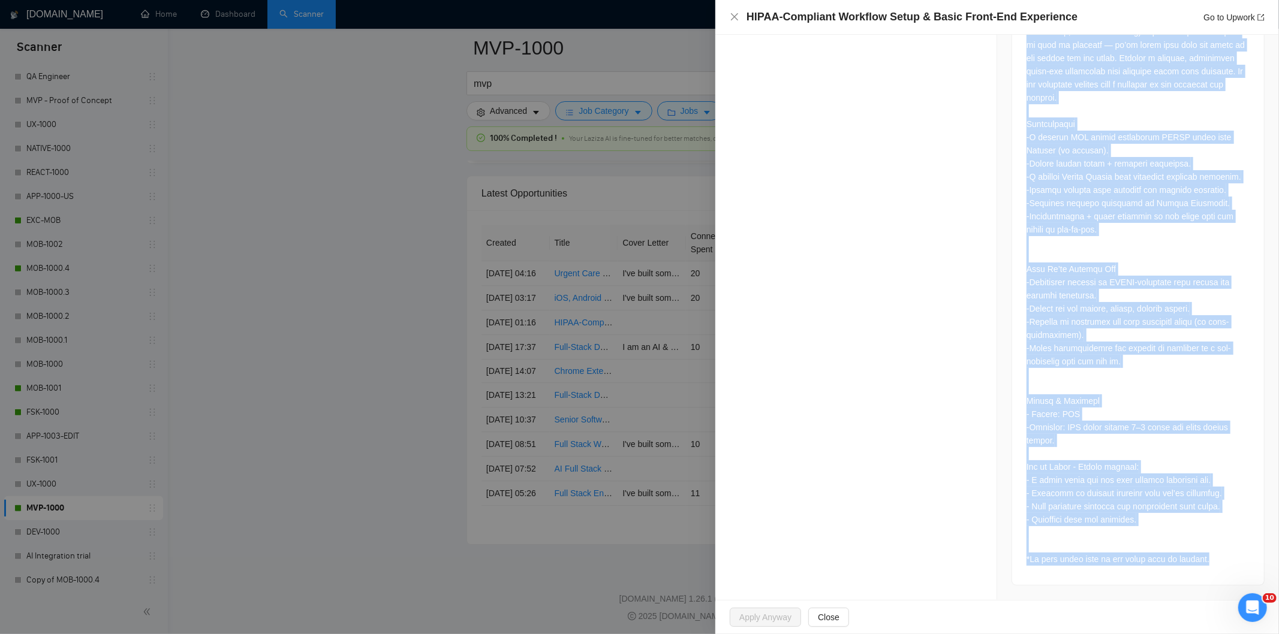
drag, startPoint x: 1019, startPoint y: 248, endPoint x: 1236, endPoint y: 562, distance: 381.5
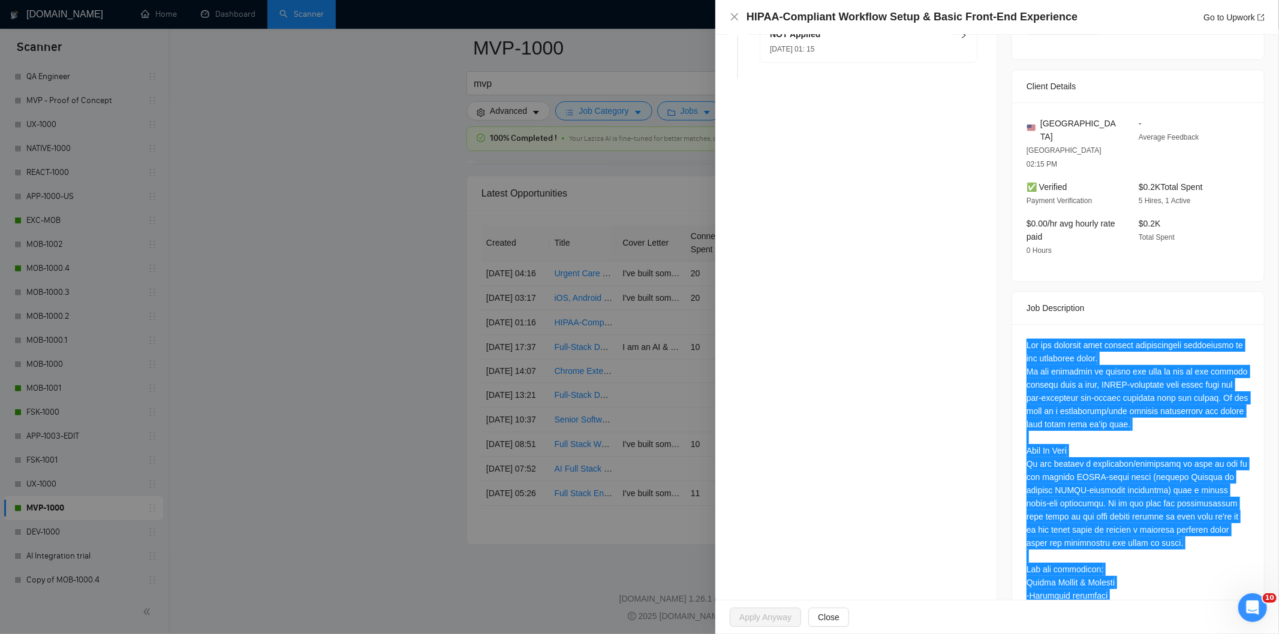
scroll to position [56, 0]
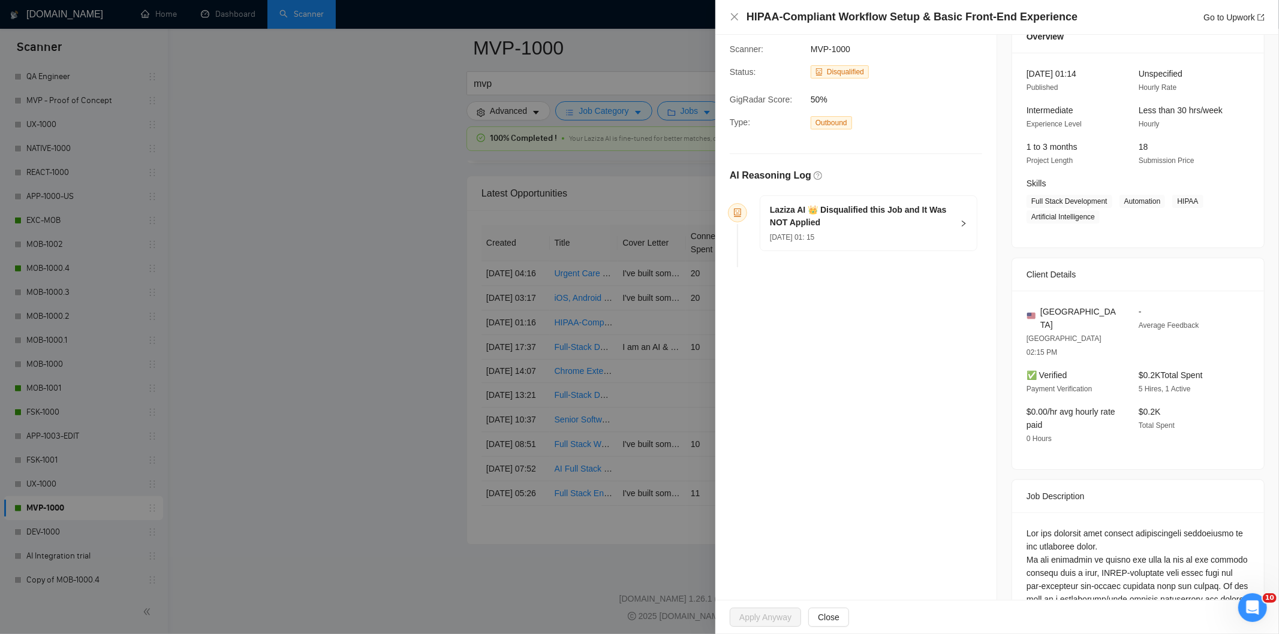
click at [878, 230] on div "[DATE] 01: 15" at bounding box center [861, 236] width 183 height 13
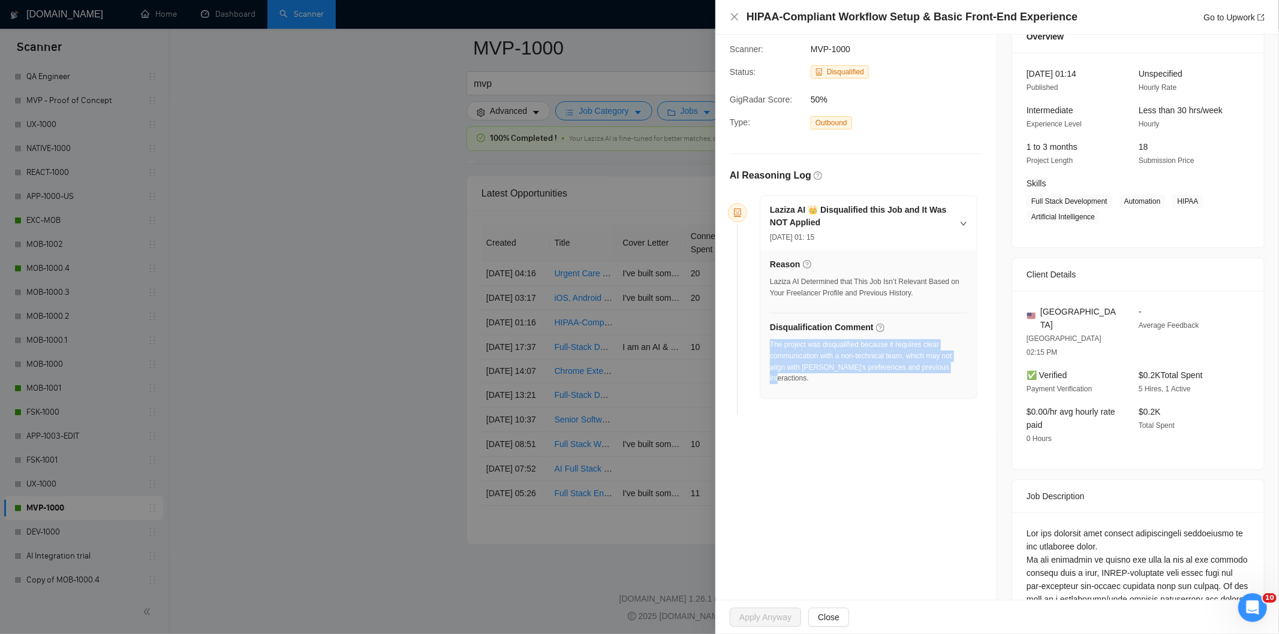
drag, startPoint x: 957, startPoint y: 369, endPoint x: 770, endPoint y: 349, distance: 188.2
click at [770, 349] on div "The project was disqualified because it requires clear communication with a non…" at bounding box center [868, 361] width 197 height 45
click at [734, 13] on icon "close" at bounding box center [735, 17] width 10 height 10
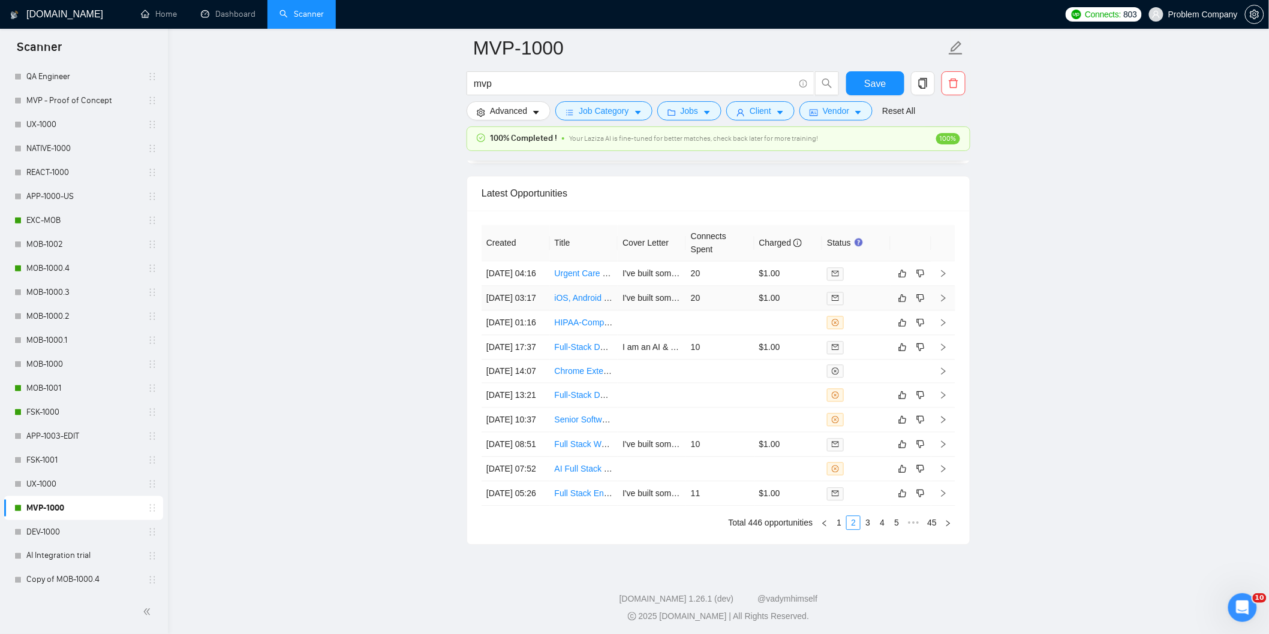
click at [532, 311] on td "[DATE] 03:17" at bounding box center [515, 298] width 68 height 25
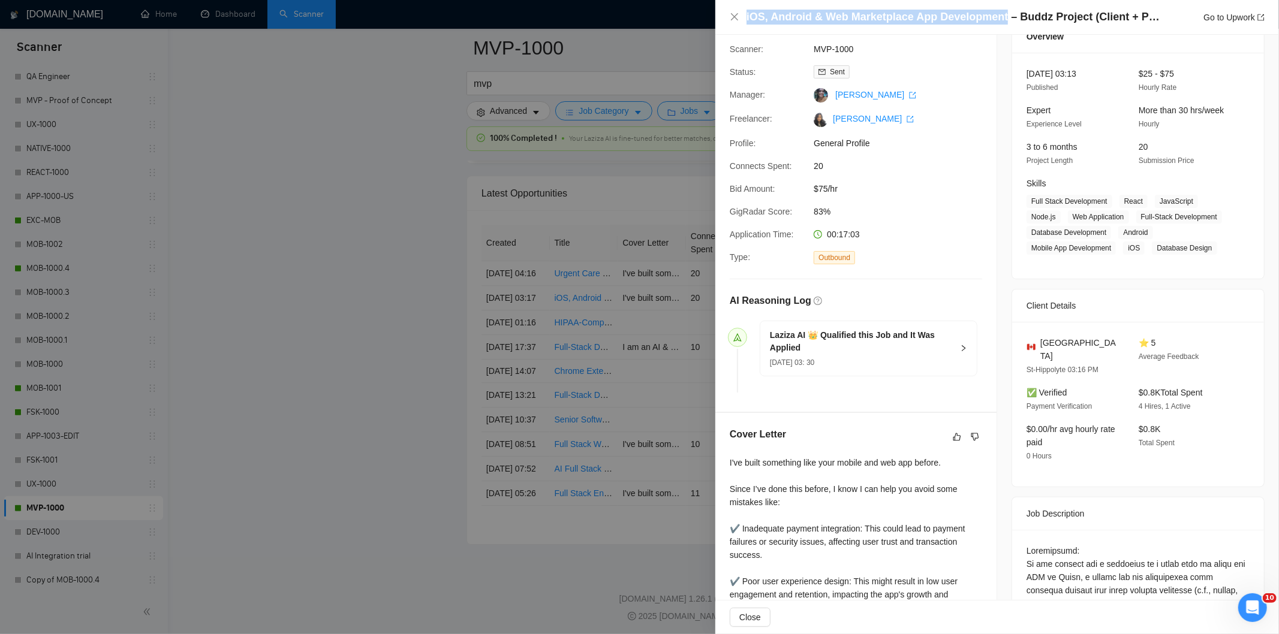
drag, startPoint x: 1000, startPoint y: 16, endPoint x: 787, endPoint y: 5, distance: 213.7
click at [787, 5] on div "iOS, Android & Web Marketplace App Development – Buddz Project (Client + Provid…" at bounding box center [997, 17] width 564 height 35
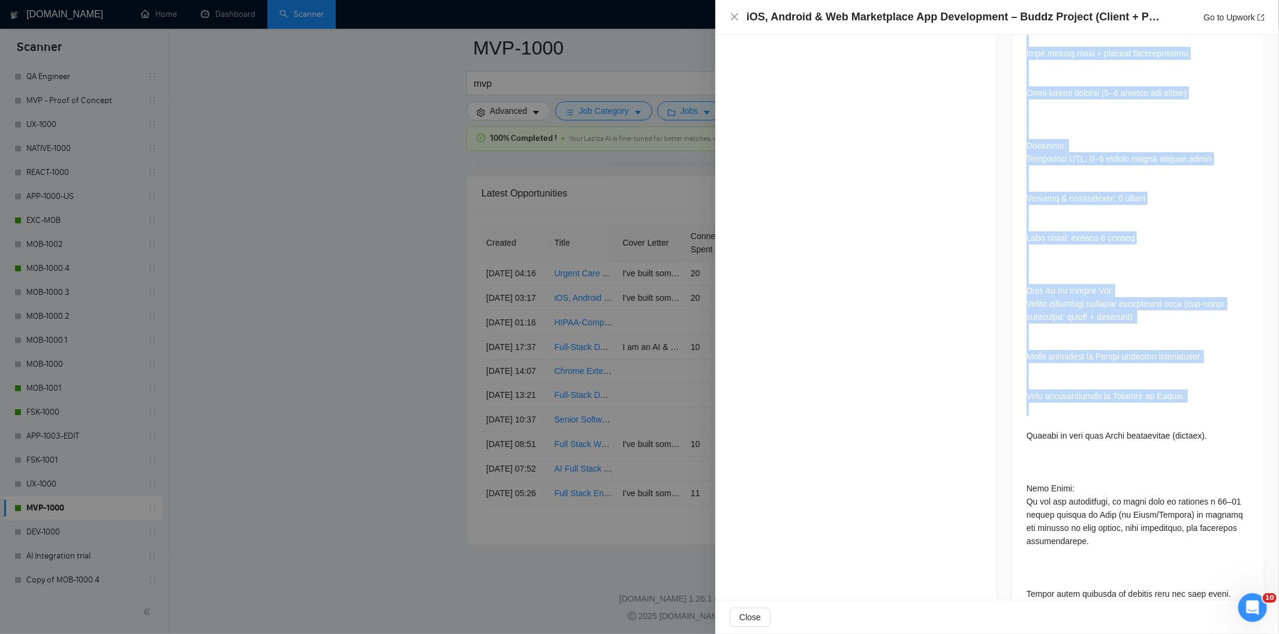
scroll to position [1589, 0]
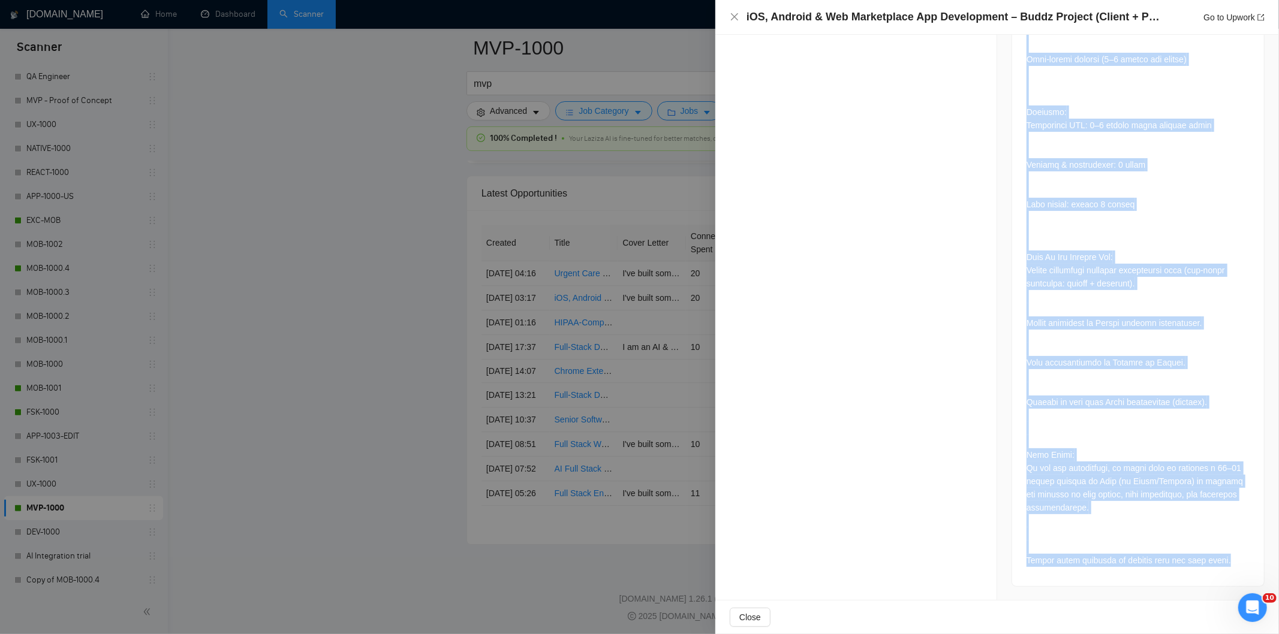
drag, startPoint x: 1023, startPoint y: 267, endPoint x: 1216, endPoint y: 573, distance: 362.1
click at [733, 17] on icon "close" at bounding box center [735, 17] width 10 height 10
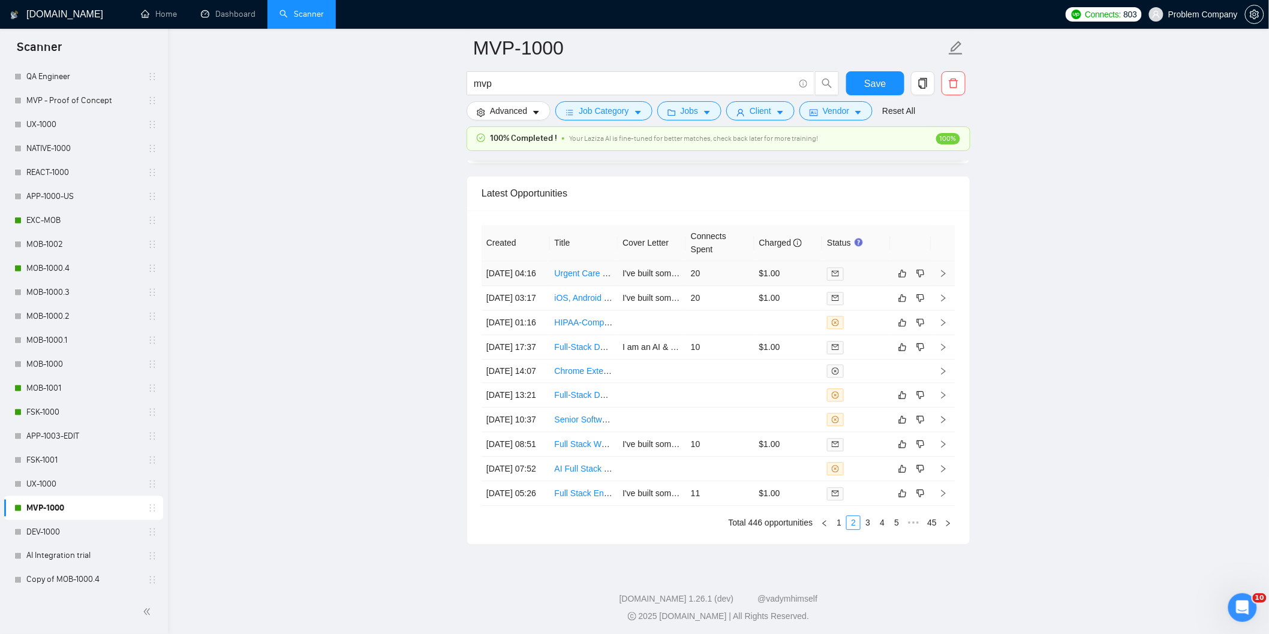
click at [541, 286] on td "[DATE] 04:16" at bounding box center [515, 273] width 68 height 25
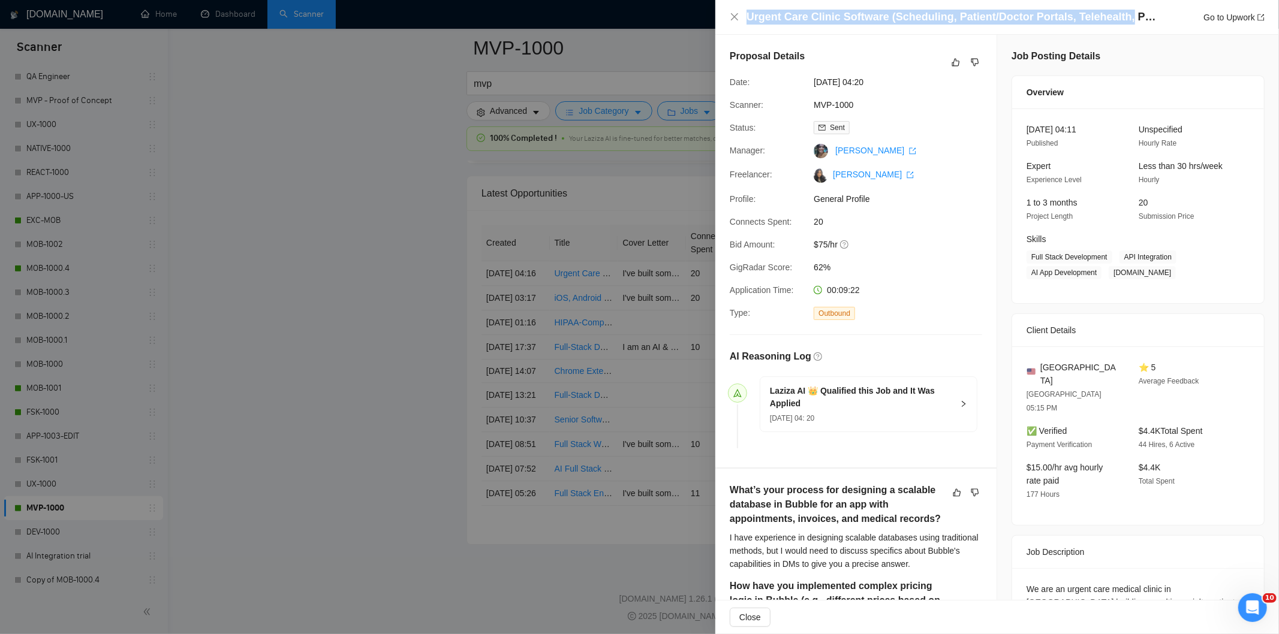
drag, startPoint x: 748, startPoint y: 17, endPoint x: 1113, endPoint y: 18, distance: 365.7
click at [1113, 18] on h4 "Urgent Care Clinic Software (Scheduling, Patient/Doctor Portals, Telehealth, Pa…" at bounding box center [953, 17] width 414 height 15
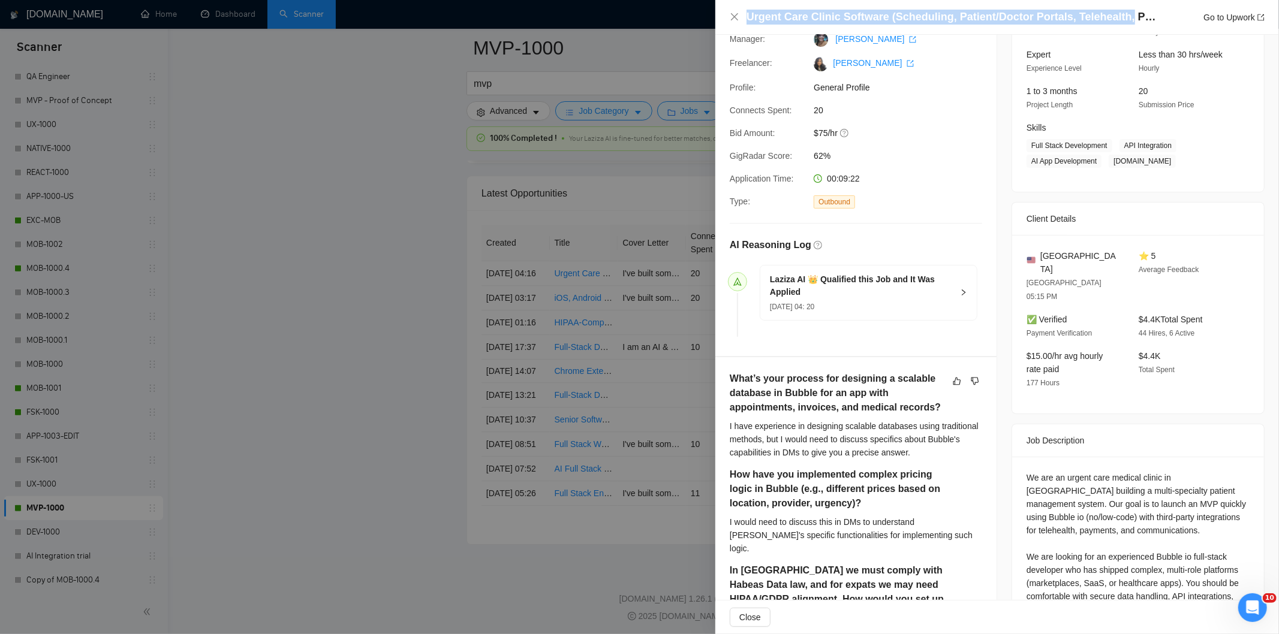
scroll to position [333, 0]
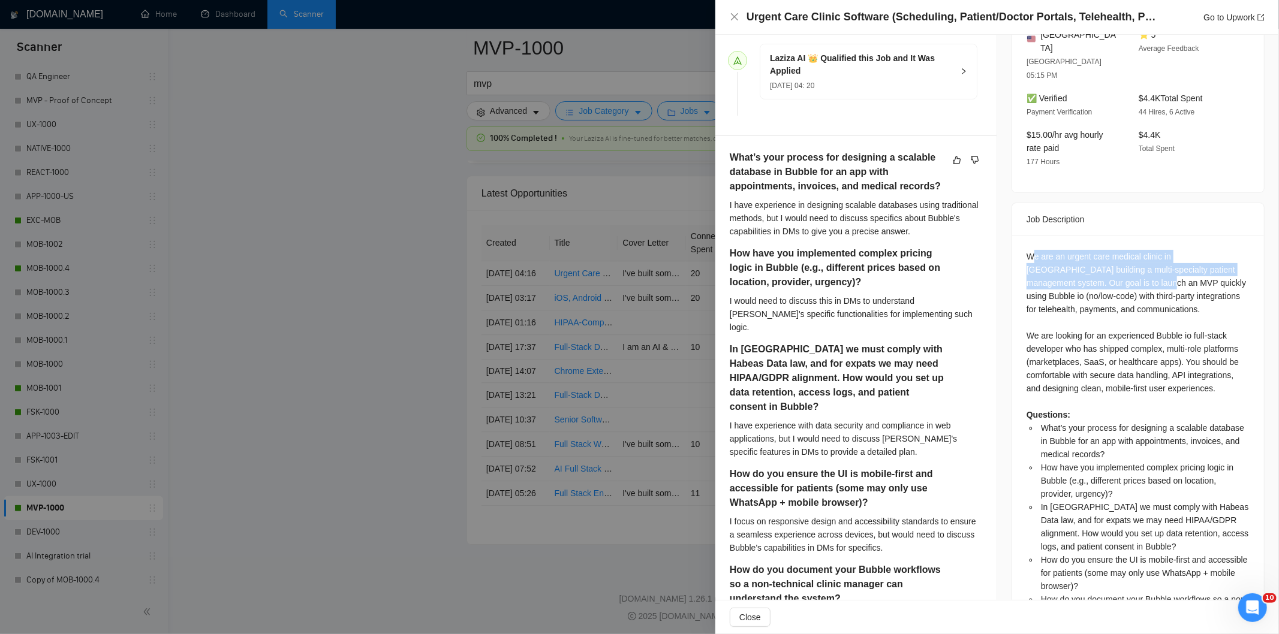
drag, startPoint x: 1027, startPoint y: 233, endPoint x: 1086, endPoint y: 260, distance: 65.5
click at [1086, 260] on div "We are an urgent care medical clinic in [GEOGRAPHIC_DATA] building a multi-spec…" at bounding box center [1137, 434] width 223 height 369
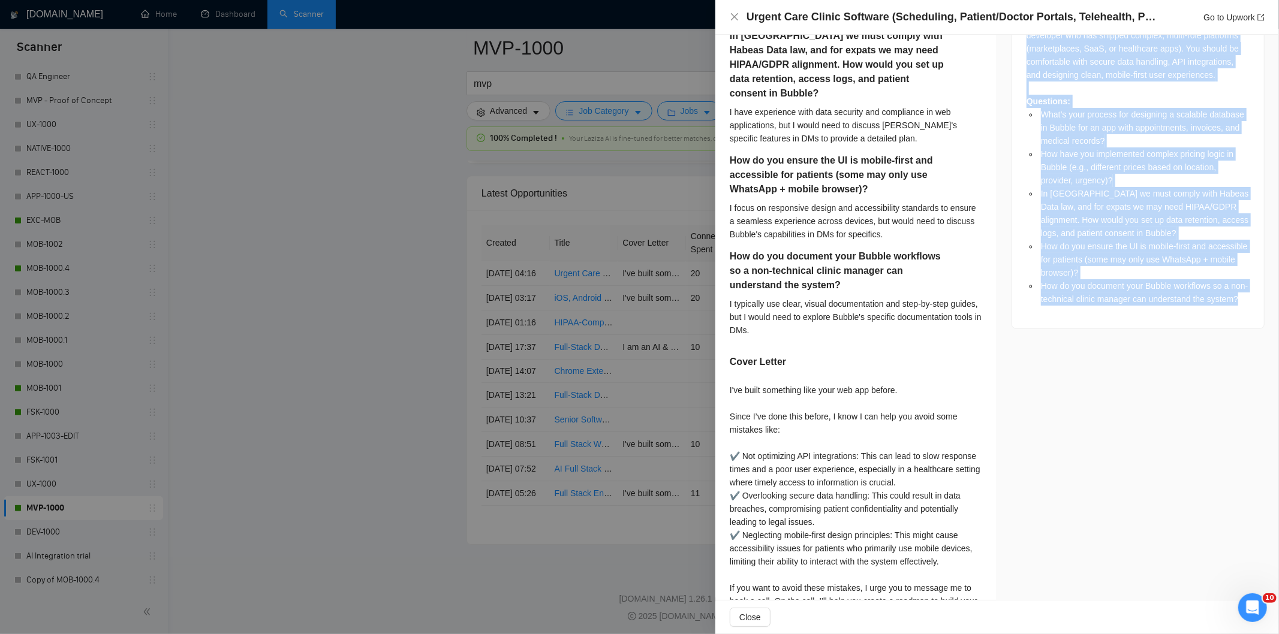
scroll to position [700, 0]
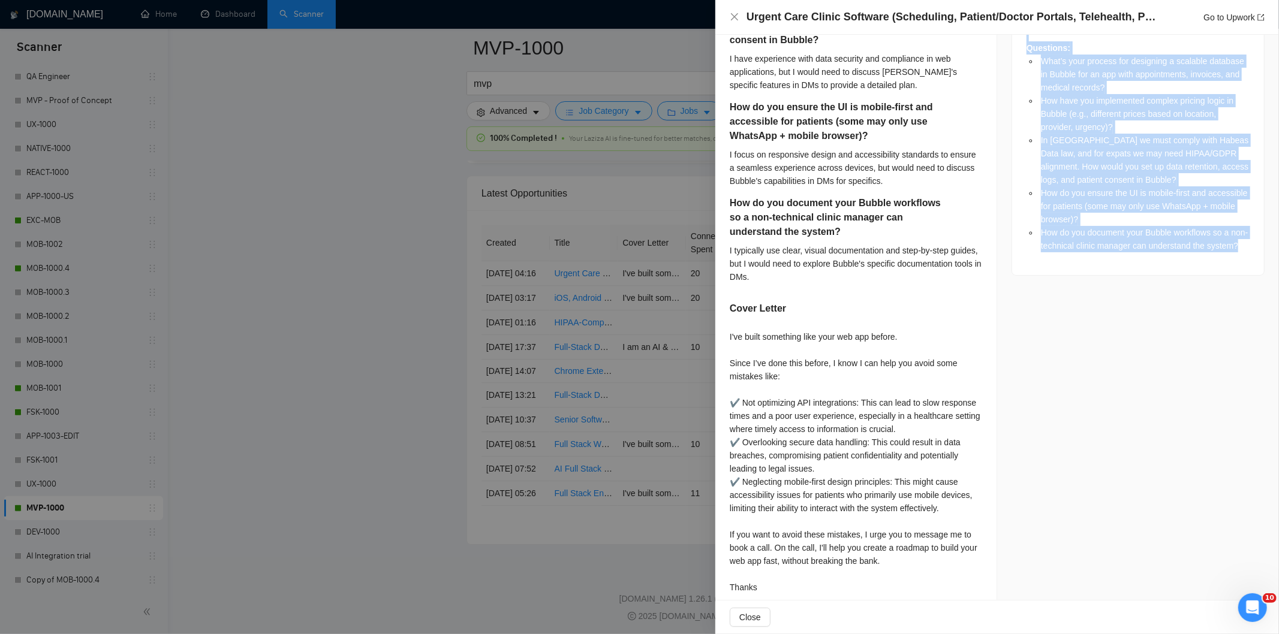
drag, startPoint x: 1033, startPoint y: 225, endPoint x: 1155, endPoint y: 261, distance: 127.7
click at [1159, 260] on div "We are an urgent care medical clinic in [GEOGRAPHIC_DATA] building a multi-spec…" at bounding box center [1138, 72] width 252 height 407
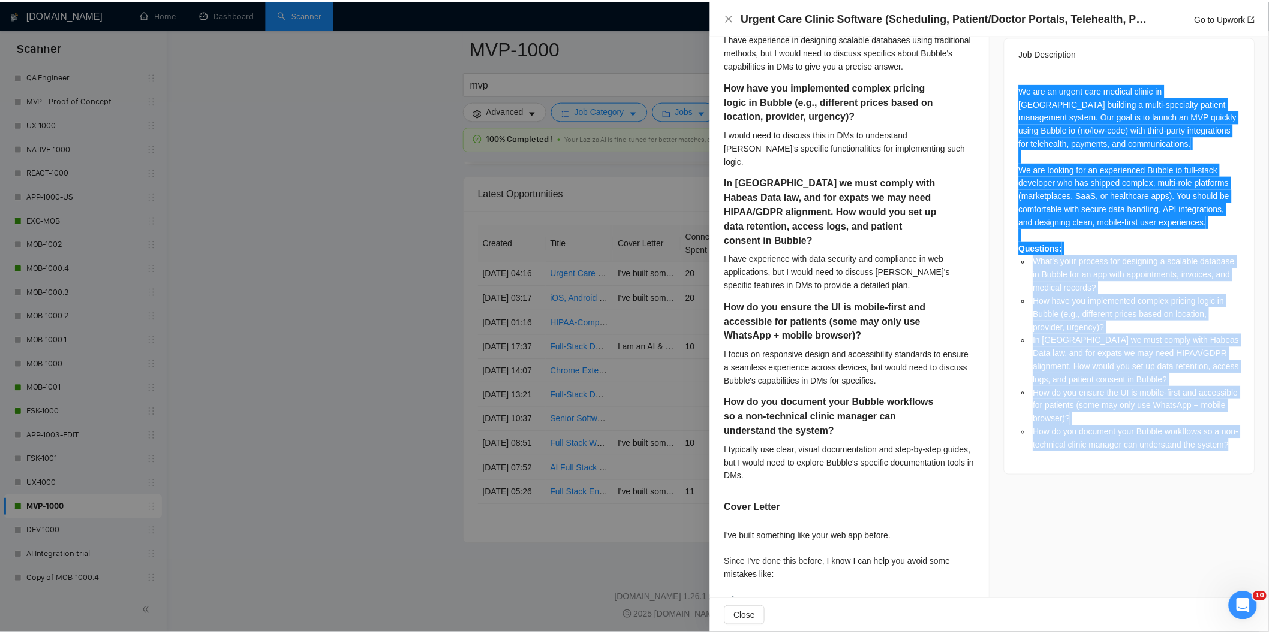
scroll to position [300, 0]
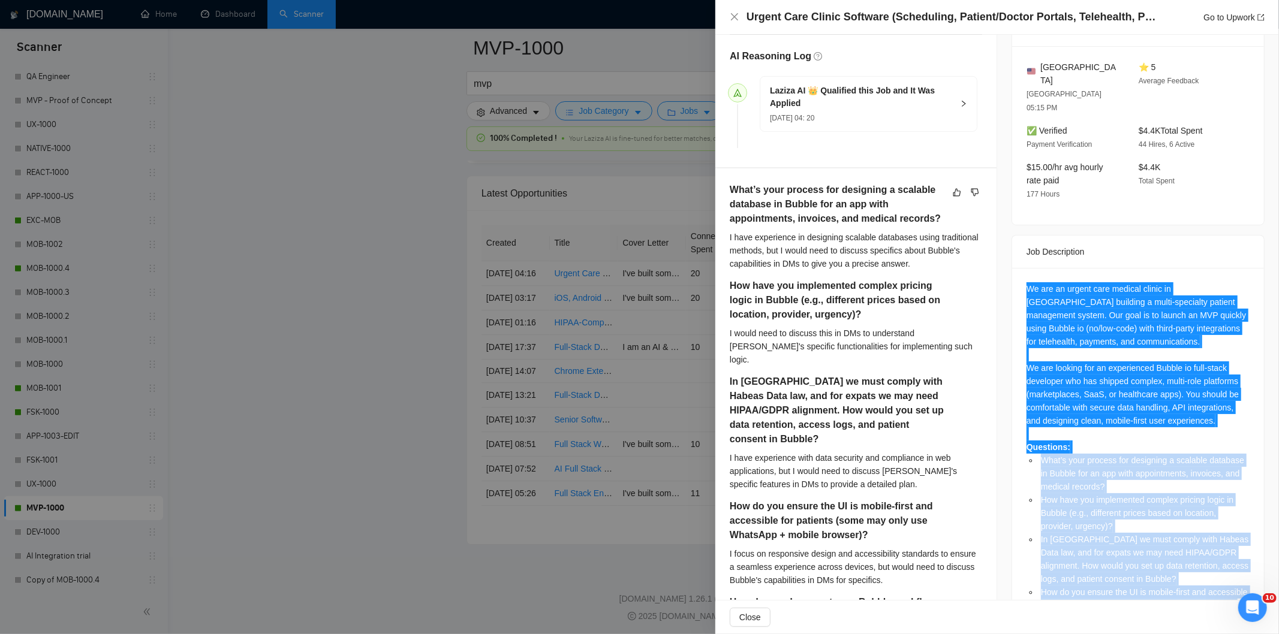
click at [1124, 282] on div "We are an urgent care medical clinic in [GEOGRAPHIC_DATA] building a multi-spec…" at bounding box center [1137, 466] width 223 height 369
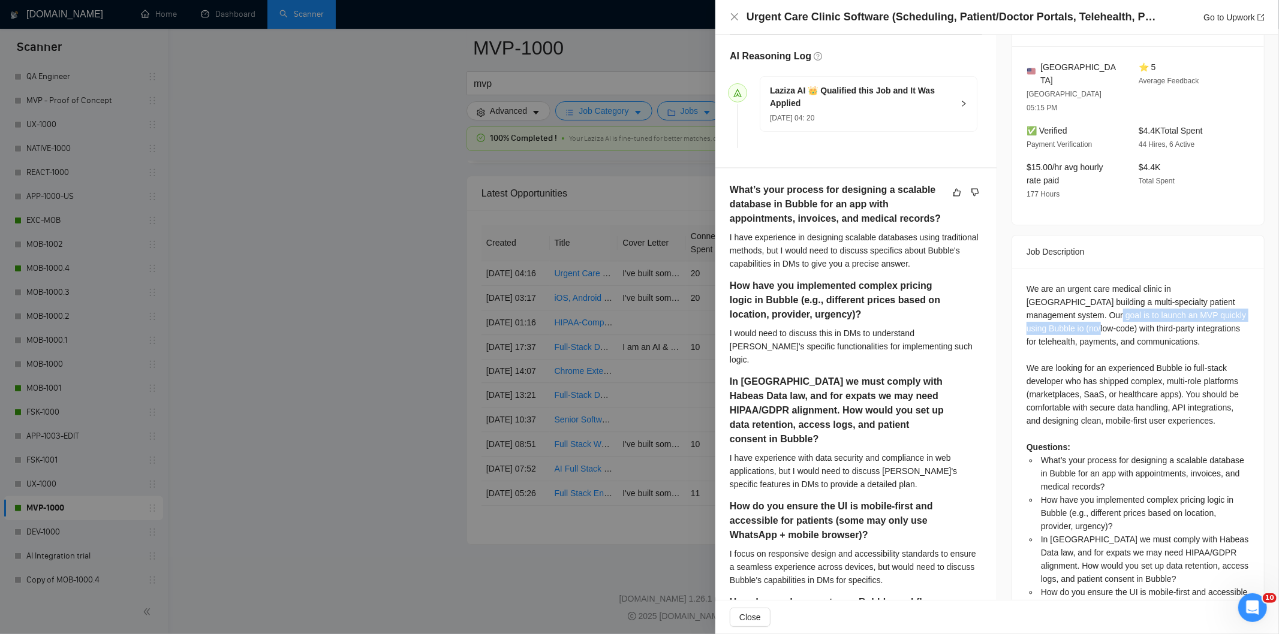
drag, startPoint x: 1017, startPoint y: 288, endPoint x: 1239, endPoint y: 290, distance: 221.3
click at [1244, 290] on div "We are an urgent care medical clinic in [GEOGRAPHIC_DATA] building a multi-spec…" at bounding box center [1138, 471] width 252 height 407
click at [736, 14] on icon "close" at bounding box center [735, 17] width 10 height 10
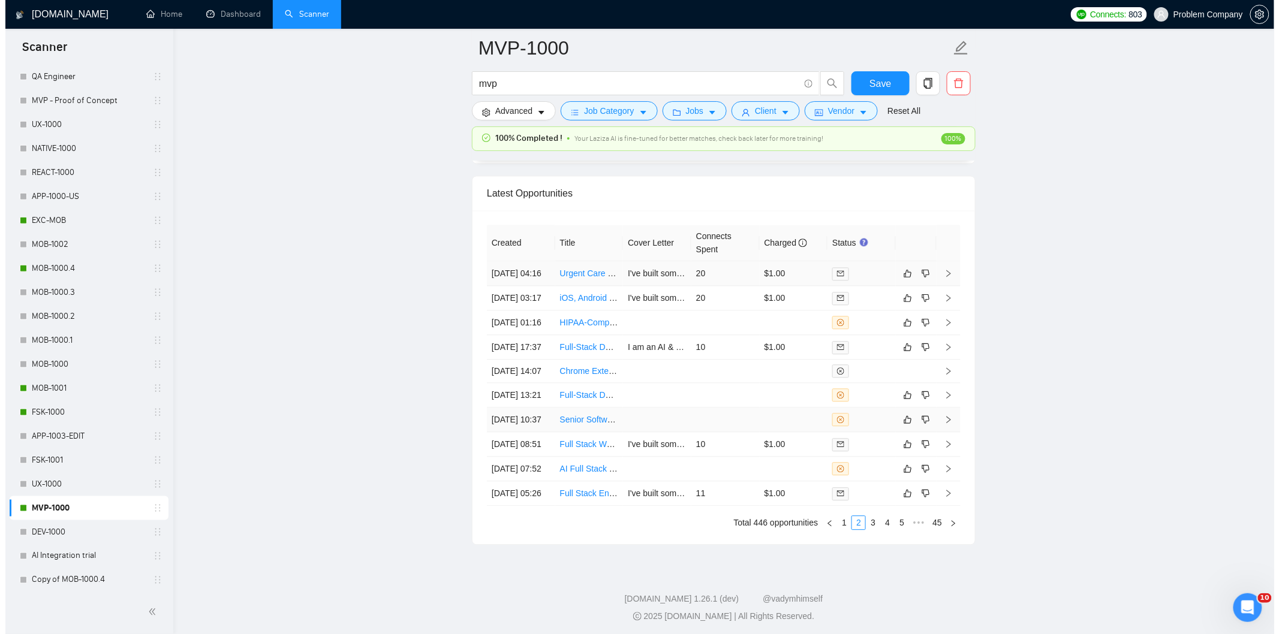
scroll to position [3008, 0]
click at [839, 525] on link "1" at bounding box center [838, 519] width 13 height 13
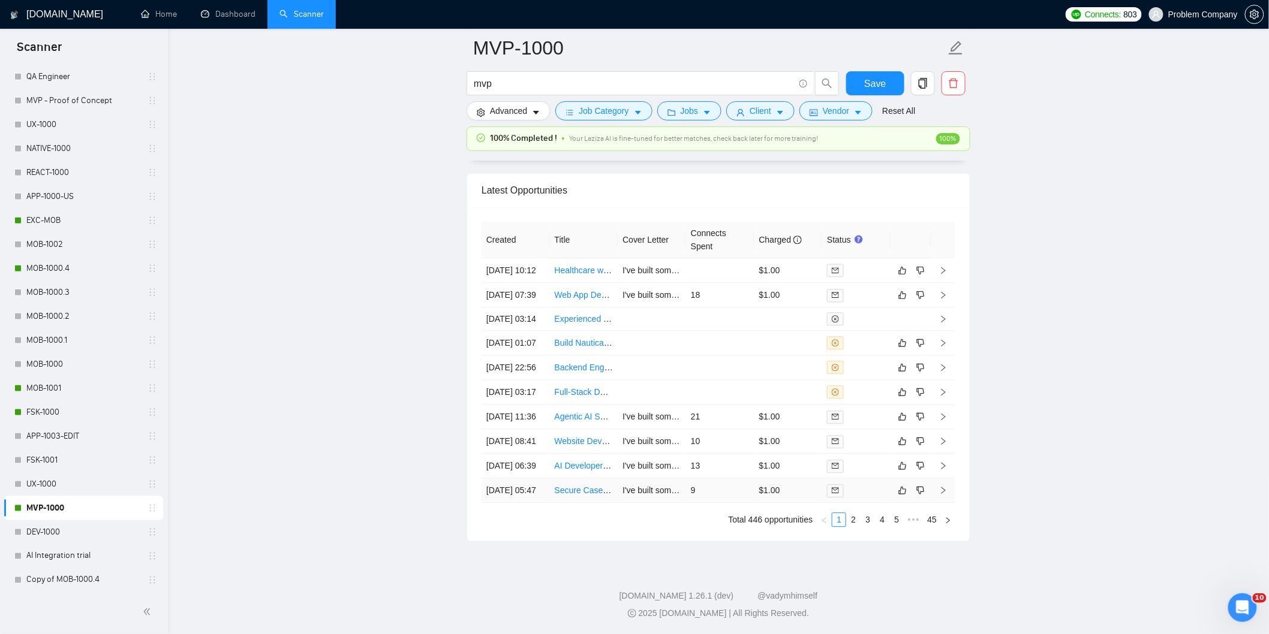
click at [524, 481] on td "[DATE] 05:47" at bounding box center [515, 490] width 68 height 25
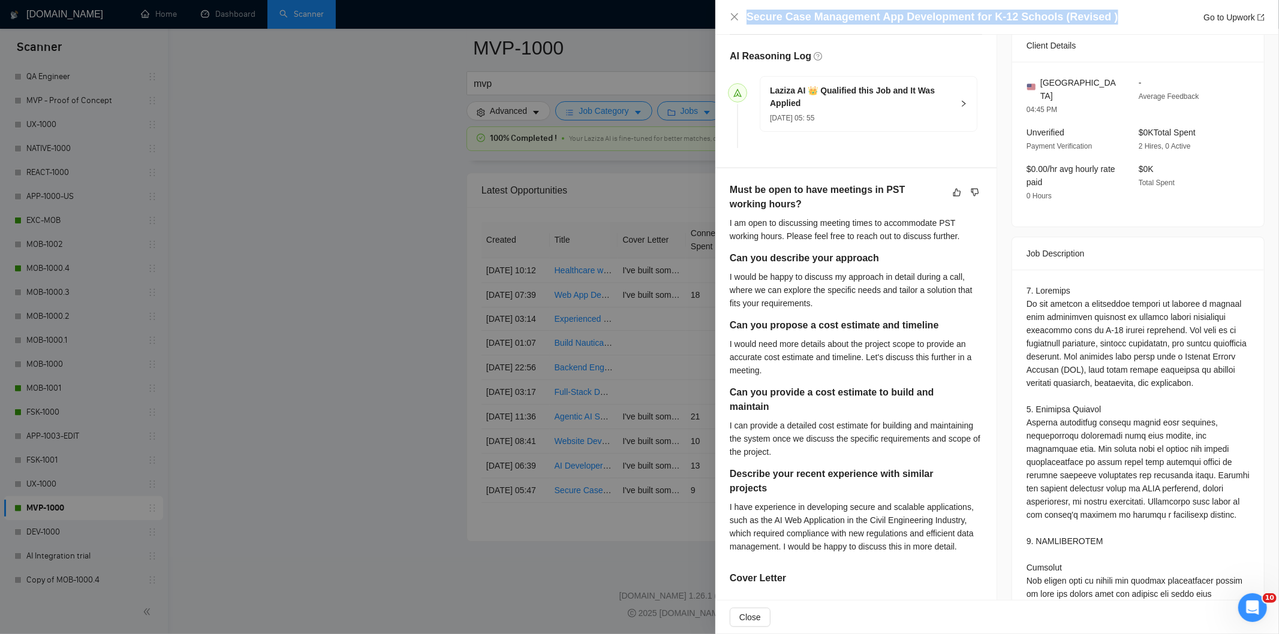
drag, startPoint x: 1106, startPoint y: 17, endPoint x: 741, endPoint y: 20, distance: 365.2
click at [741, 20] on div "Secure Case Management App Development for K-12 Schools (Revised ) Go to Upwork" at bounding box center [997, 17] width 535 height 15
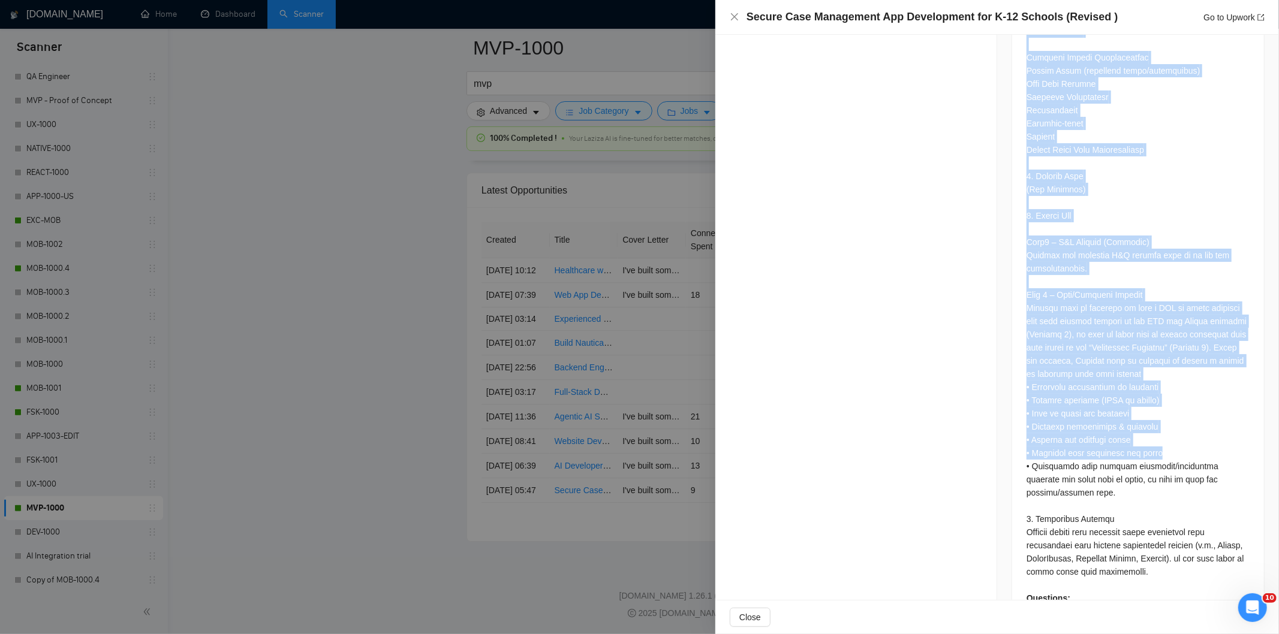
scroll to position [2671, 0]
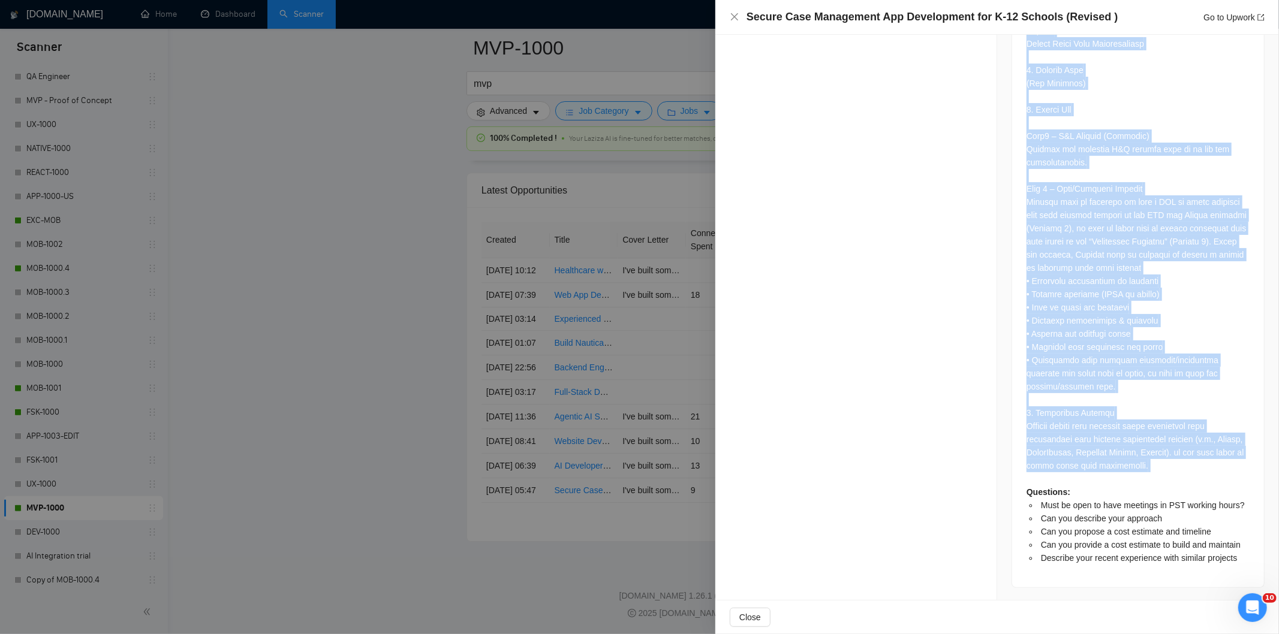
drag, startPoint x: 1022, startPoint y: 271, endPoint x: 1190, endPoint y: 476, distance: 265.0
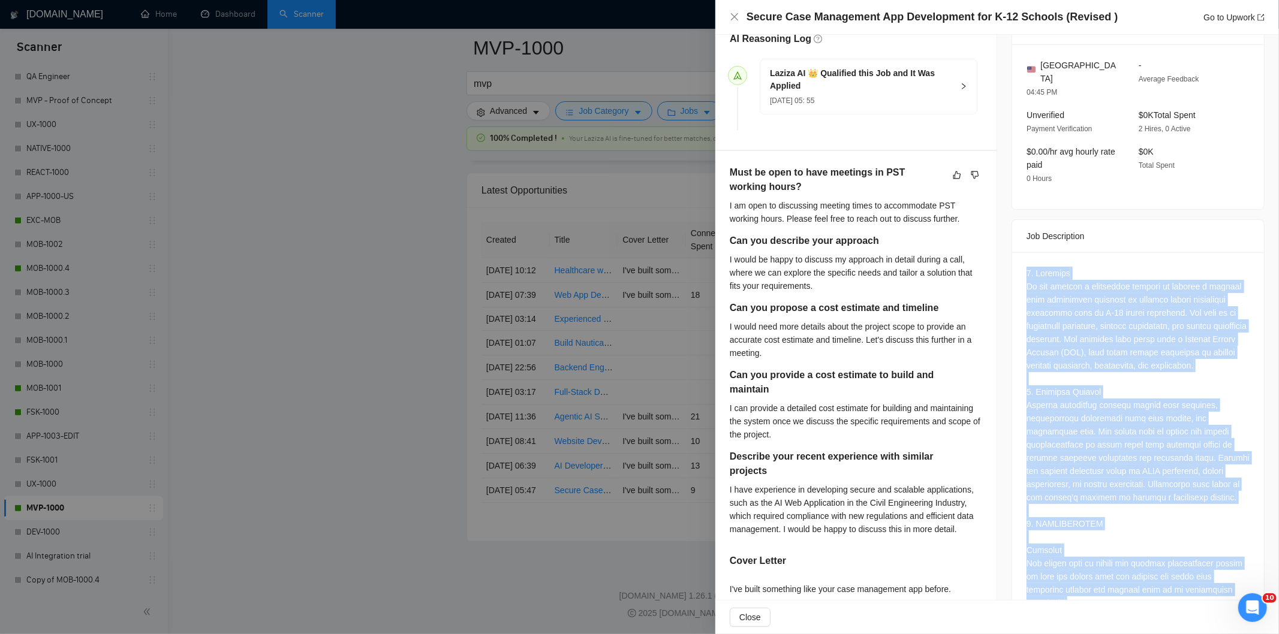
scroll to position [406, 0]
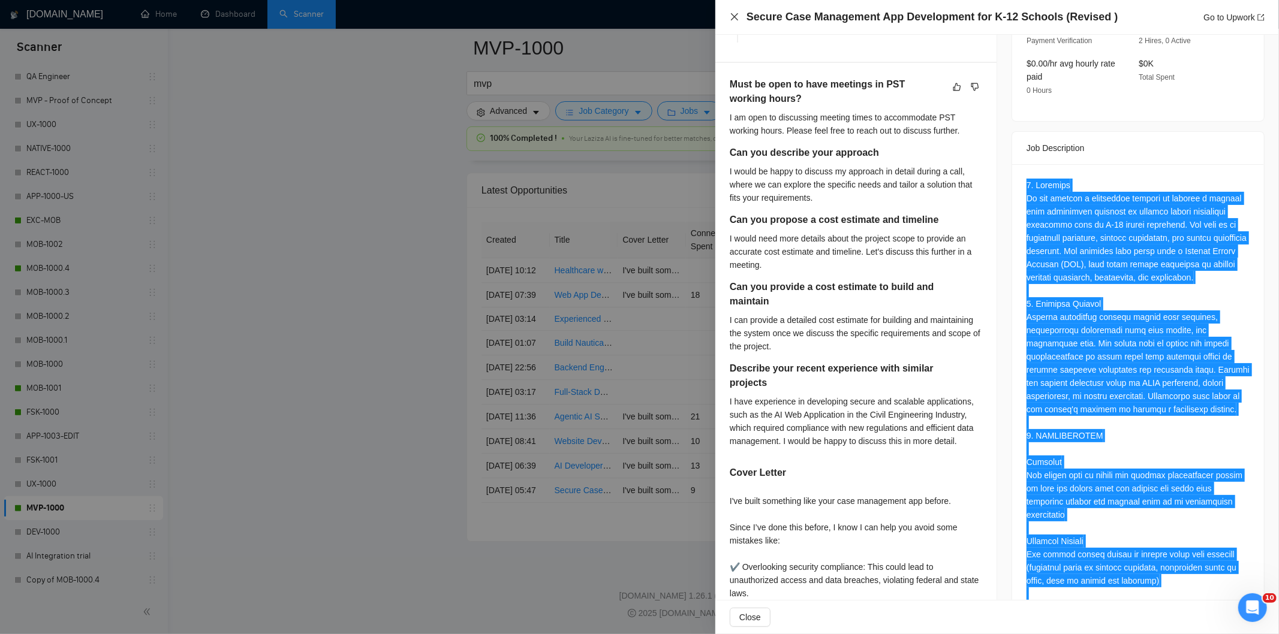
click at [733, 14] on icon "close" at bounding box center [735, 17] width 10 height 10
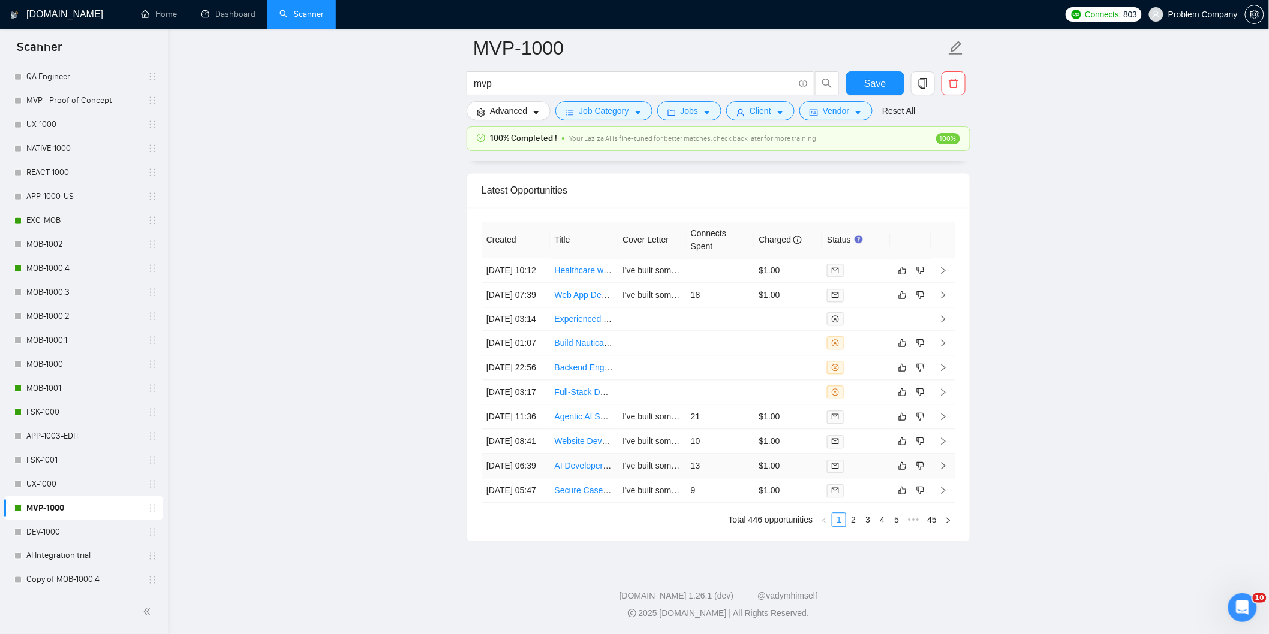
click at [512, 454] on td "[DATE] 06:39" at bounding box center [515, 466] width 68 height 25
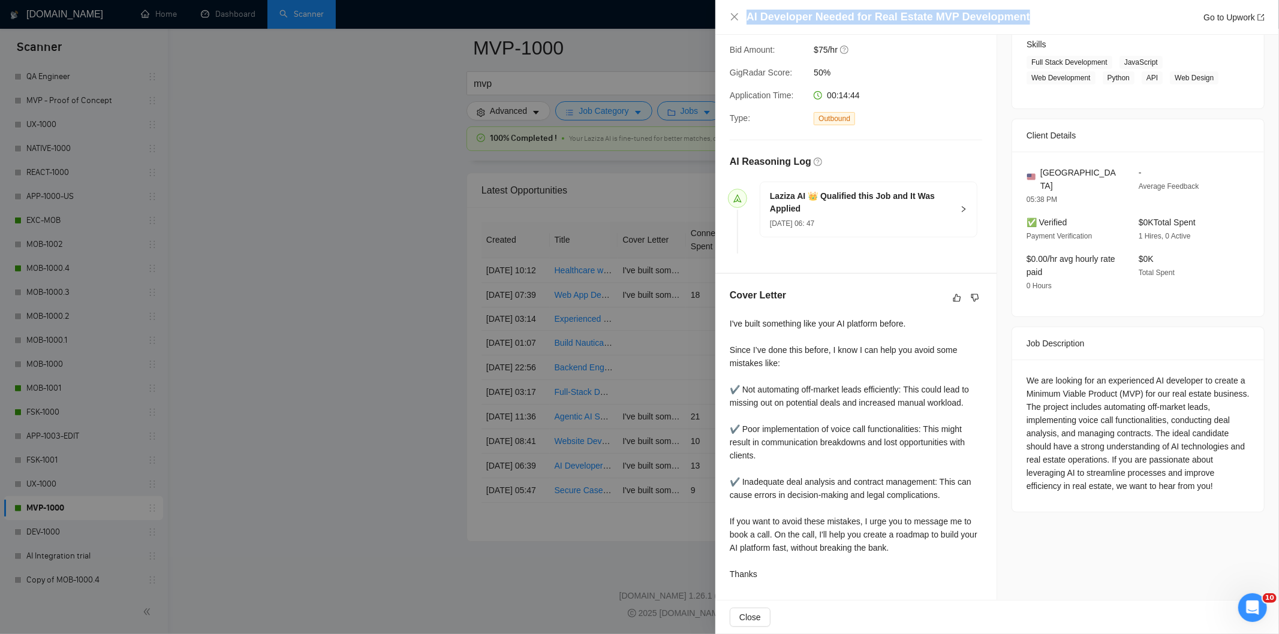
drag, startPoint x: 1035, startPoint y: 17, endPoint x: 730, endPoint y: 11, distance: 305.2
click at [730, 11] on div "AI Developer Needed for Real Estate MVP Development Go to Upwork" at bounding box center [997, 17] width 535 height 15
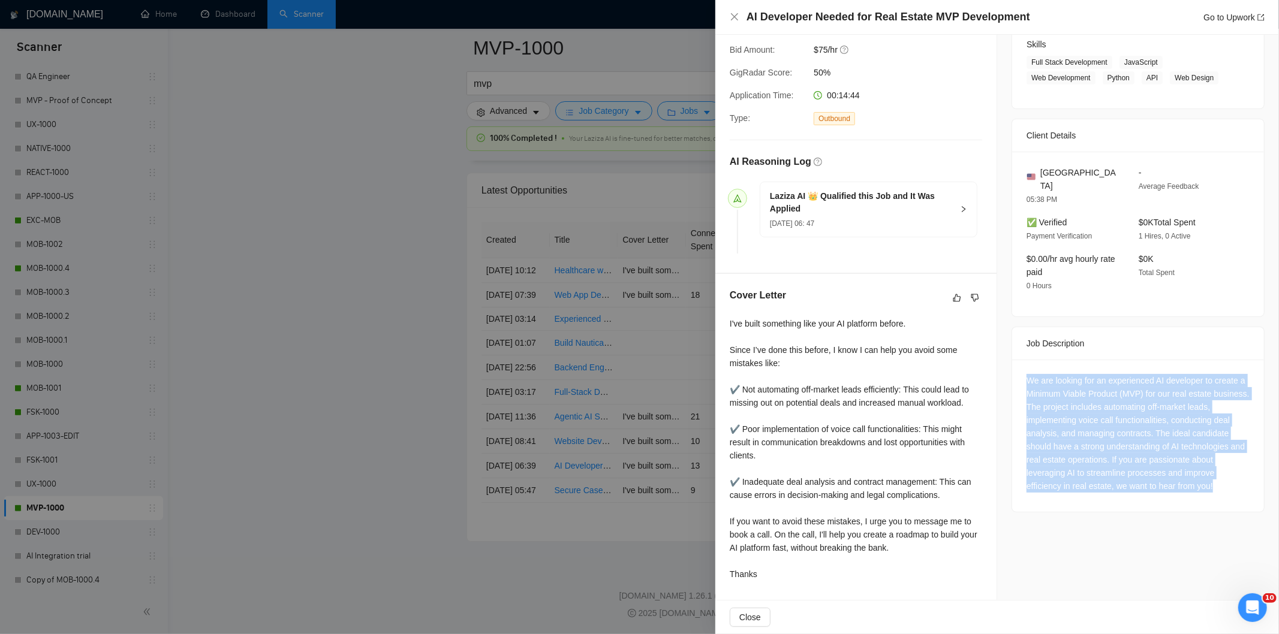
drag, startPoint x: 1020, startPoint y: 369, endPoint x: 1231, endPoint y: 501, distance: 248.1
click at [1231, 501] on div "Job Posting Details Overview [DATE] 03:33 Published Unspecified Hourly Rate Exp…" at bounding box center [1138, 220] width 282 height 760
click at [731, 14] on icon "close" at bounding box center [734, 16] width 7 height 7
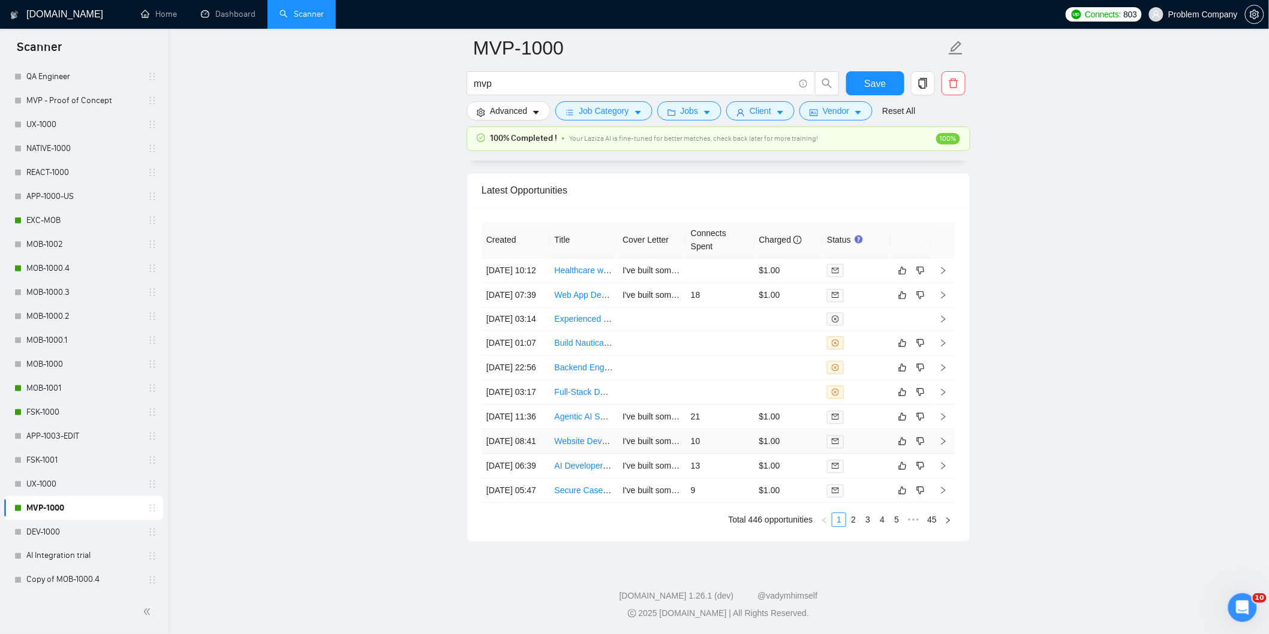
click at [532, 429] on td "[DATE] 08:41" at bounding box center [515, 441] width 68 height 25
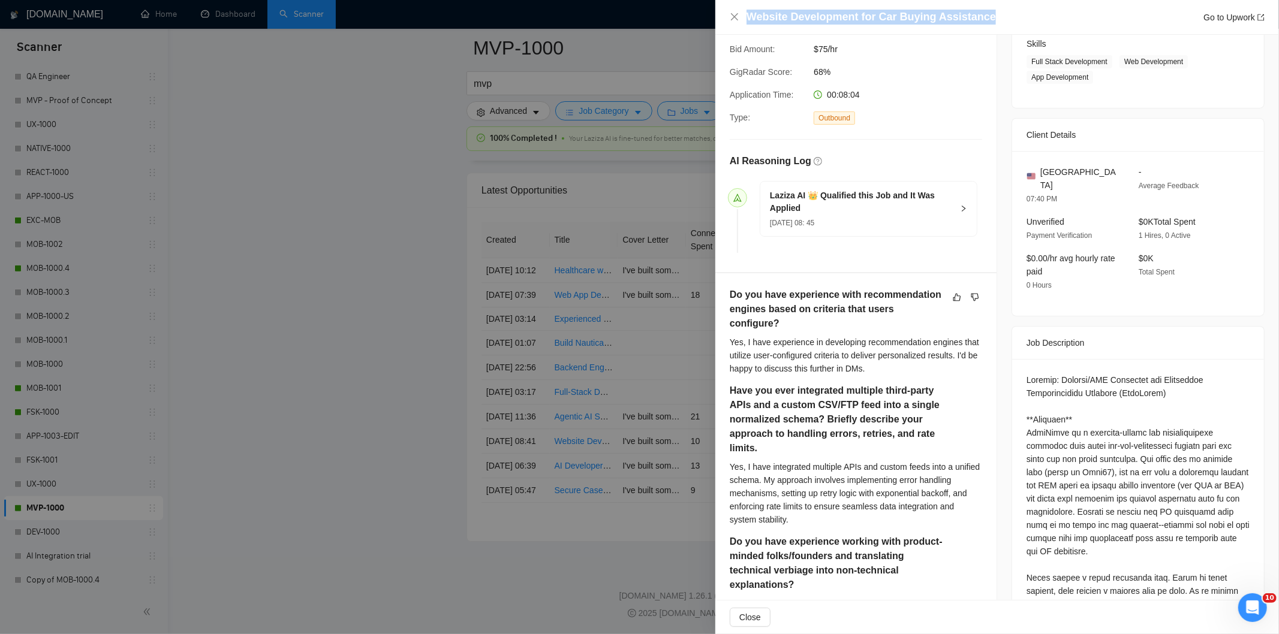
drag, startPoint x: 1006, startPoint y: 16, endPoint x: 741, endPoint y: 22, distance: 265.1
click at [741, 22] on div "Website Development for Car Buying Assistance Go to Upwork" at bounding box center [997, 17] width 535 height 15
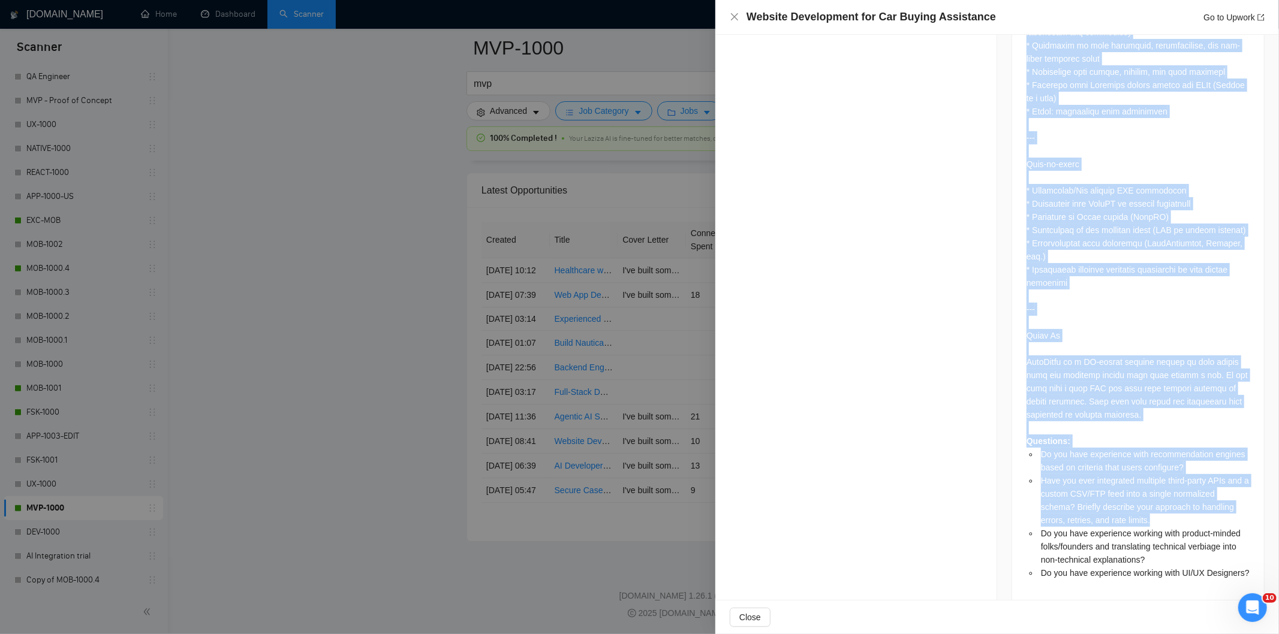
scroll to position [2127, 0]
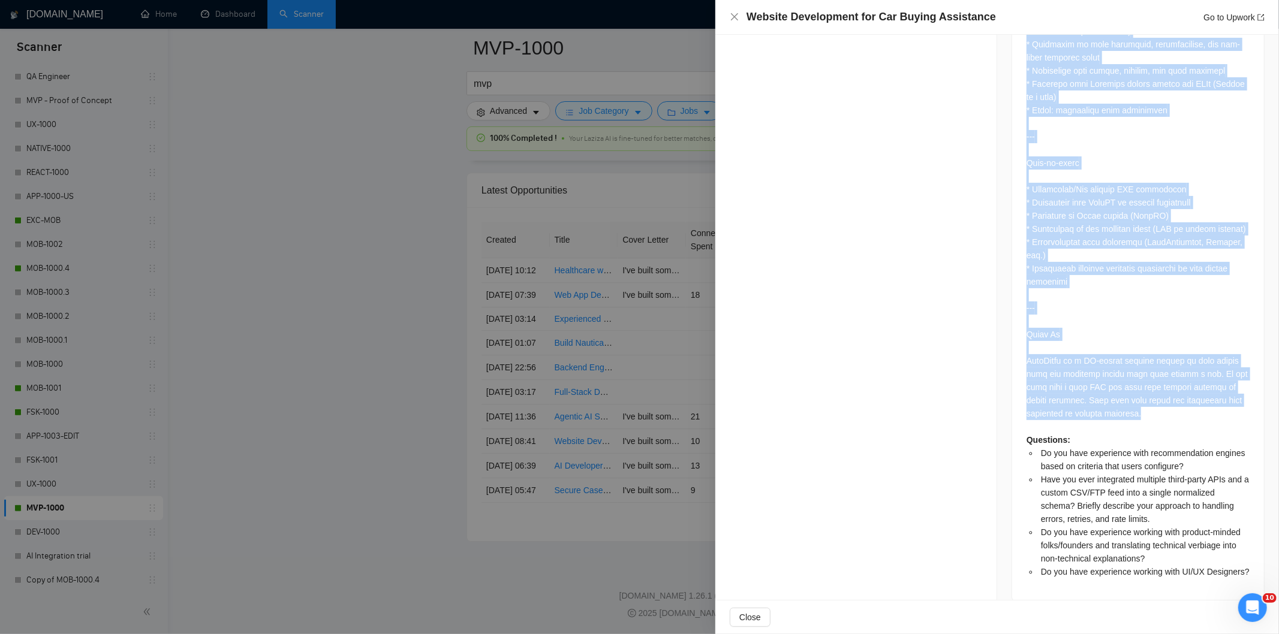
drag, startPoint x: 1020, startPoint y: 233, endPoint x: 1202, endPoint y: 396, distance: 244.5
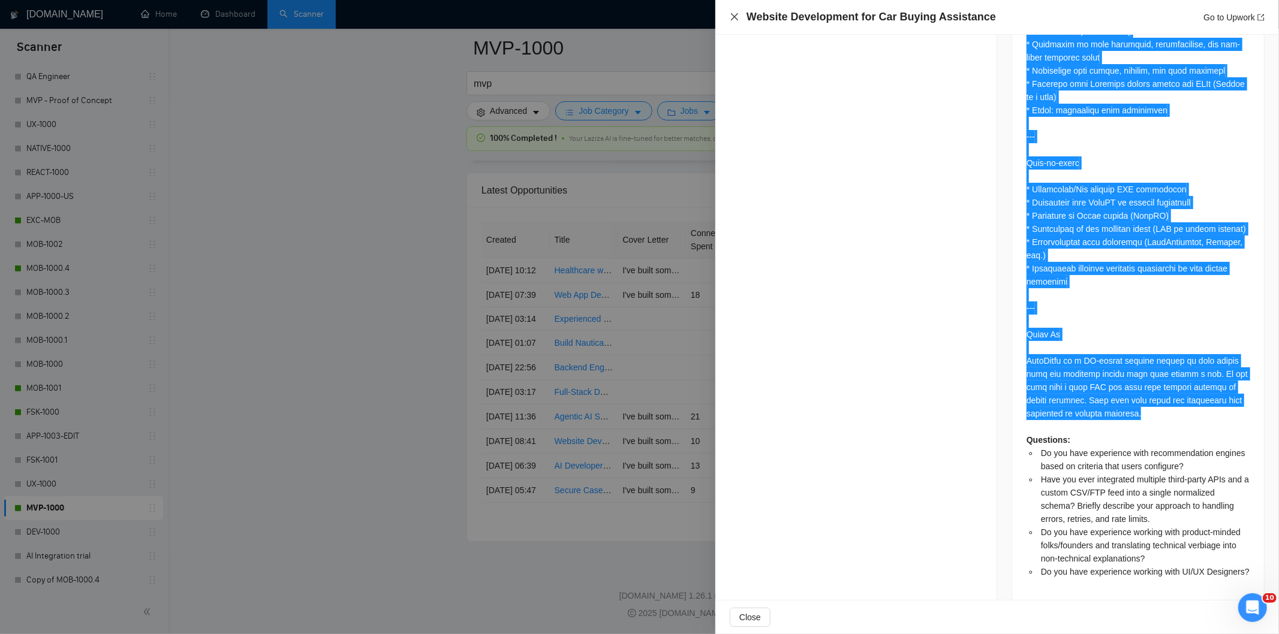
click at [738, 19] on icon "close" at bounding box center [735, 17] width 10 height 10
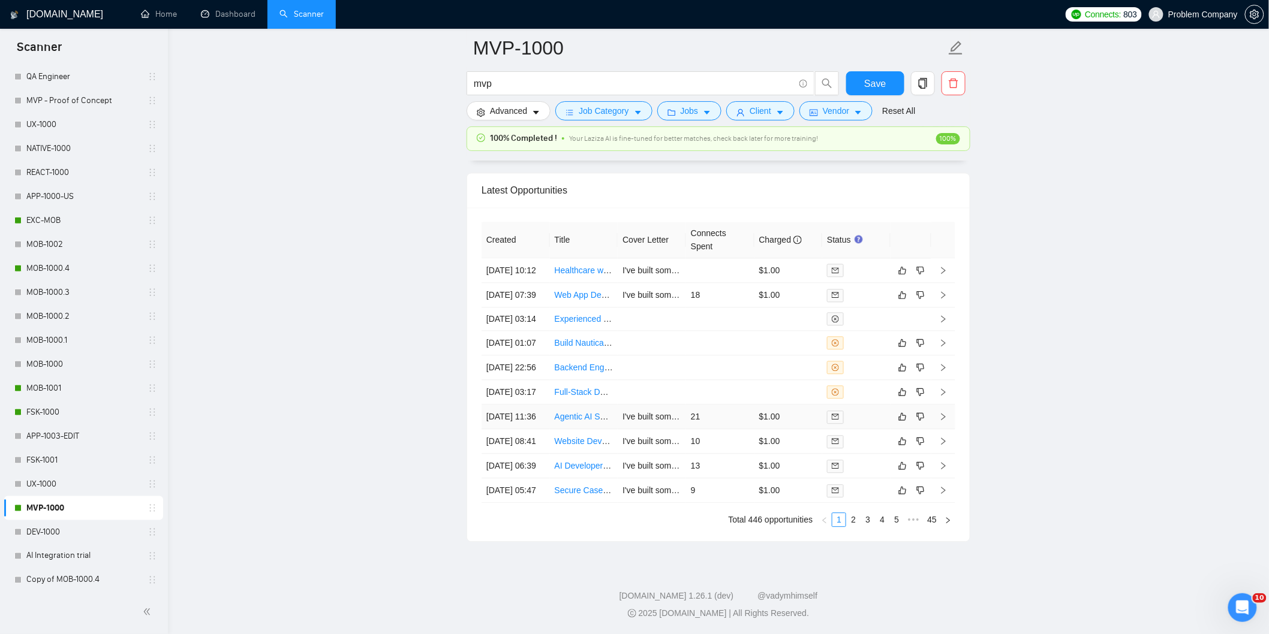
click at [534, 405] on td "[DATE] 11:36" at bounding box center [515, 417] width 68 height 25
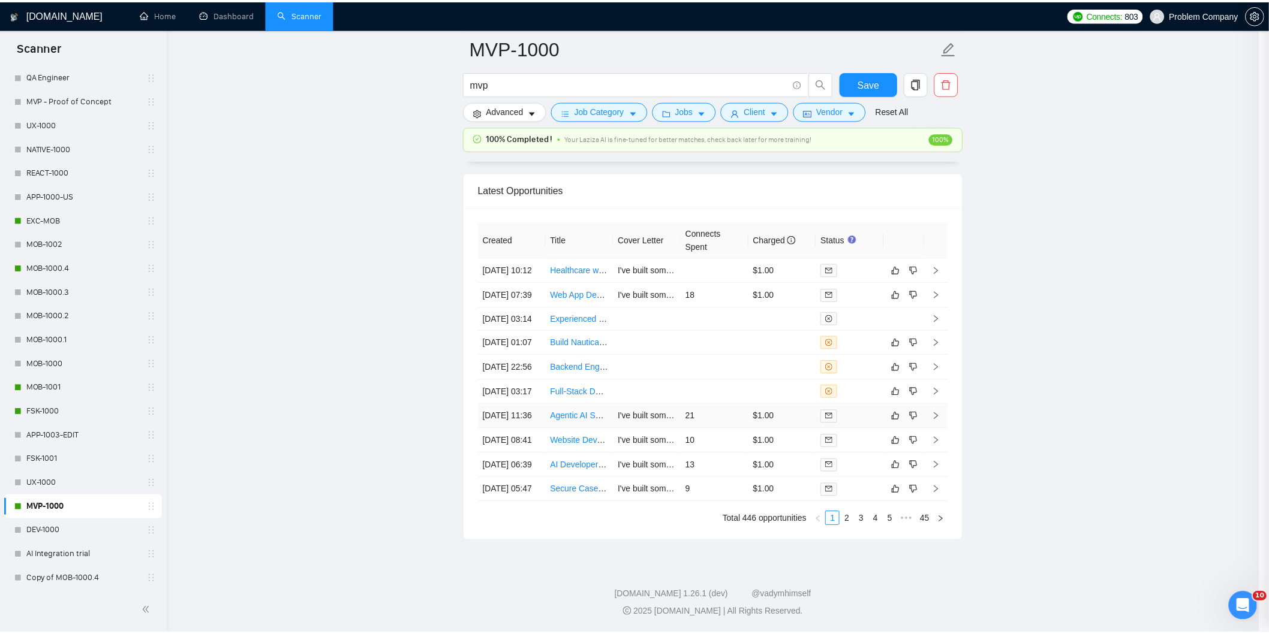
scroll to position [324, 0]
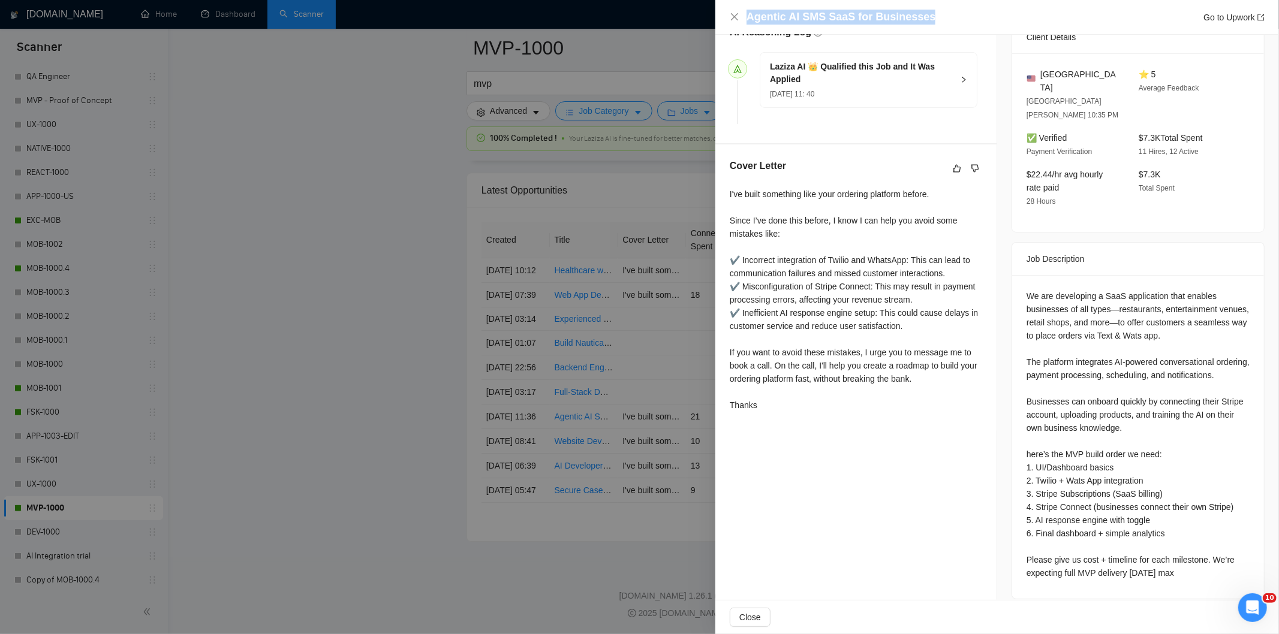
drag, startPoint x: 937, startPoint y: 14, endPoint x: 748, endPoint y: 19, distance: 189.5
click at [748, 19] on div "Agentic AI SMS SaaS for Businesses Go to Upwork" at bounding box center [1005, 17] width 518 height 15
drag, startPoint x: 1018, startPoint y: 261, endPoint x: 1202, endPoint y: 561, distance: 351.5
click at [1202, 561] on div "We are developing a SaaS application that enables businesses of all types—resta…" at bounding box center [1138, 437] width 252 height 324
click at [733, 13] on icon "close" at bounding box center [735, 17] width 10 height 10
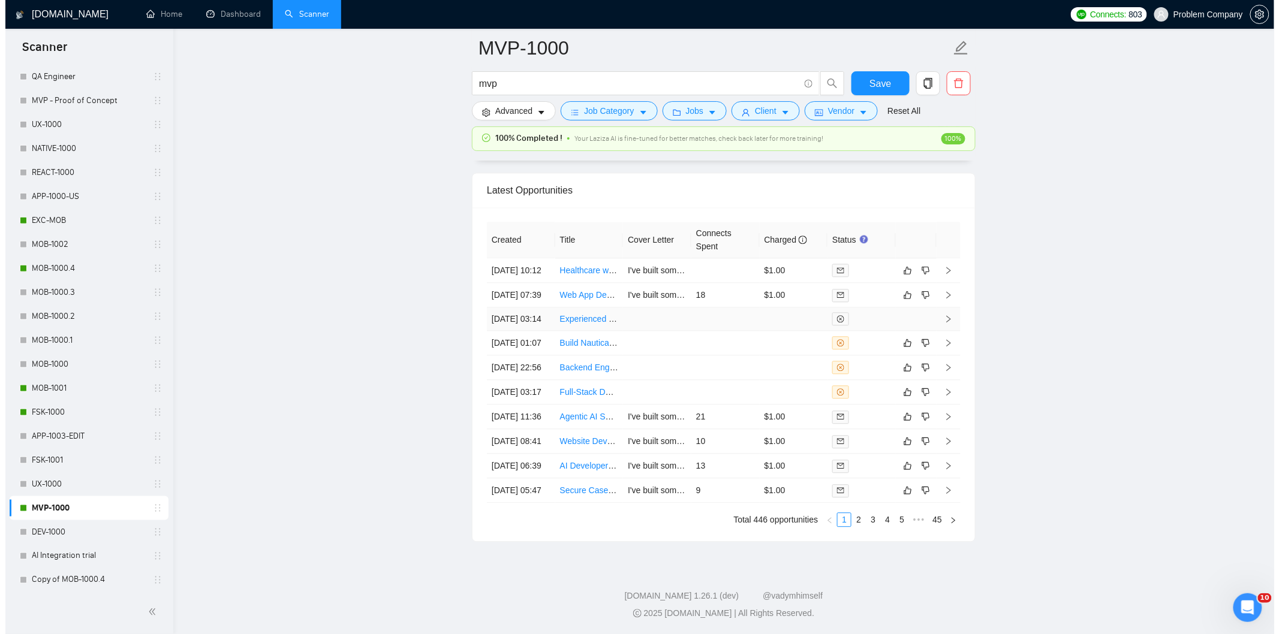
scroll to position [2875, 0]
click at [528, 408] on td "[DATE] 03:17" at bounding box center [515, 395] width 68 height 25
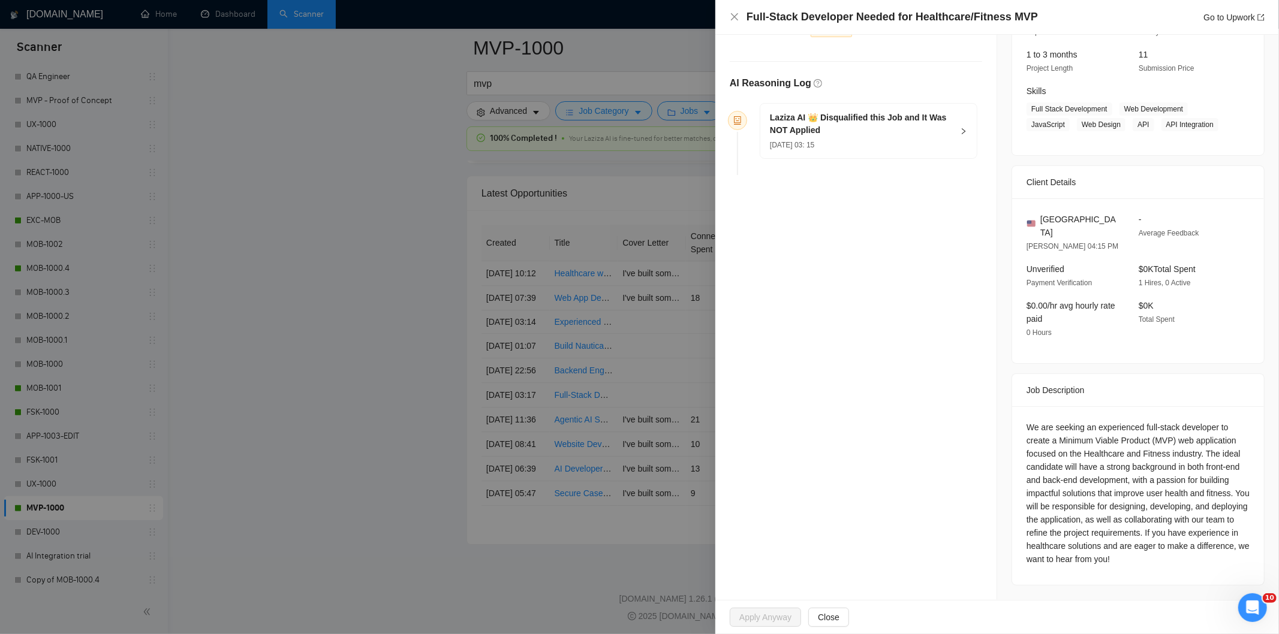
scroll to position [135, 0]
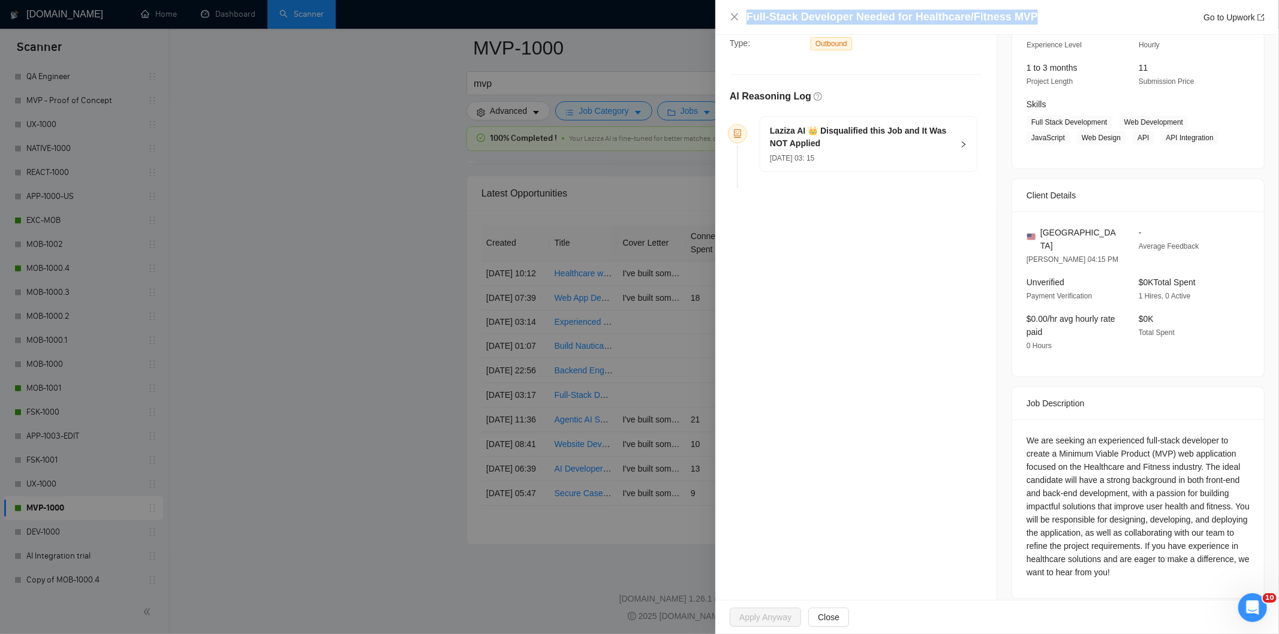
drag, startPoint x: 1038, startPoint y: 16, endPoint x: 739, endPoint y: 8, distance: 299.3
click at [739, 8] on div "Full-Stack Developer Needed for Healthcare/Fitness MVP Go to Upwork" at bounding box center [997, 17] width 564 height 35
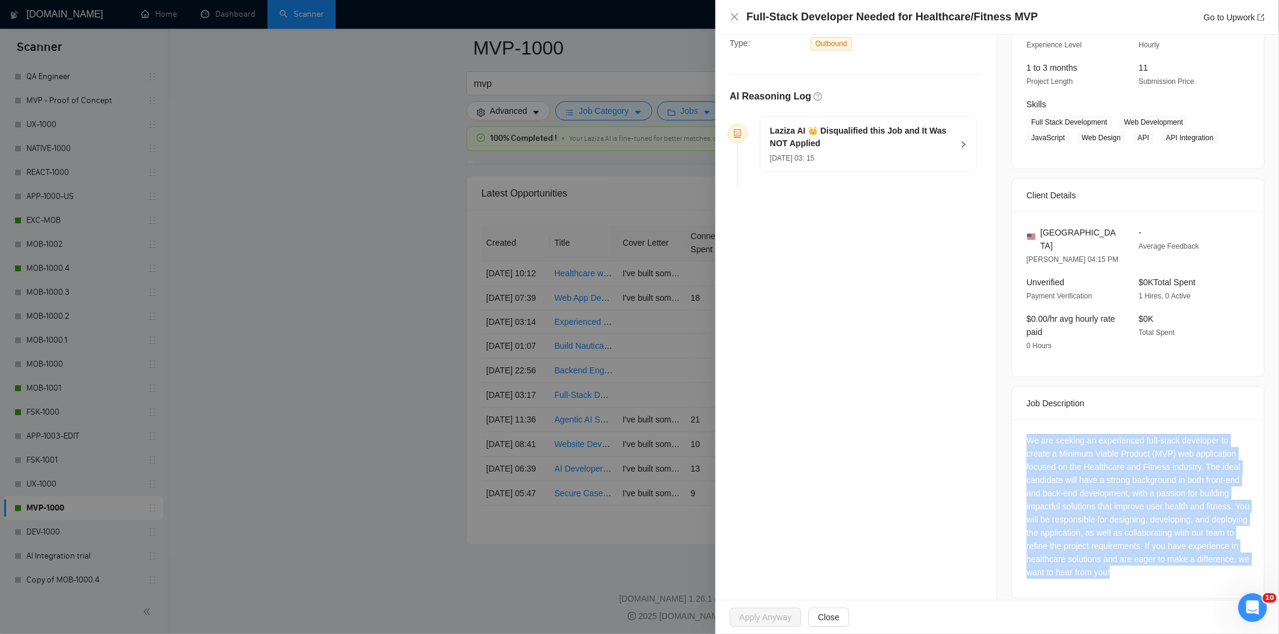
drag, startPoint x: 1019, startPoint y: 426, endPoint x: 1173, endPoint y: 564, distance: 206.3
click at [1173, 564] on div "We are seeking an experienced full-stack developer to create a Minimum Viable P…" at bounding box center [1138, 509] width 252 height 179
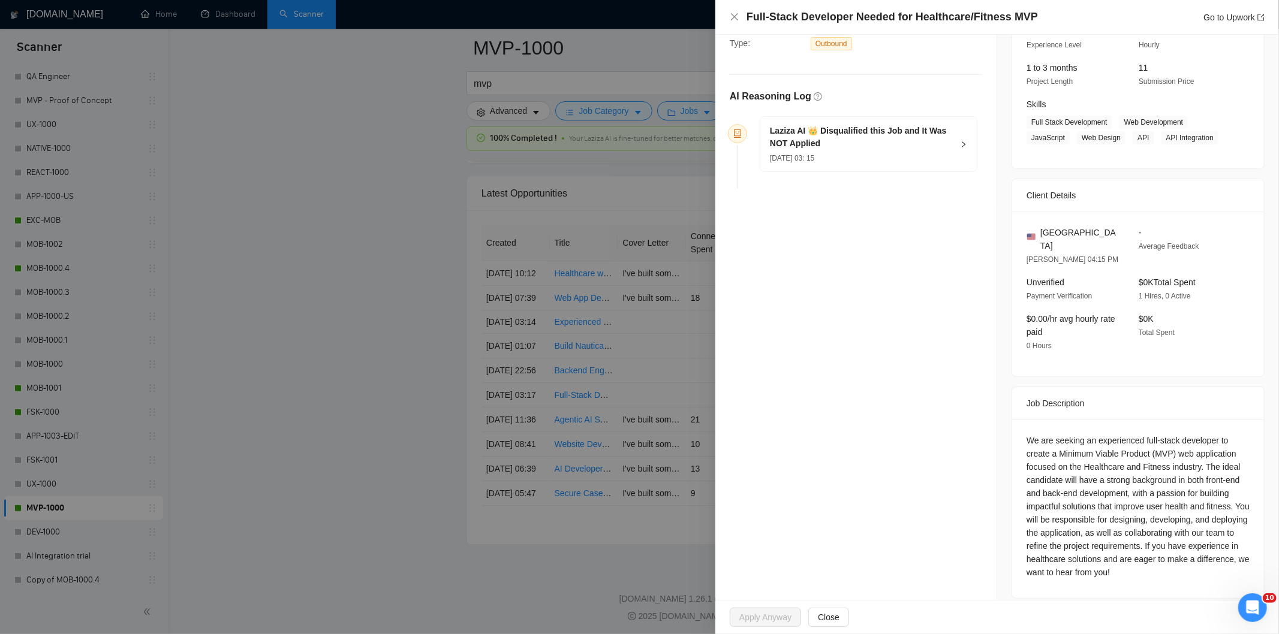
click at [912, 154] on div "[DATE] 03: 15" at bounding box center [861, 157] width 183 height 13
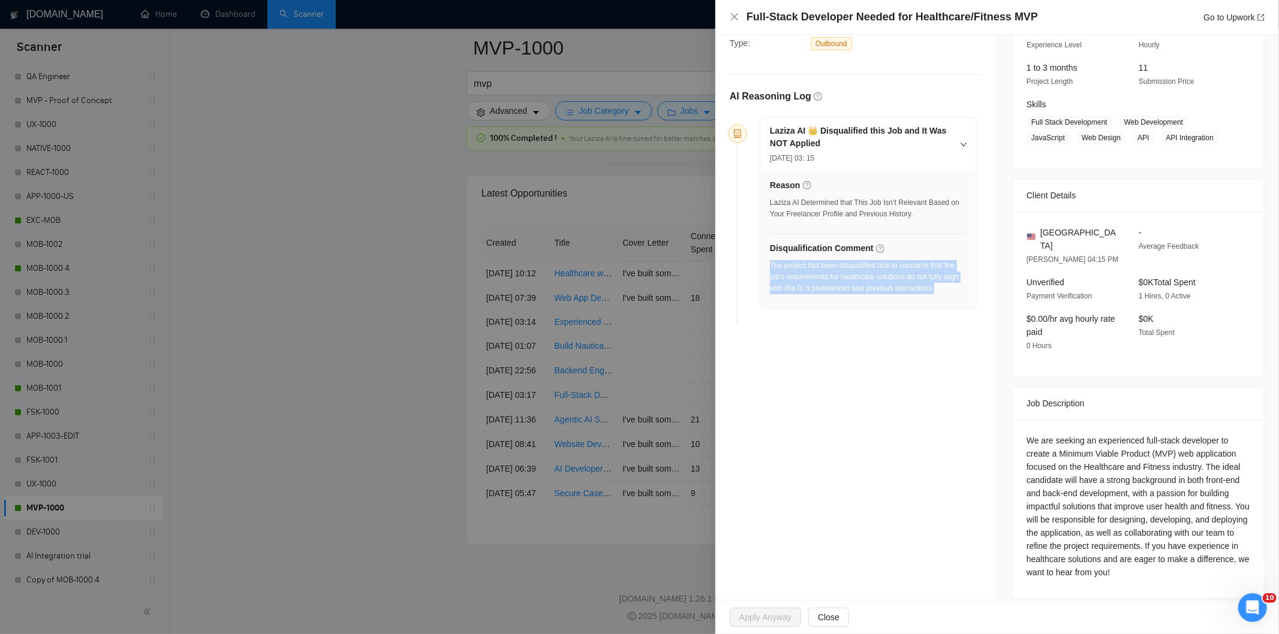
drag, startPoint x: 943, startPoint y: 299, endPoint x: 770, endPoint y: 271, distance: 175.5
click at [770, 271] on div "The project has been disqualified due to concerns that the job's requirements f…" at bounding box center [868, 280] width 197 height 41
click at [734, 18] on icon "close" at bounding box center [734, 16] width 7 height 7
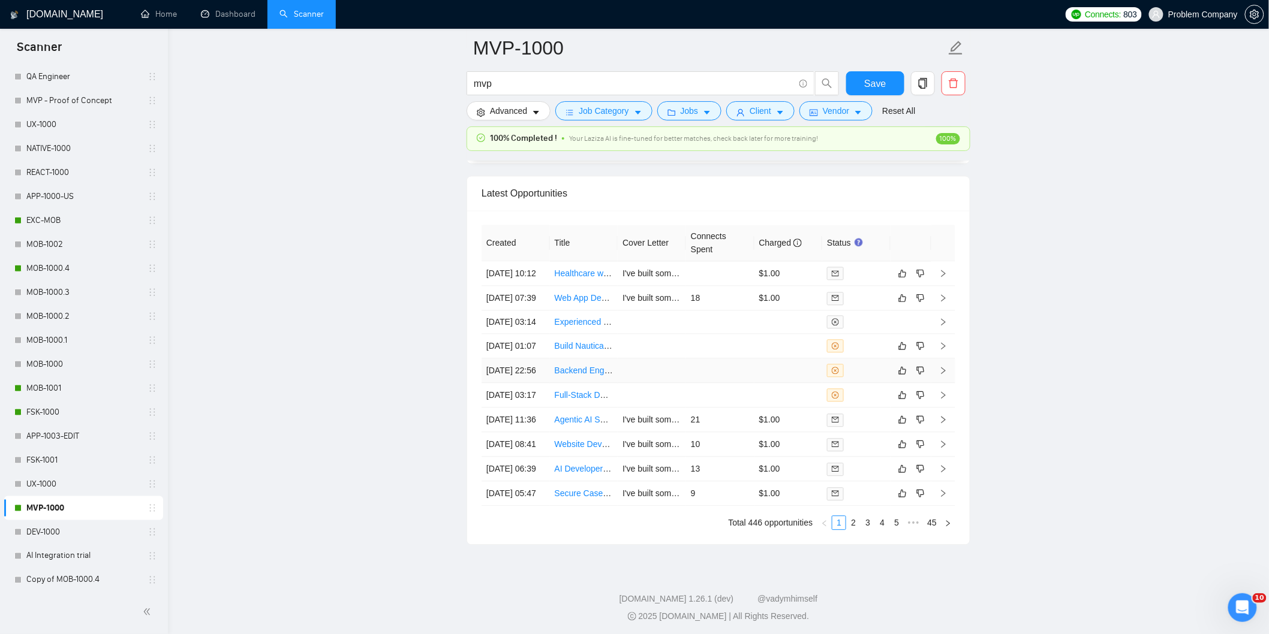
click at [534, 383] on td "[DATE] 22:56" at bounding box center [515, 371] width 68 height 25
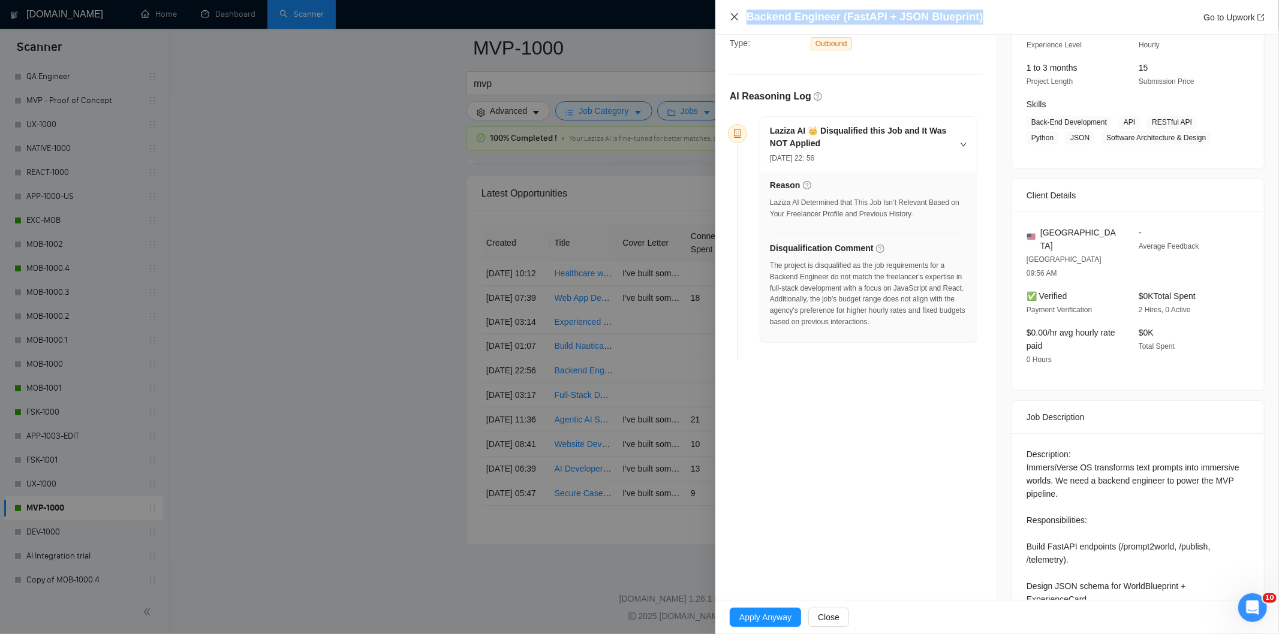
drag, startPoint x: 1008, startPoint y: 14, endPoint x: 730, endPoint y: 16, distance: 278.2
click at [730, 16] on div "Backend Engineer (FastAPI + JSON Blueprint) Go to Upwork" at bounding box center [997, 17] width 535 height 15
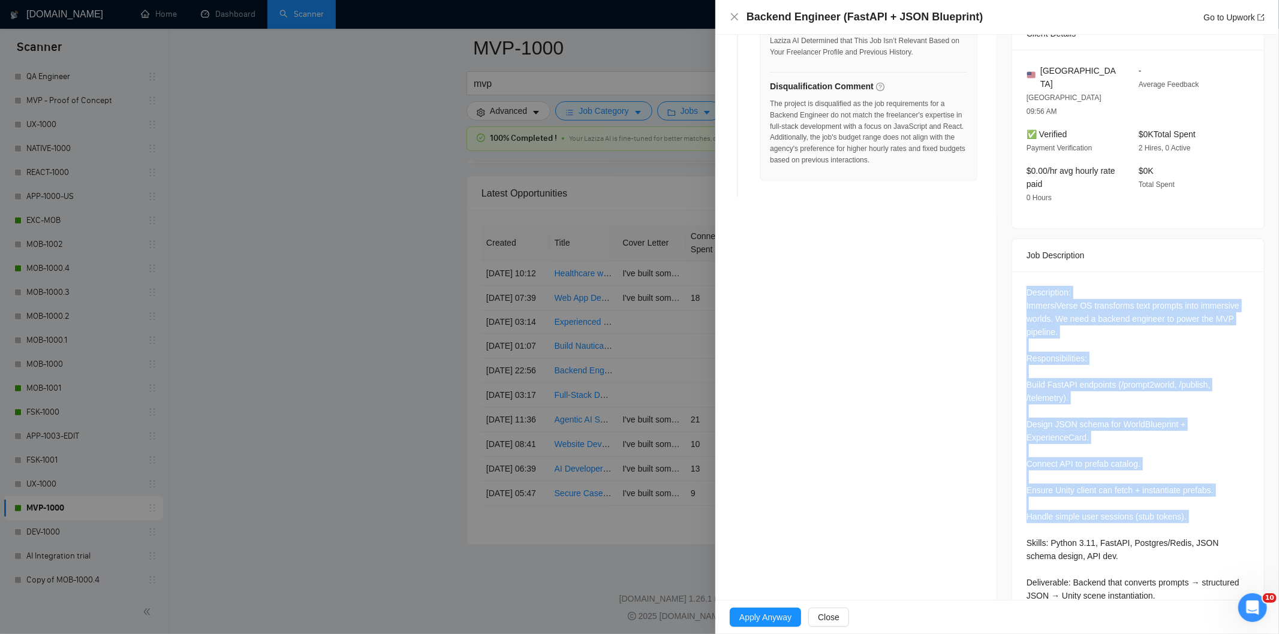
scroll to position [306, 0]
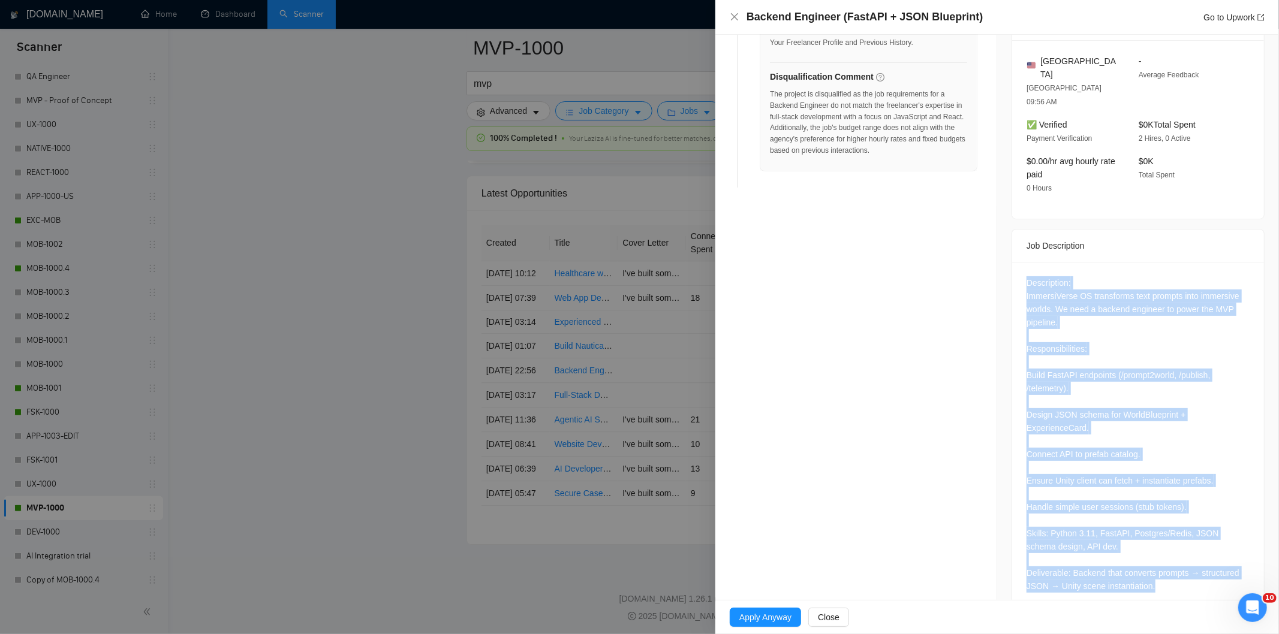
drag, startPoint x: 1022, startPoint y: 417, endPoint x: 1181, endPoint y: 568, distance: 219.3
click at [1181, 568] on div "Description: ImmersiVerse OS transforms text prompts into immersive worlds. We …" at bounding box center [1138, 437] width 252 height 350
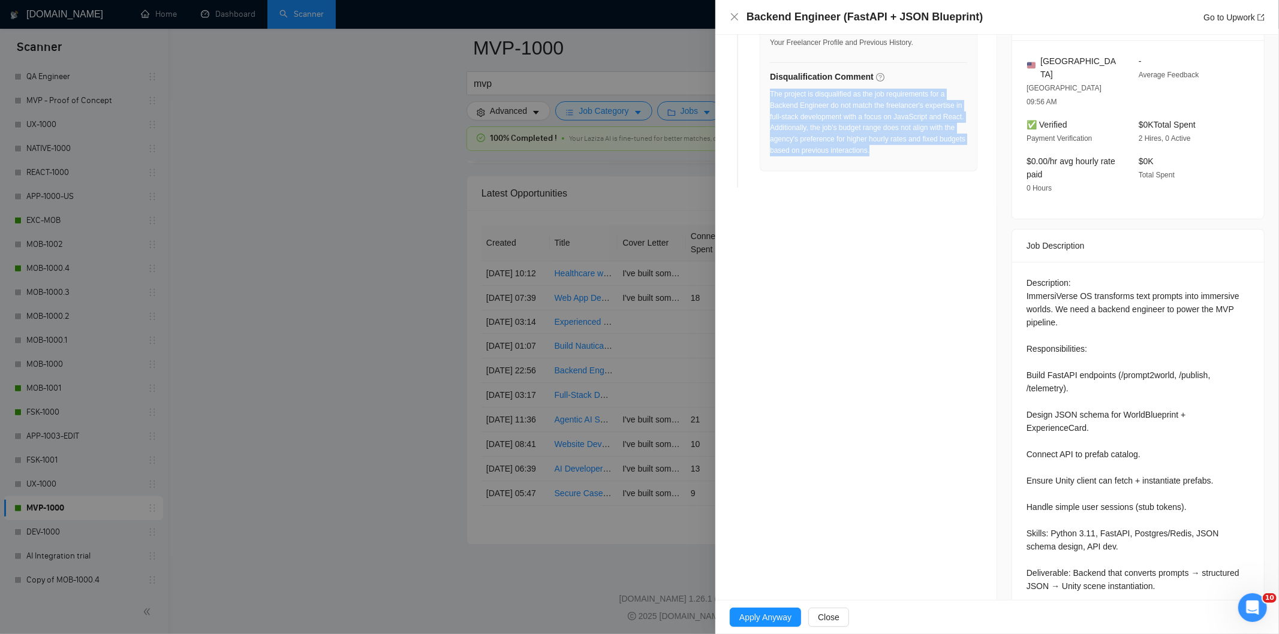
drag, startPoint x: 903, startPoint y: 148, endPoint x: 770, endPoint y: 98, distance: 142.3
click at [770, 98] on div "The project is disqualified as the job requirements for a Backend Engineer do n…" at bounding box center [868, 123] width 197 height 68
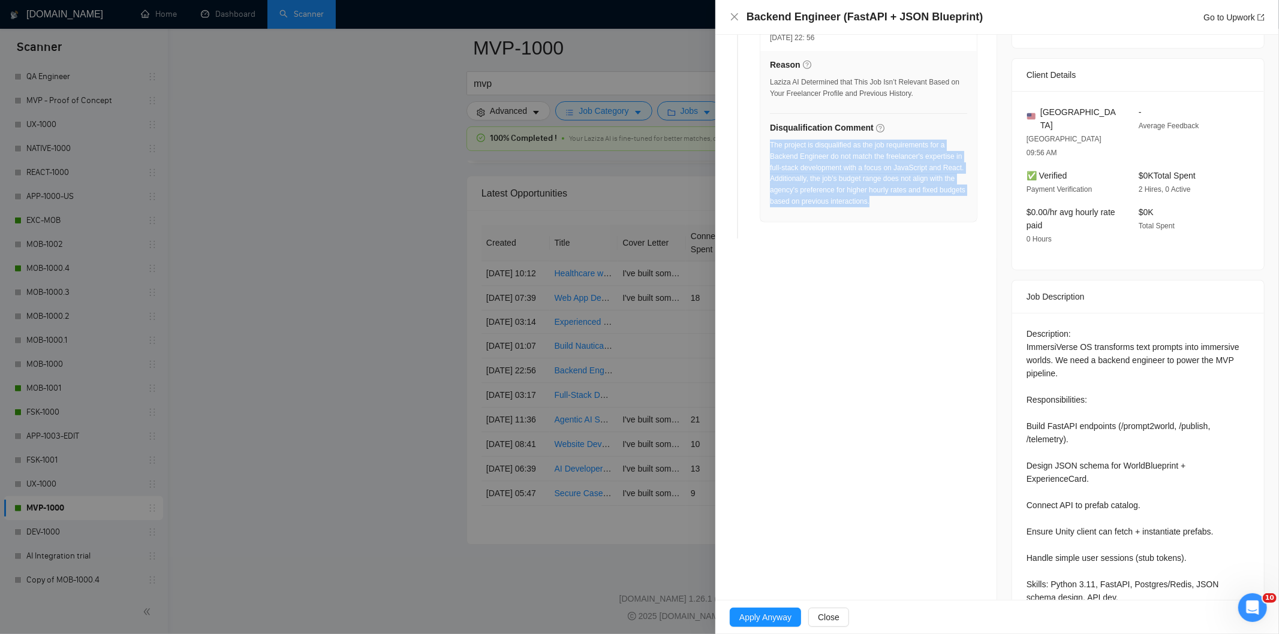
scroll to position [0, 0]
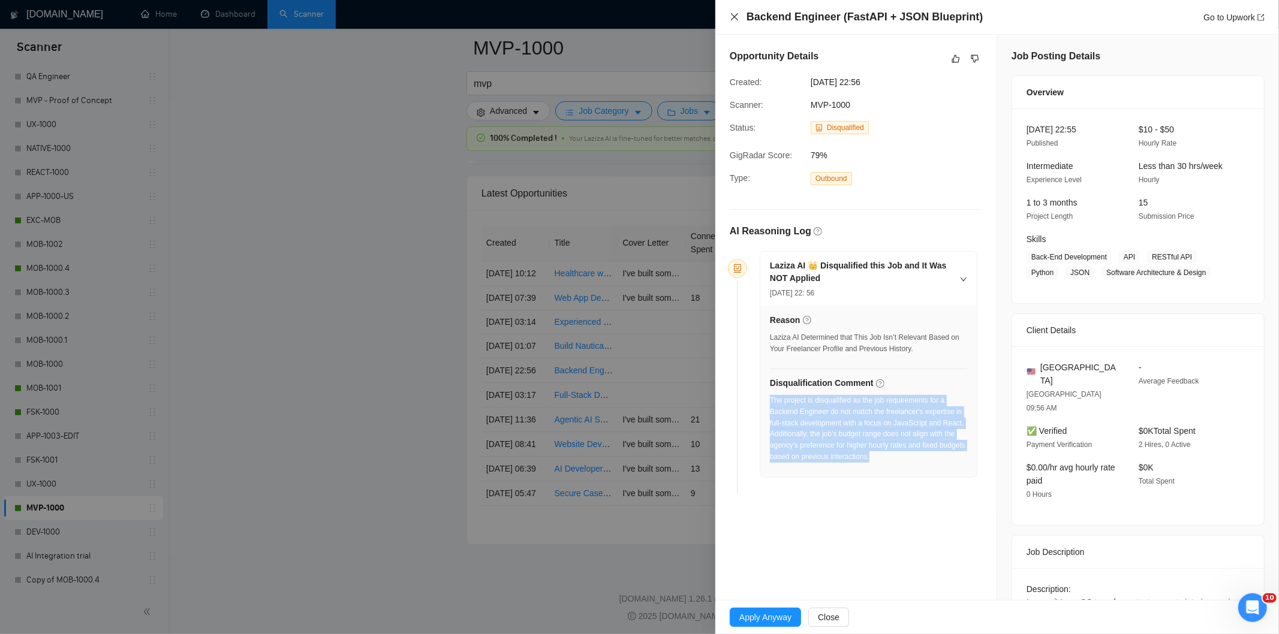
click at [732, 17] on icon "close" at bounding box center [735, 17] width 10 height 10
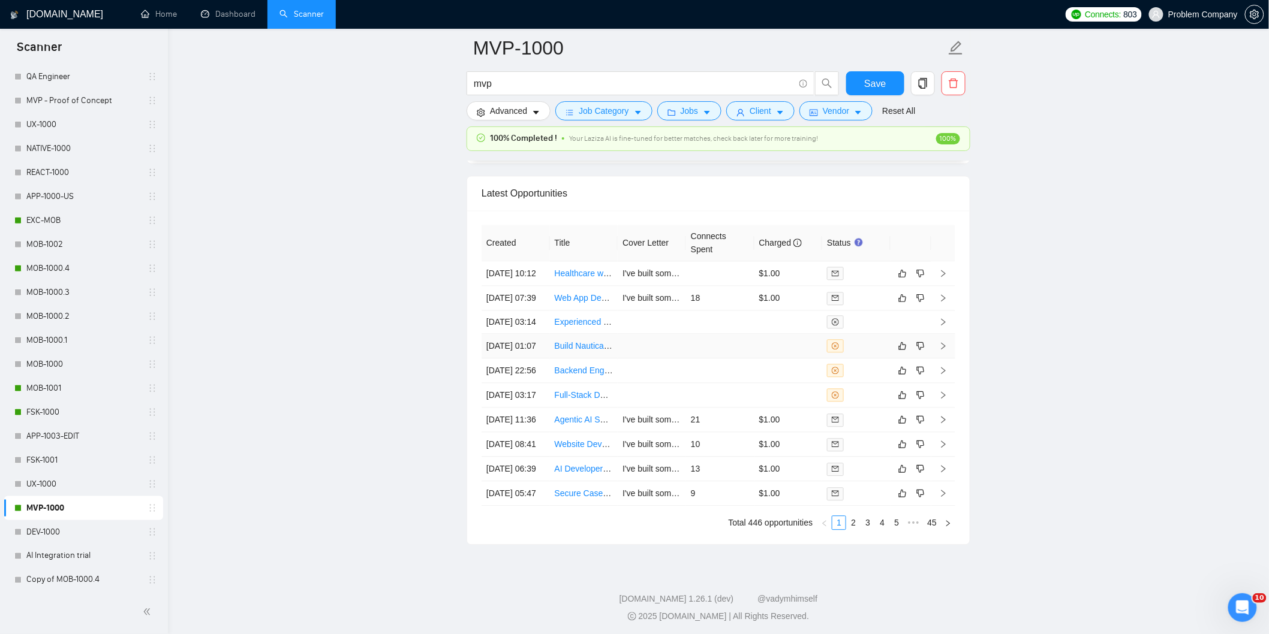
click at [537, 359] on td "[DATE] 01:07" at bounding box center [515, 346] width 68 height 25
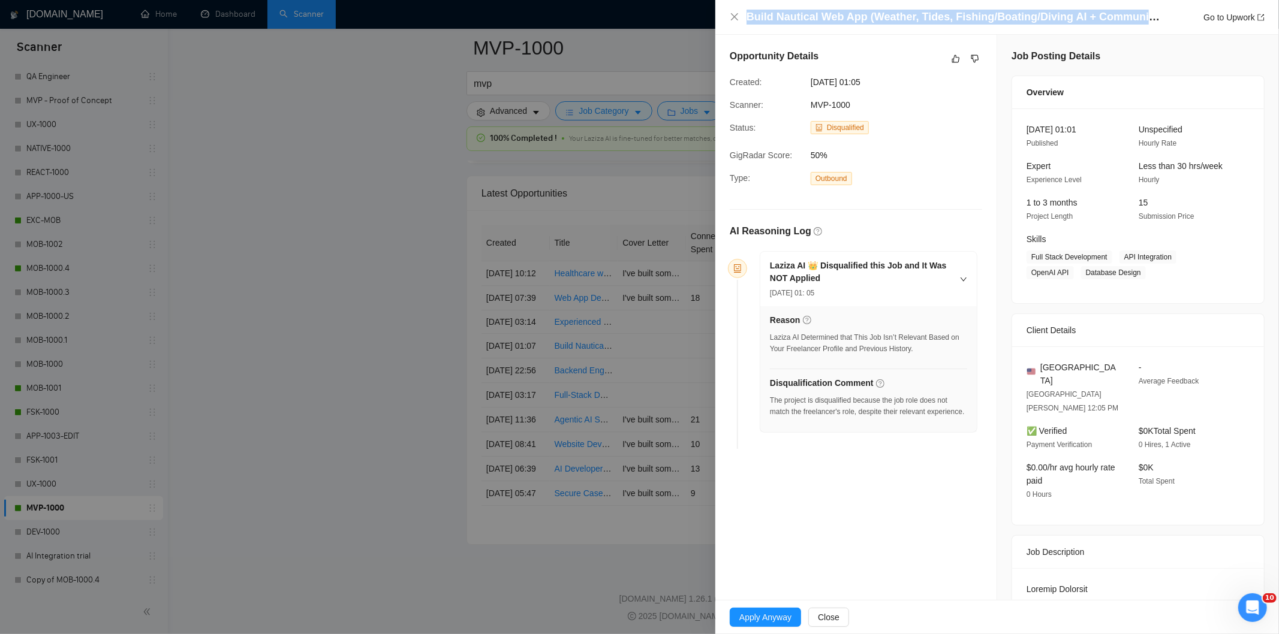
drag, startPoint x: 1149, startPoint y: 18, endPoint x: 718, endPoint y: 14, distance: 431.7
click at [718, 14] on div "Build Nautical Web App (Weather, Tides, Fishing/Boating/Diving AI + Community) …" at bounding box center [997, 17] width 564 height 35
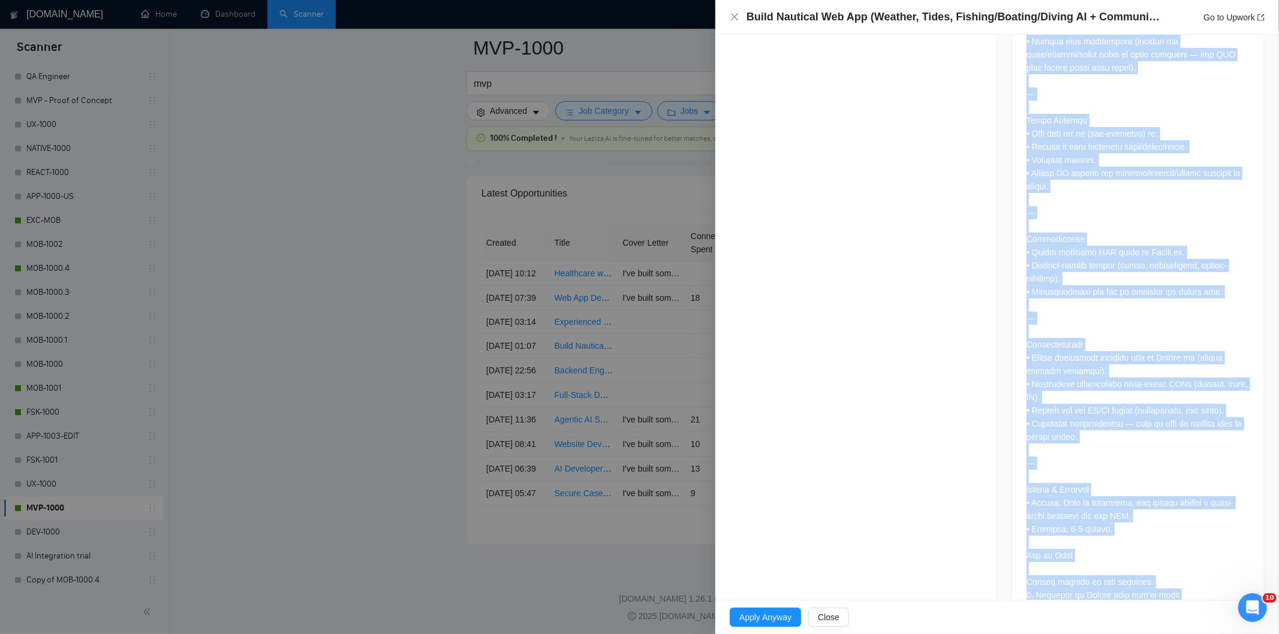
scroll to position [1202, 0]
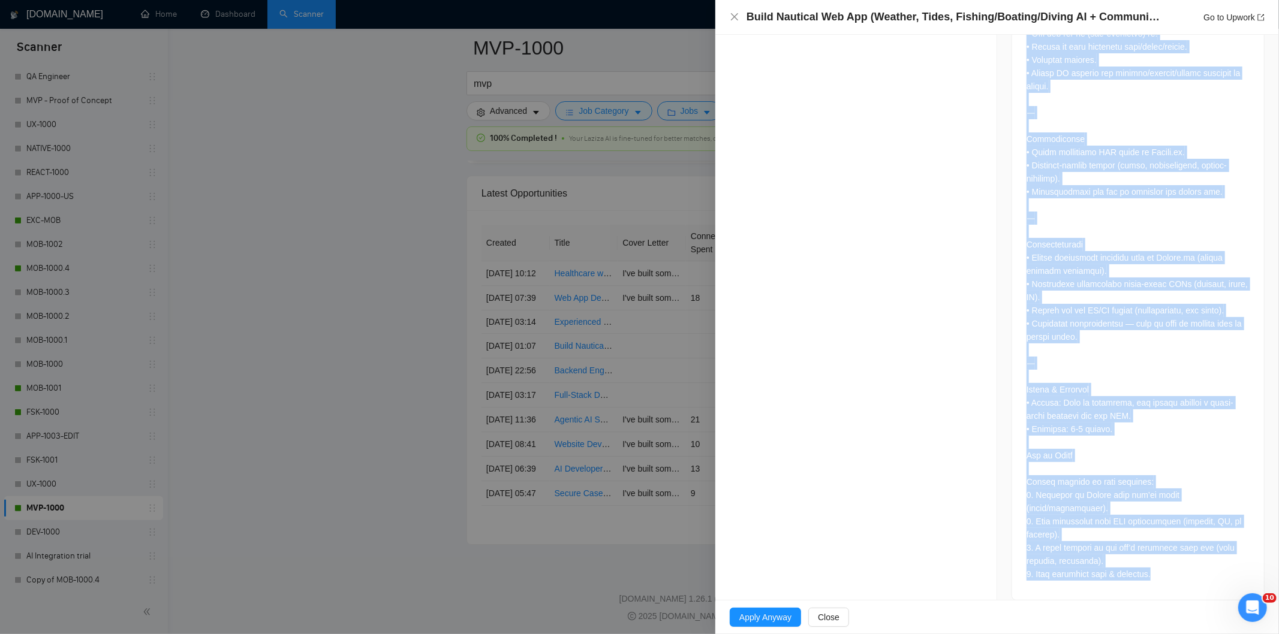
drag, startPoint x: 1017, startPoint y: 236, endPoint x: 1188, endPoint y: 568, distance: 373.0
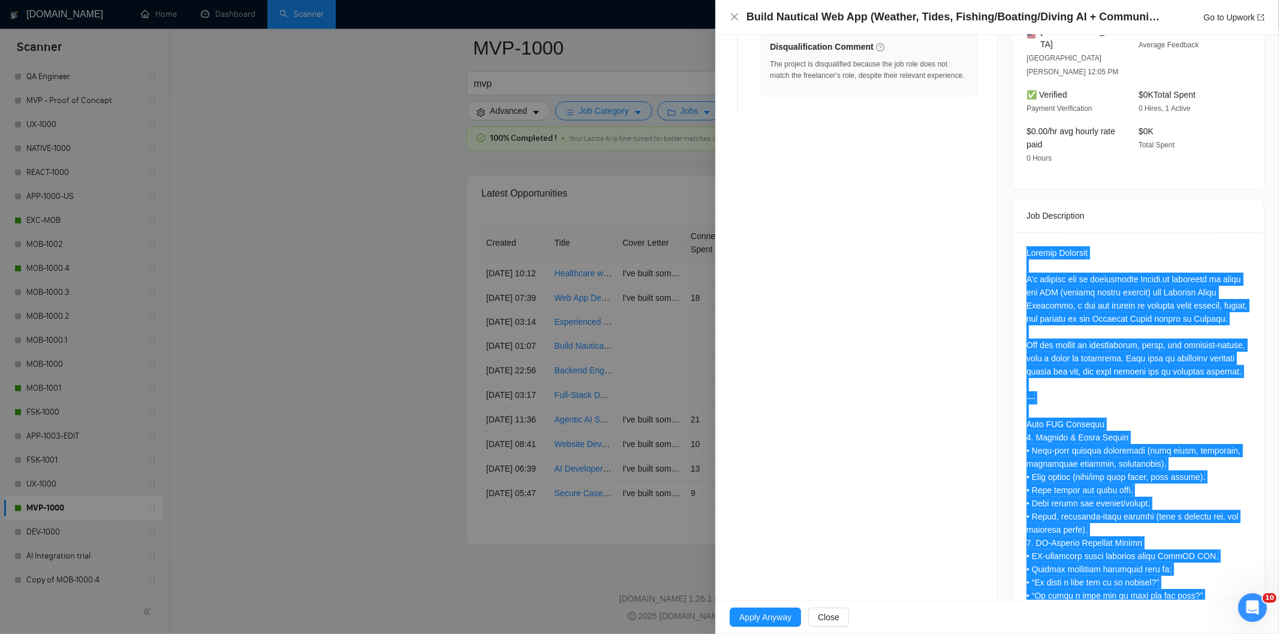
scroll to position [136, 0]
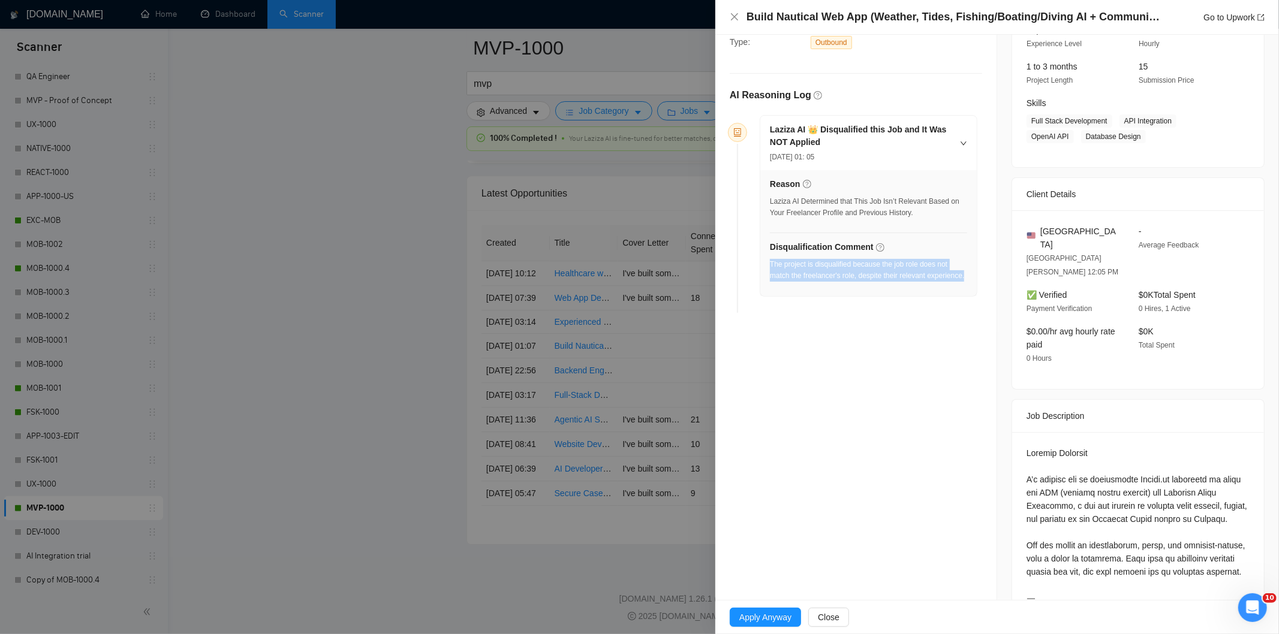
drag, startPoint x: 823, startPoint y: 288, endPoint x: 770, endPoint y: 266, distance: 57.5
click at [770, 266] on div "The project is disqualified because the job role does not match the freelancer'…" at bounding box center [868, 270] width 197 height 23
click at [732, 15] on icon "close" at bounding box center [734, 16] width 7 height 7
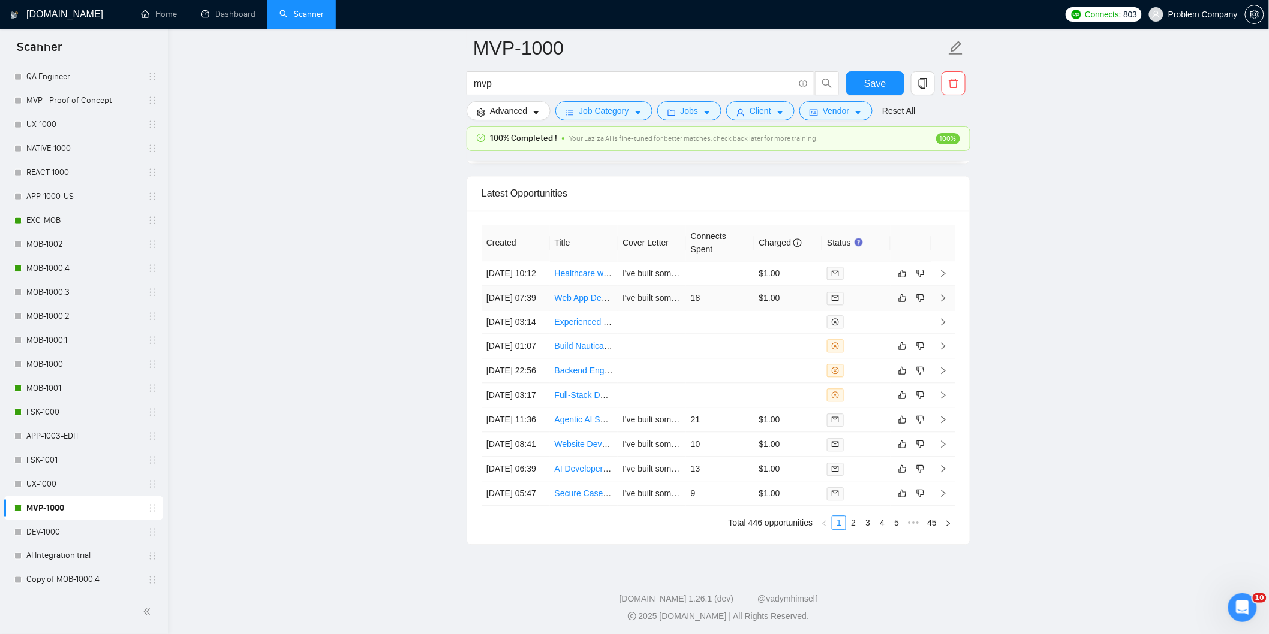
click at [535, 311] on td "[DATE] 07:39" at bounding box center [515, 298] width 68 height 25
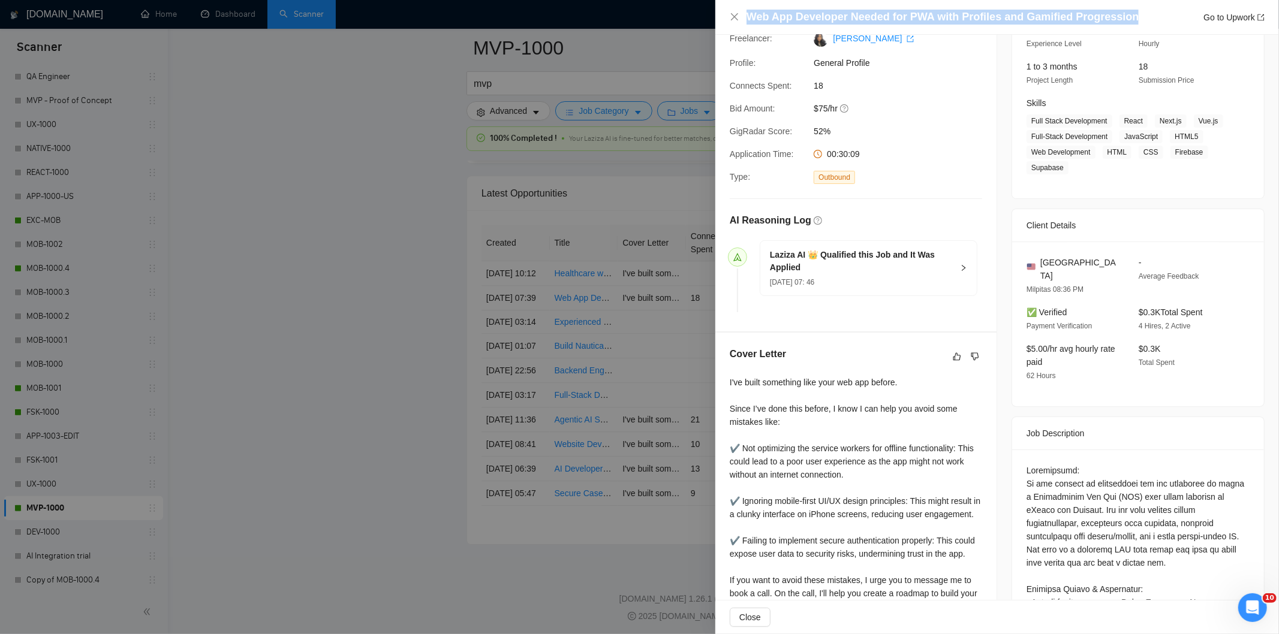
drag, startPoint x: 1125, startPoint y: 20, endPoint x: 717, endPoint y: 24, distance: 408.3
click at [717, 24] on div "Web App Developer Needed for PWA with Profiles and Gamified Progression Go to U…" at bounding box center [997, 17] width 564 height 35
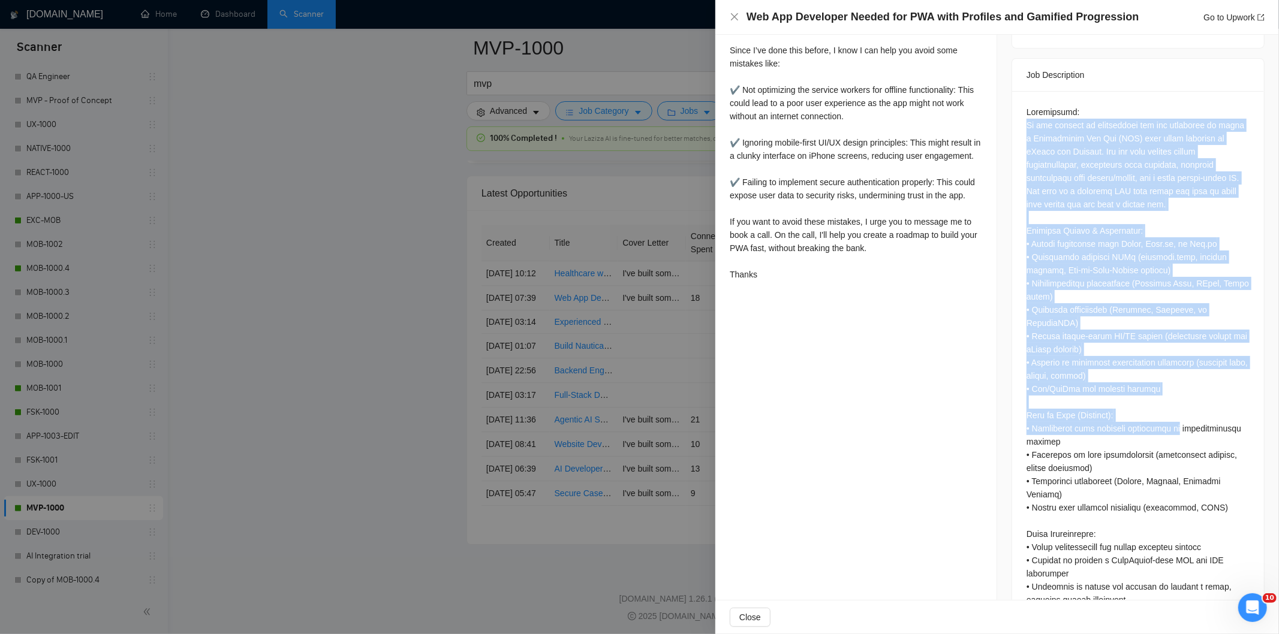
scroll to position [495, 0]
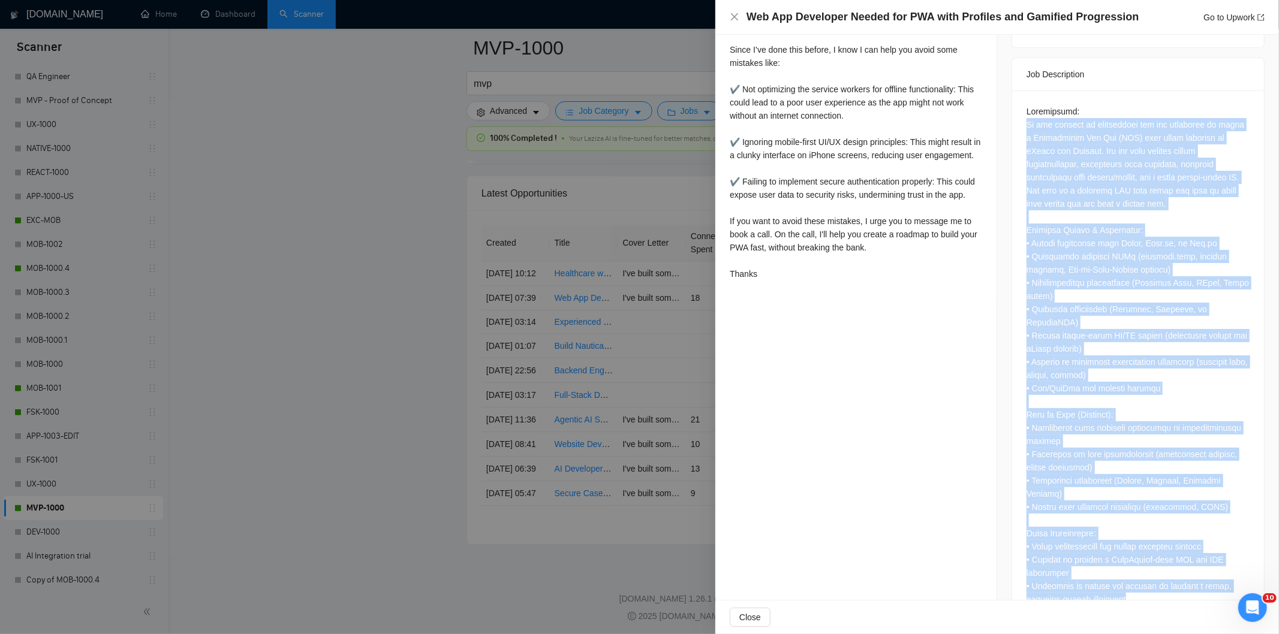
drag, startPoint x: 1022, startPoint y: 206, endPoint x: 1206, endPoint y: 562, distance: 400.6
click at [1206, 562] on div at bounding box center [1137, 355] width 223 height 501
click at [736, 19] on icon "close" at bounding box center [735, 17] width 10 height 10
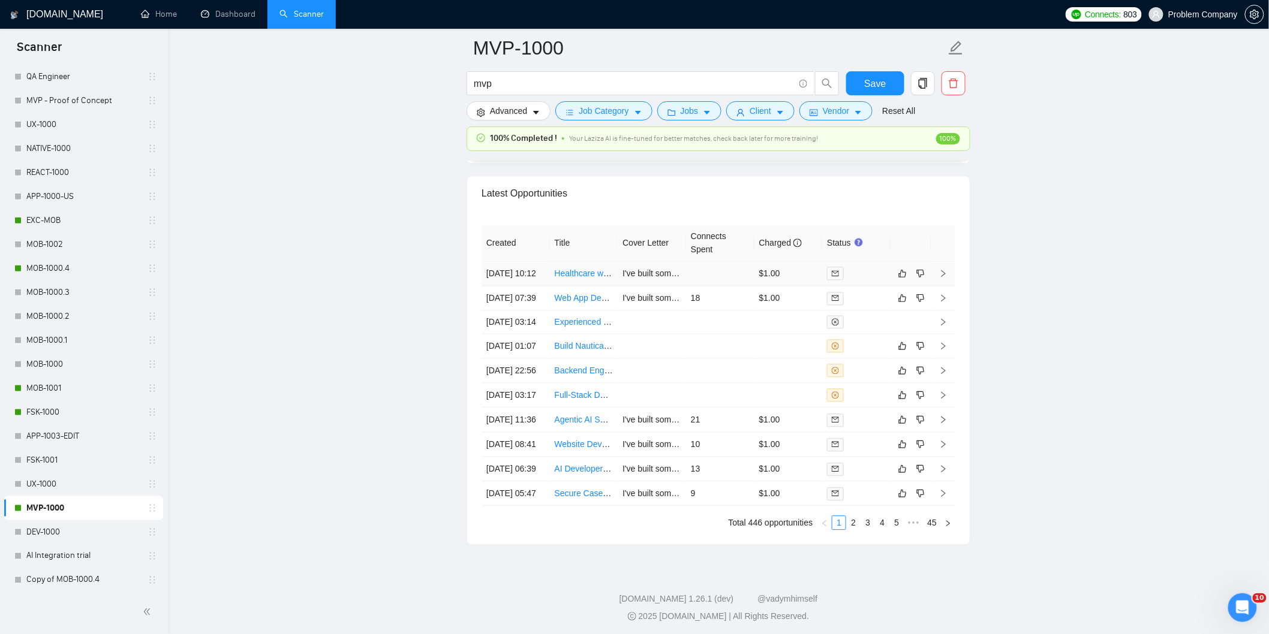
click at [542, 286] on td "[DATE] 10:12" at bounding box center [515, 273] width 68 height 25
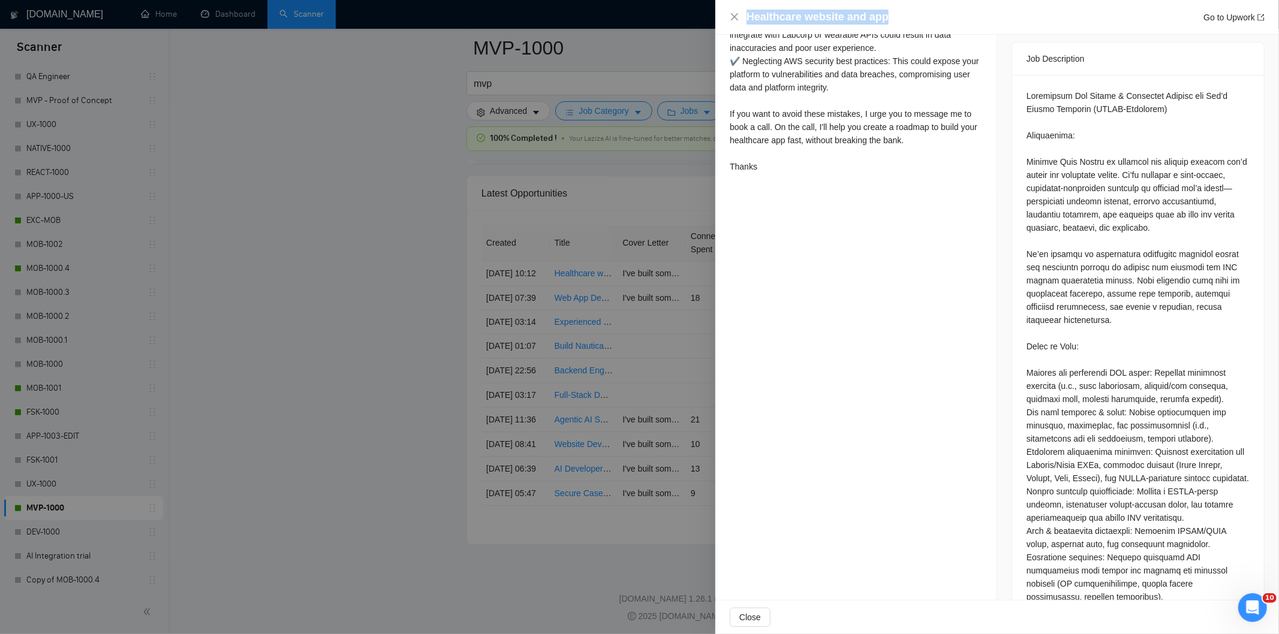
drag, startPoint x: 940, startPoint y: 14, endPoint x: 721, endPoint y: 16, distance: 218.9
click at [721, 16] on div "Healthcare website and app Go to Upwork" at bounding box center [997, 17] width 564 height 35
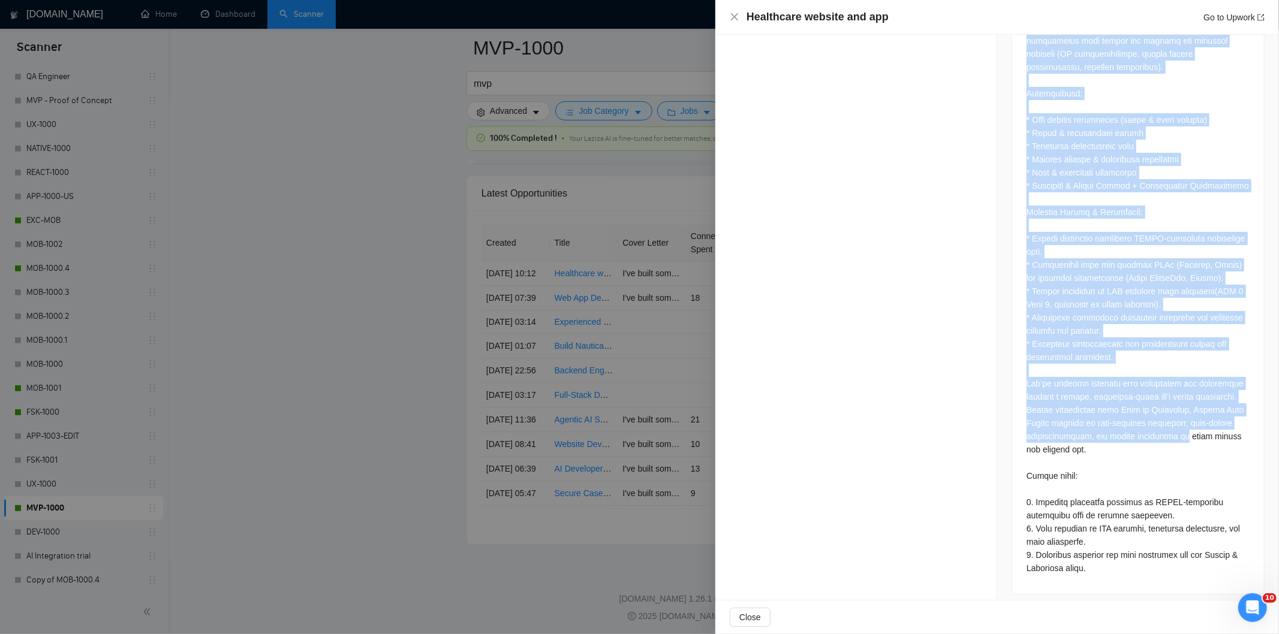
scroll to position [1033, 0]
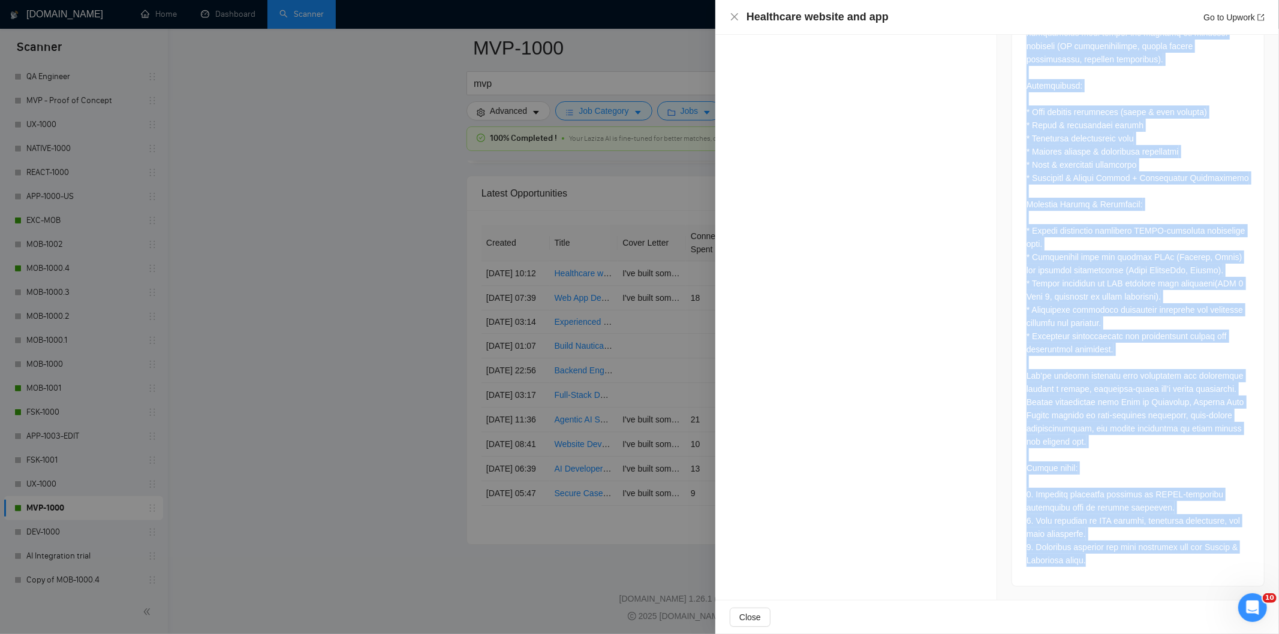
drag, startPoint x: 1016, startPoint y: 216, endPoint x: 1206, endPoint y: 567, distance: 399.5
click at [1206, 567] on div at bounding box center [1138, 61] width 252 height 1049
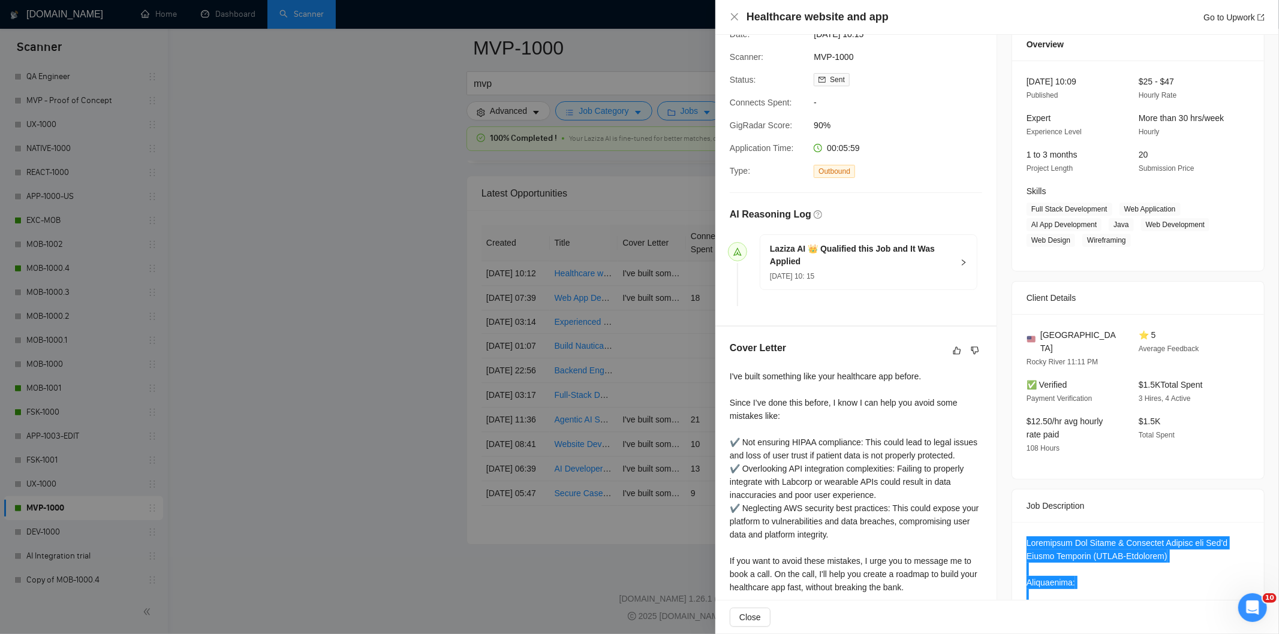
scroll to position [0, 0]
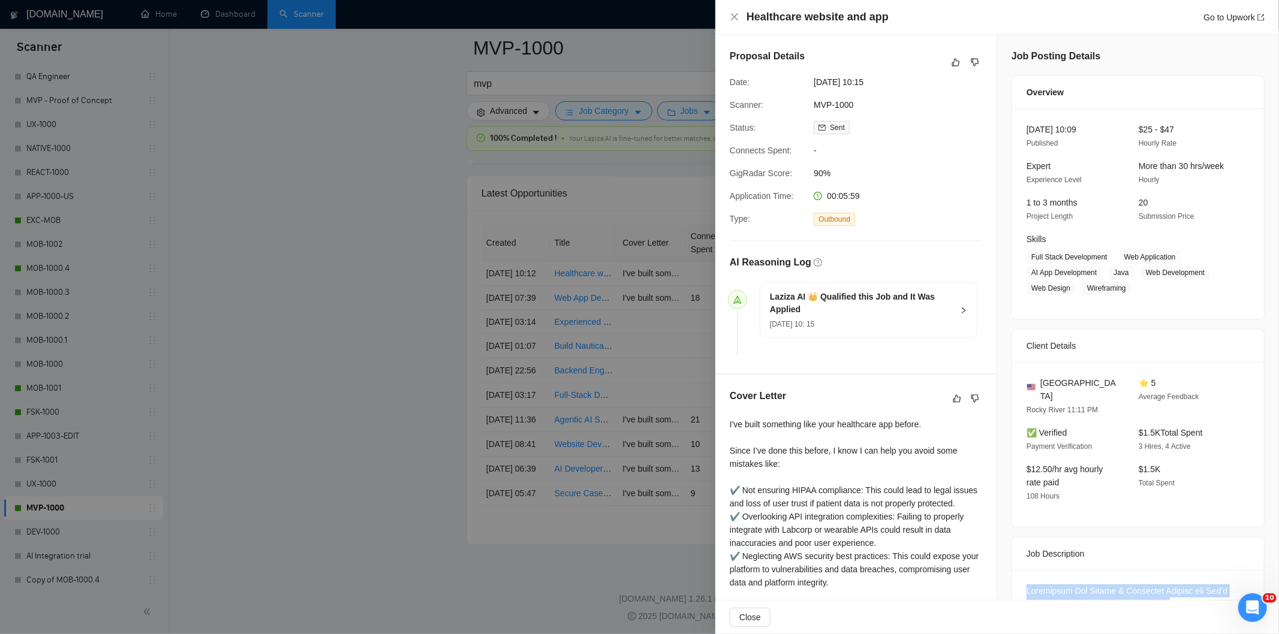
drag, startPoint x: 906, startPoint y: 82, endPoint x: 802, endPoint y: 79, distance: 104.4
click at [802, 79] on div "Date: [DATE] 10:15" at bounding box center [851, 82] width 252 height 13
